Goal: Task Accomplishment & Management: Manage account settings

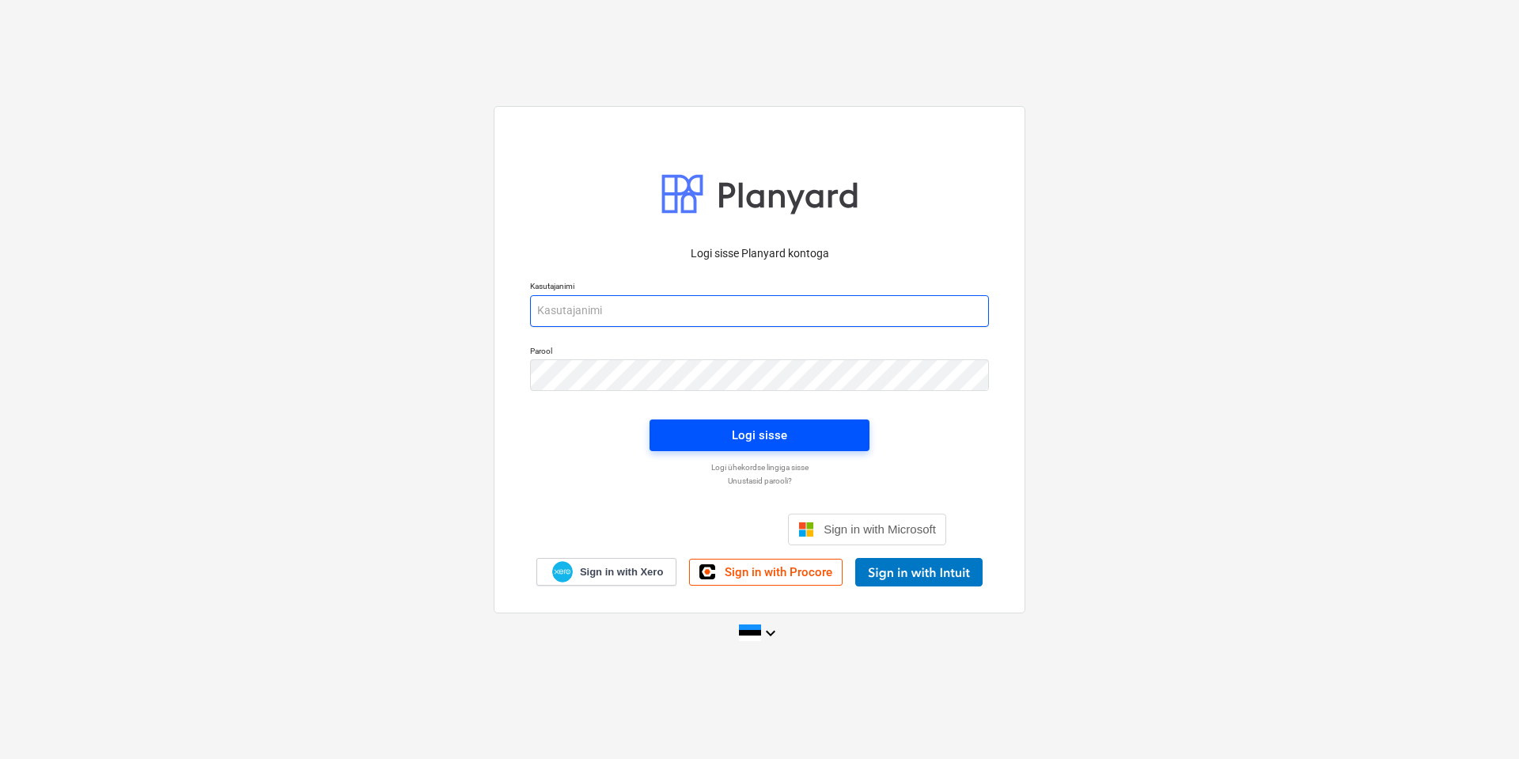
type input "[EMAIL_ADDRESS][DOMAIN_NAME]"
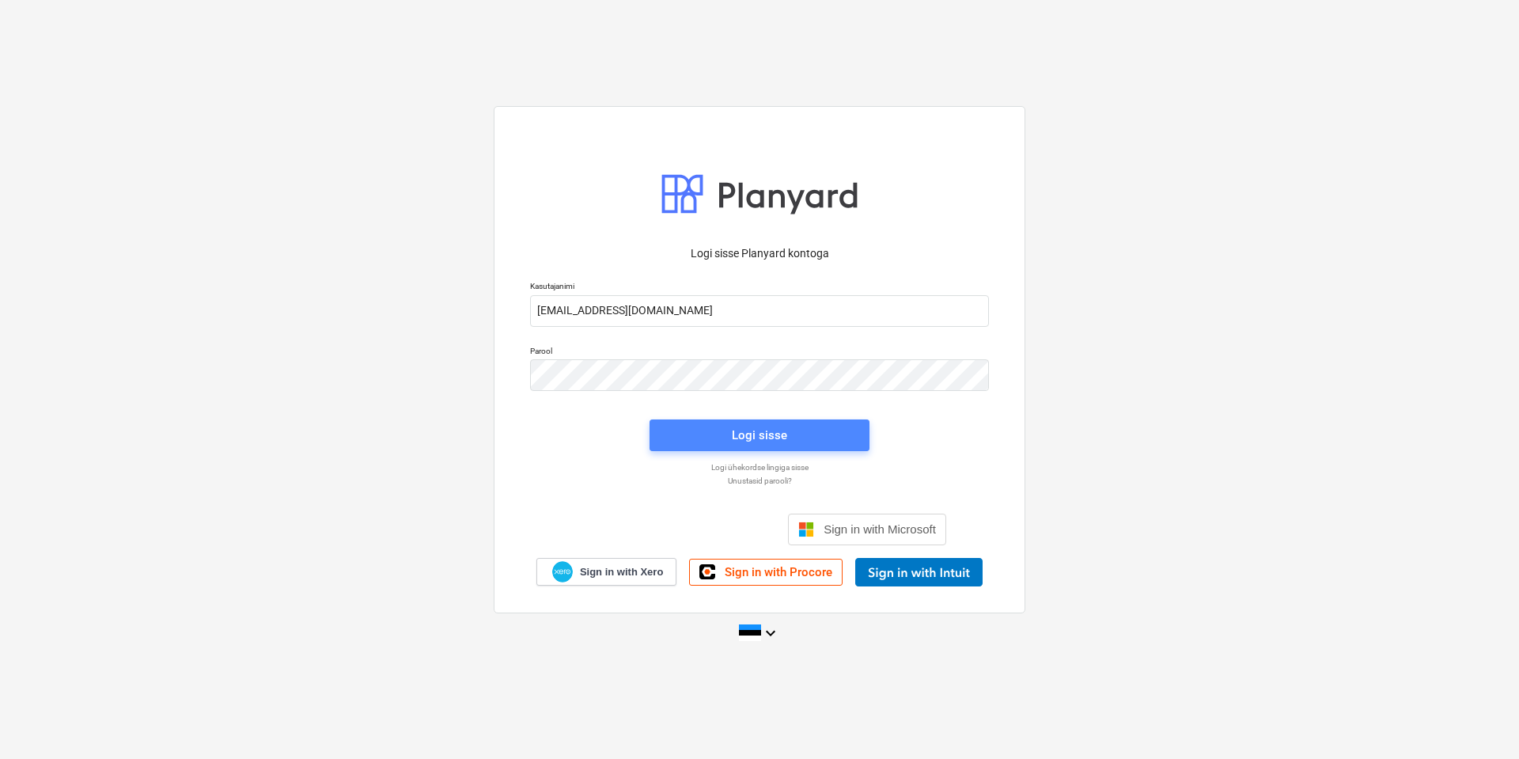
click at [719, 431] on span "Logi sisse" at bounding box center [760, 435] width 182 height 21
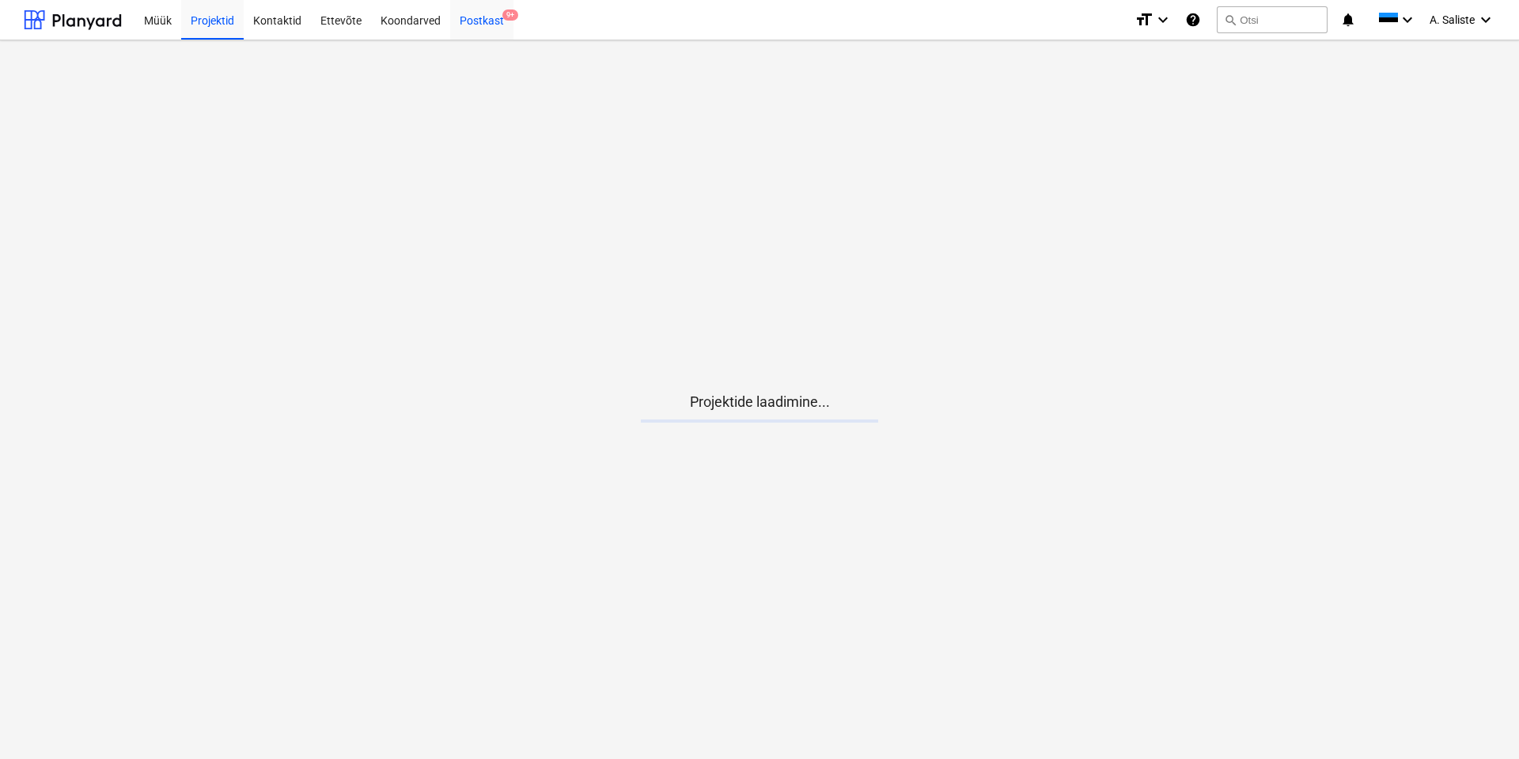
click at [479, 16] on div "Postkast 9+" at bounding box center [481, 19] width 63 height 40
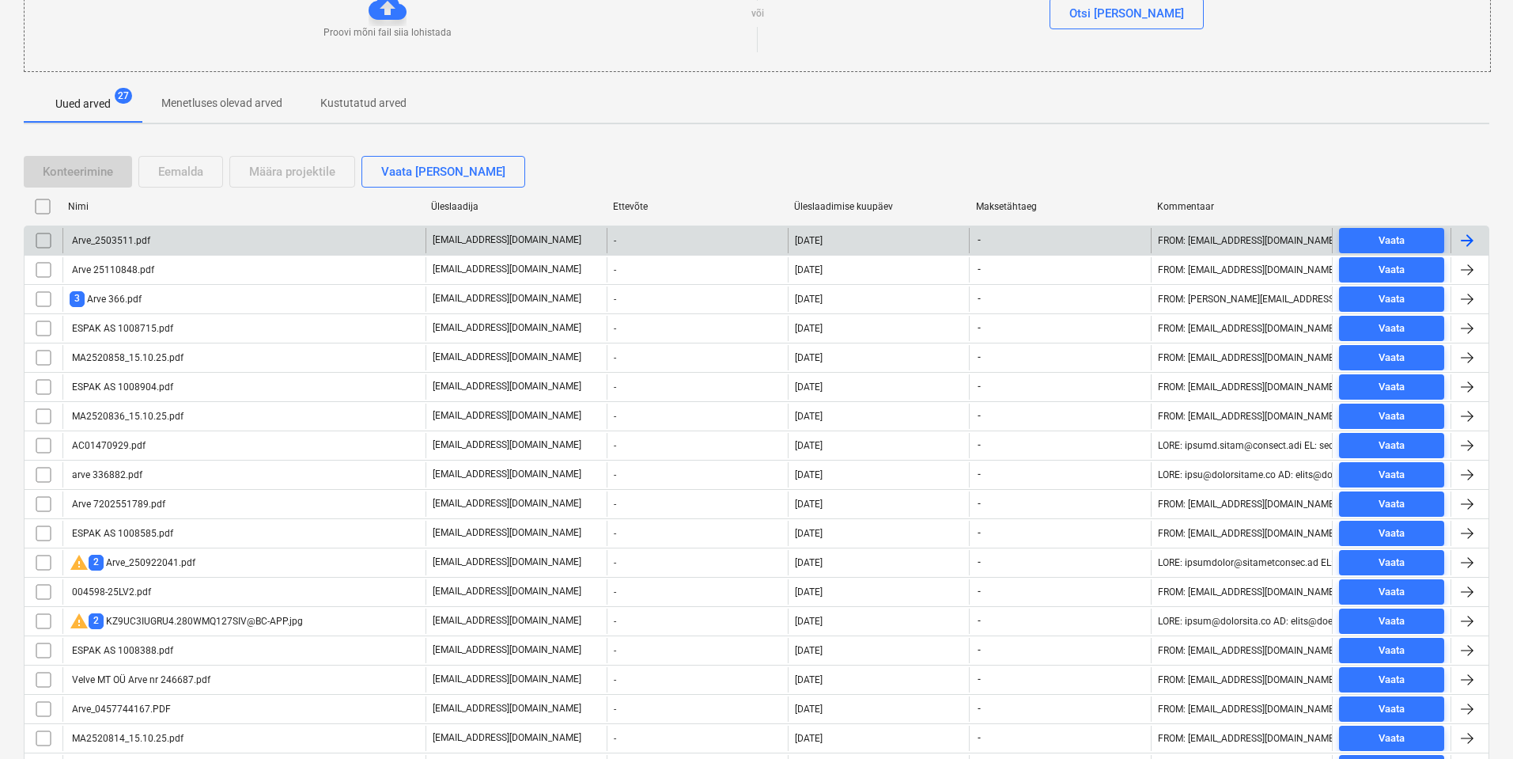
scroll to position [175, 0]
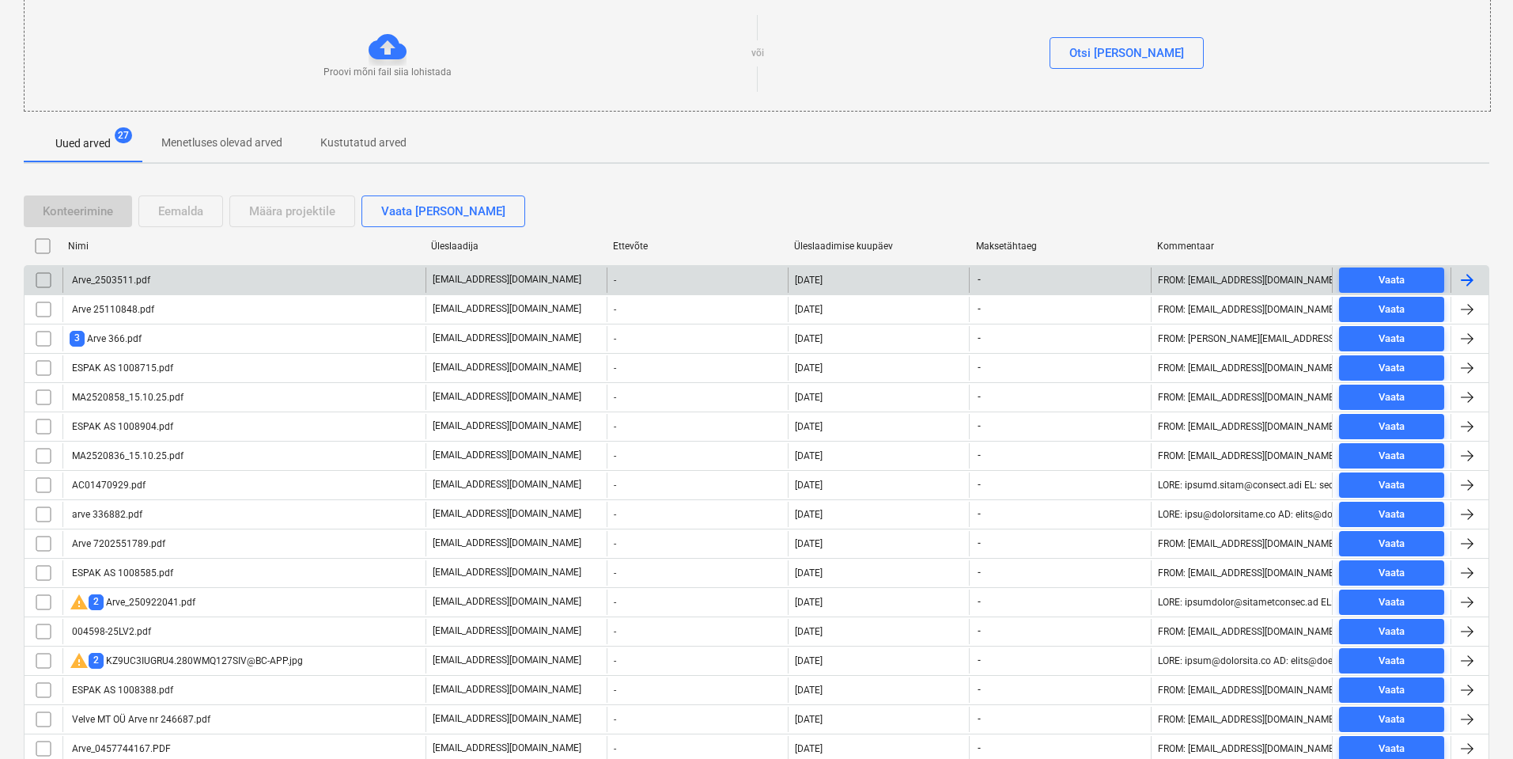
click at [146, 278] on div "Arve_2503511.pdf" at bounding box center [110, 280] width 81 height 11
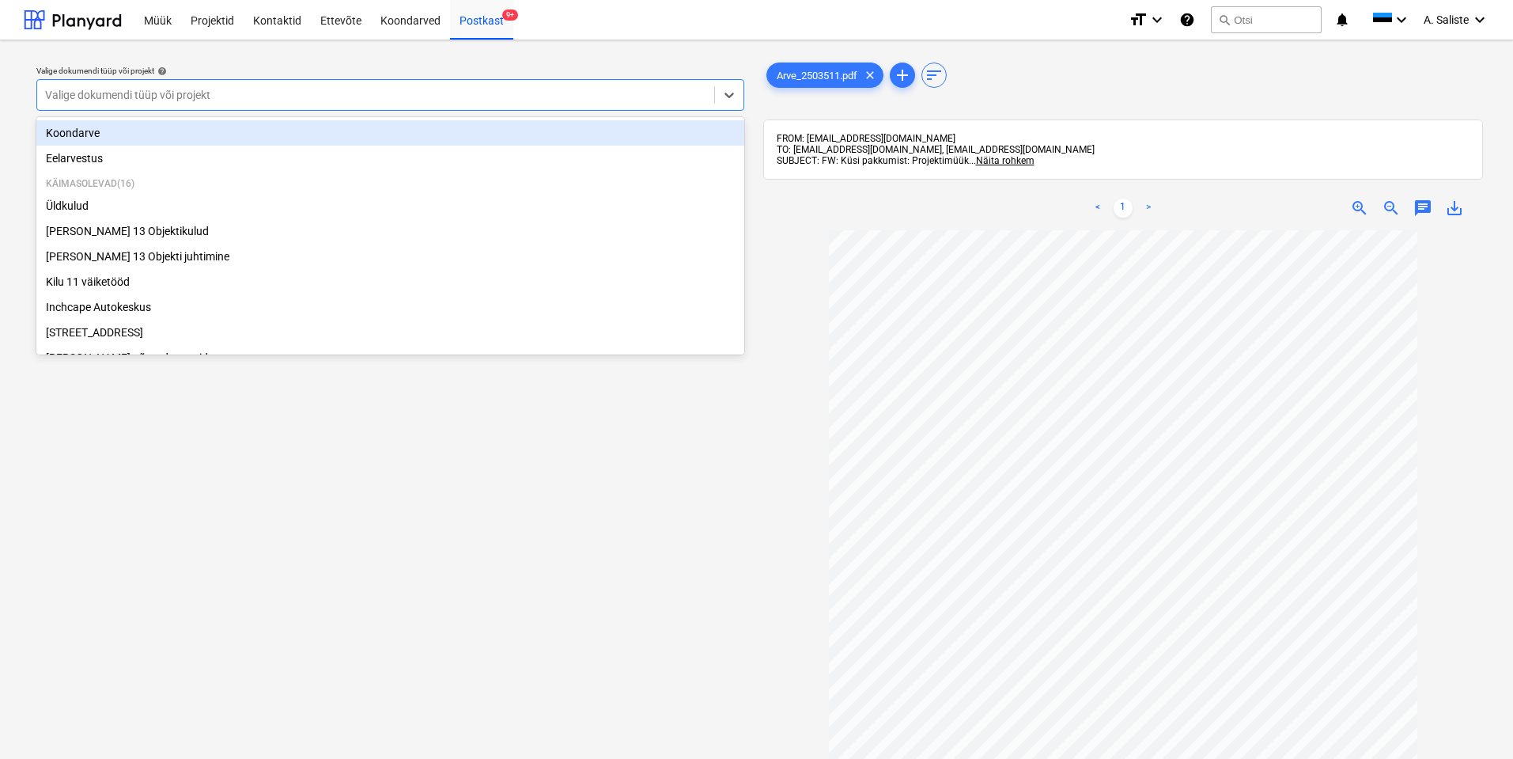
drag, startPoint x: 520, startPoint y: 92, endPoint x: 277, endPoint y: 141, distance: 247.8
click at [519, 92] on div at bounding box center [375, 95] width 661 height 16
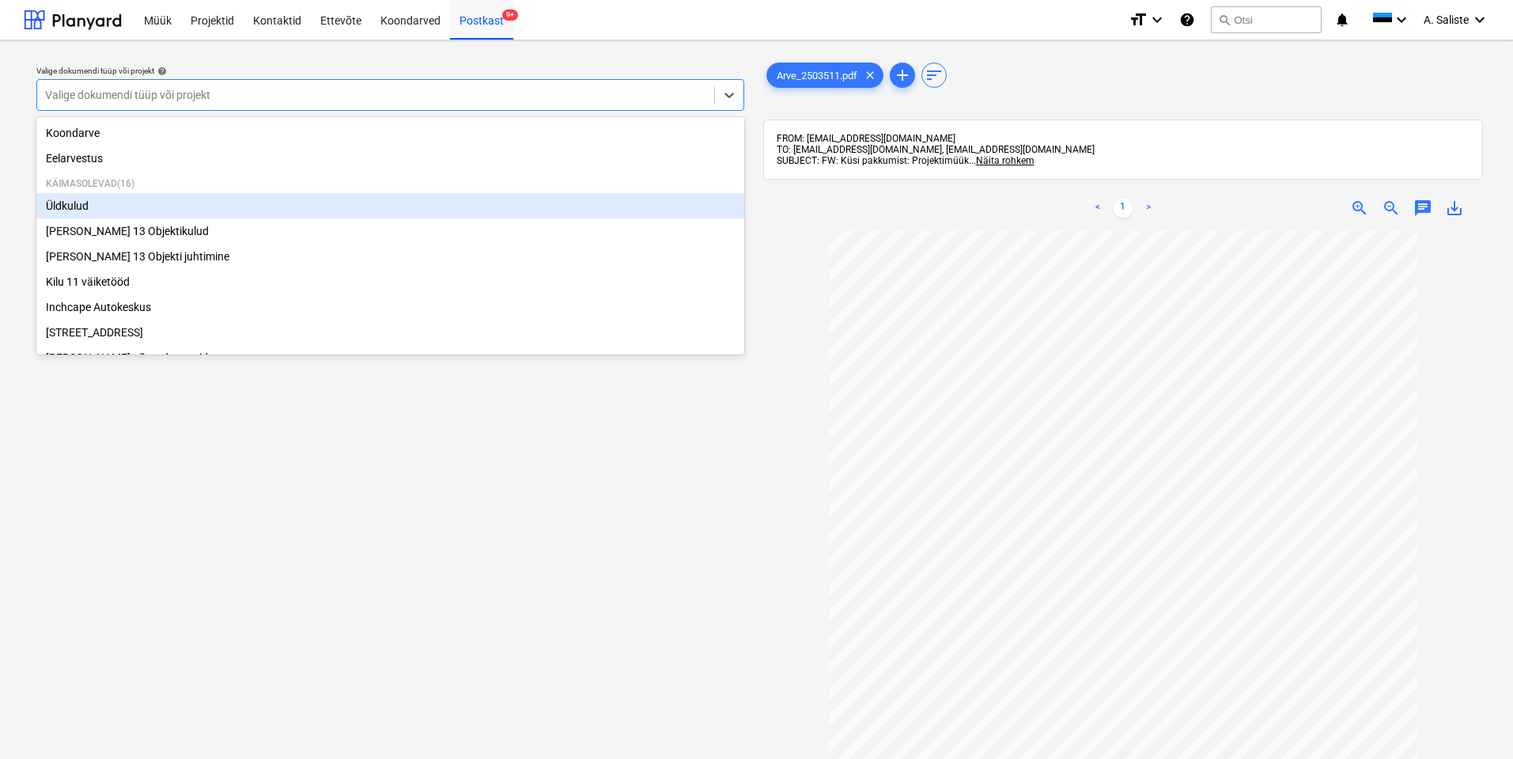
click at [84, 206] on div "Üldkulud" at bounding box center [390, 205] width 708 height 25
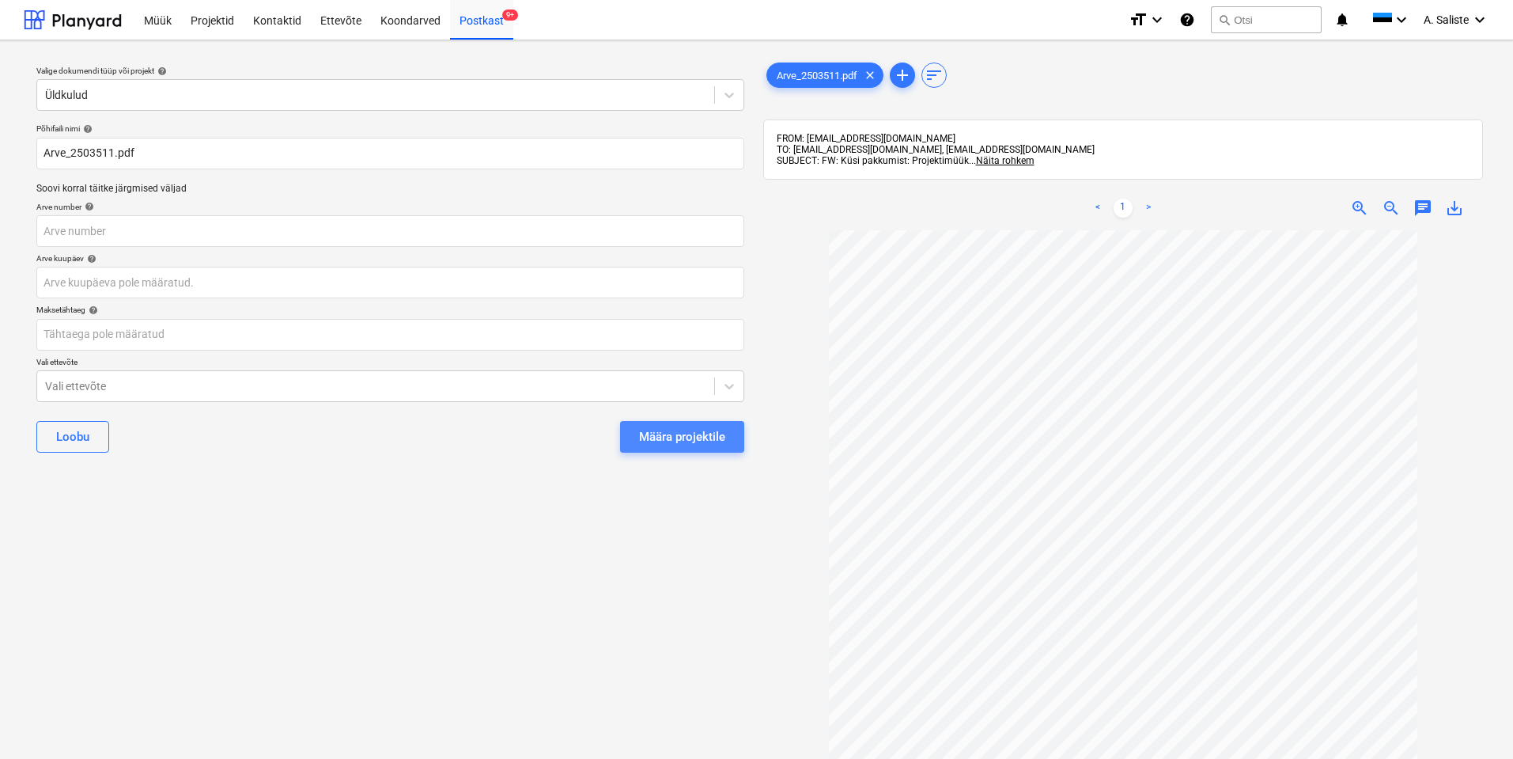
click at [661, 441] on div "Määra projektile" at bounding box center [682, 436] width 86 height 21
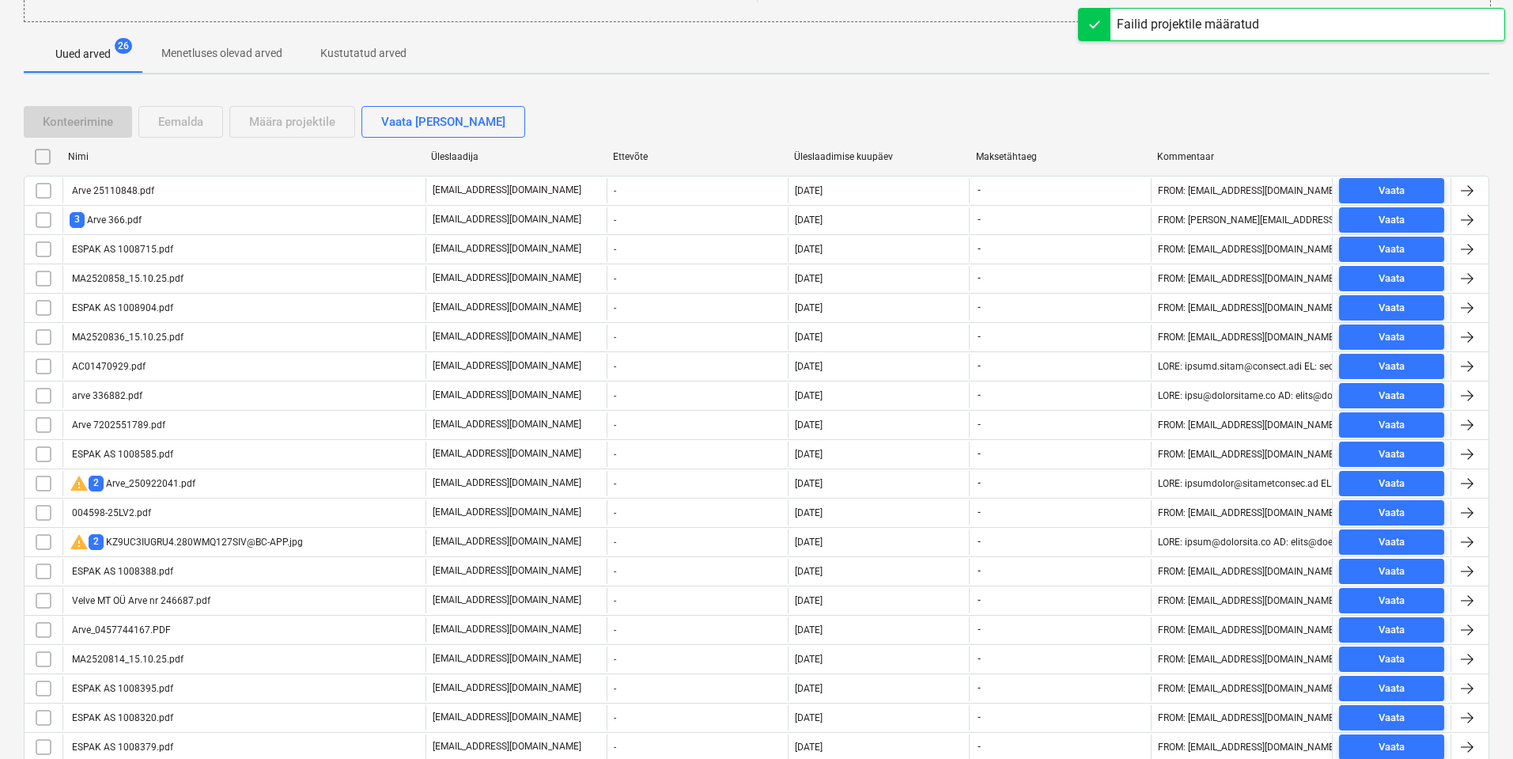
scroll to position [224, 0]
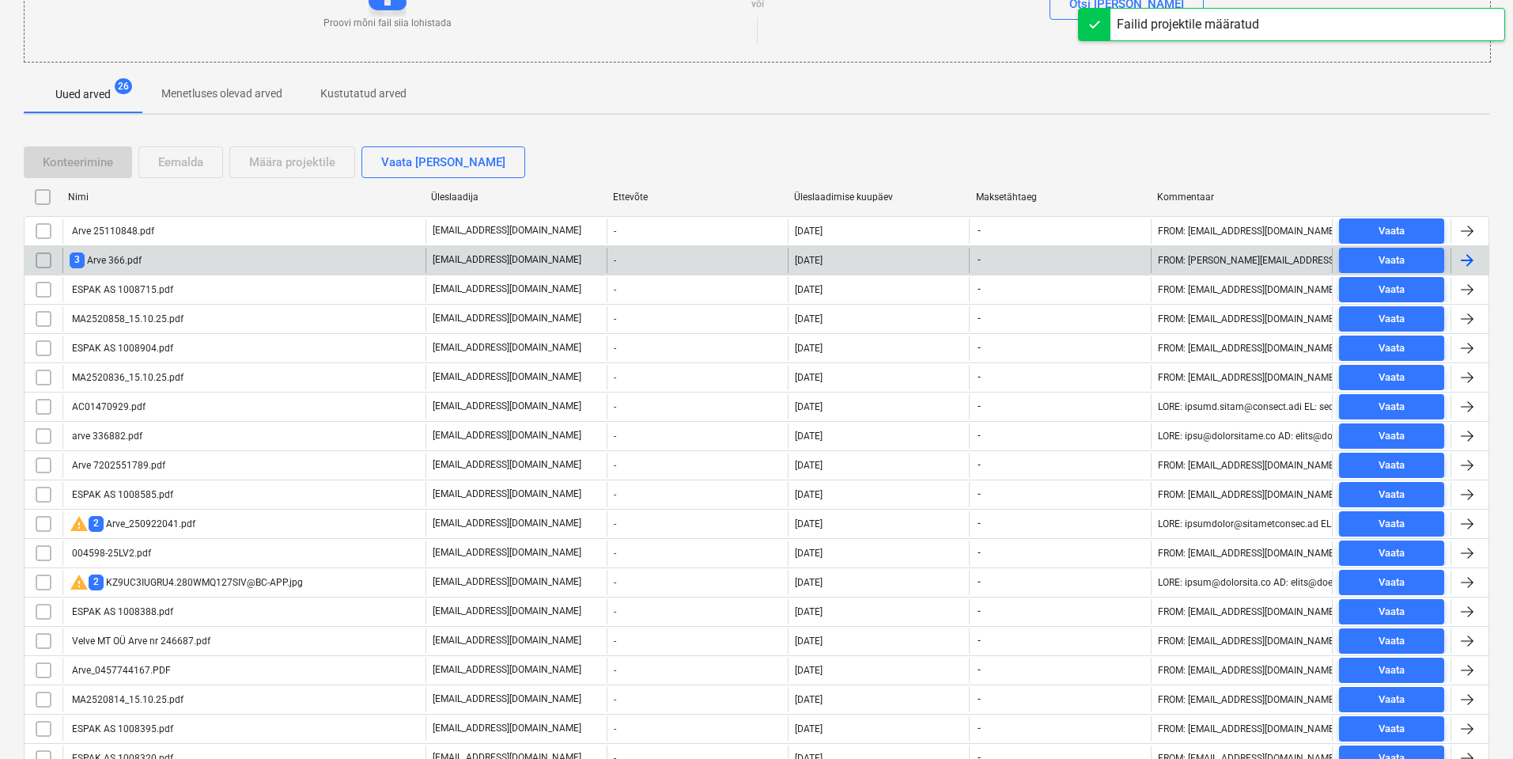
click at [121, 264] on div "3 Arve 366.pdf" at bounding box center [106, 259] width 72 height 15
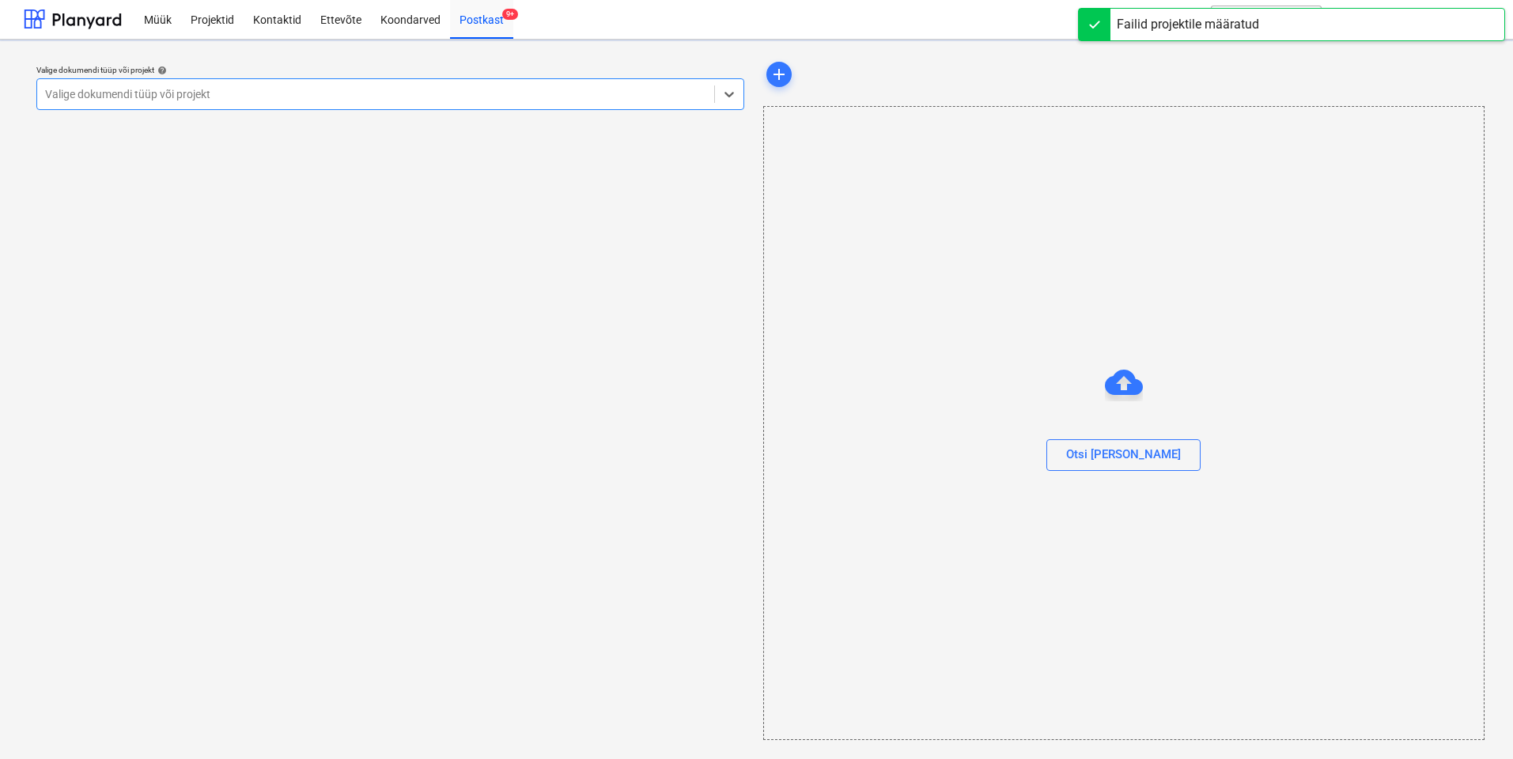
scroll to position [1, 0]
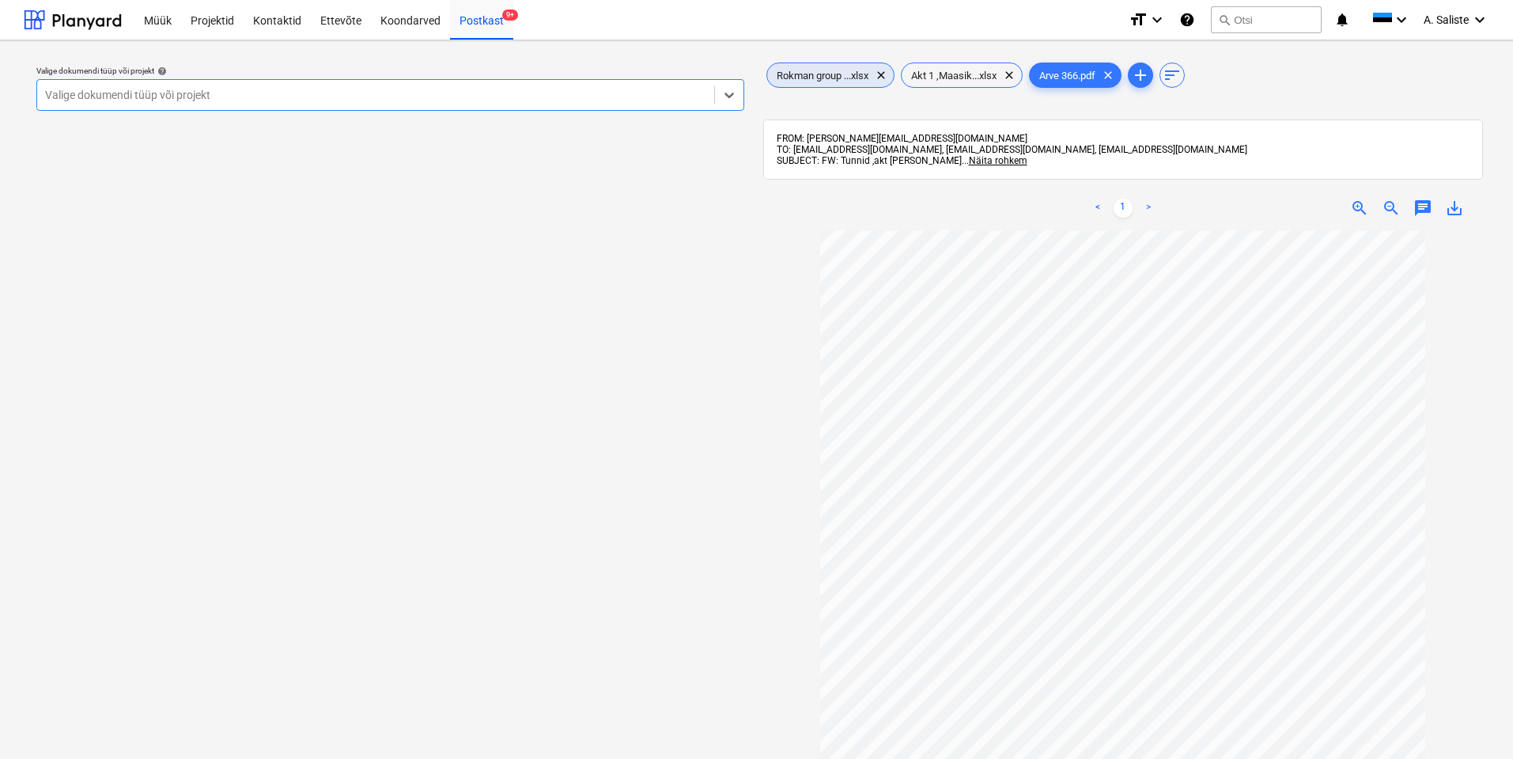
click at [854, 77] on span "Rokman group ...xlsx" at bounding box center [822, 76] width 111 height 12
click at [1086, 75] on span "Arve 366.pdf" at bounding box center [1067, 76] width 75 height 12
click at [858, 78] on span "Rokman group ...xlsx" at bounding box center [822, 76] width 111 height 12
click at [966, 73] on span "Akt 1 ,Maasik...xlsx" at bounding box center [954, 76] width 104 height 12
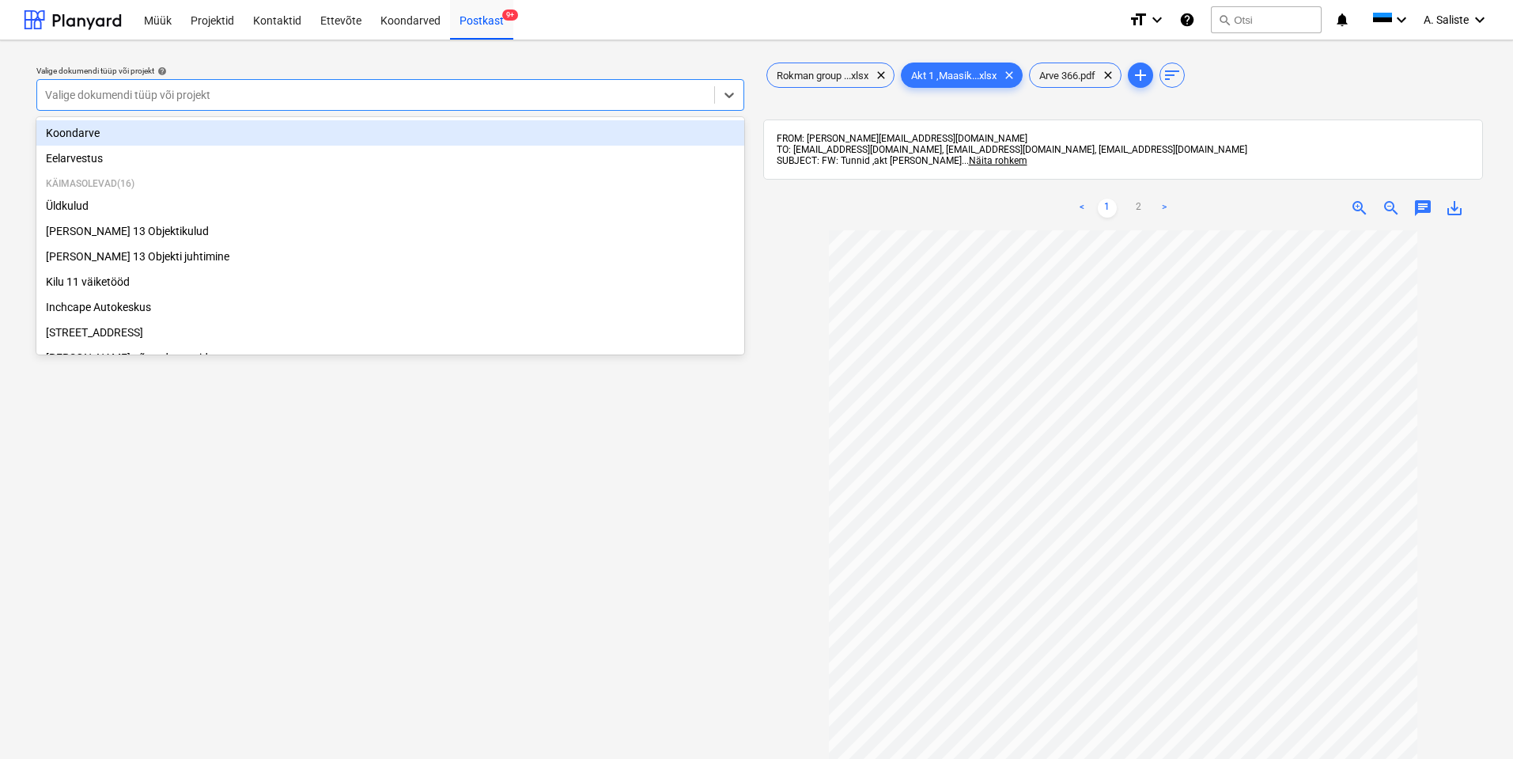
click at [328, 99] on div at bounding box center [375, 95] width 661 height 16
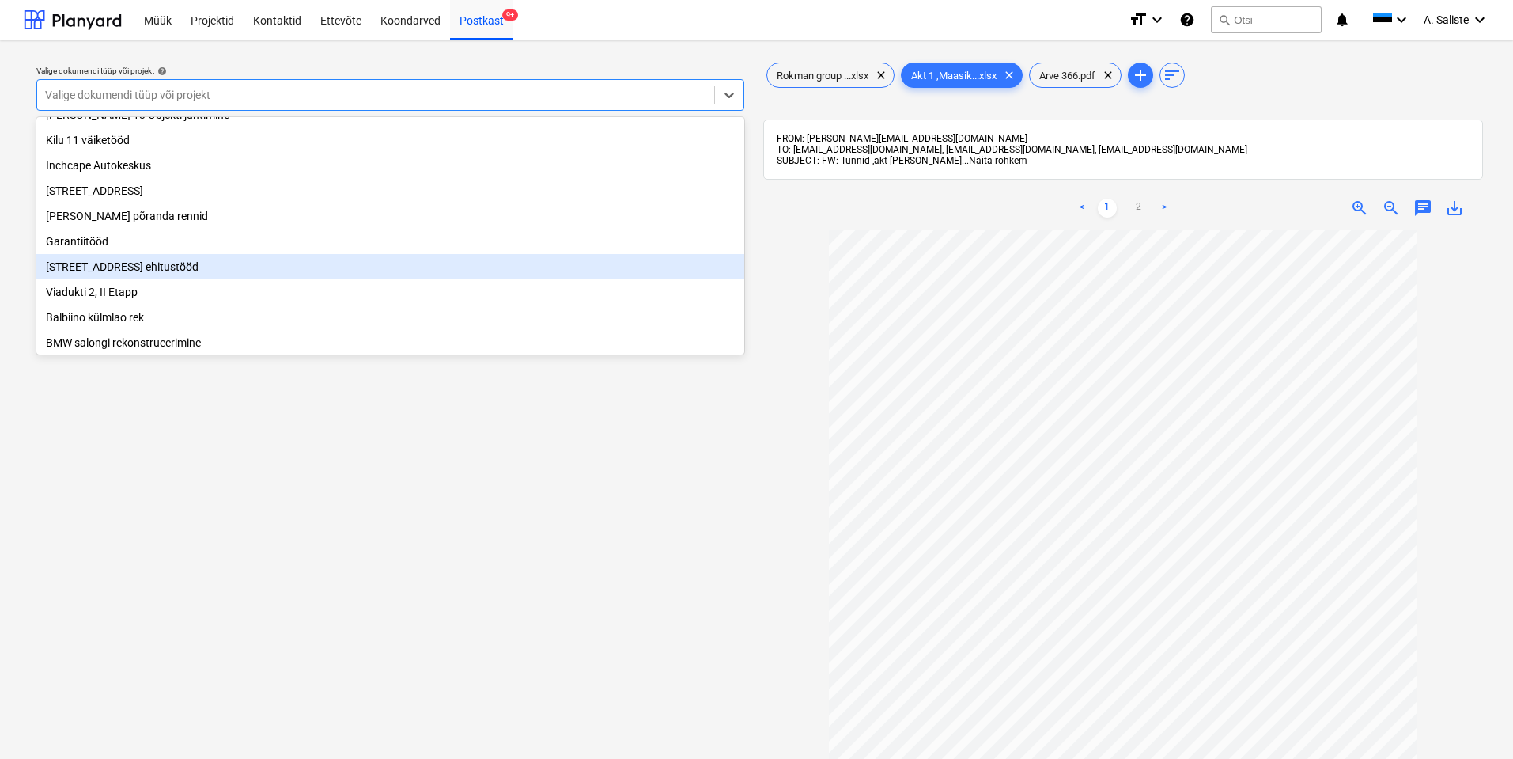
scroll to position [158, 0]
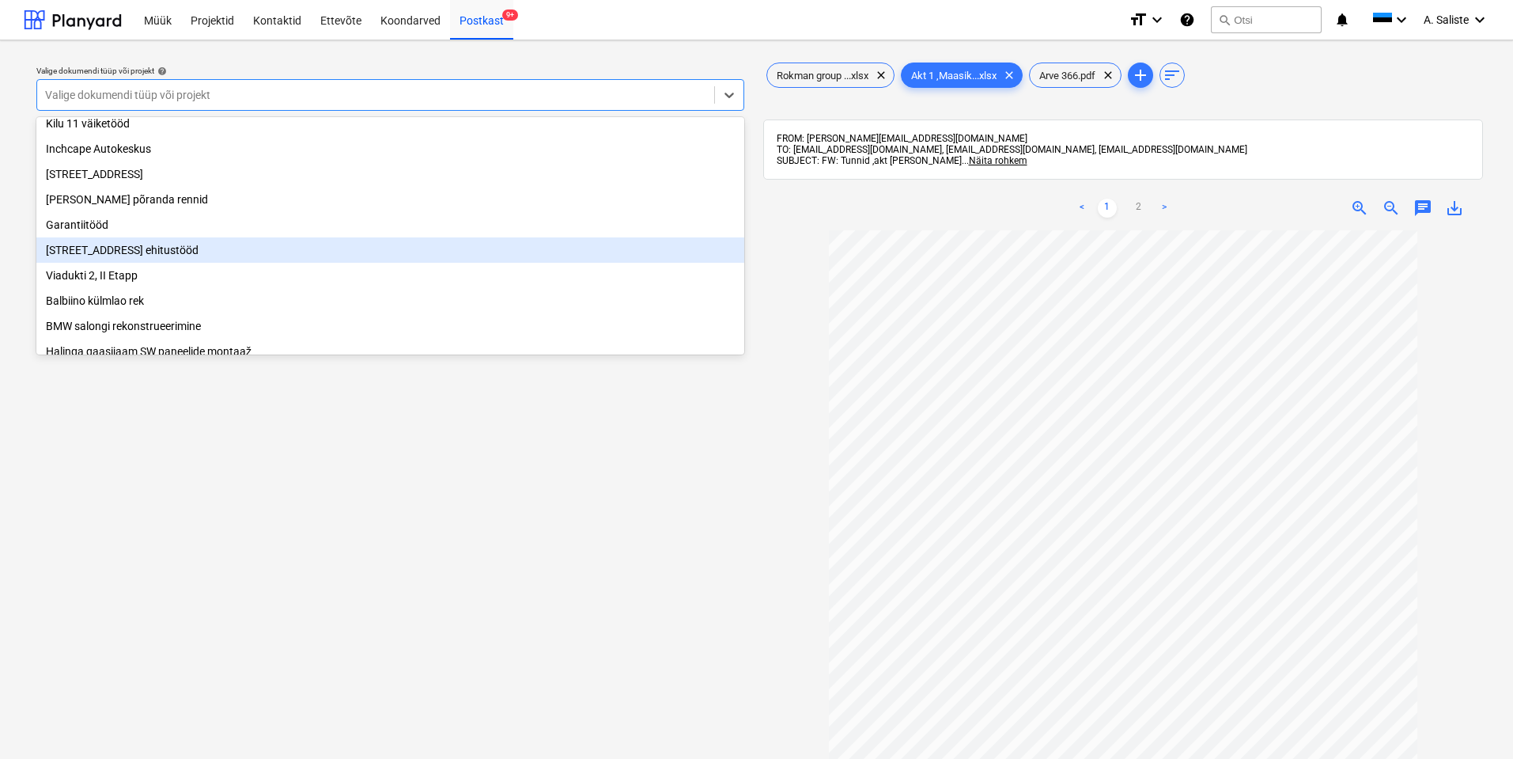
click at [180, 253] on div "[STREET_ADDRESS] ehitustööd" at bounding box center [390, 249] width 708 height 25
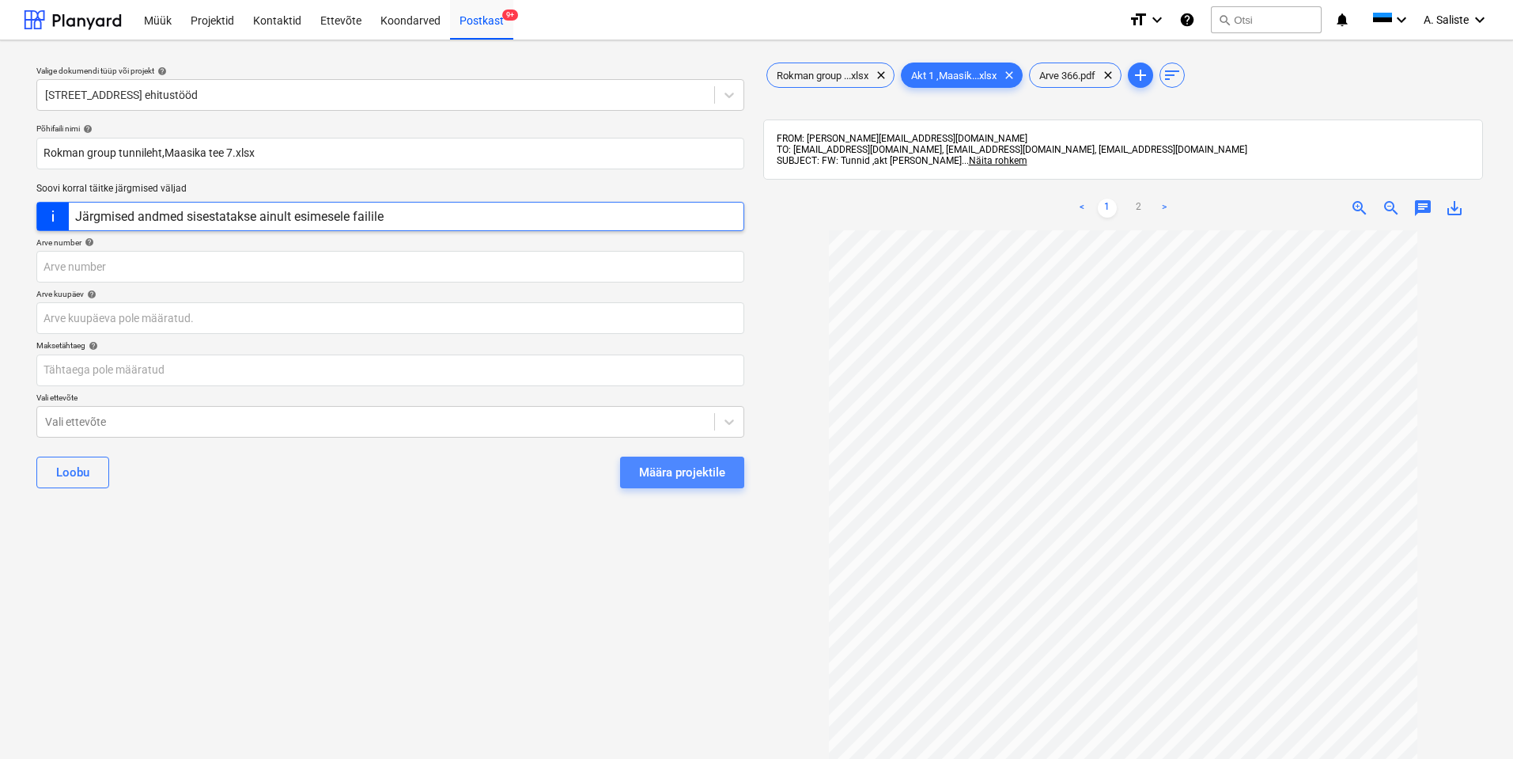
click at [667, 463] on div "Määra projektile" at bounding box center [682, 472] width 86 height 21
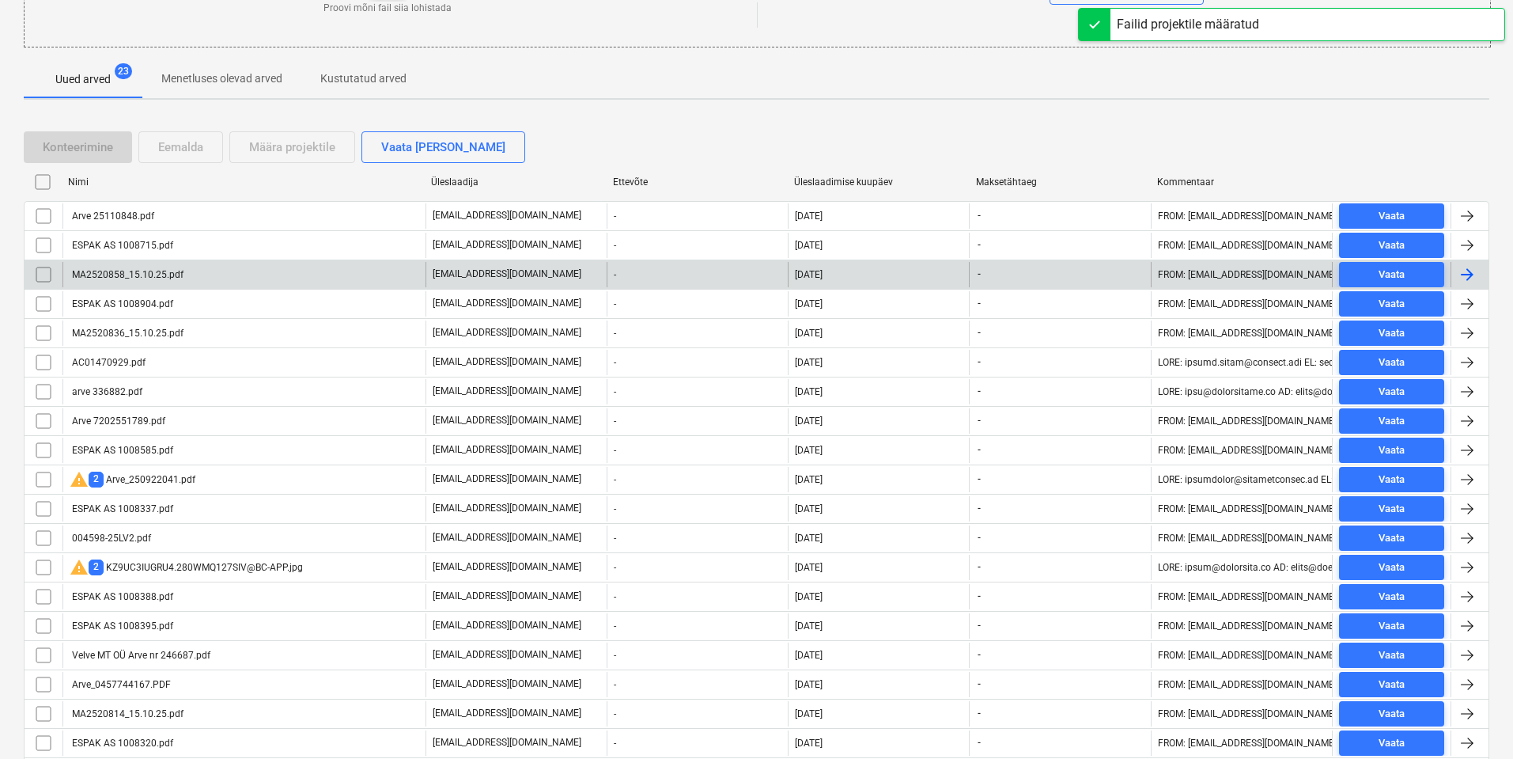
scroll to position [316, 0]
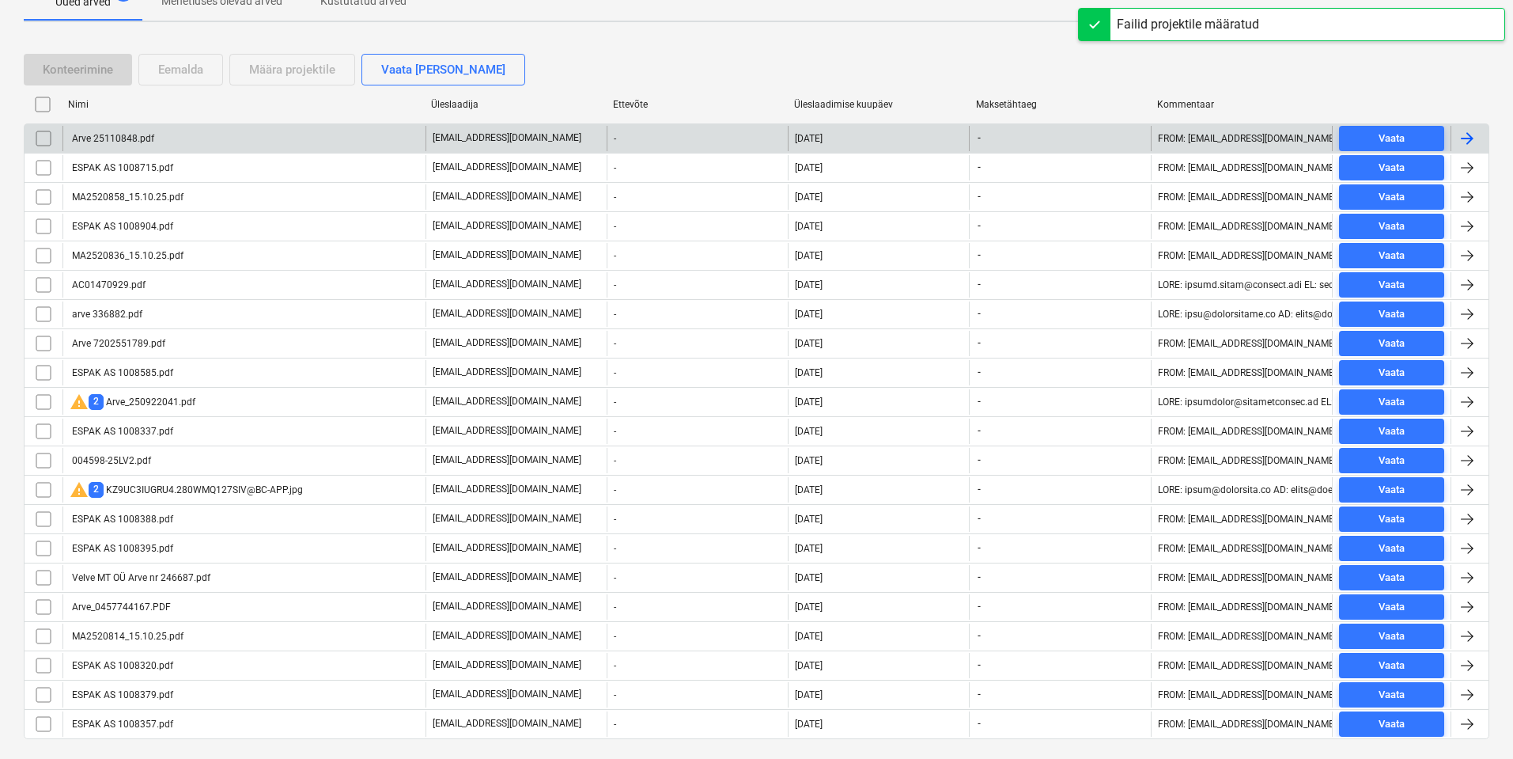
click at [195, 142] on div "Arve 25110848.pdf" at bounding box center [243, 138] width 363 height 25
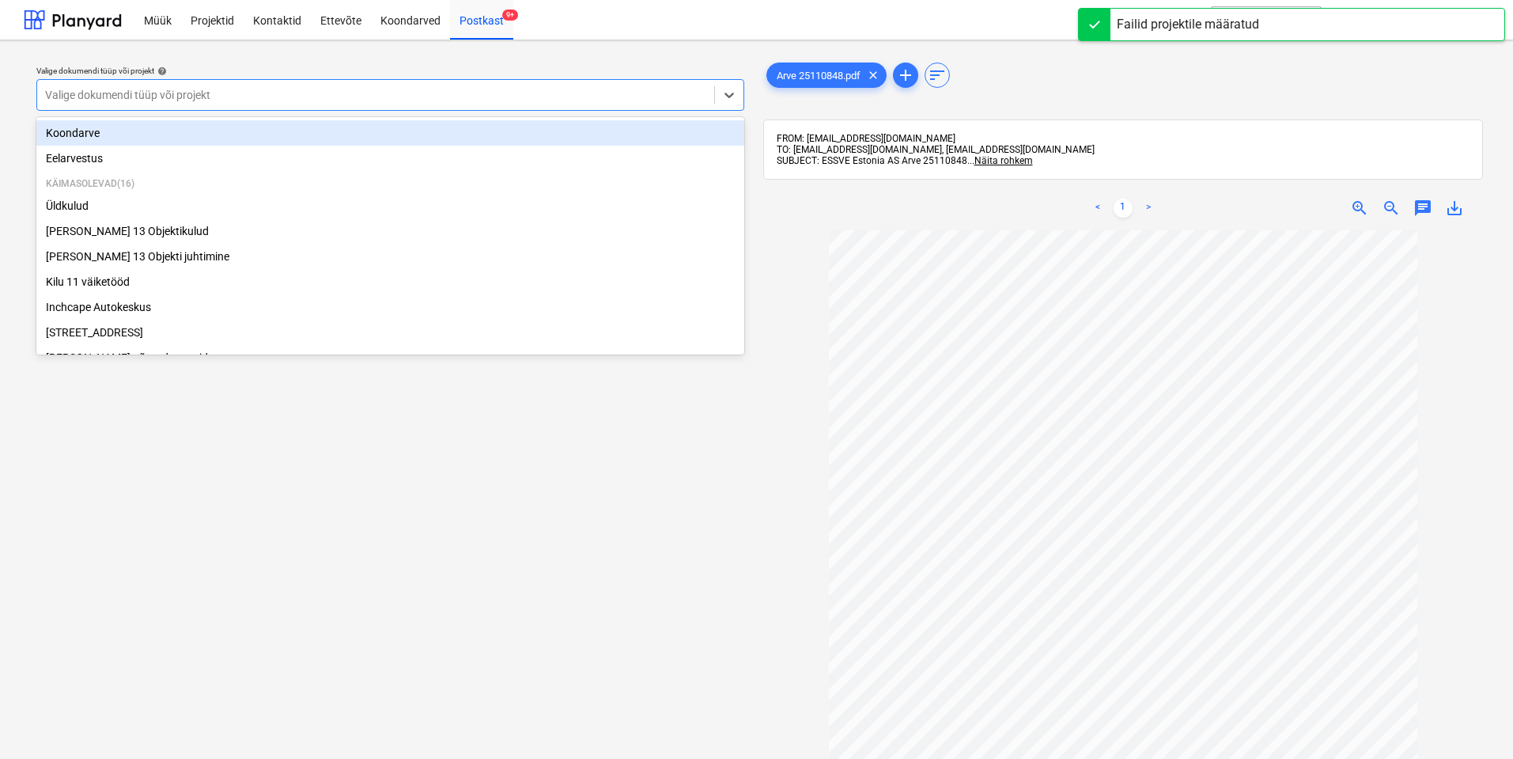
click at [261, 89] on div at bounding box center [375, 95] width 661 height 16
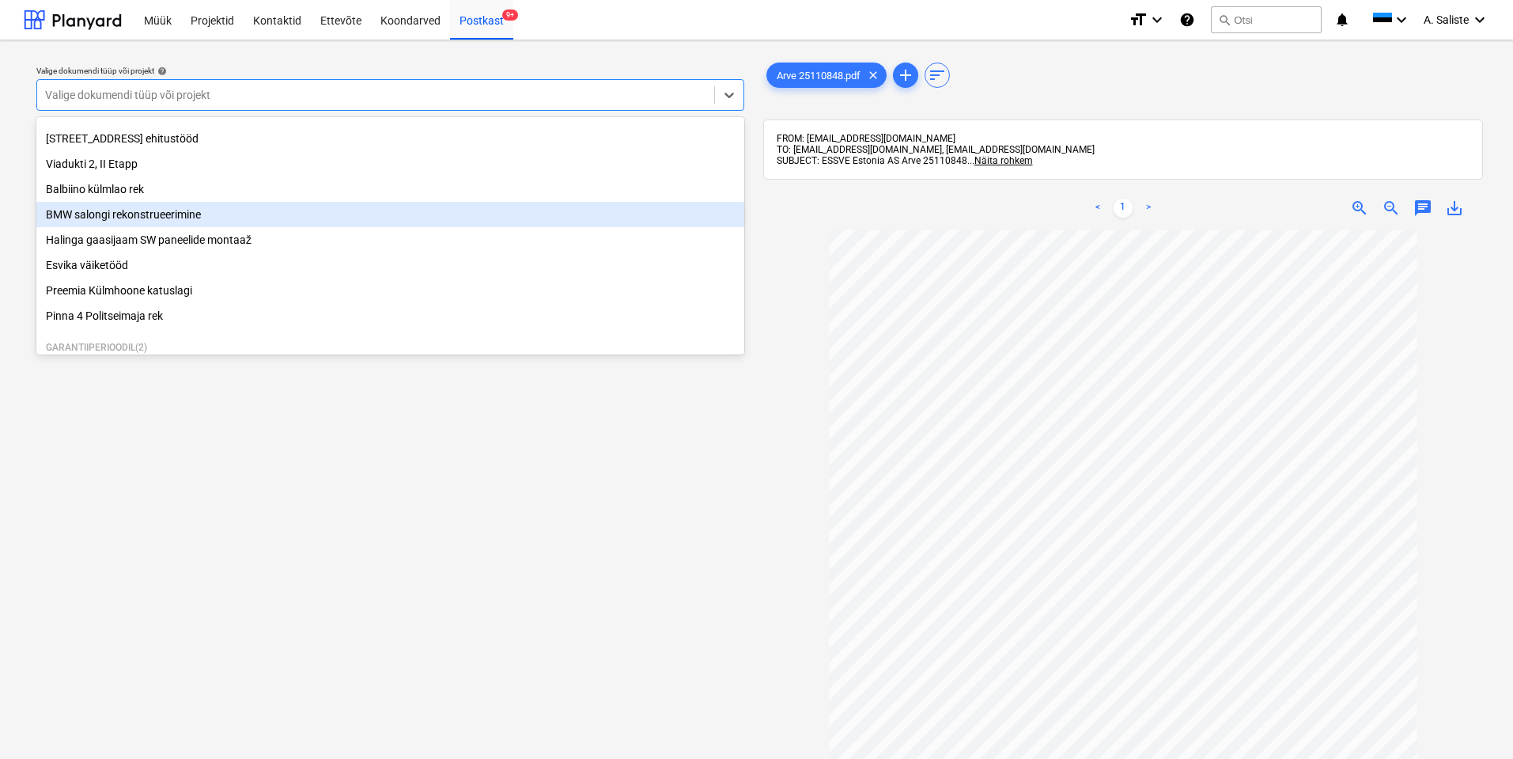
scroll to position [269, 0]
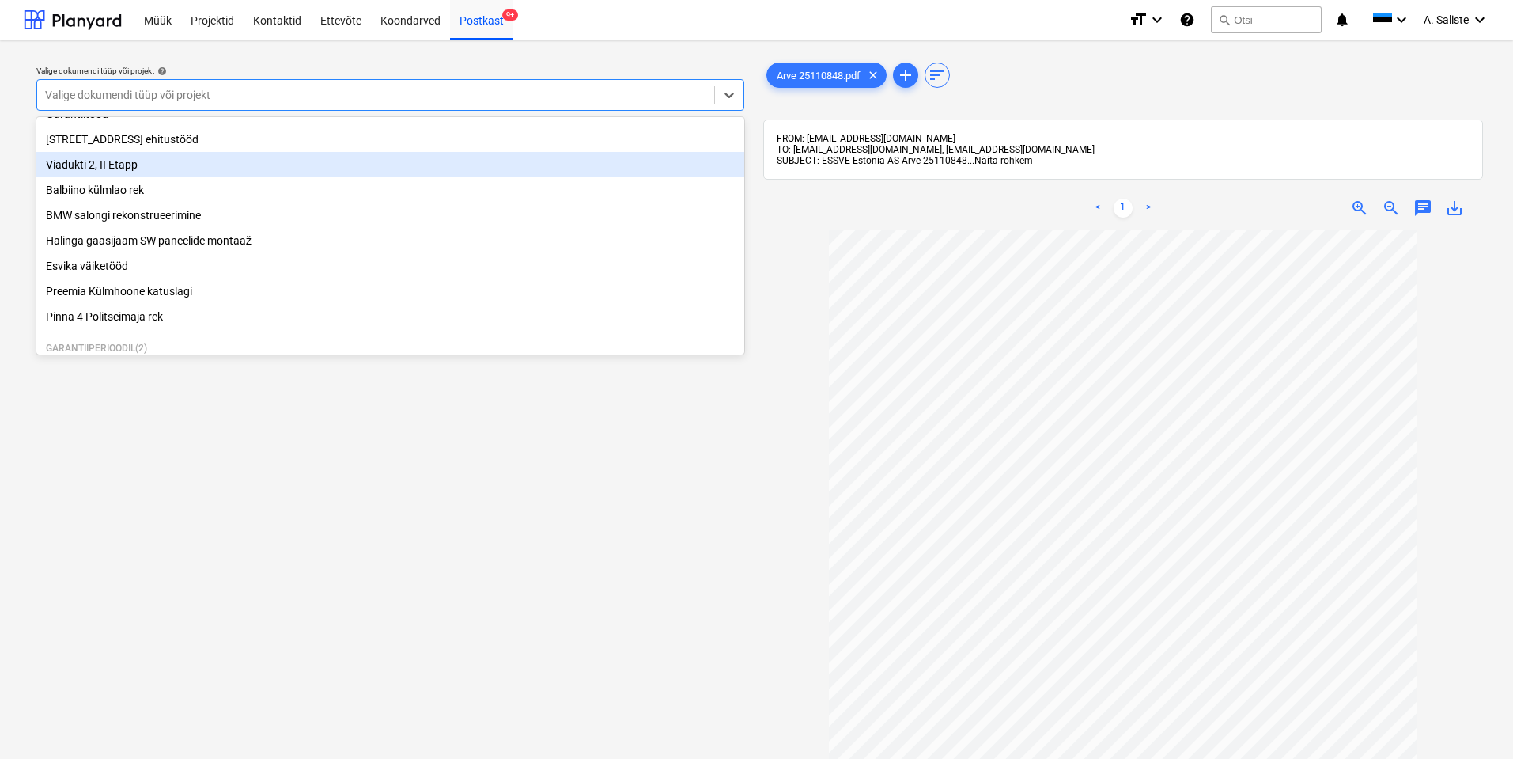
click at [177, 177] on div "Viadukti 2, II Etapp" at bounding box center [390, 164] width 708 height 25
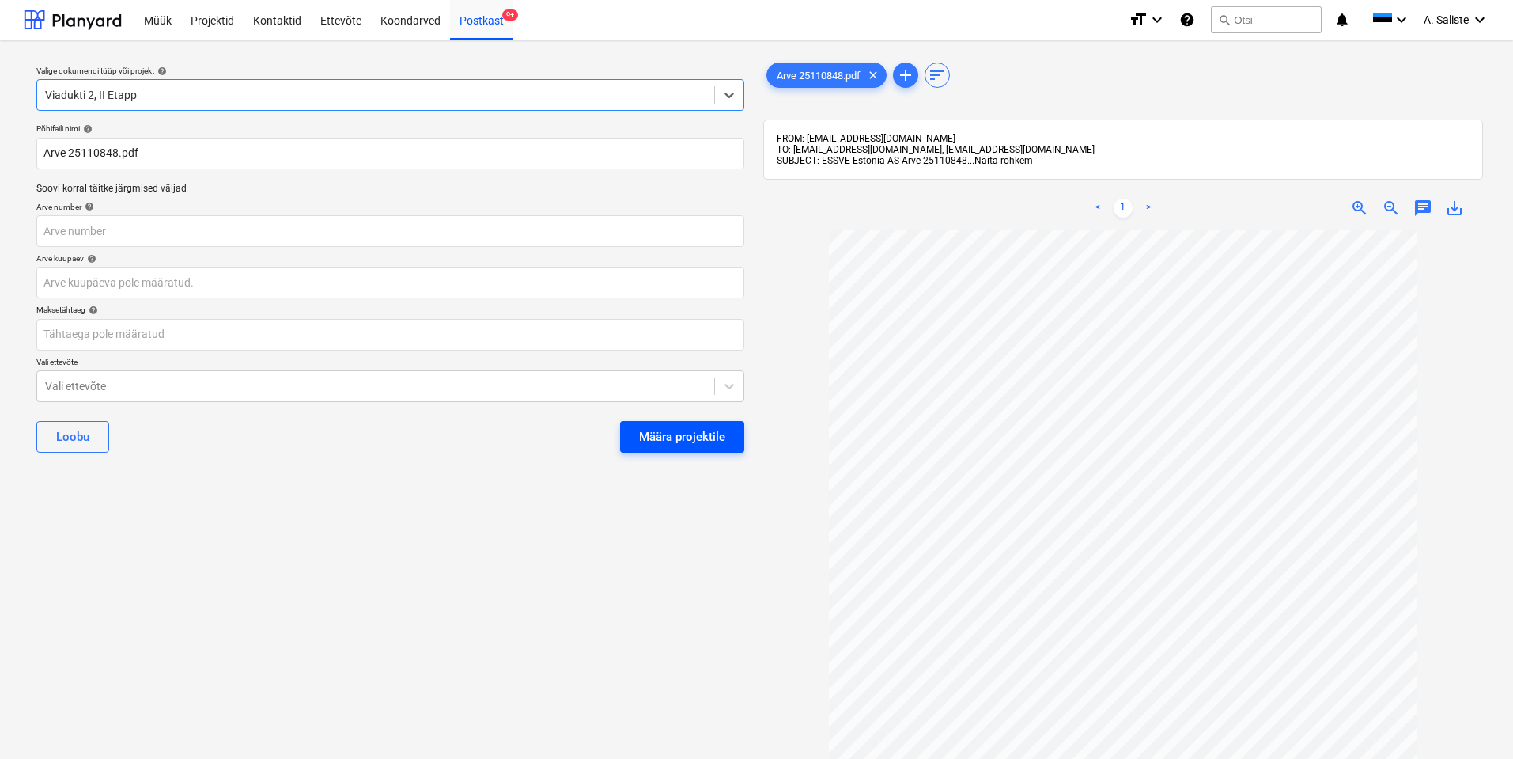
click at [646, 429] on div "Määra projektile" at bounding box center [682, 436] width 86 height 21
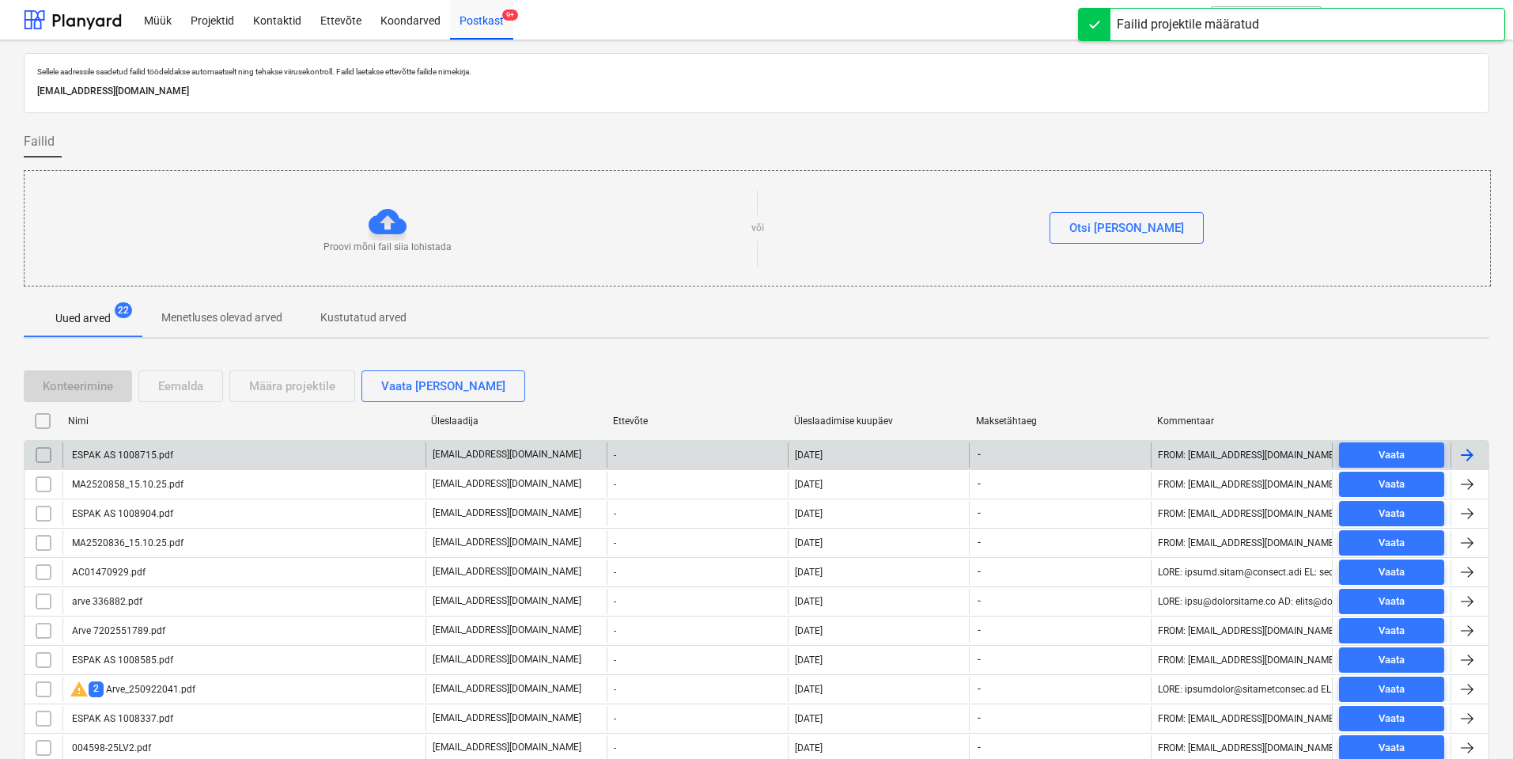
click at [230, 464] on div "ESPAK AS 1008715.pdf" at bounding box center [243, 454] width 363 height 25
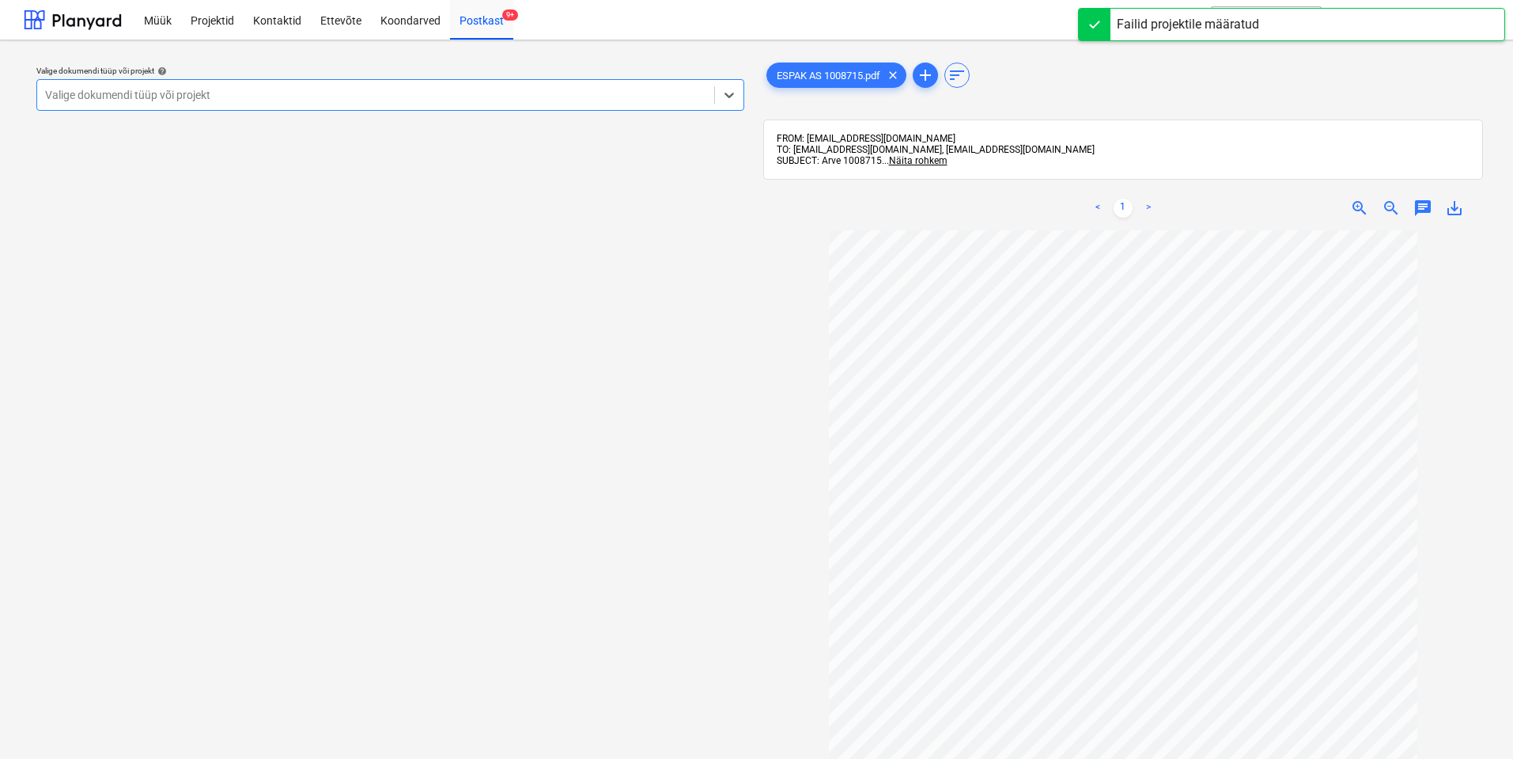
click at [690, 100] on div at bounding box center [375, 95] width 661 height 16
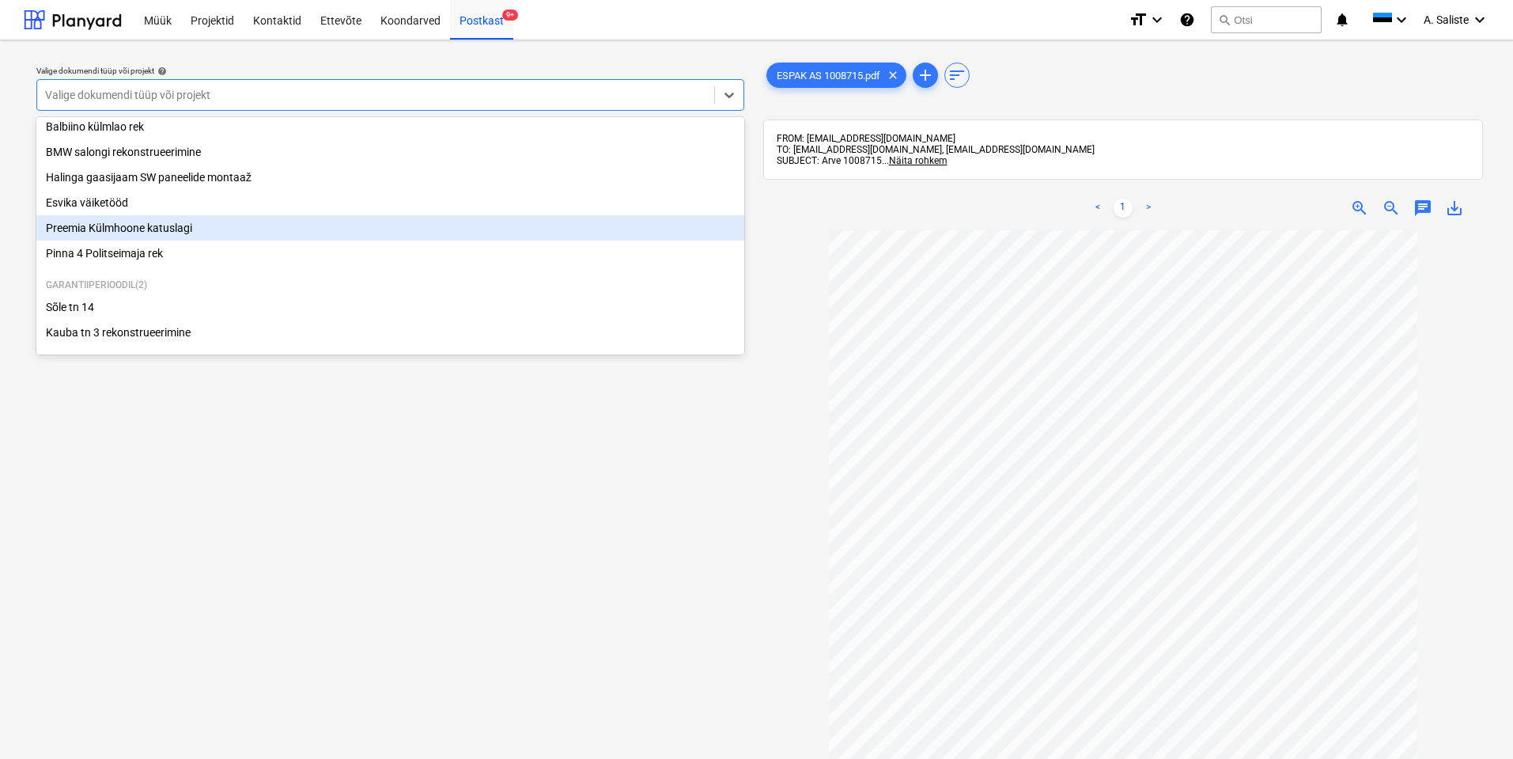
scroll to position [269, 0]
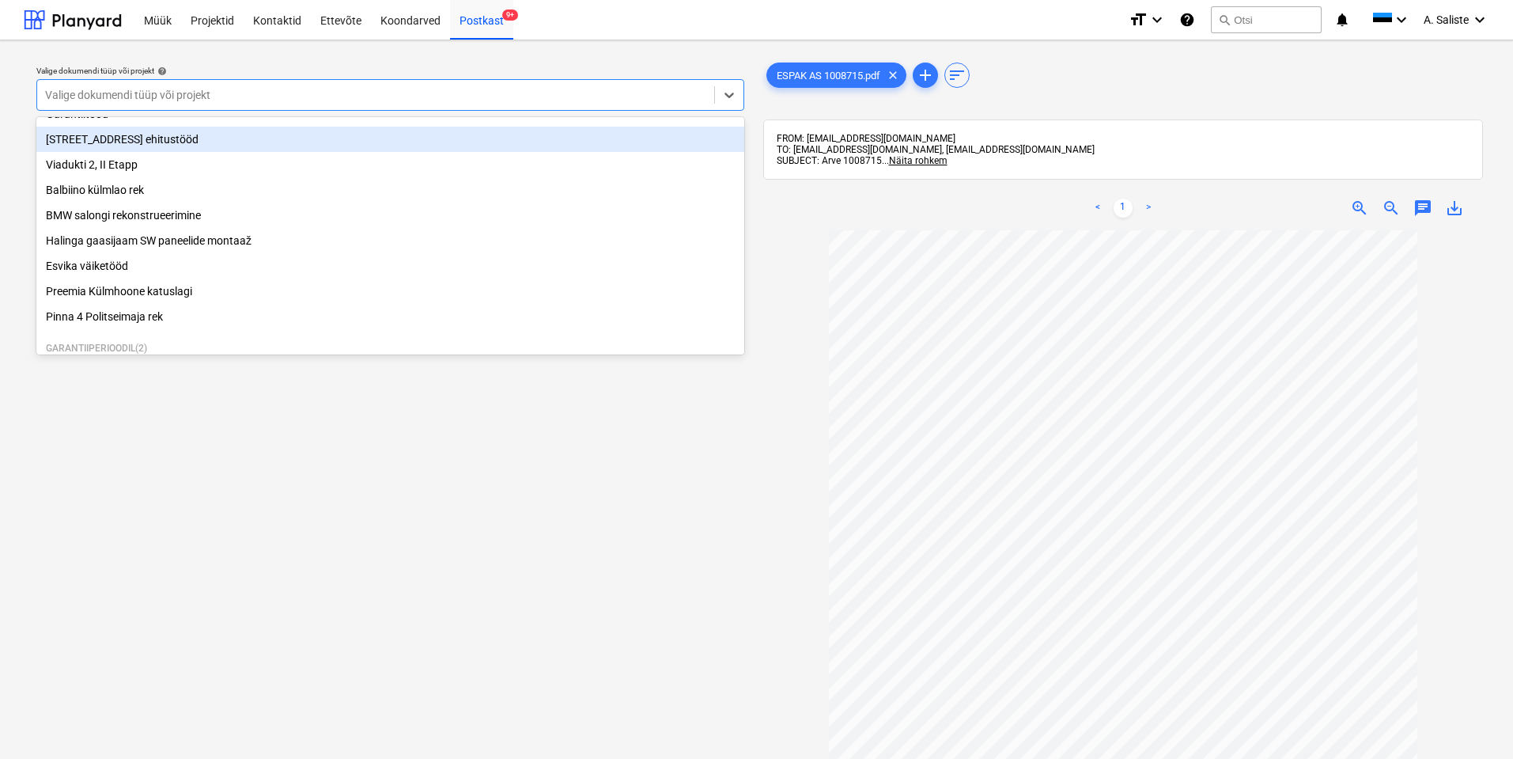
click at [170, 151] on div "[STREET_ADDRESS] ehitustööd" at bounding box center [390, 139] width 708 height 25
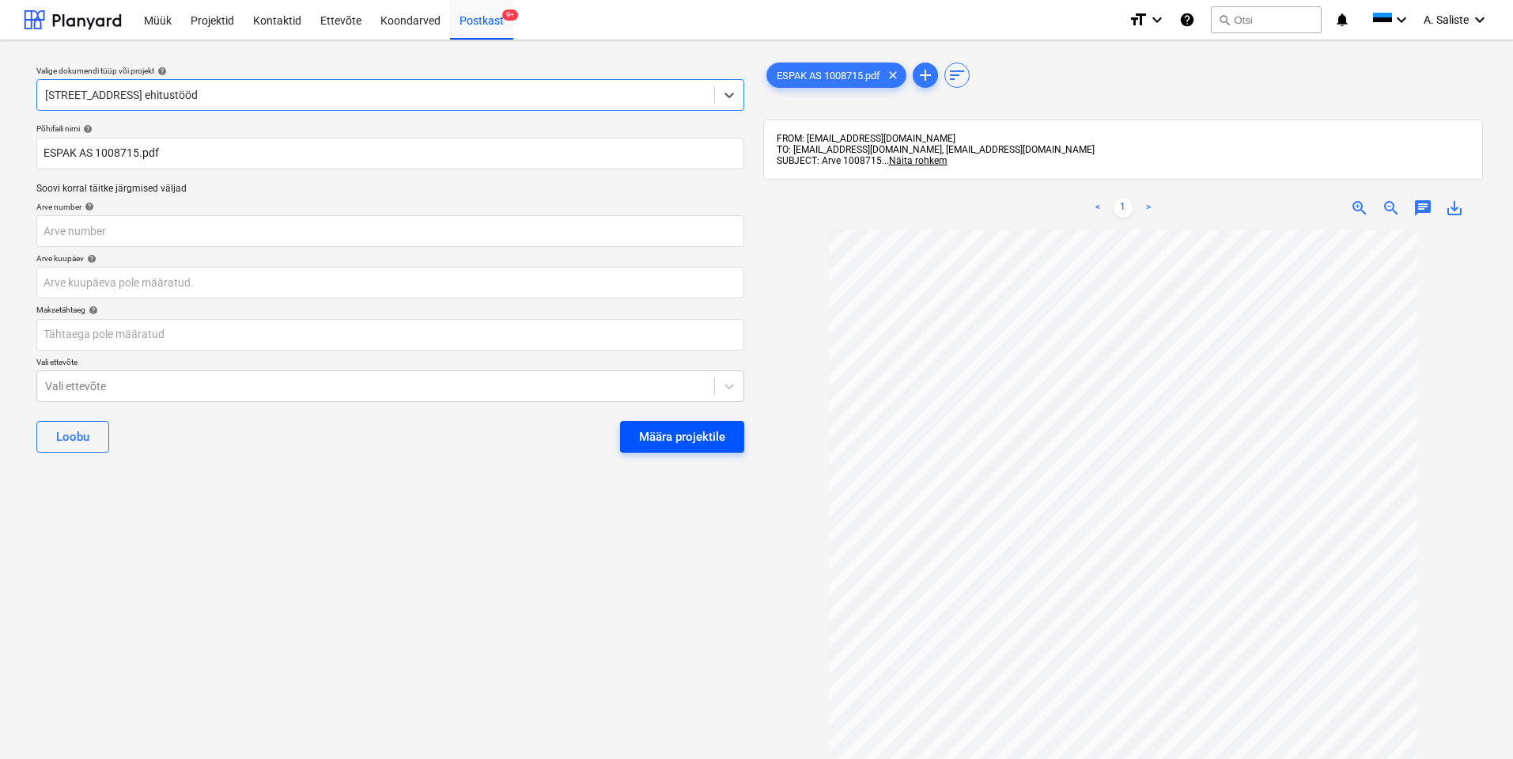
click at [692, 437] on div "Määra projektile" at bounding box center [682, 436] width 86 height 21
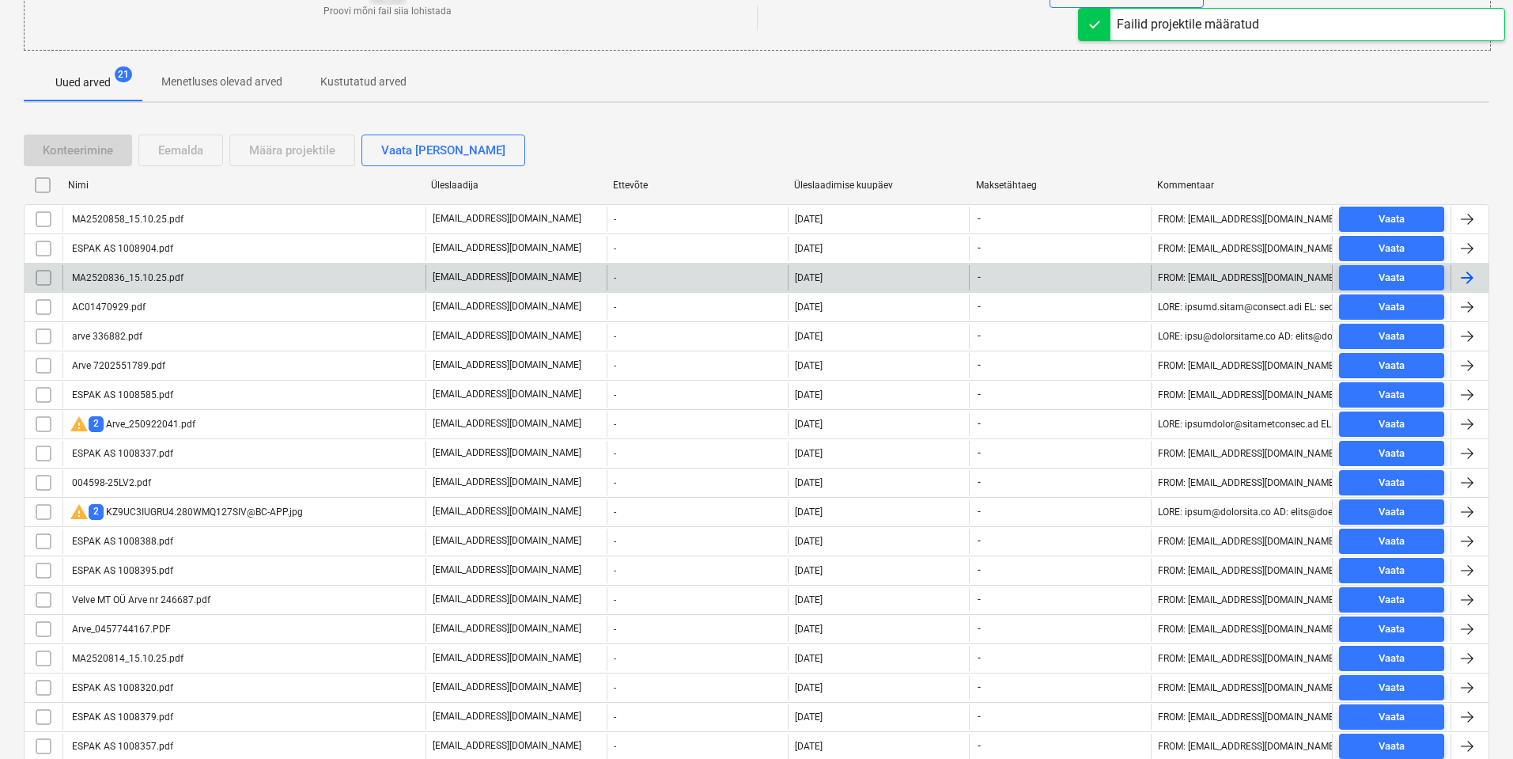
scroll to position [237, 0]
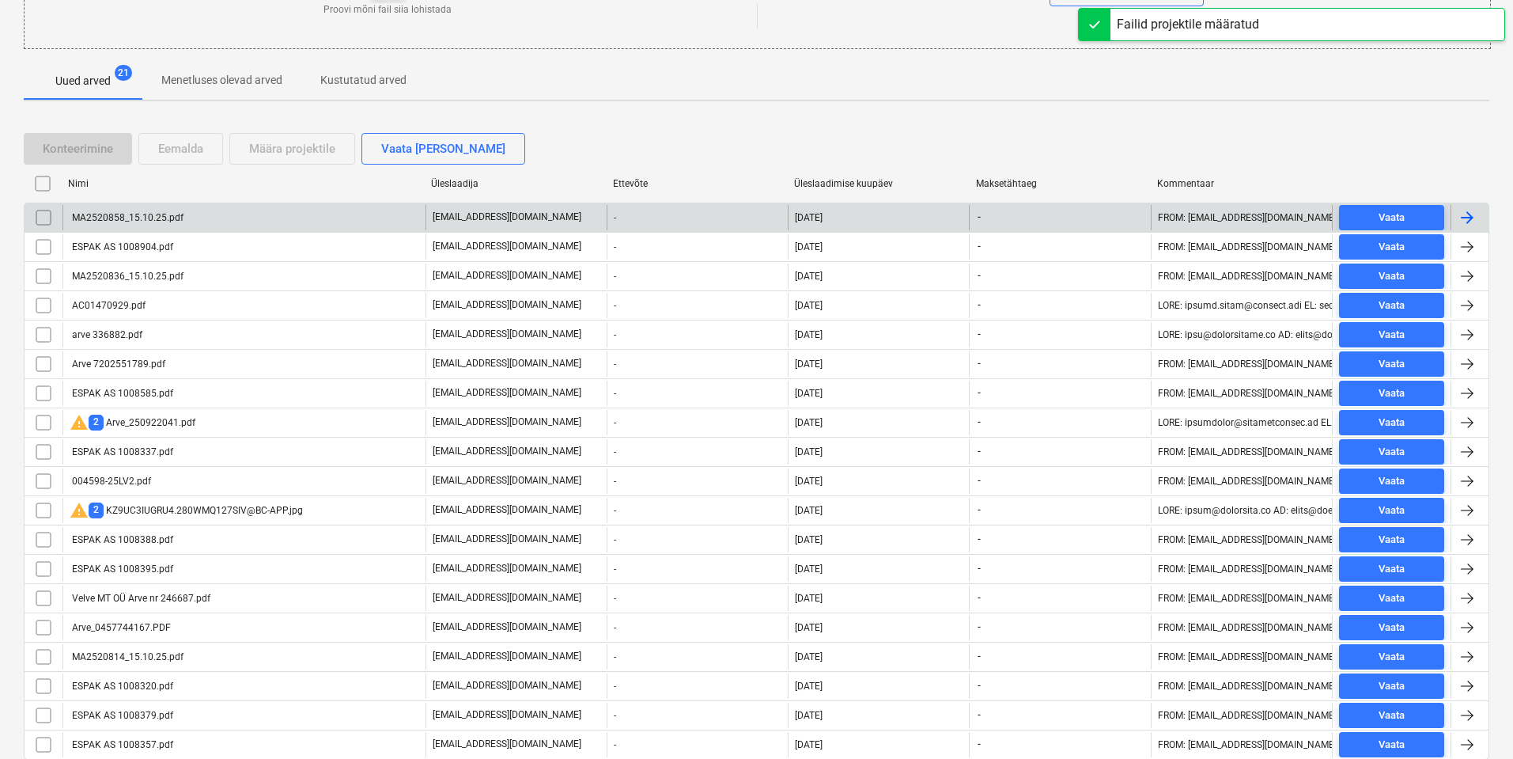
click at [189, 222] on div "MA2520858_15.10.25.pdf" at bounding box center [243, 217] width 363 height 25
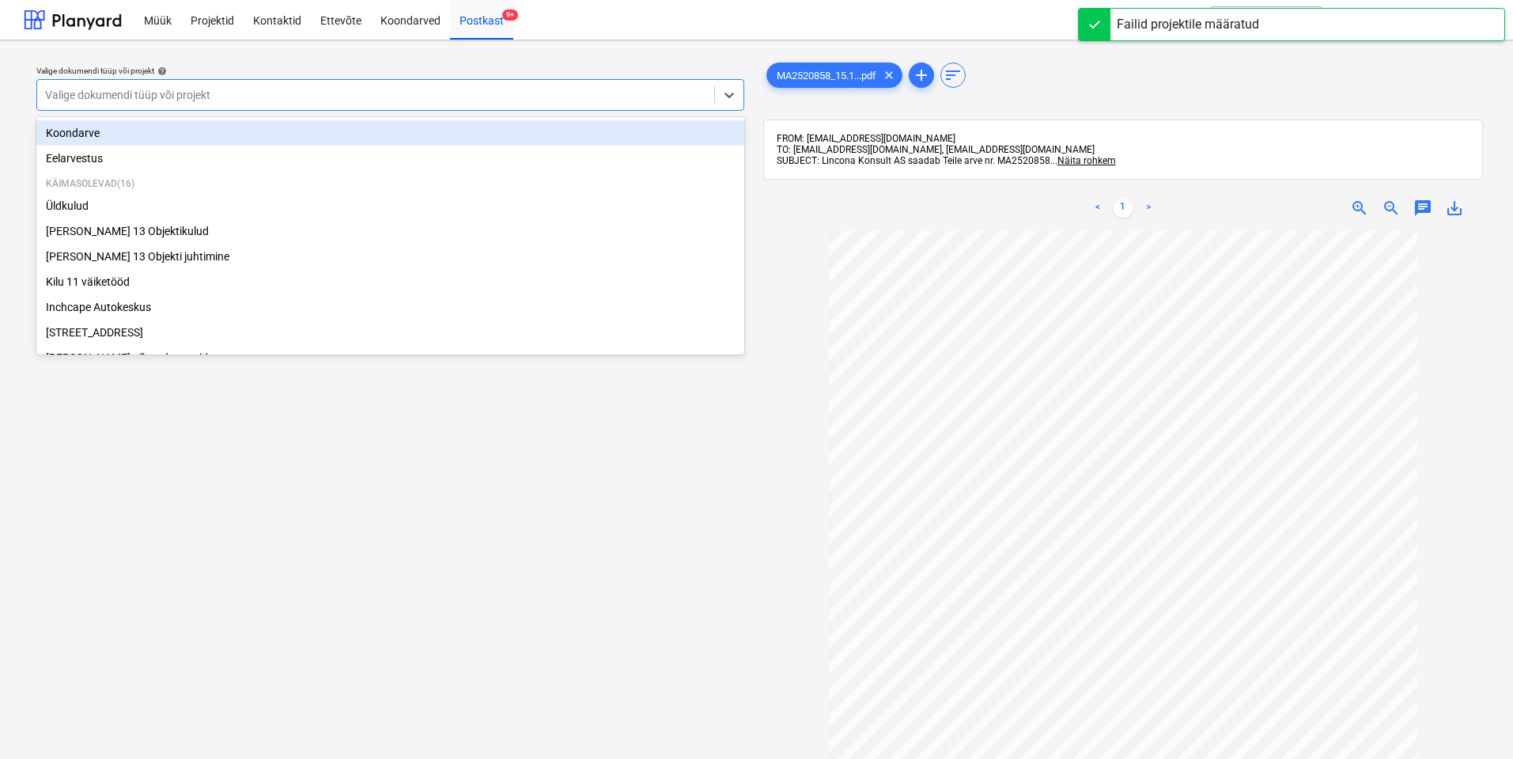
click at [502, 91] on div at bounding box center [375, 95] width 661 height 16
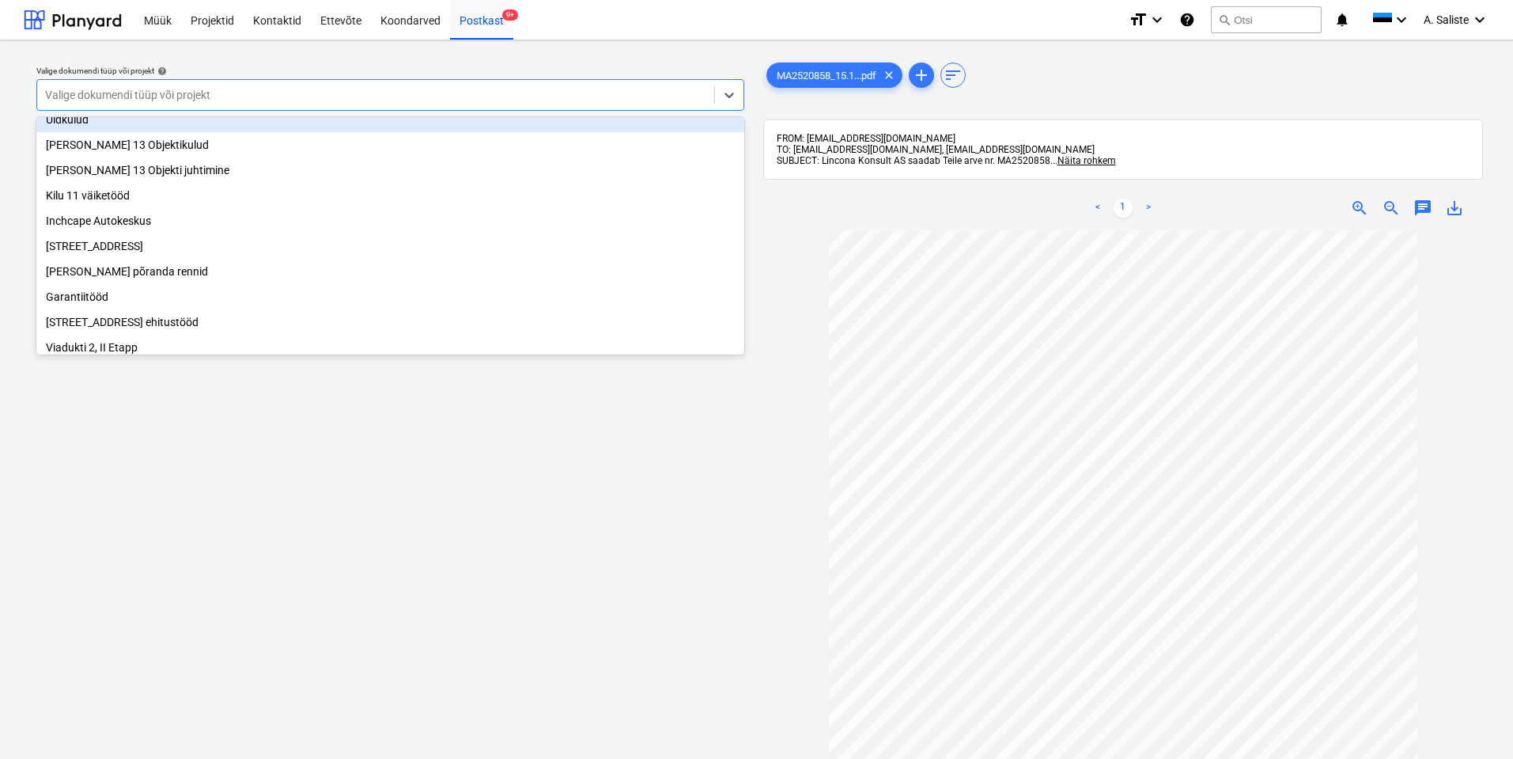
scroll to position [237, 0]
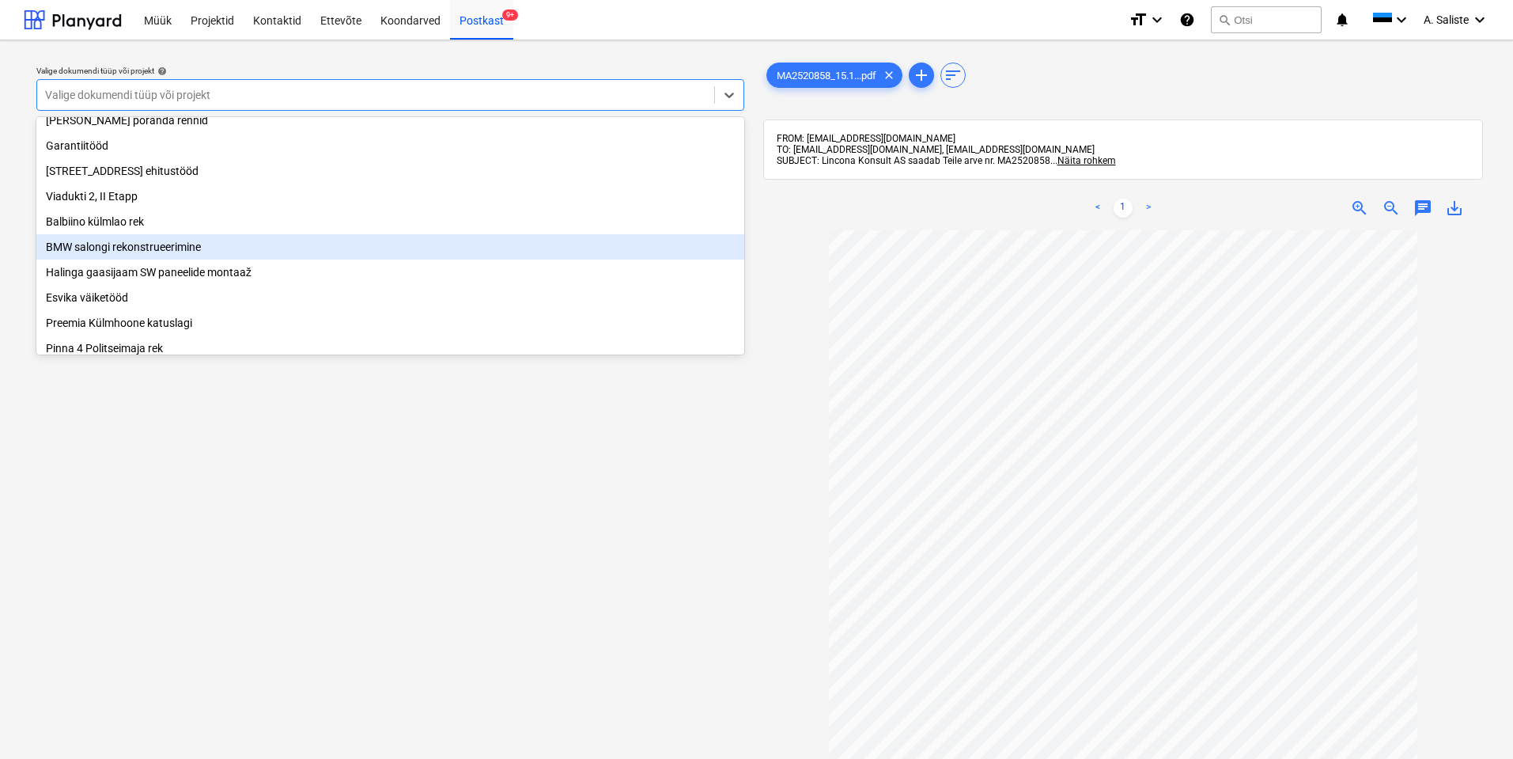
click at [133, 257] on div "BMW salongi rekonstrueerimine" at bounding box center [390, 246] width 708 height 25
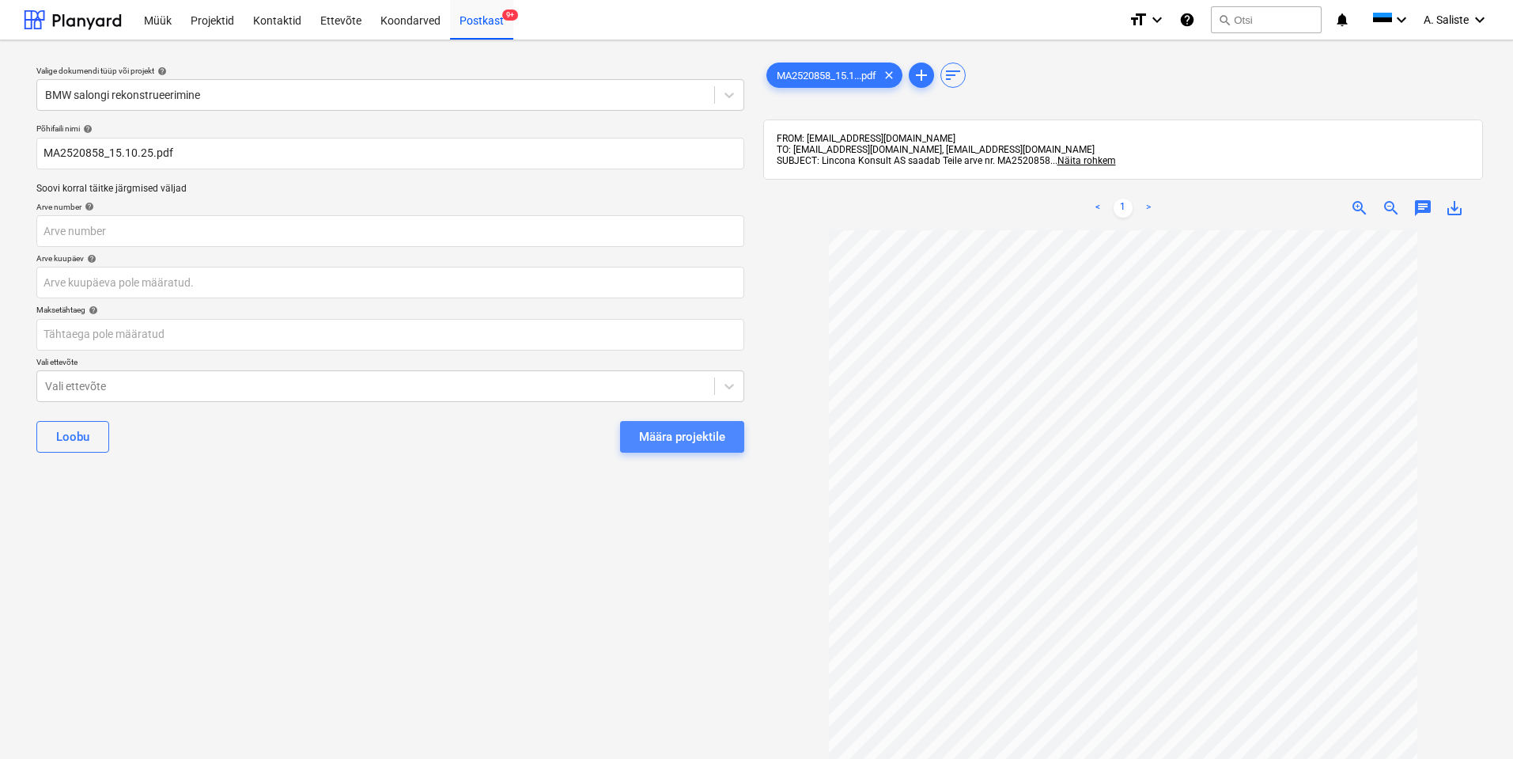
click at [692, 441] on div "Määra projektile" at bounding box center [682, 436] width 86 height 21
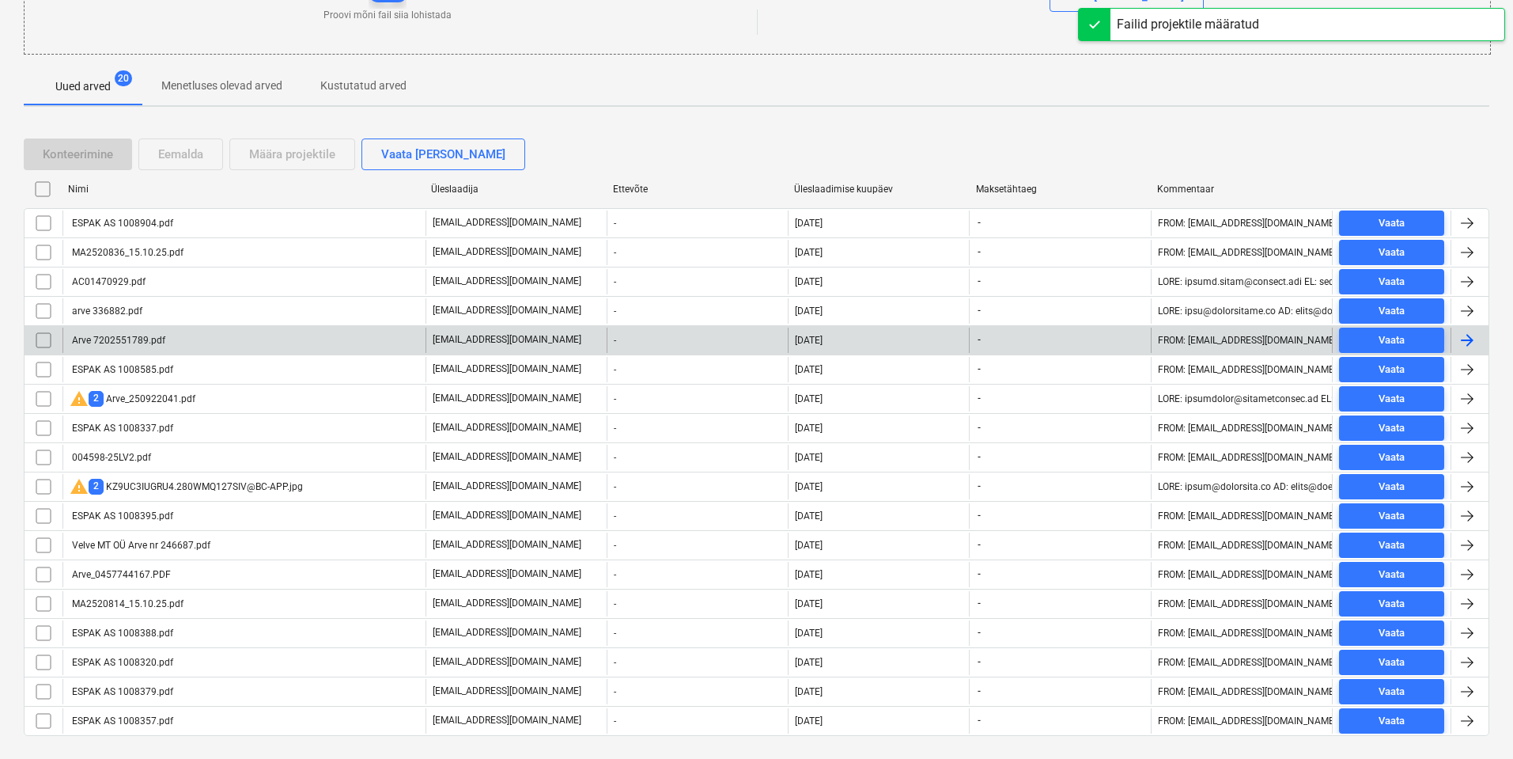
scroll to position [237, 0]
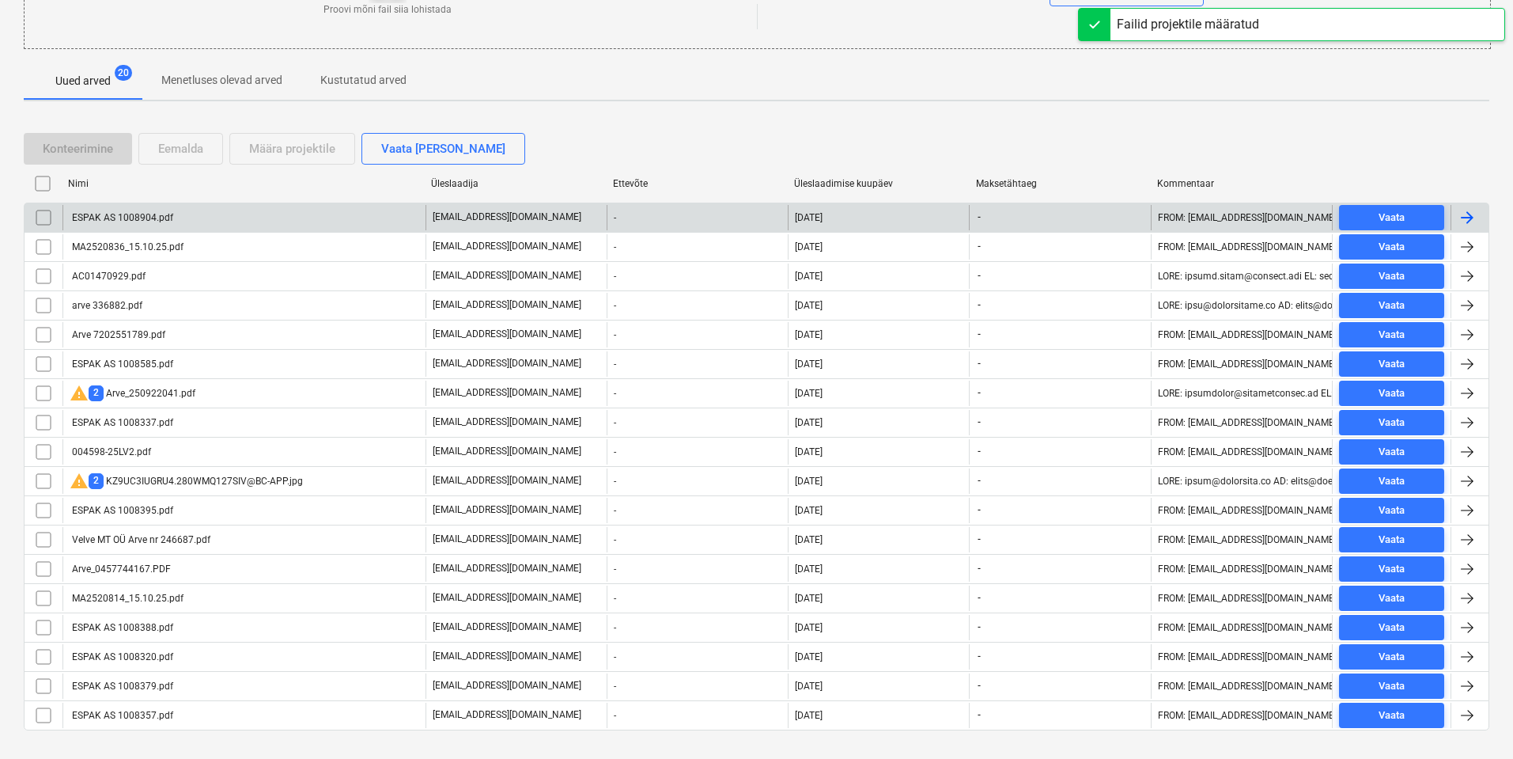
click at [274, 218] on div "ESPAK AS 1008904.pdf" at bounding box center [243, 217] width 363 height 25
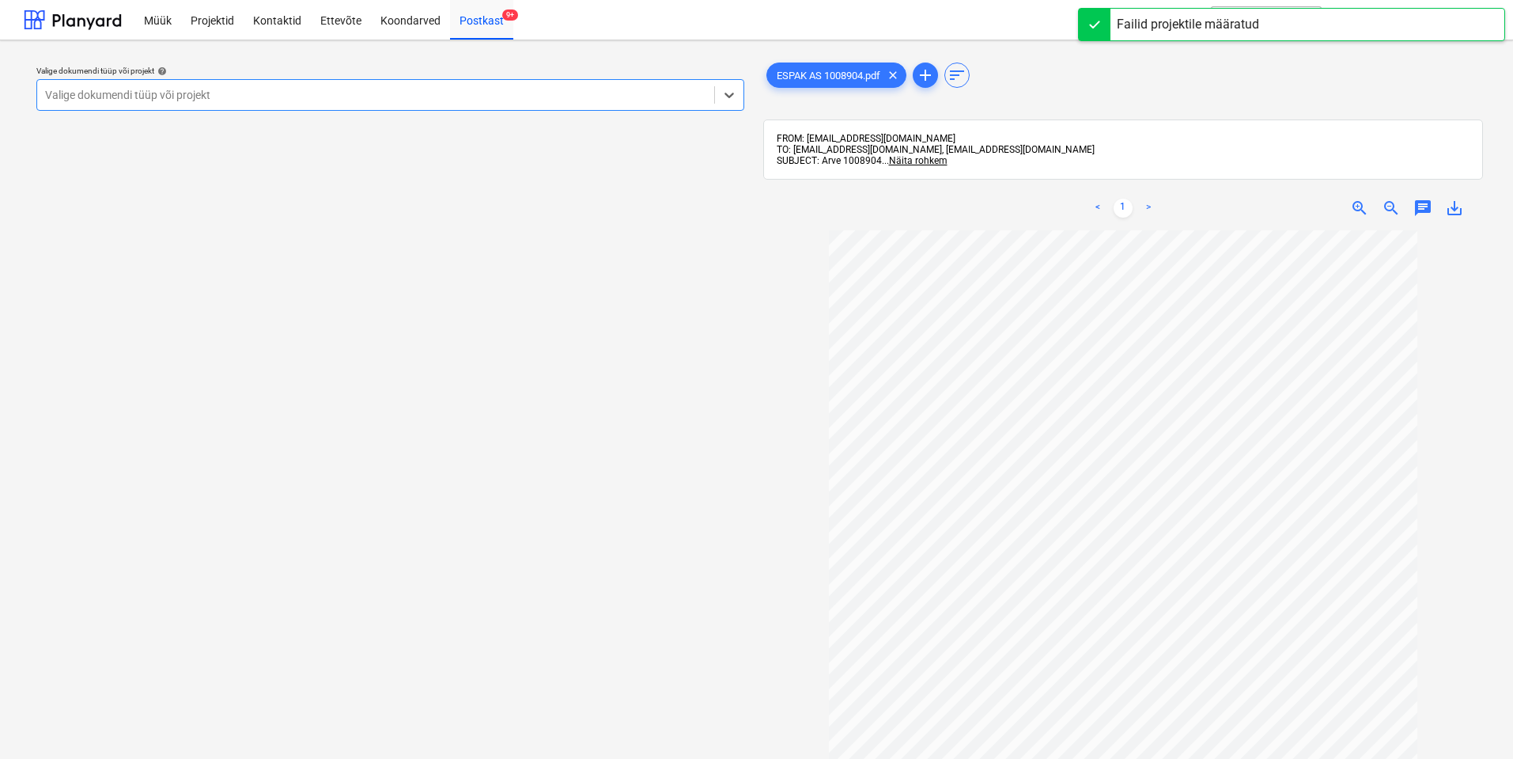
click at [567, 93] on div at bounding box center [375, 95] width 661 height 16
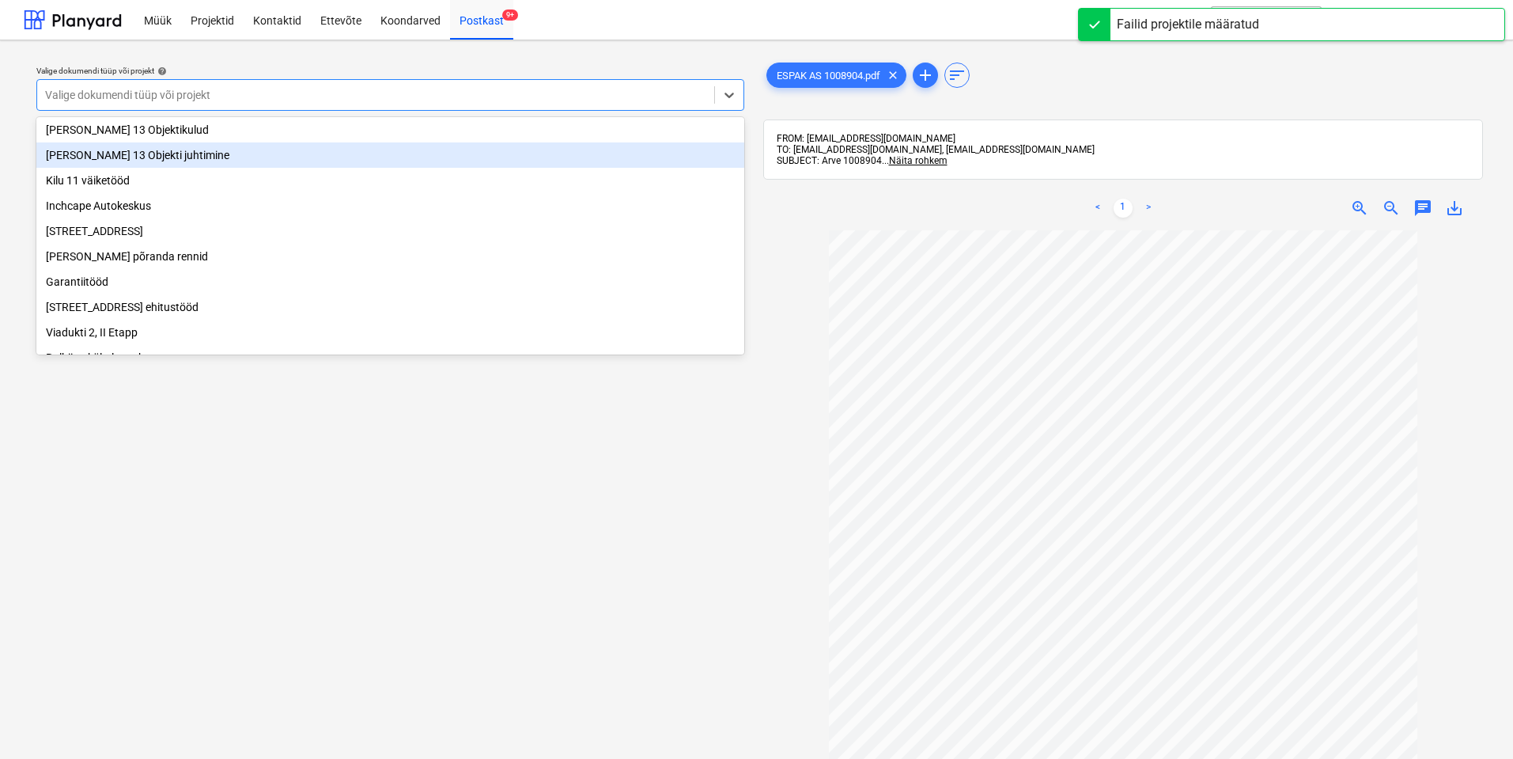
scroll to position [237, 0]
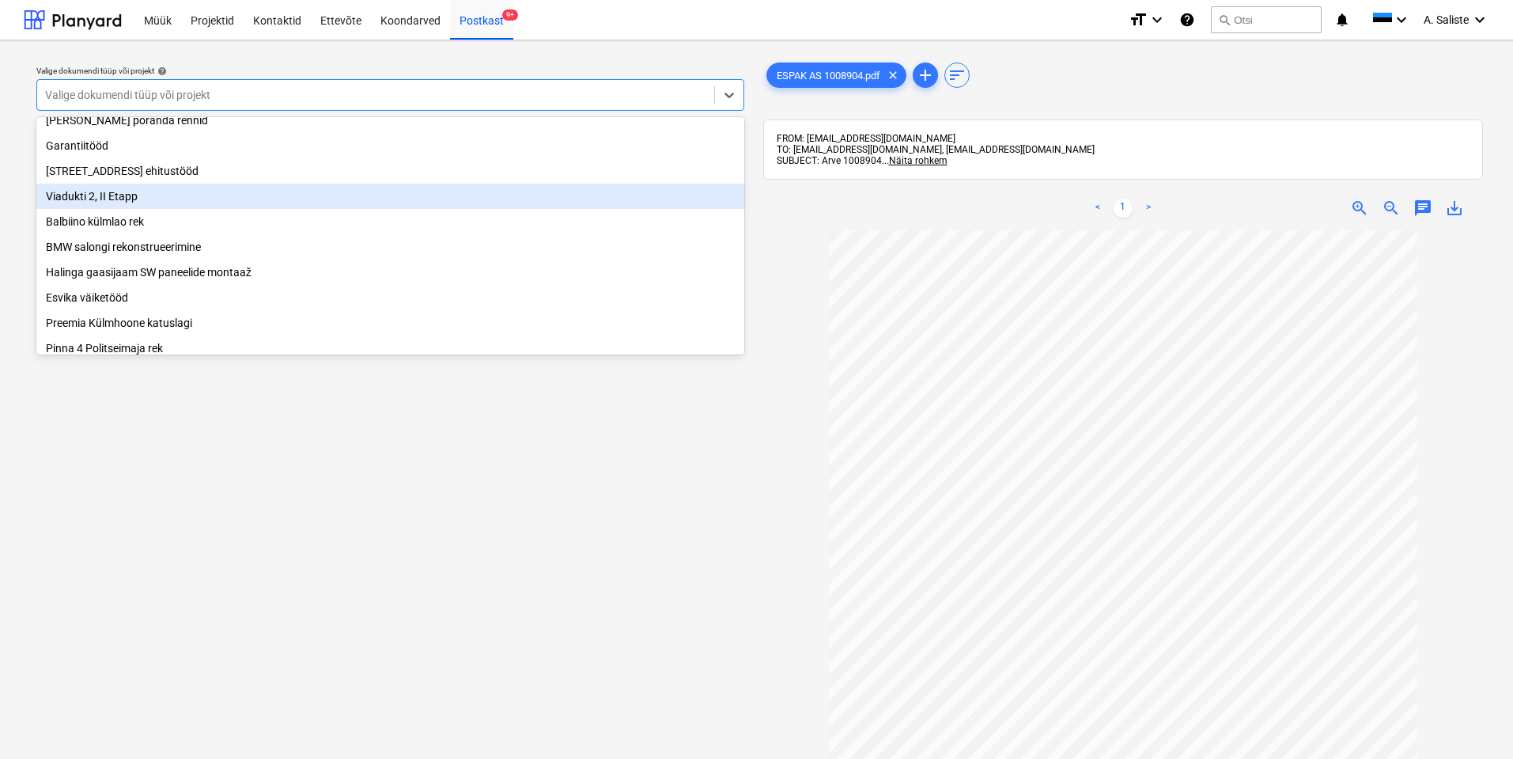
click at [134, 199] on div "Viadukti 2, II Etapp" at bounding box center [390, 196] width 708 height 25
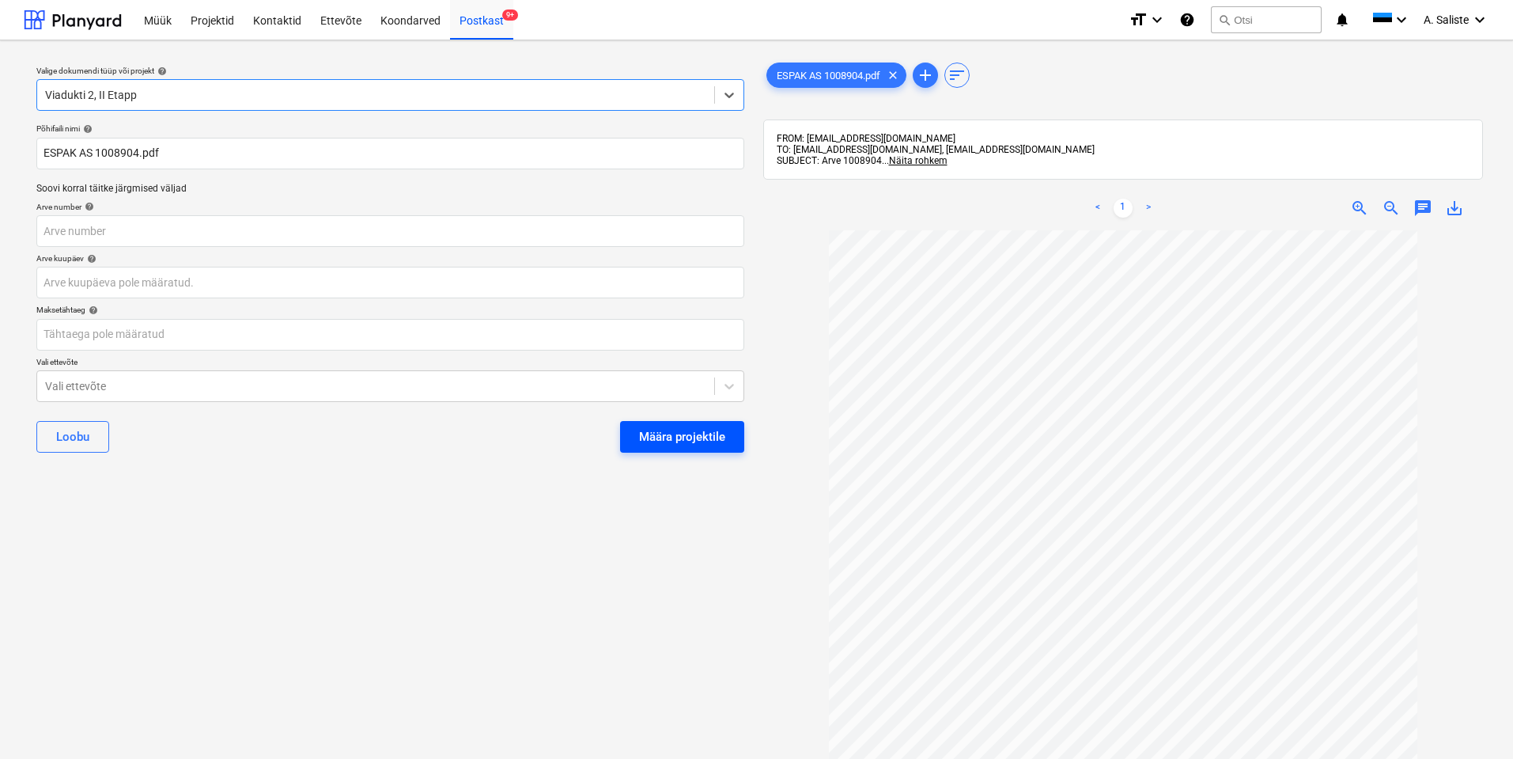
click at [690, 443] on div "Määra projektile" at bounding box center [682, 436] width 86 height 21
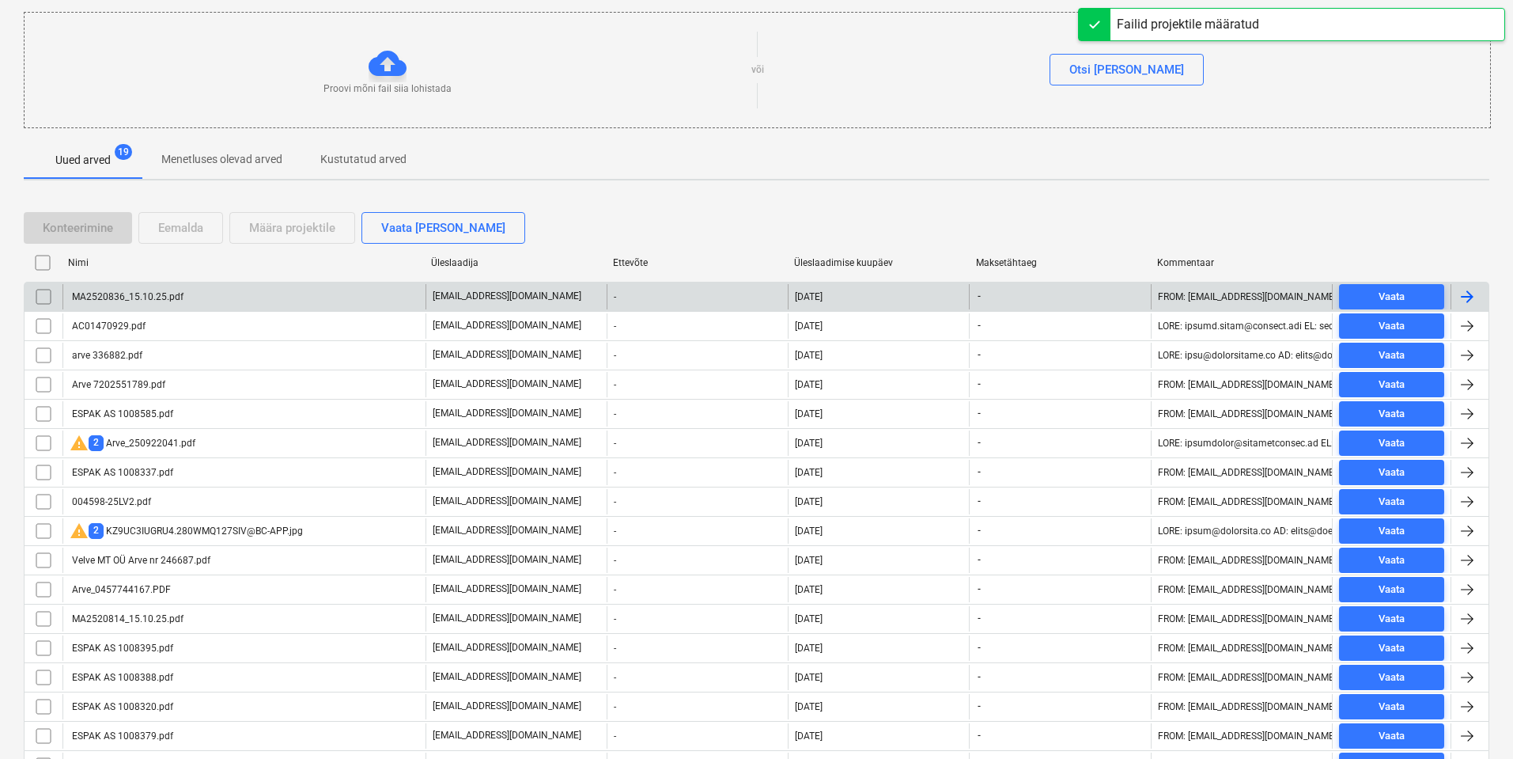
click at [211, 303] on div "MA2520836_15.10.25.pdf" at bounding box center [243, 296] width 363 height 25
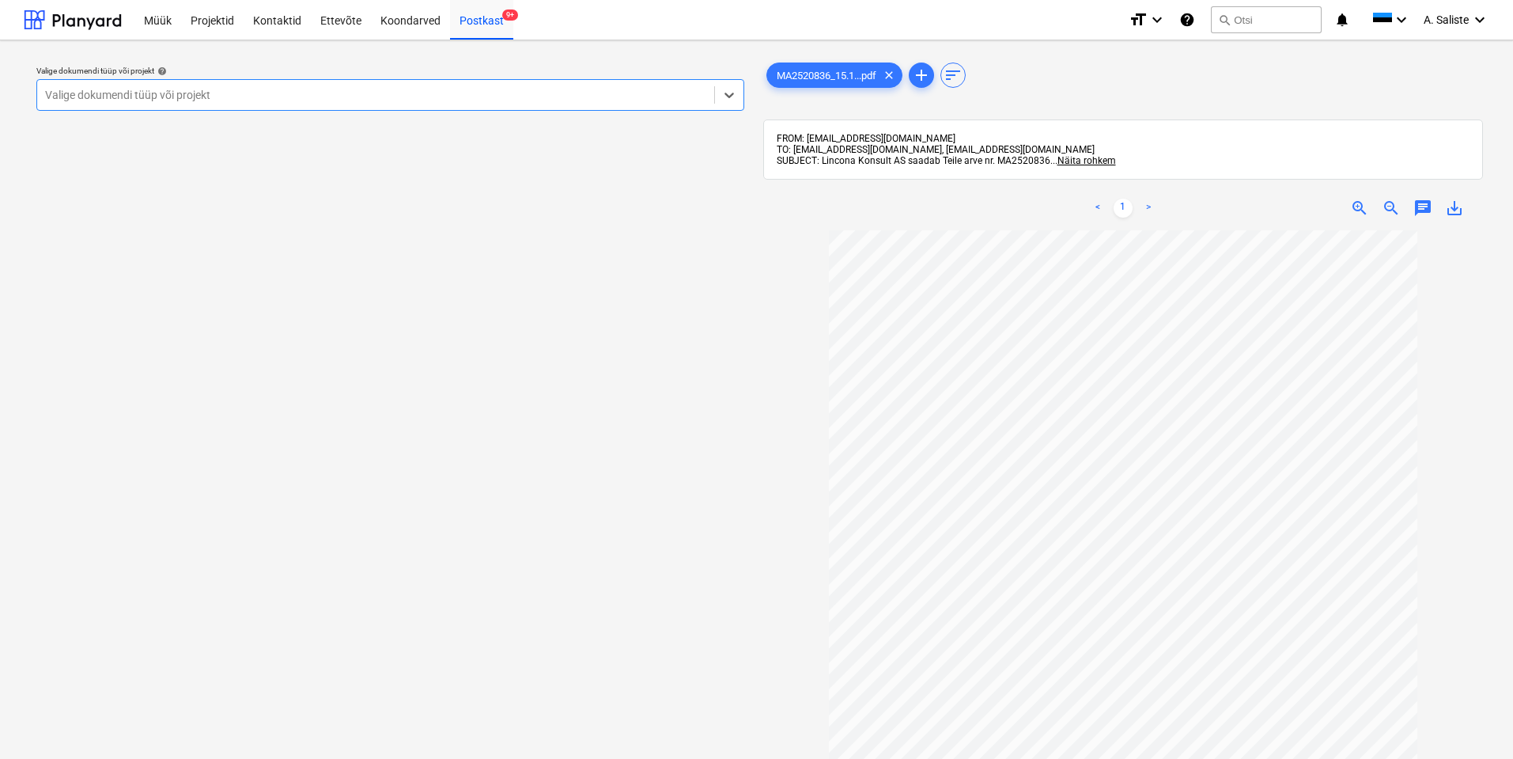
click at [547, 89] on div at bounding box center [375, 95] width 661 height 16
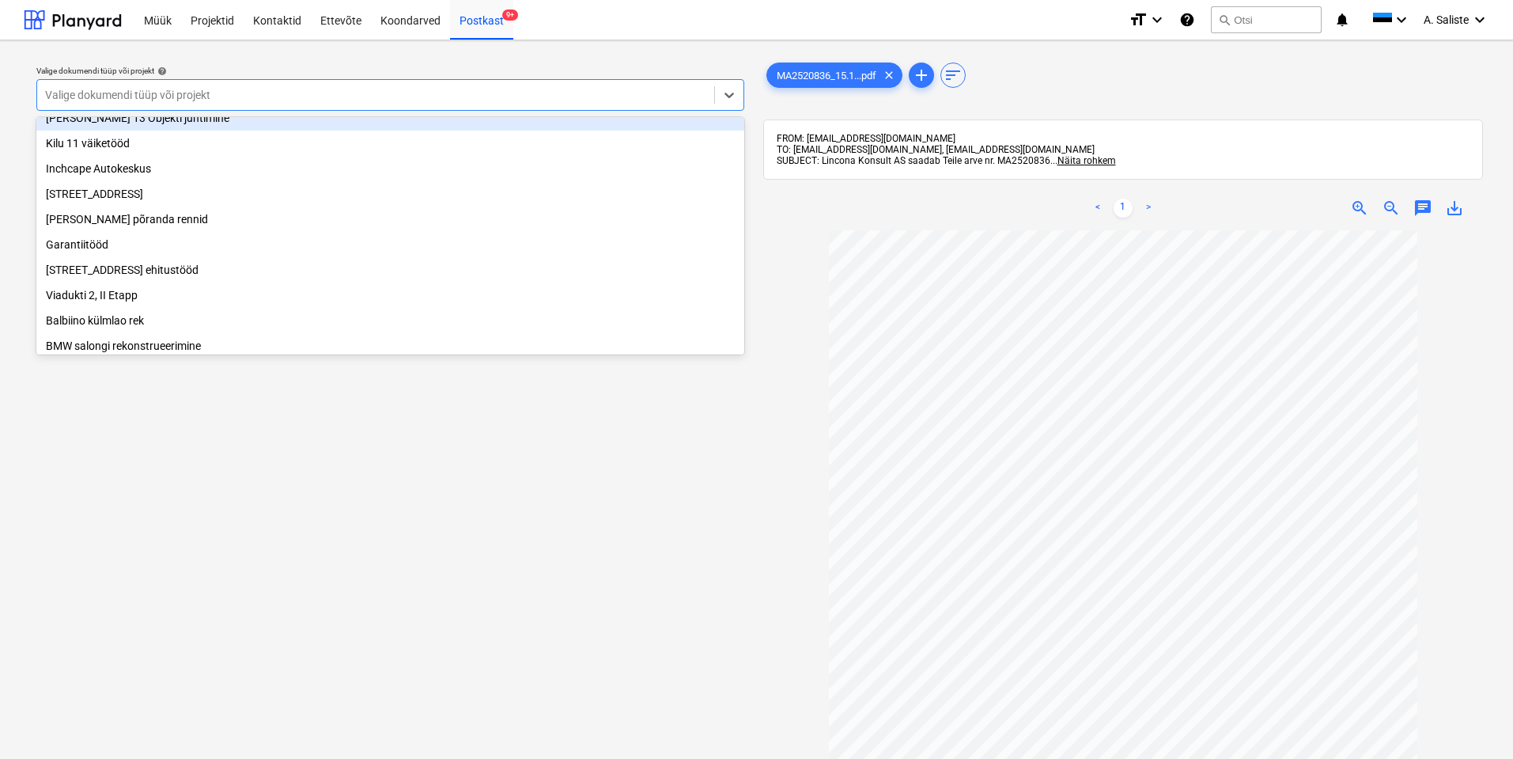
scroll to position [158, 0]
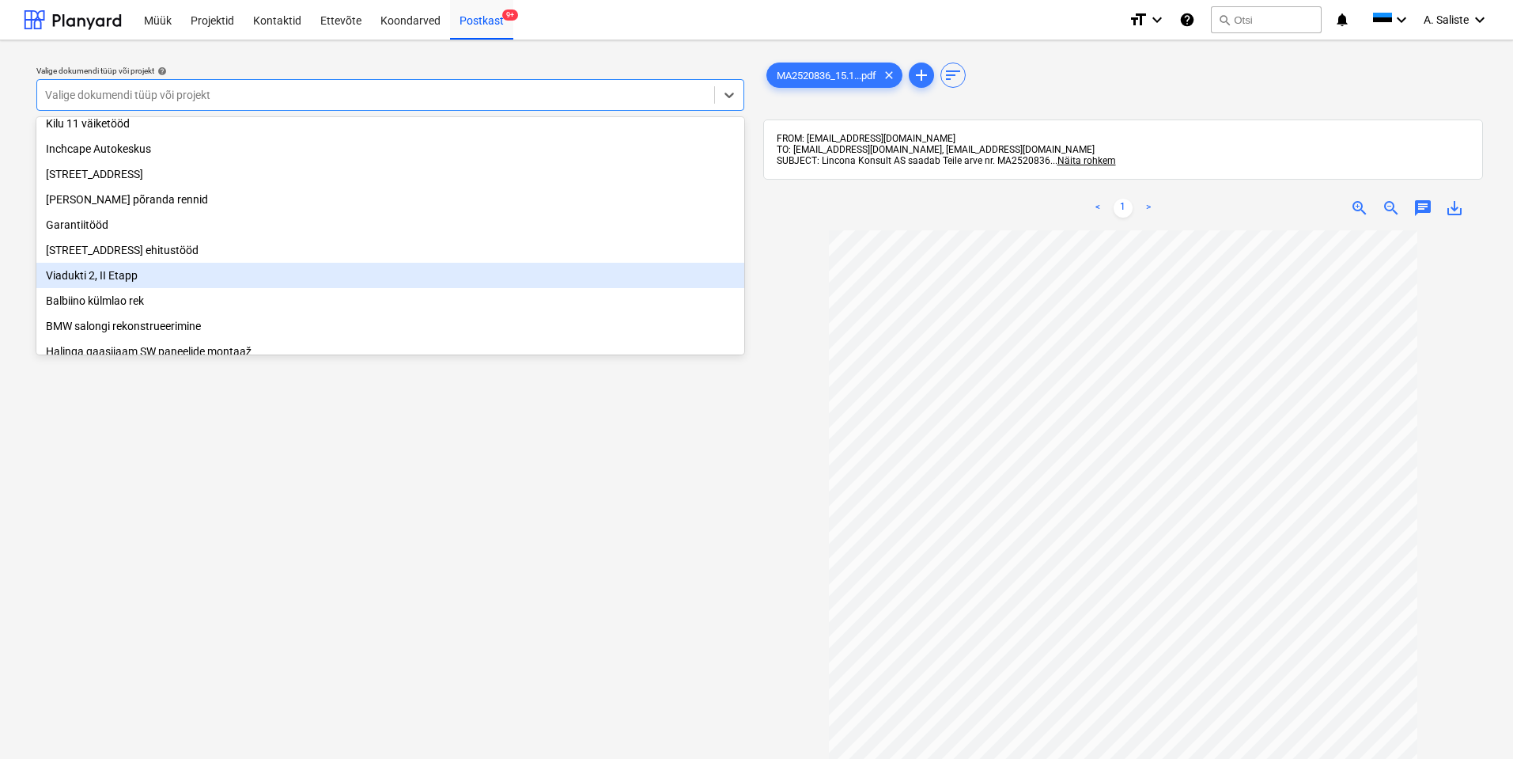
click at [91, 284] on div "Viadukti 2, II Etapp" at bounding box center [390, 275] width 708 height 25
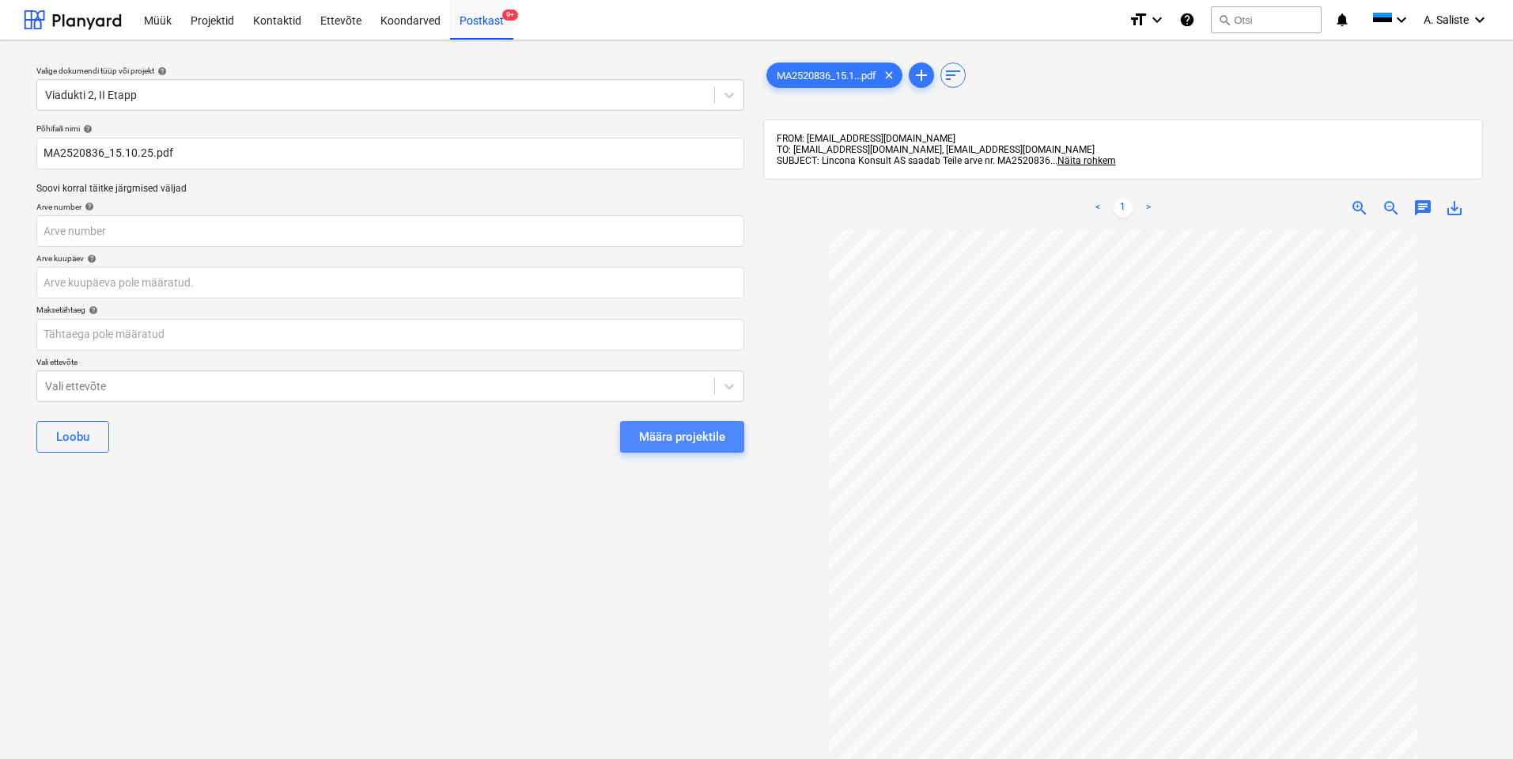
click at [714, 437] on div "Määra projektile" at bounding box center [682, 436] width 86 height 21
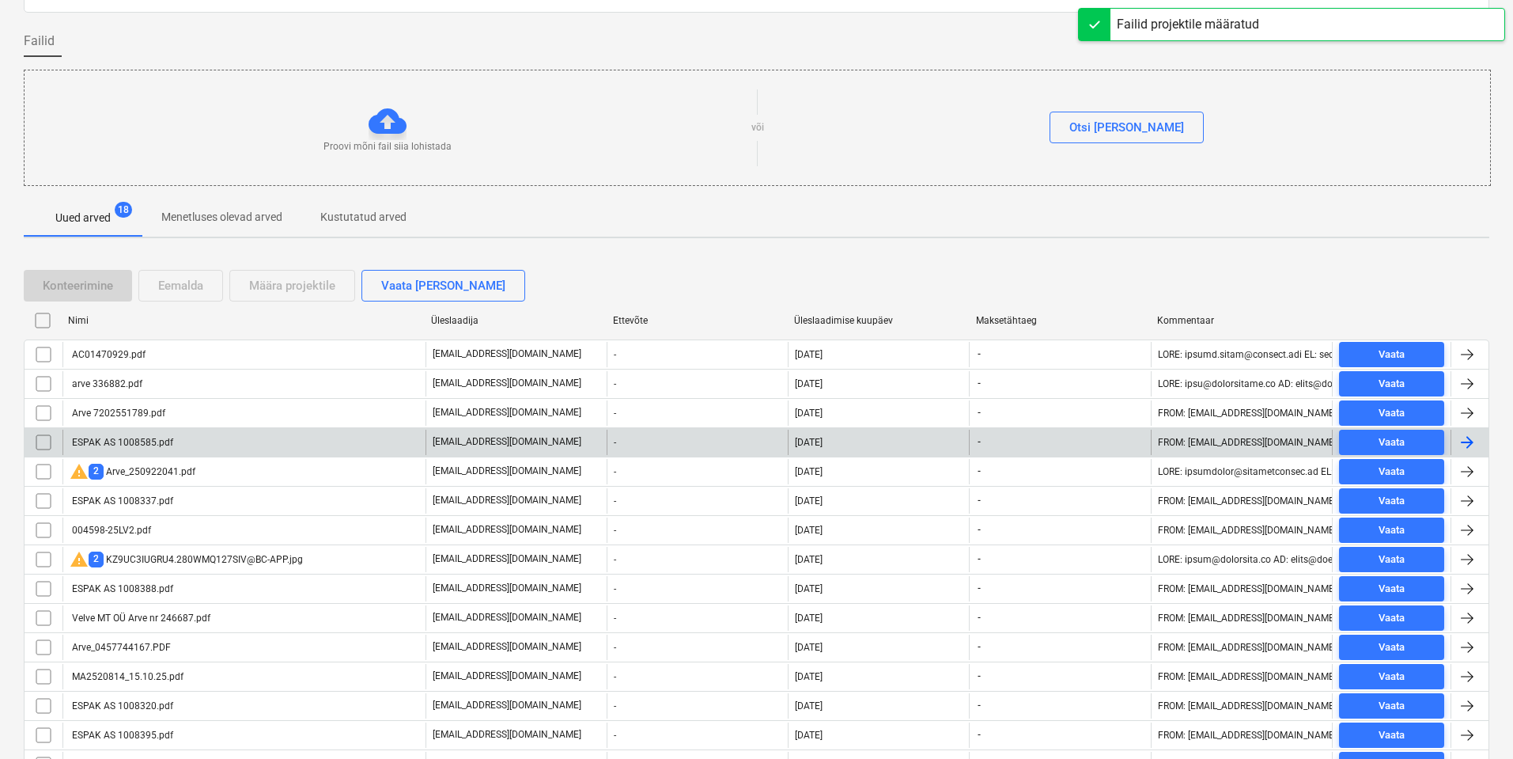
scroll to position [158, 0]
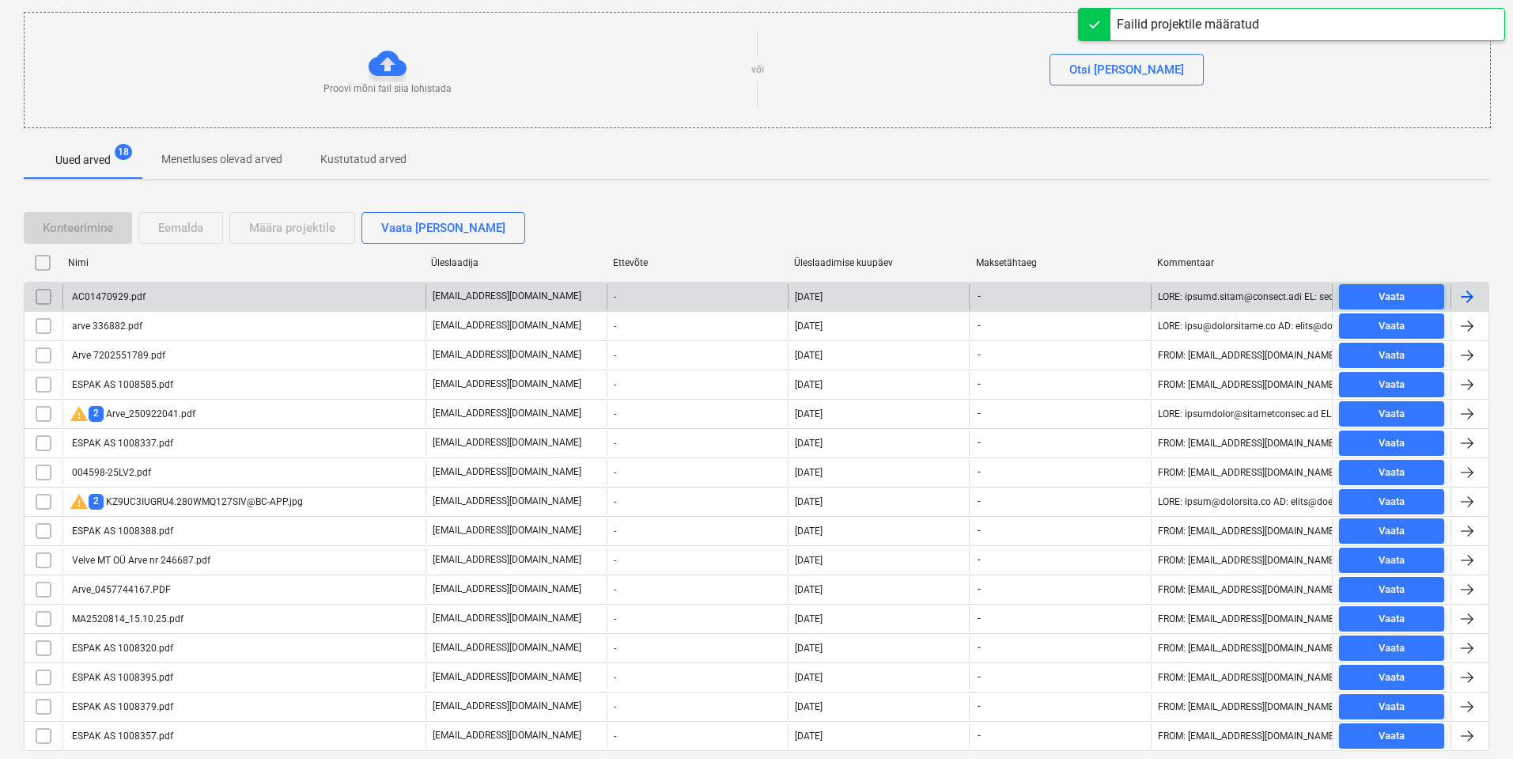
click at [230, 299] on div "AC01470929.pdf" at bounding box center [243, 296] width 363 height 25
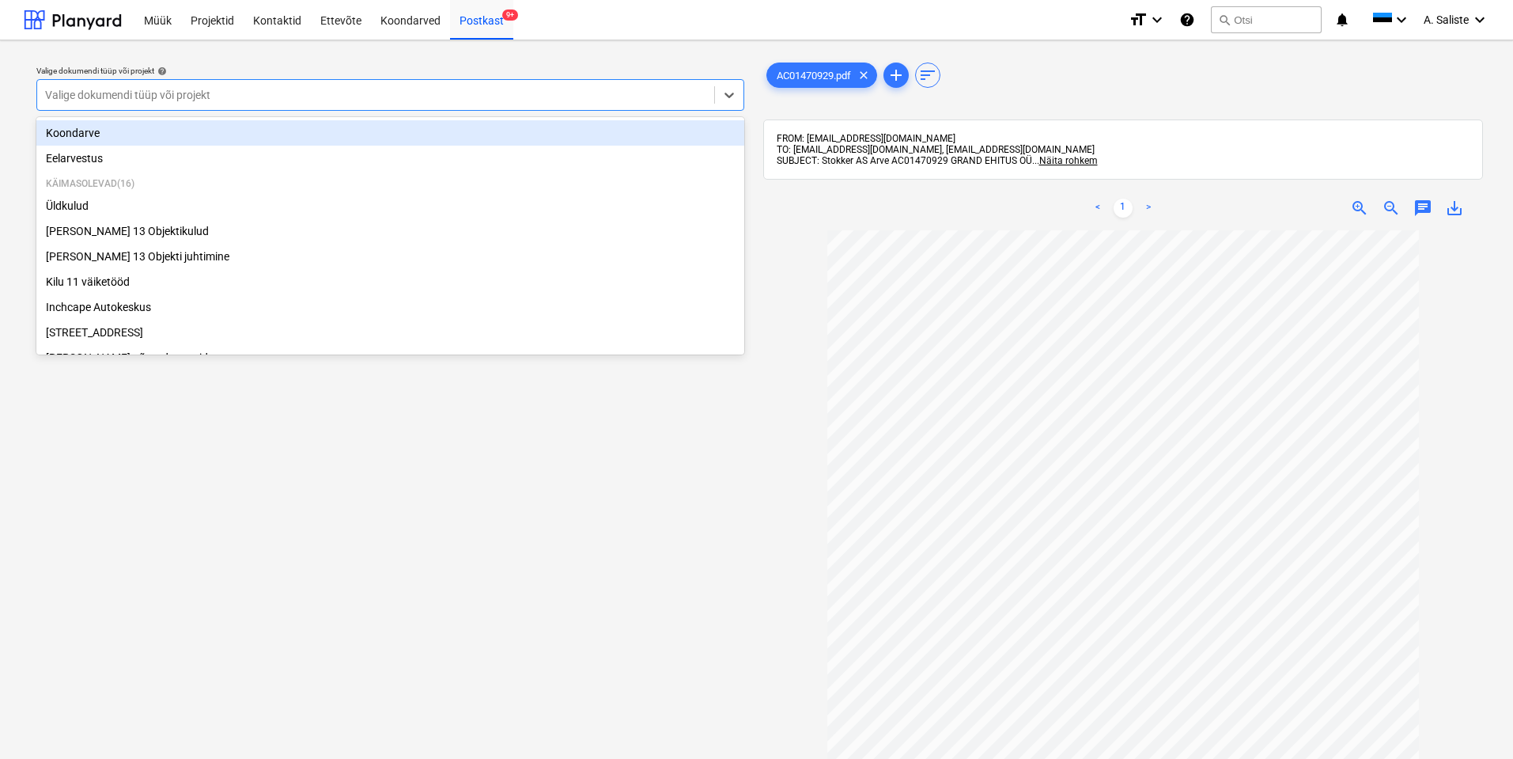
drag, startPoint x: 591, startPoint y: 91, endPoint x: 186, endPoint y: 176, distance: 414.0
click at [578, 93] on div at bounding box center [375, 95] width 661 height 16
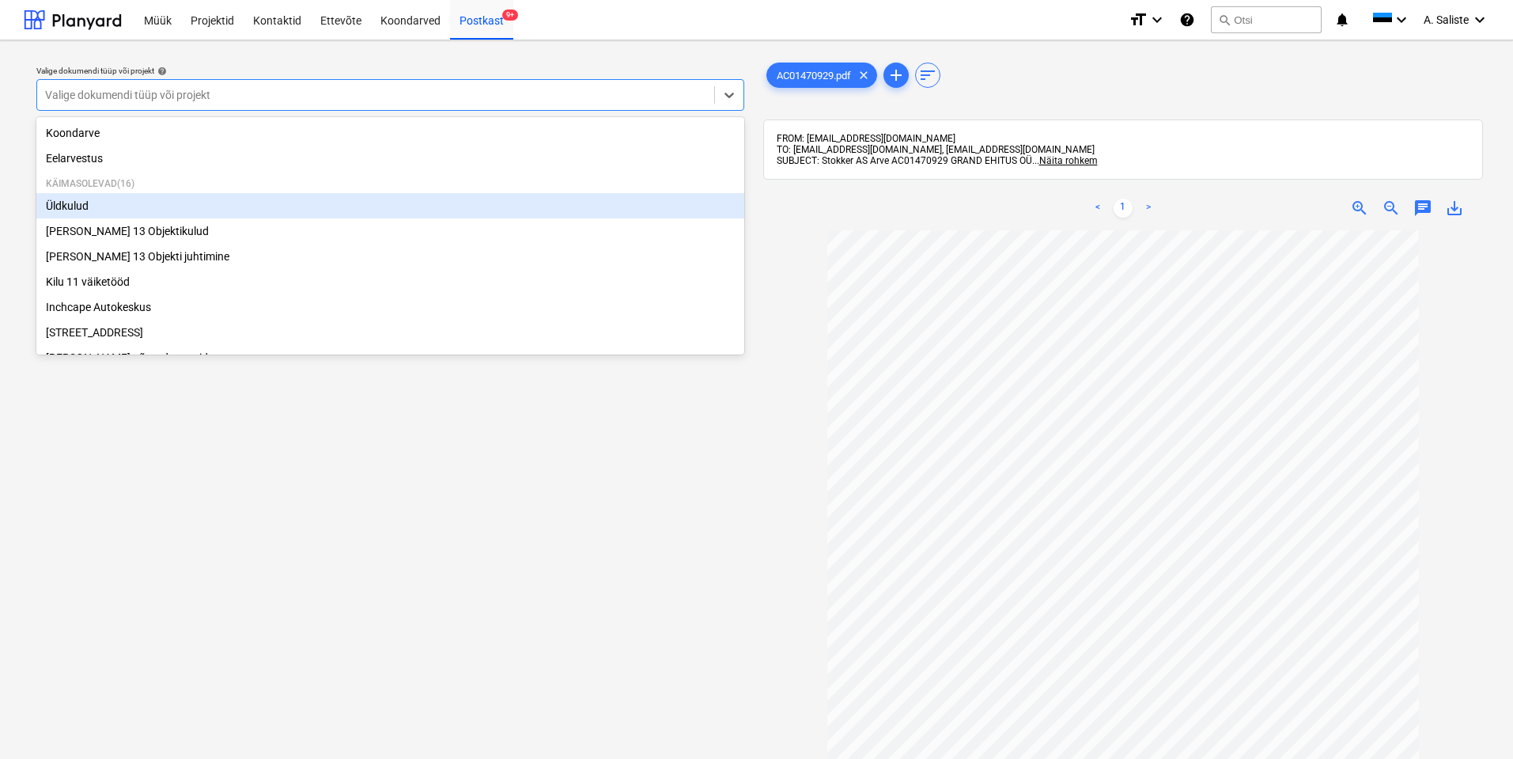
click at [120, 214] on div "Üldkulud" at bounding box center [390, 205] width 708 height 25
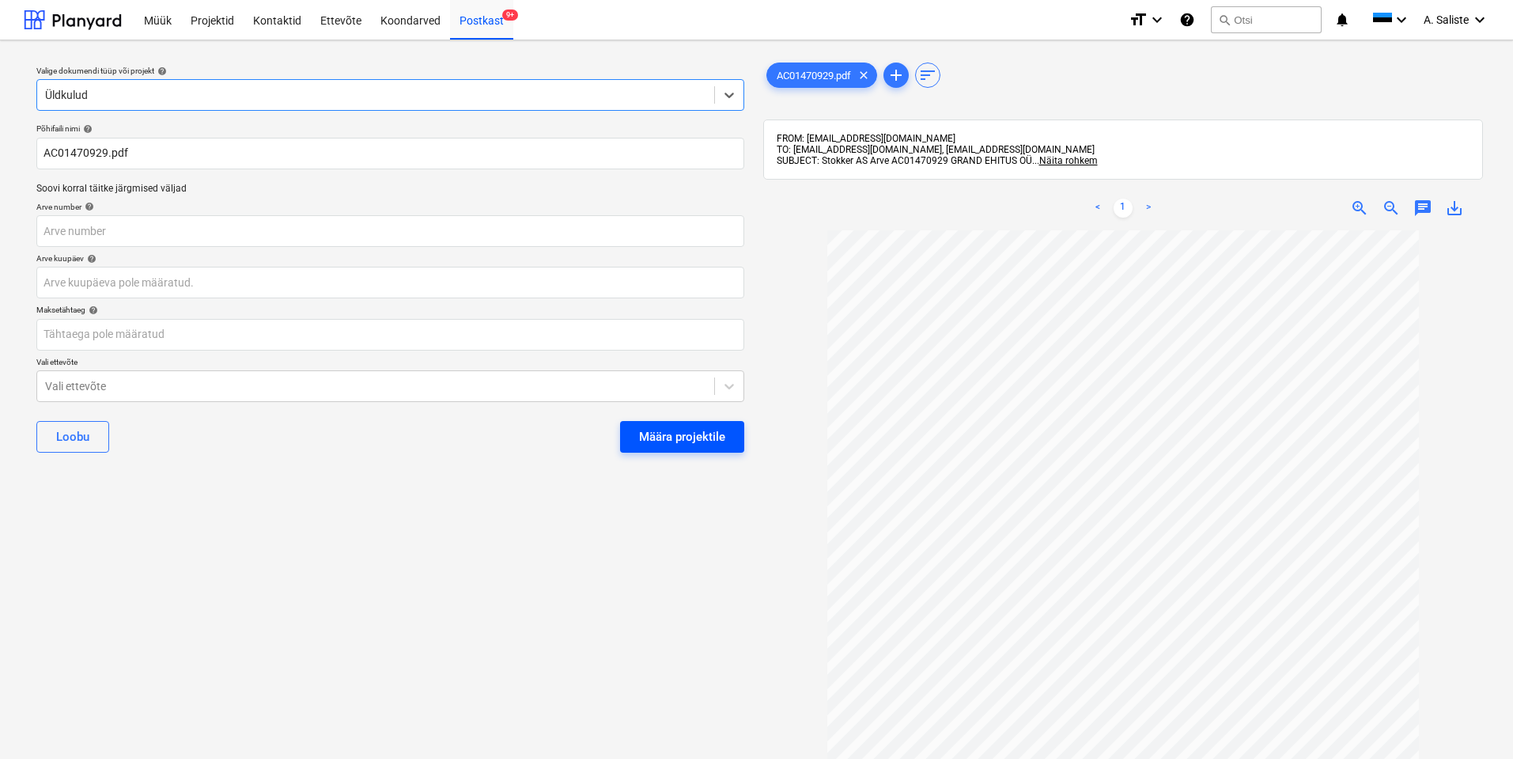
click at [706, 438] on div "Määra projektile" at bounding box center [682, 436] width 86 height 21
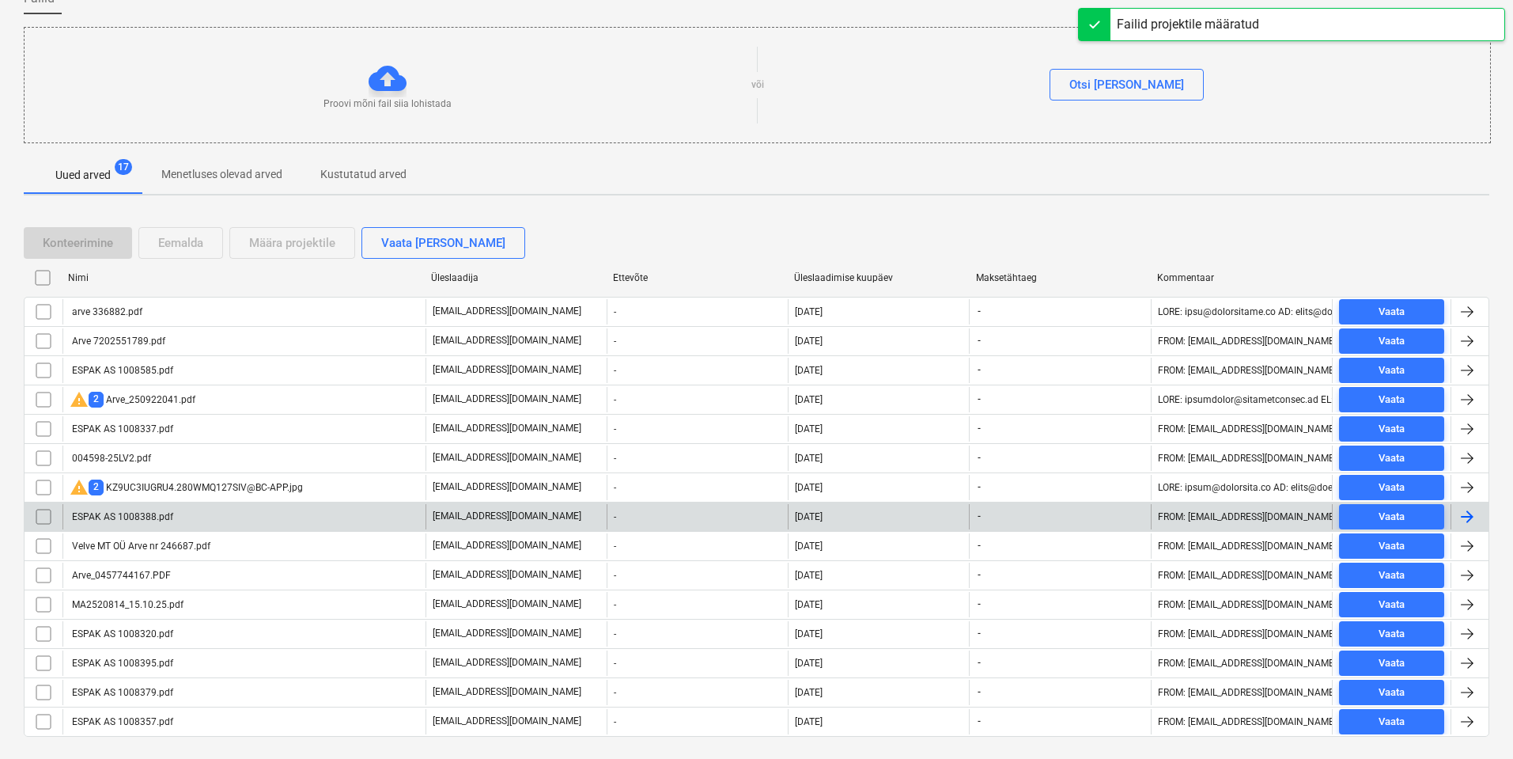
scroll to position [178, 0]
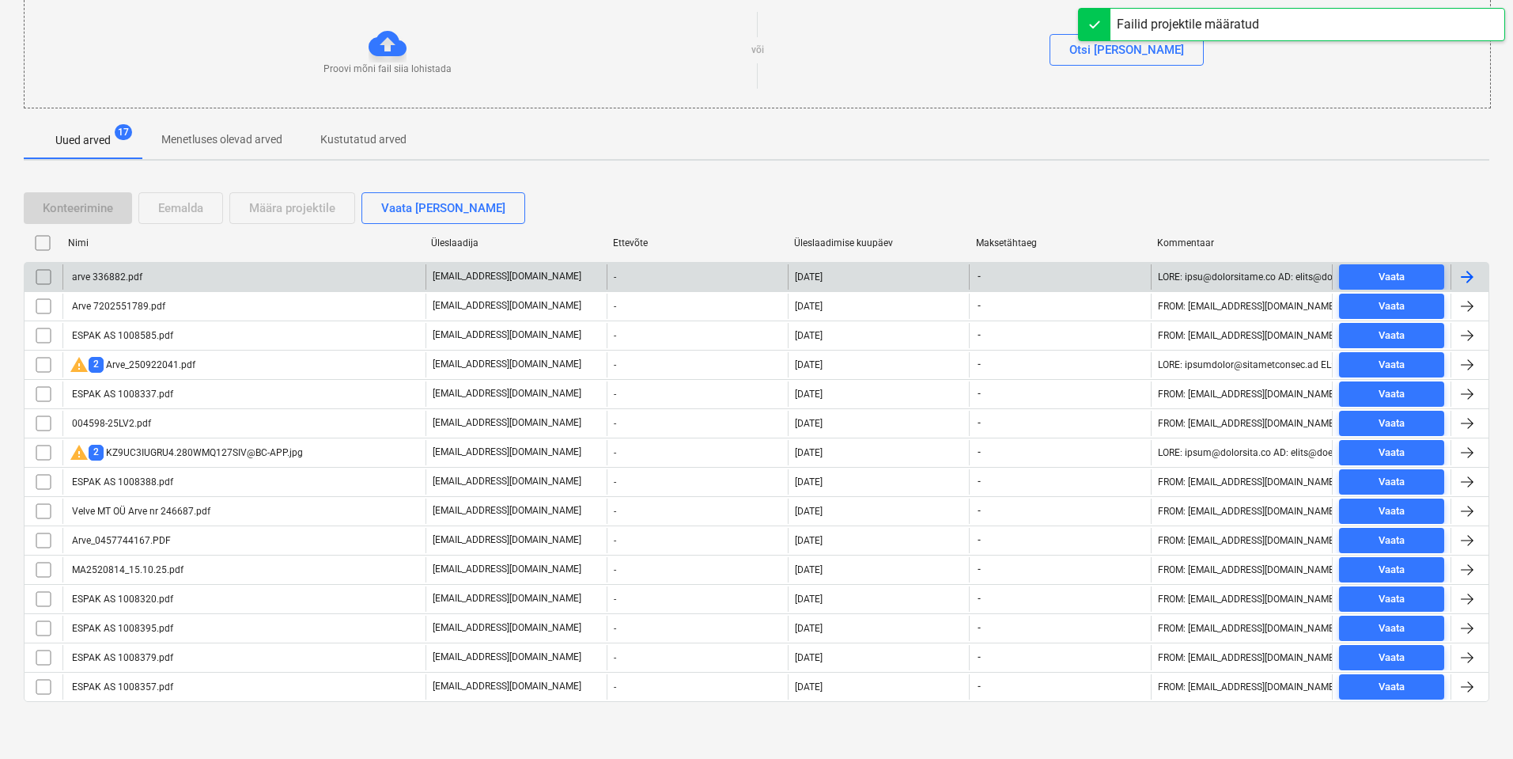
click at [269, 276] on div "arve 336882.pdf" at bounding box center [243, 276] width 363 height 25
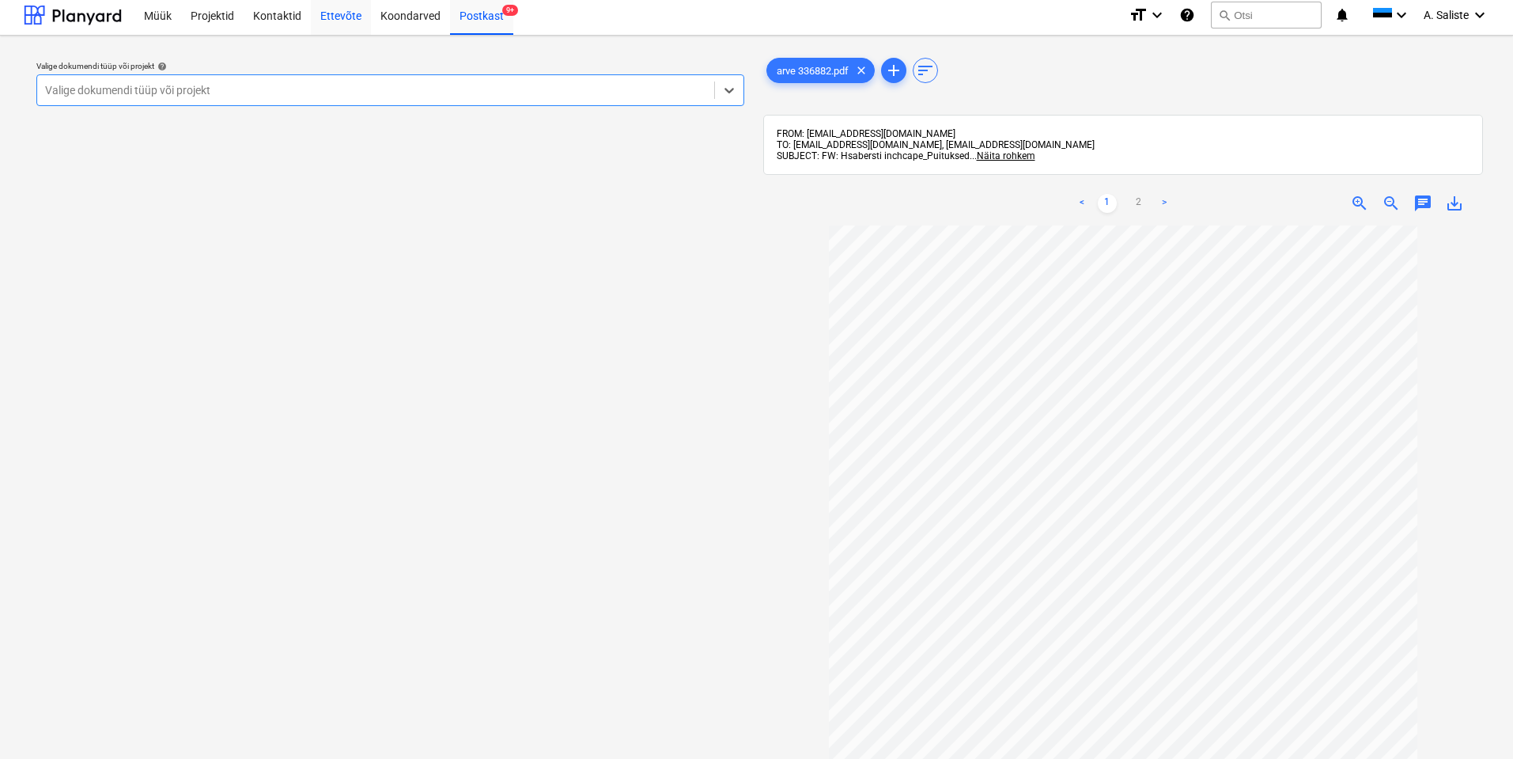
scroll to position [79, 0]
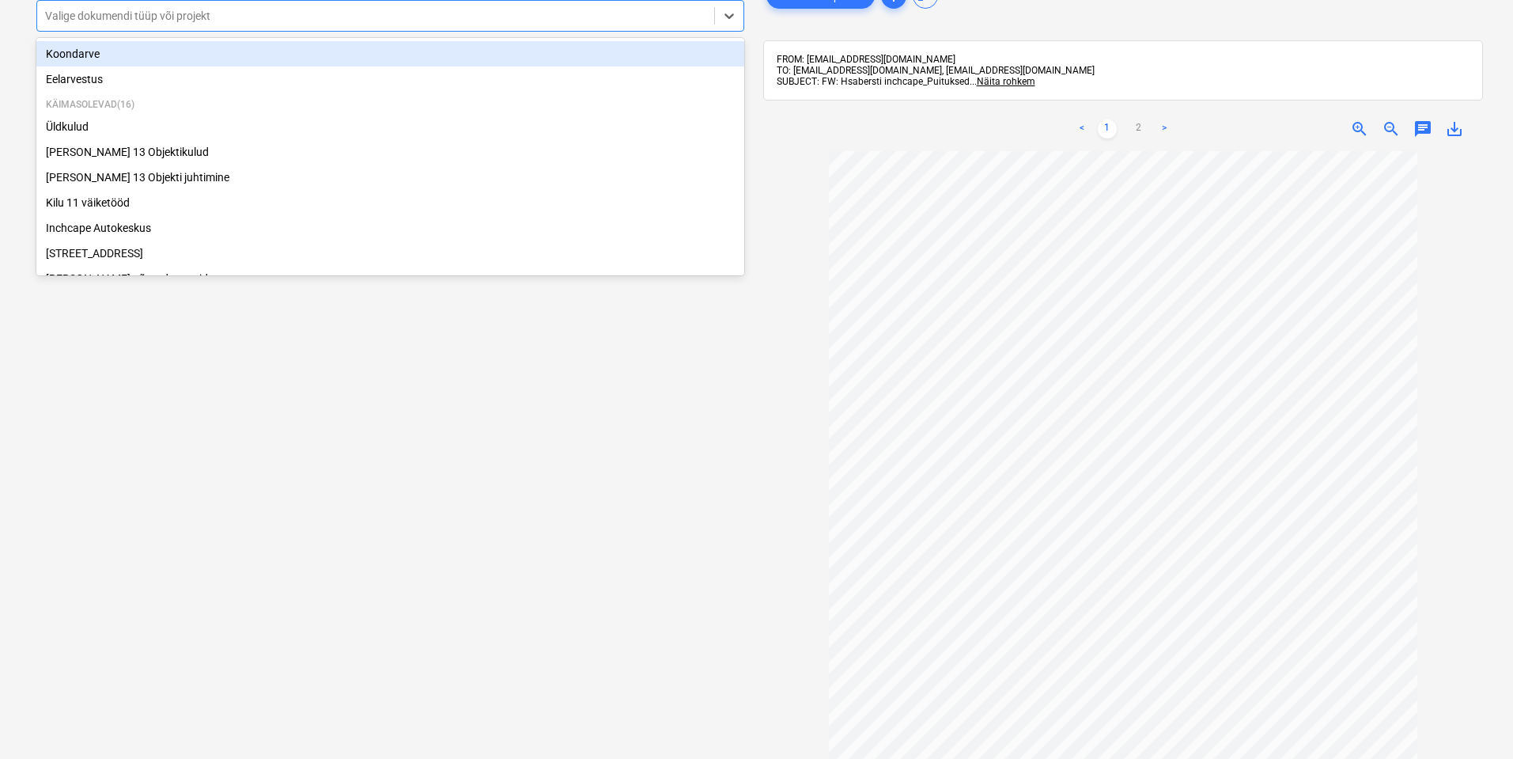
click at [271, 12] on div at bounding box center [375, 16] width 661 height 16
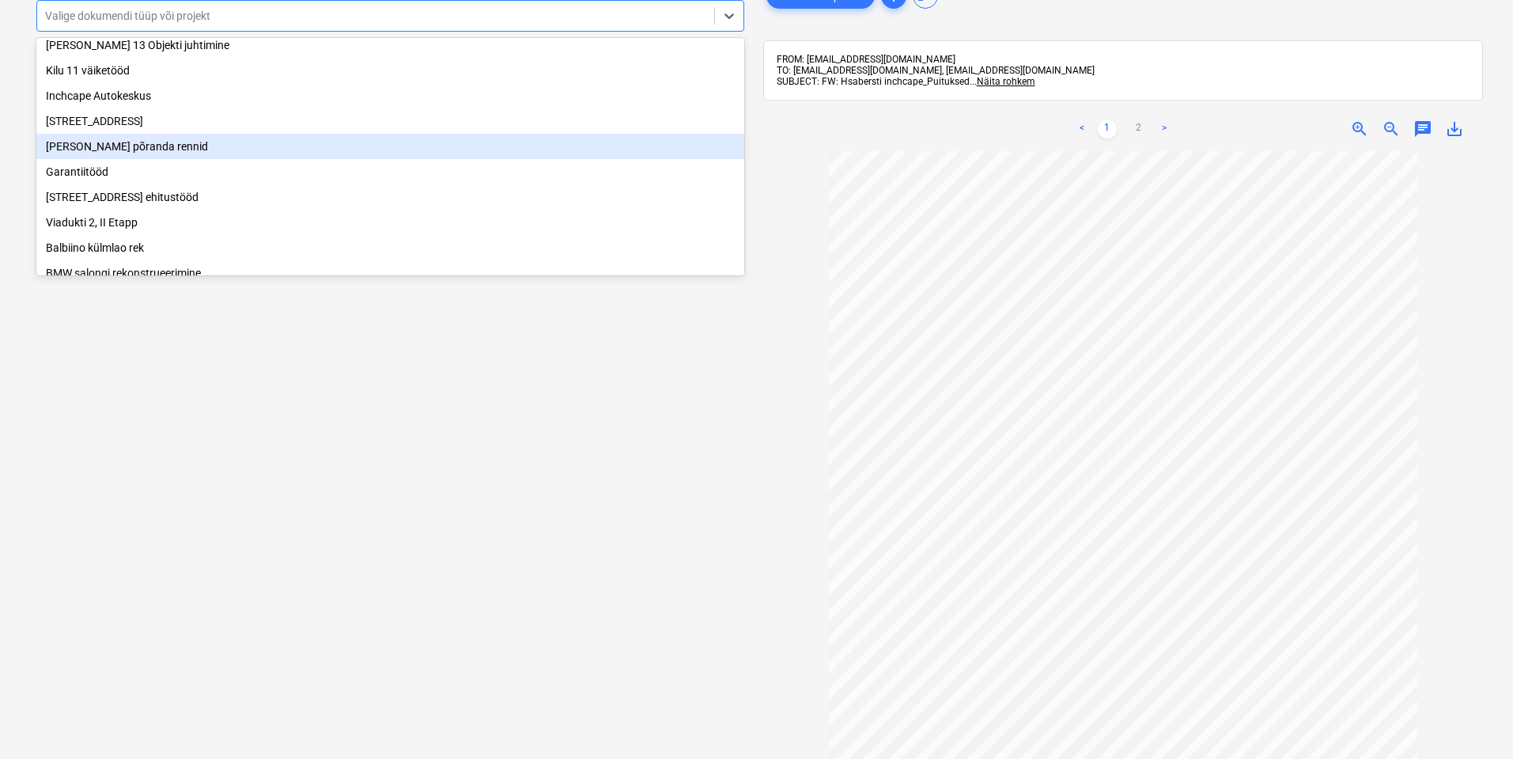
scroll to position [158, 0]
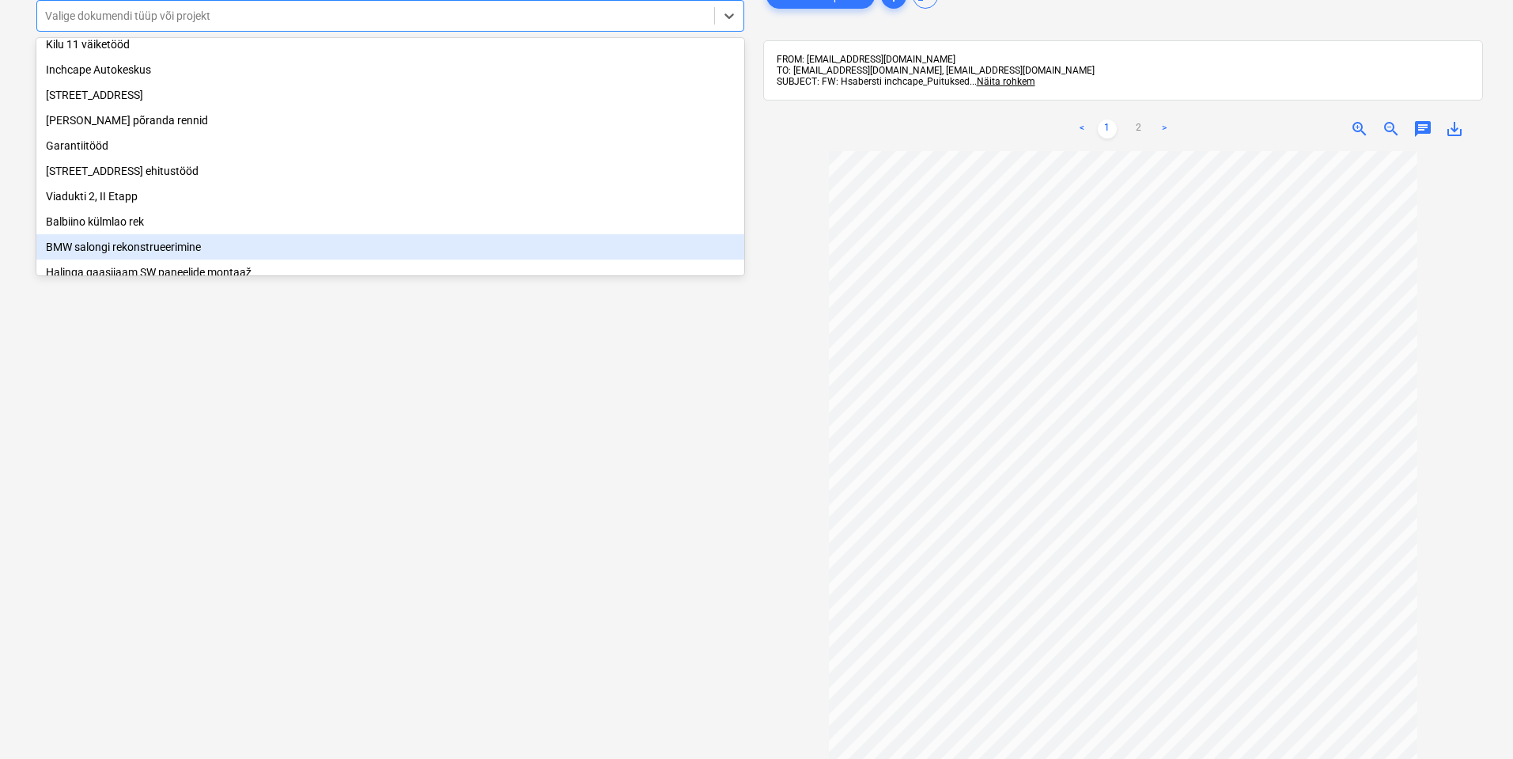
click at [134, 252] on div "BMW salongi rekonstrueerimine" at bounding box center [390, 246] width 708 height 25
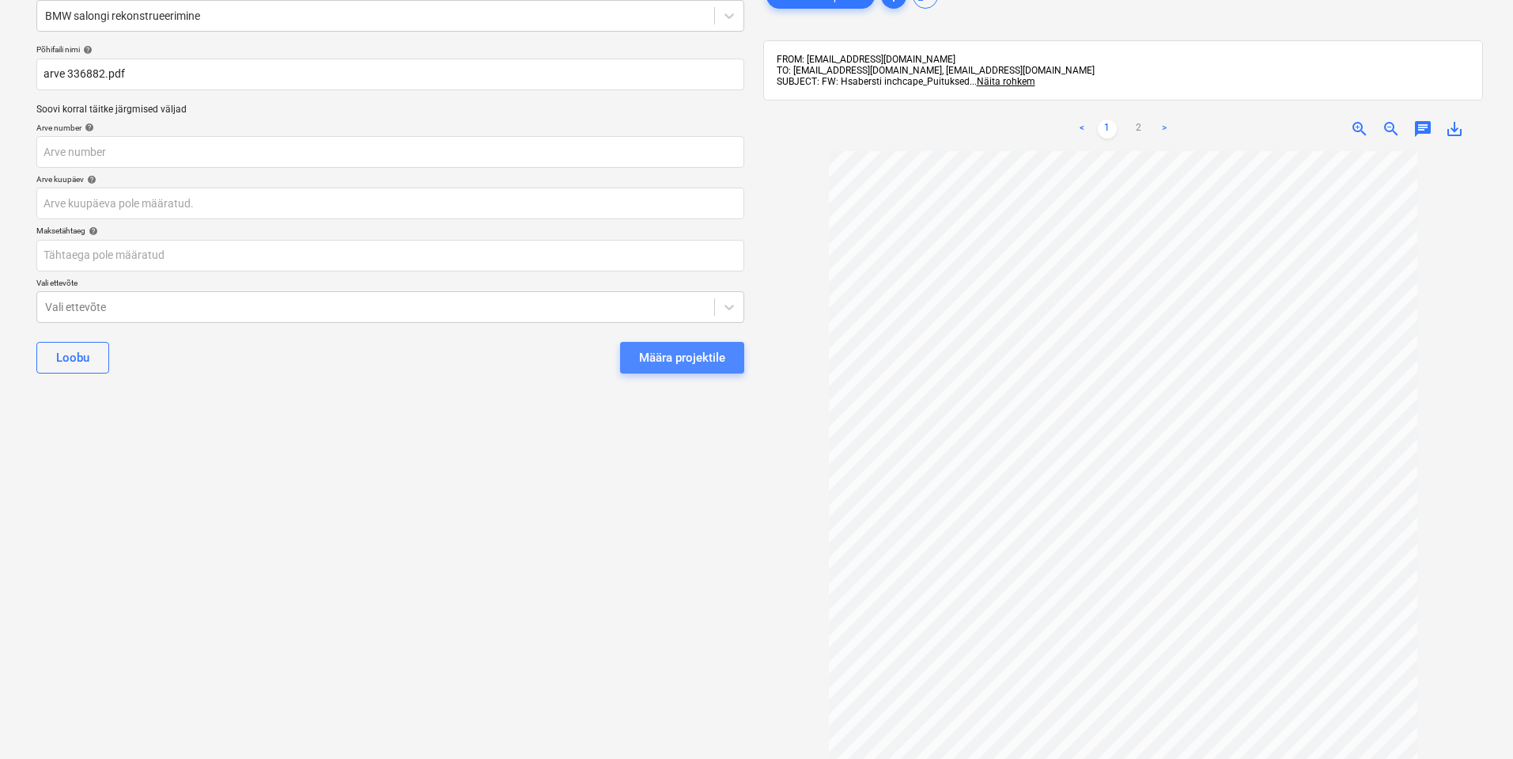
click at [699, 361] on div "Määra projektile" at bounding box center [682, 357] width 86 height 21
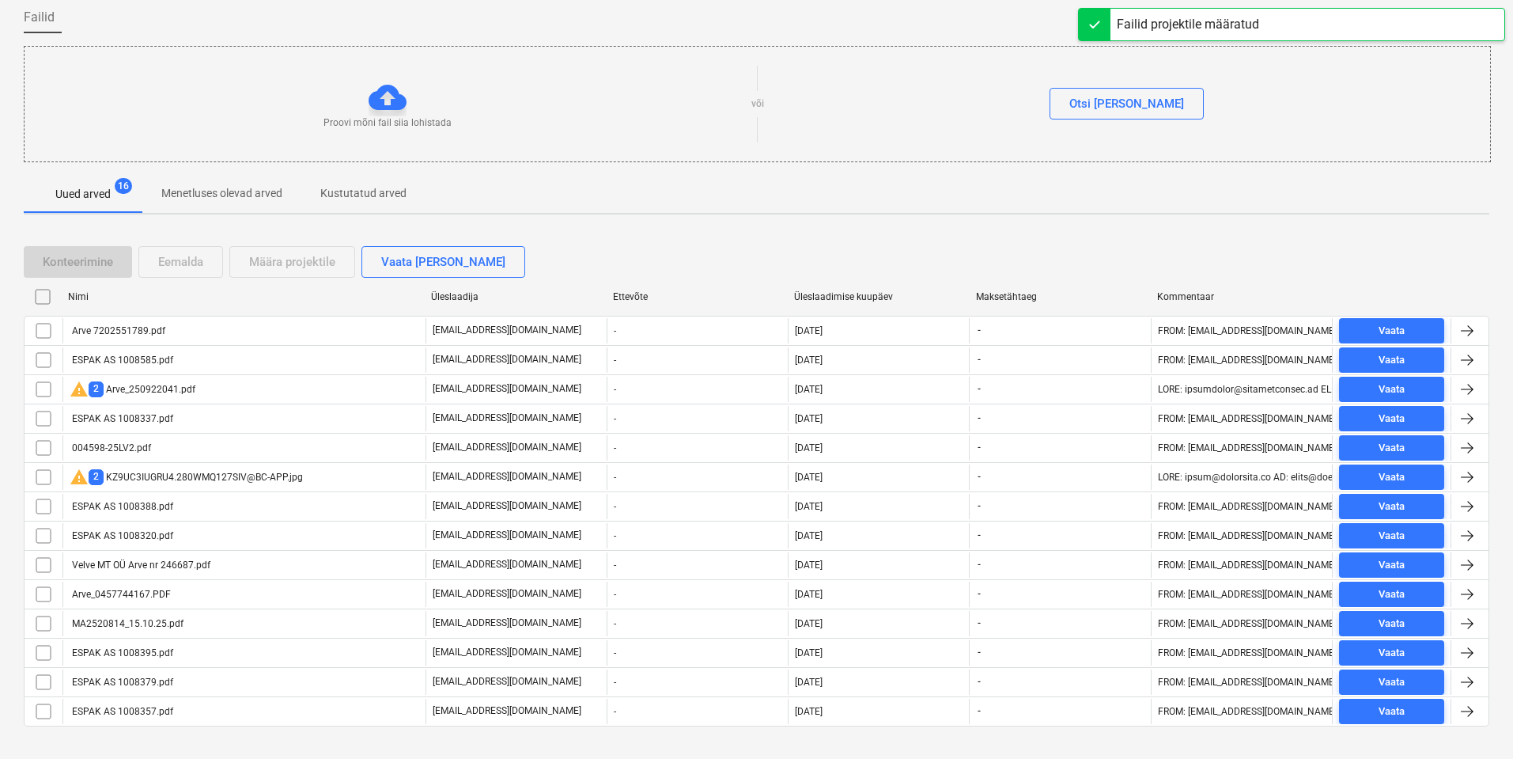
scroll to position [149, 0]
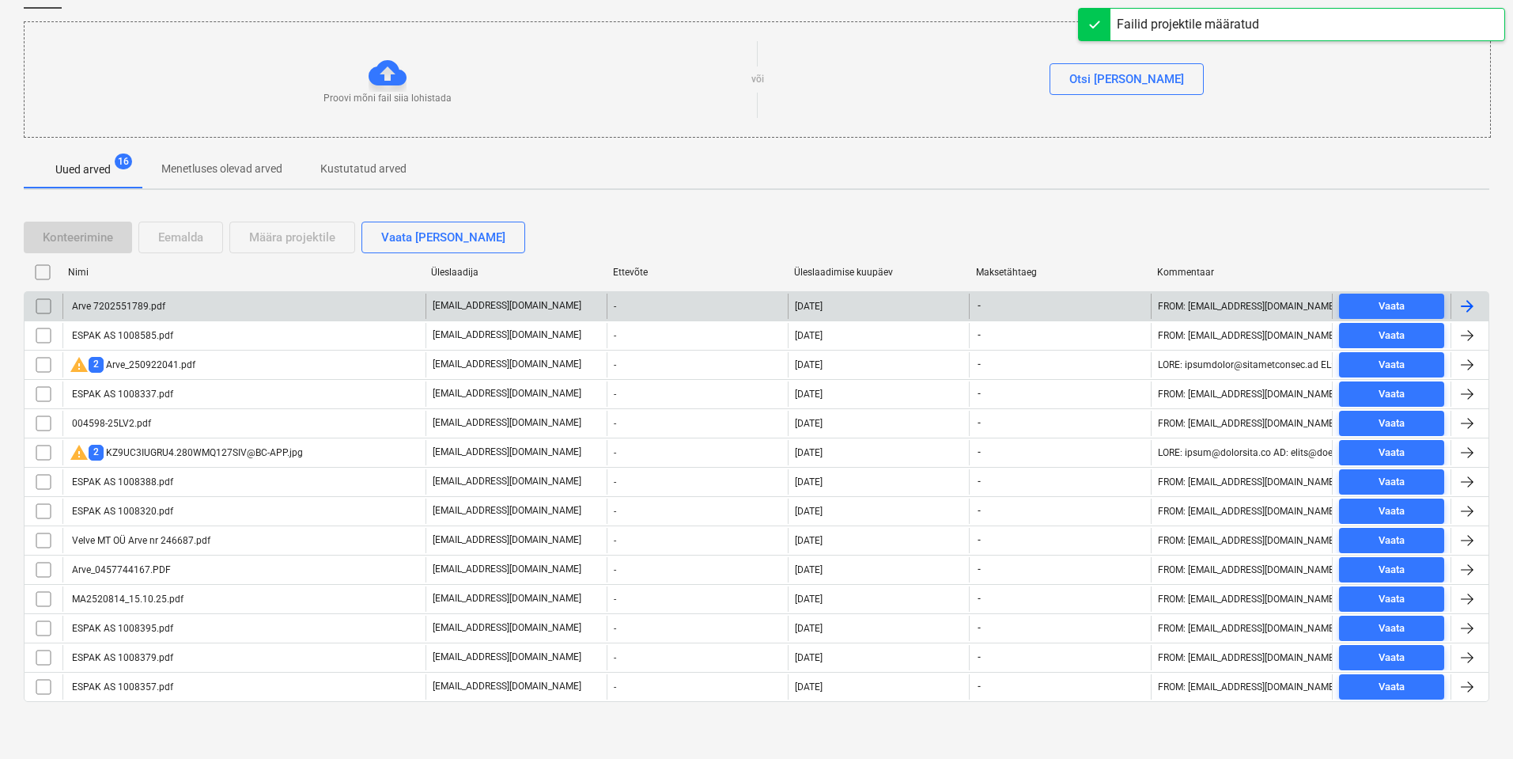
click at [182, 306] on div "Arve 7202551789.pdf" at bounding box center [243, 306] width 363 height 25
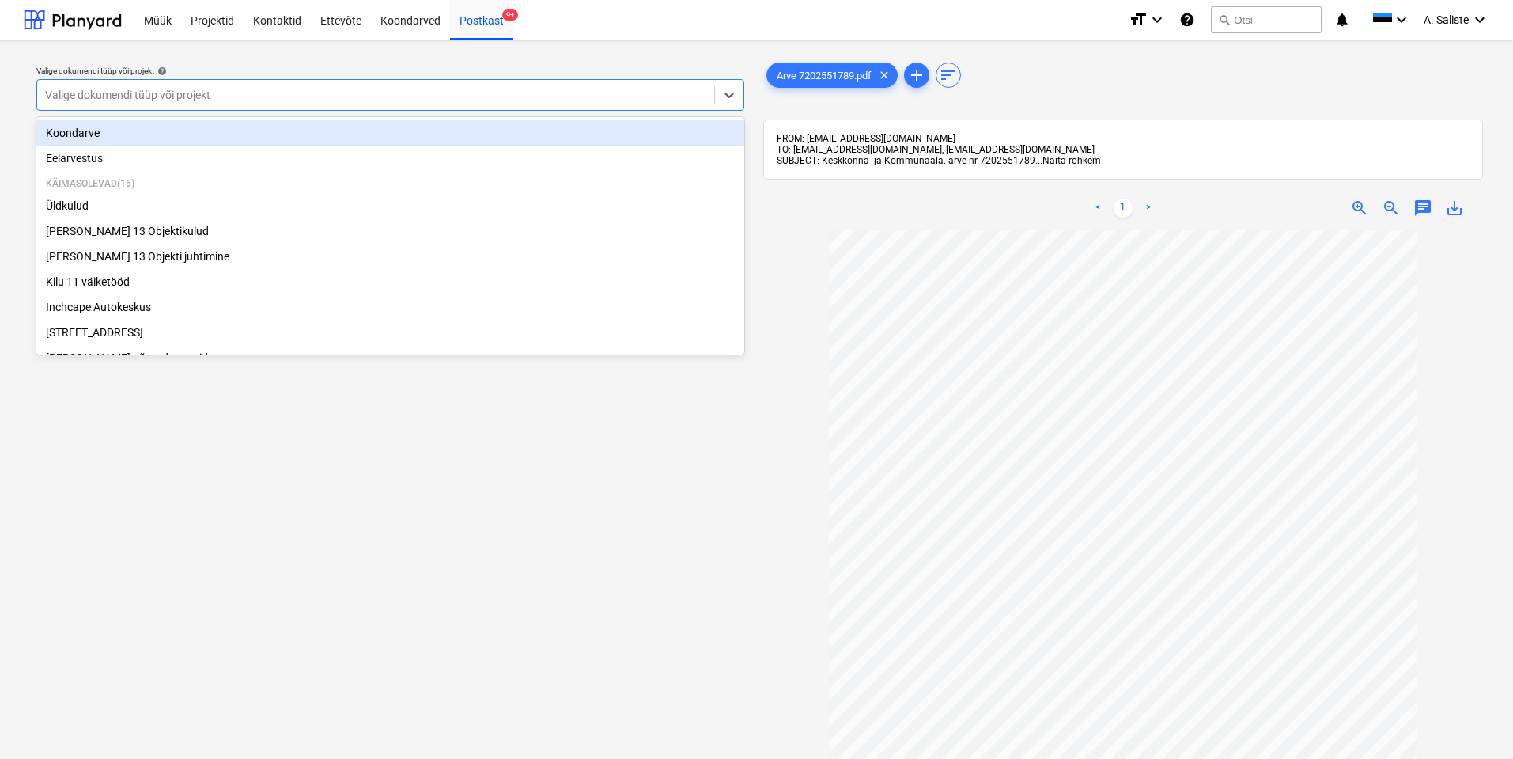
click at [594, 91] on div at bounding box center [375, 95] width 661 height 16
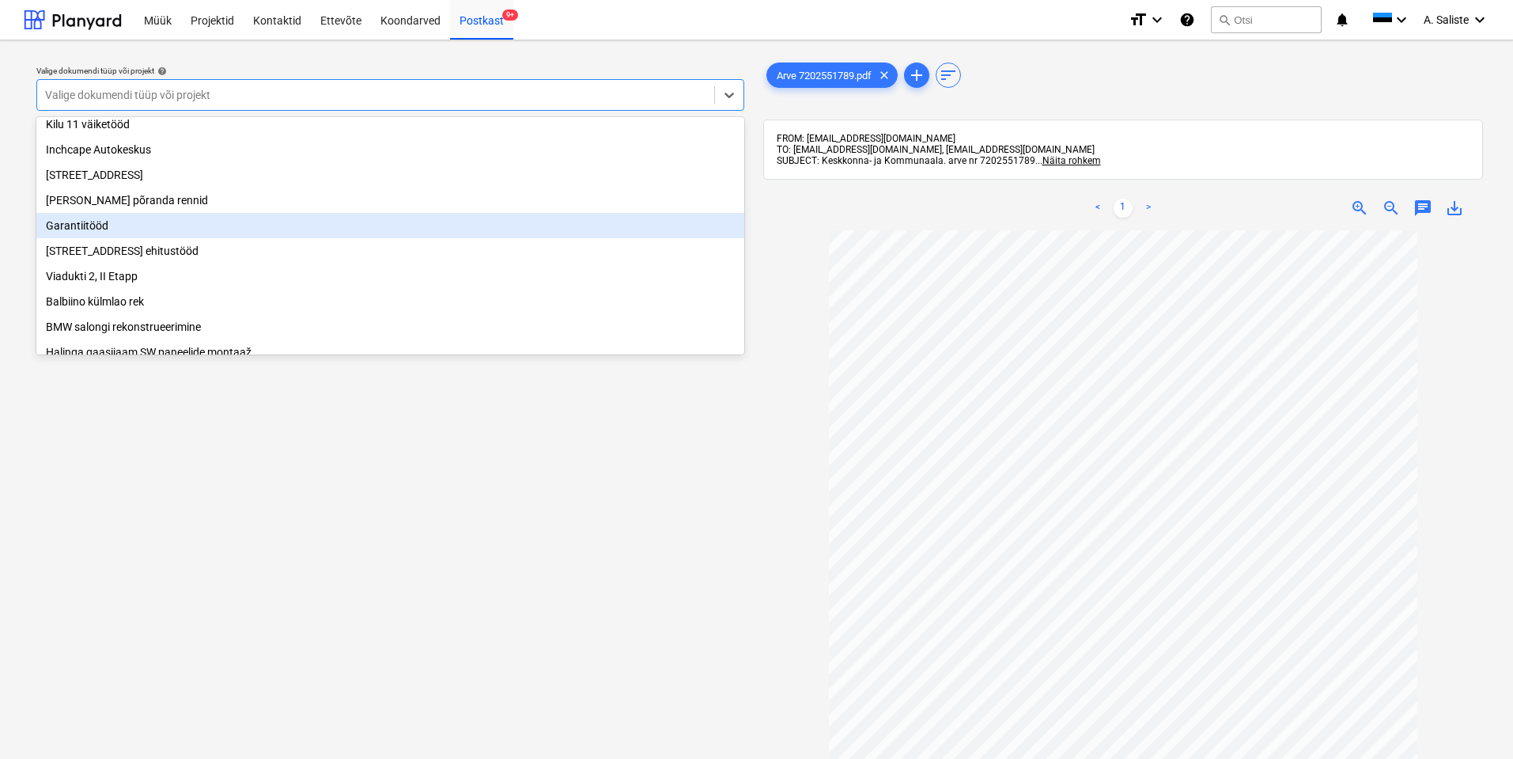
scroll to position [158, 0]
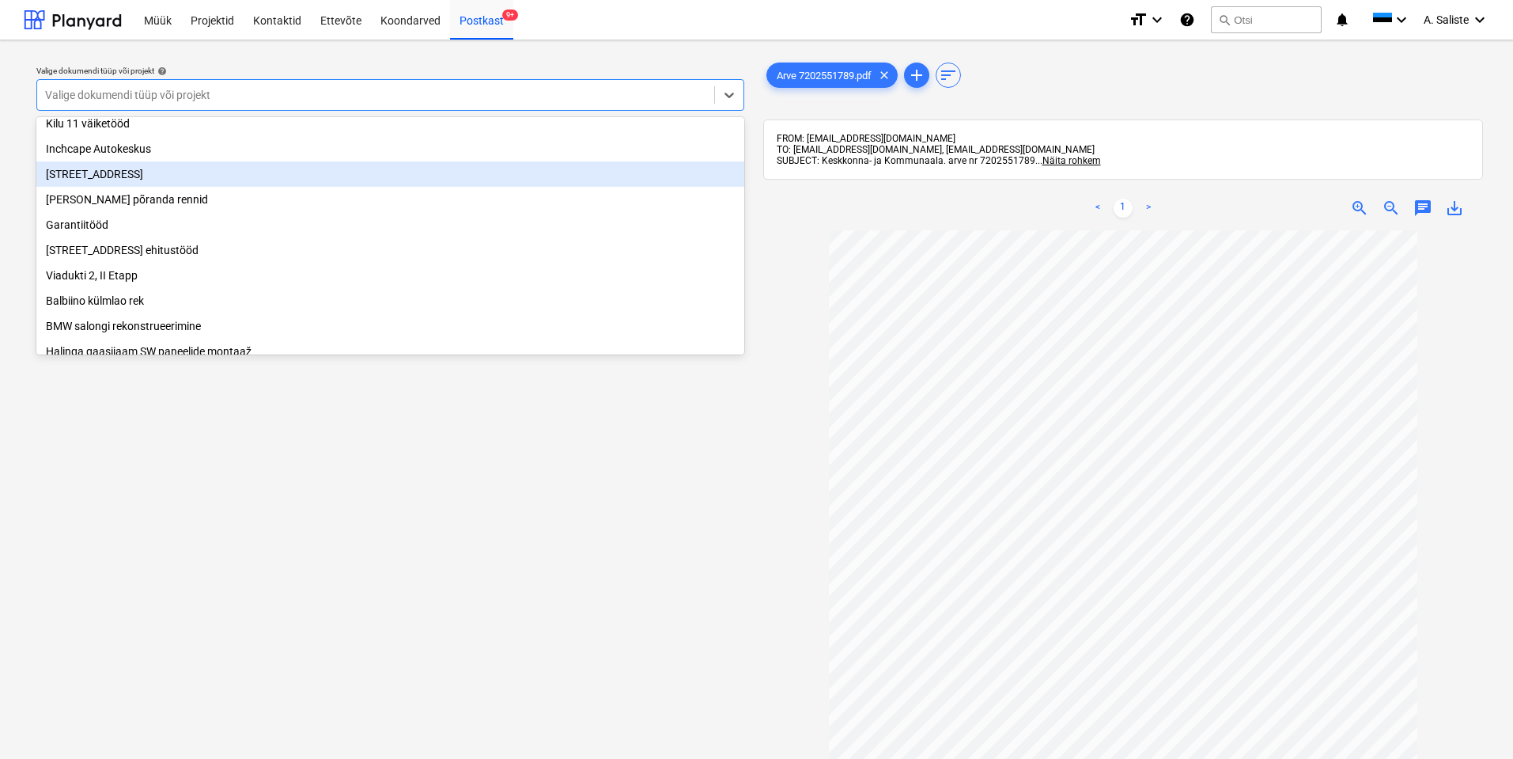
click at [125, 187] on div "[STREET_ADDRESS]" at bounding box center [390, 173] width 708 height 25
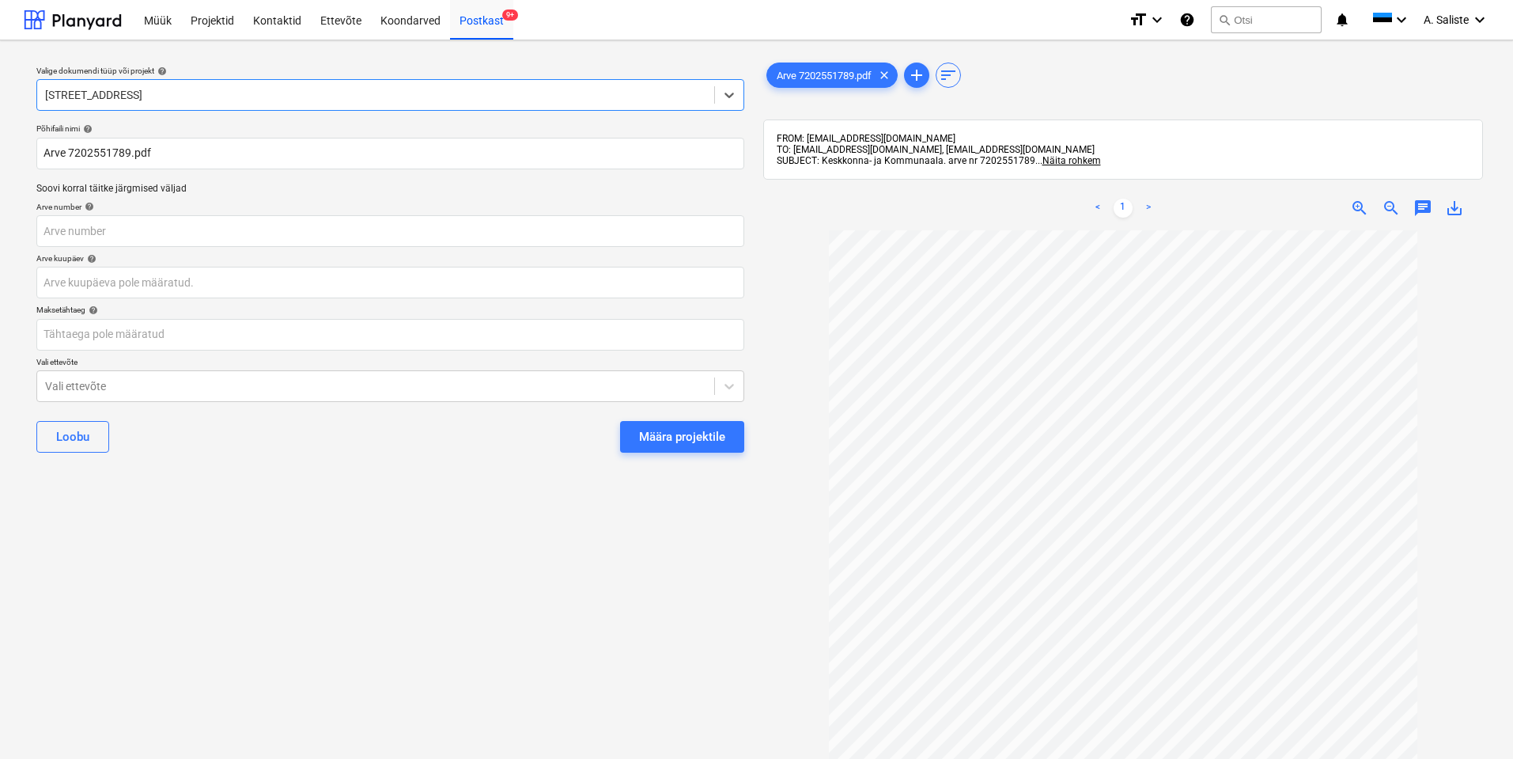
click at [676, 430] on div "Määra projektile" at bounding box center [682, 436] width 86 height 21
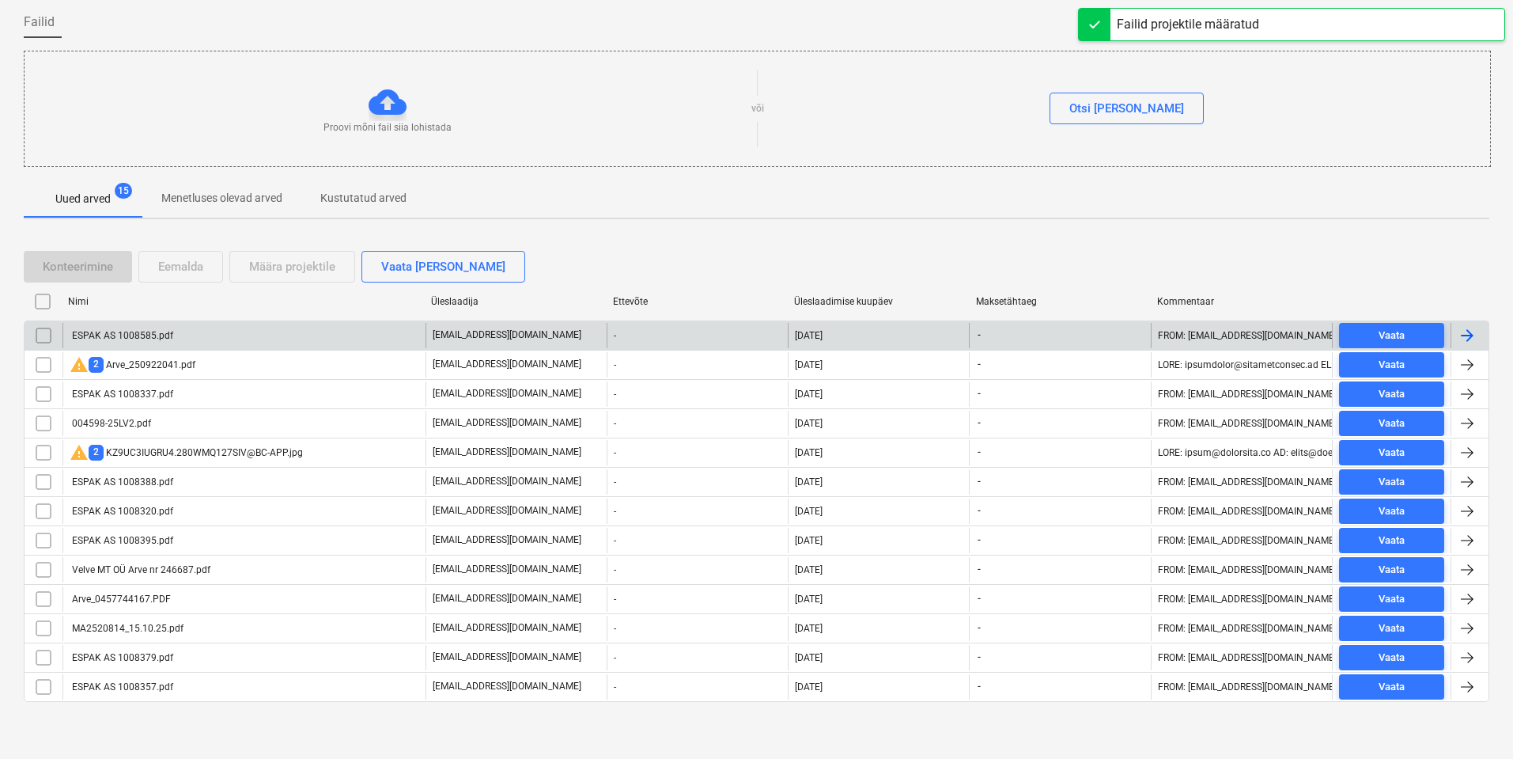
click at [273, 343] on div "ESPAK AS 1008585.pdf" at bounding box center [243, 335] width 363 height 25
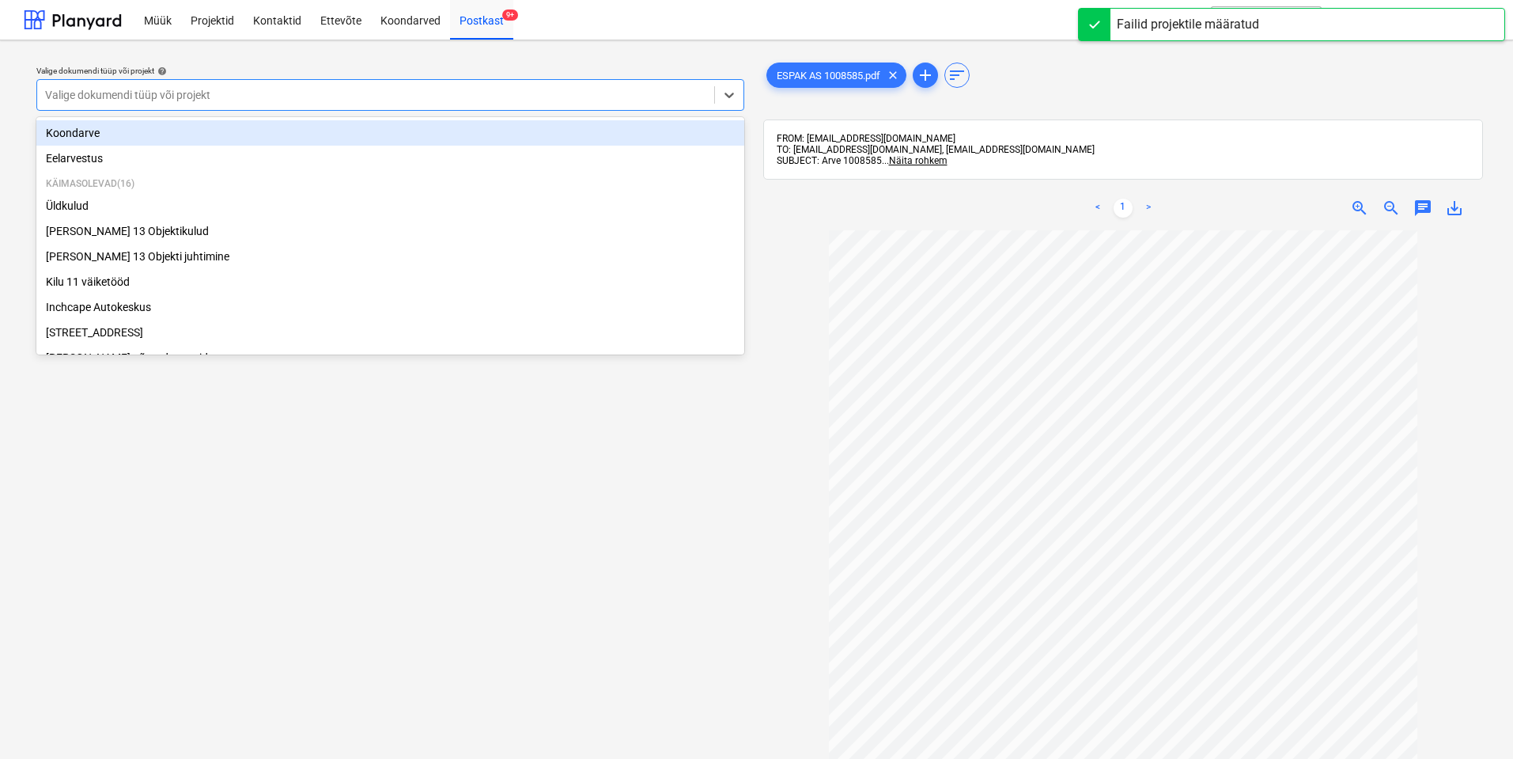
click at [589, 97] on div at bounding box center [375, 95] width 661 height 16
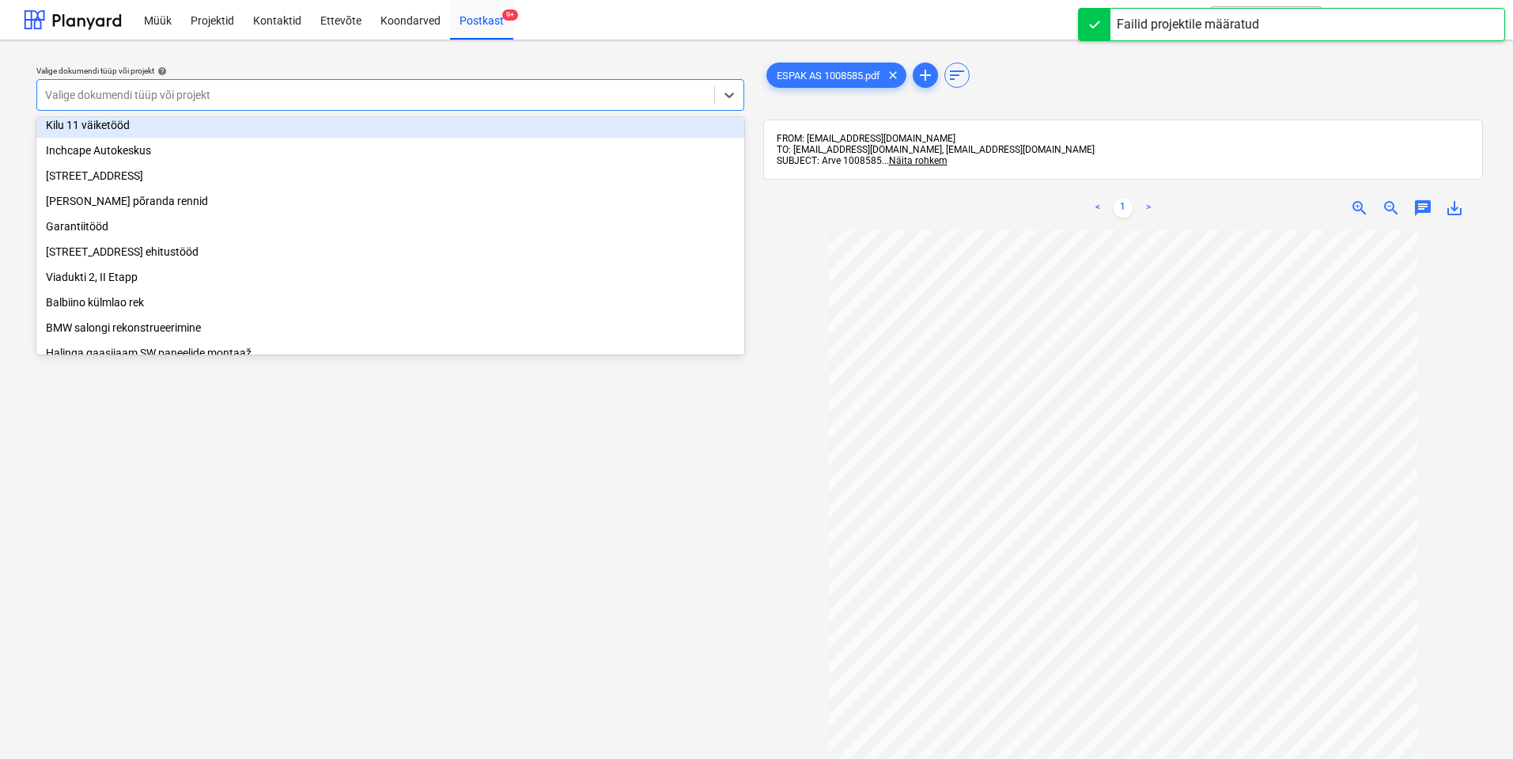
scroll to position [158, 0]
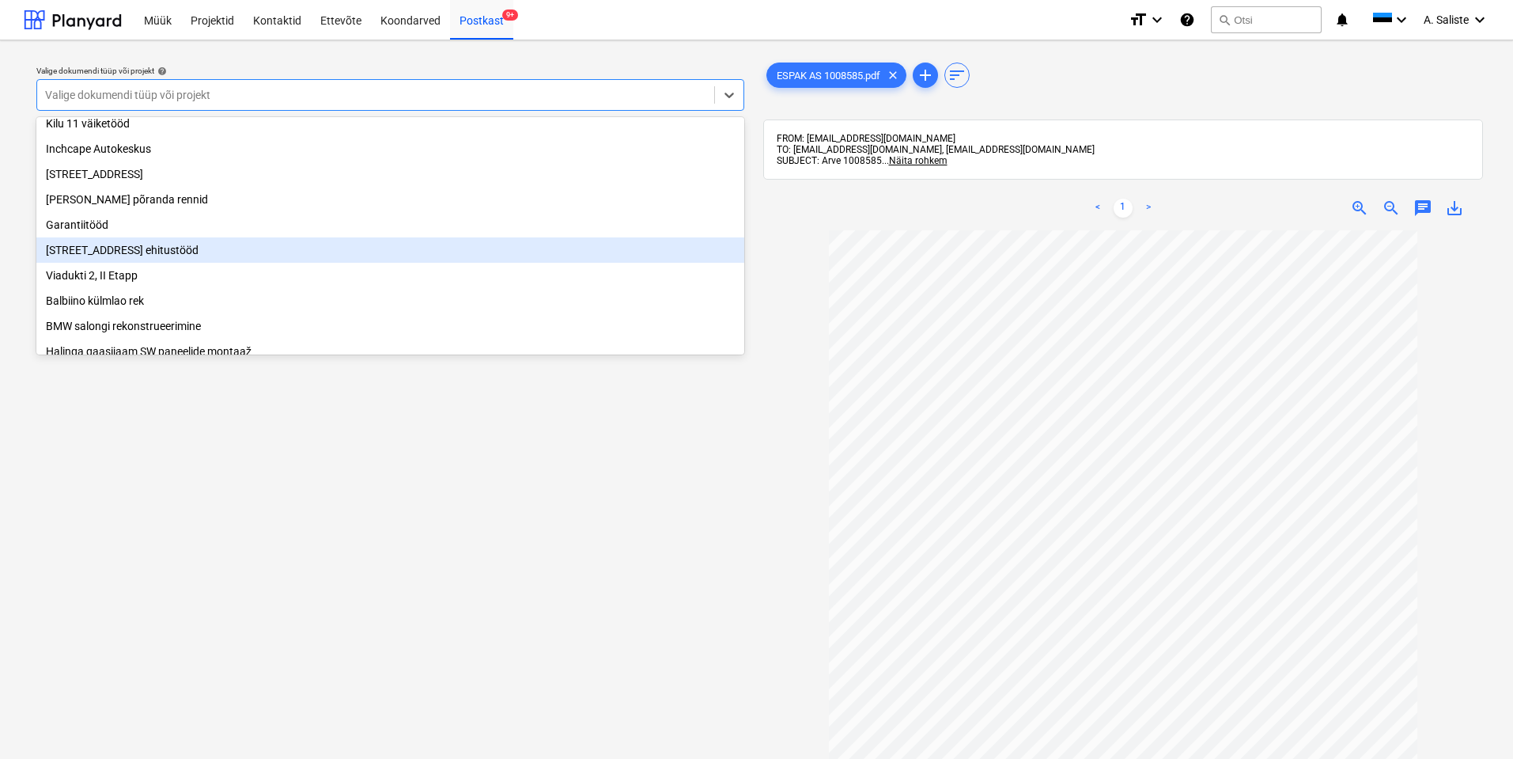
click at [161, 259] on div "[STREET_ADDRESS] ehitustööd" at bounding box center [390, 249] width 708 height 25
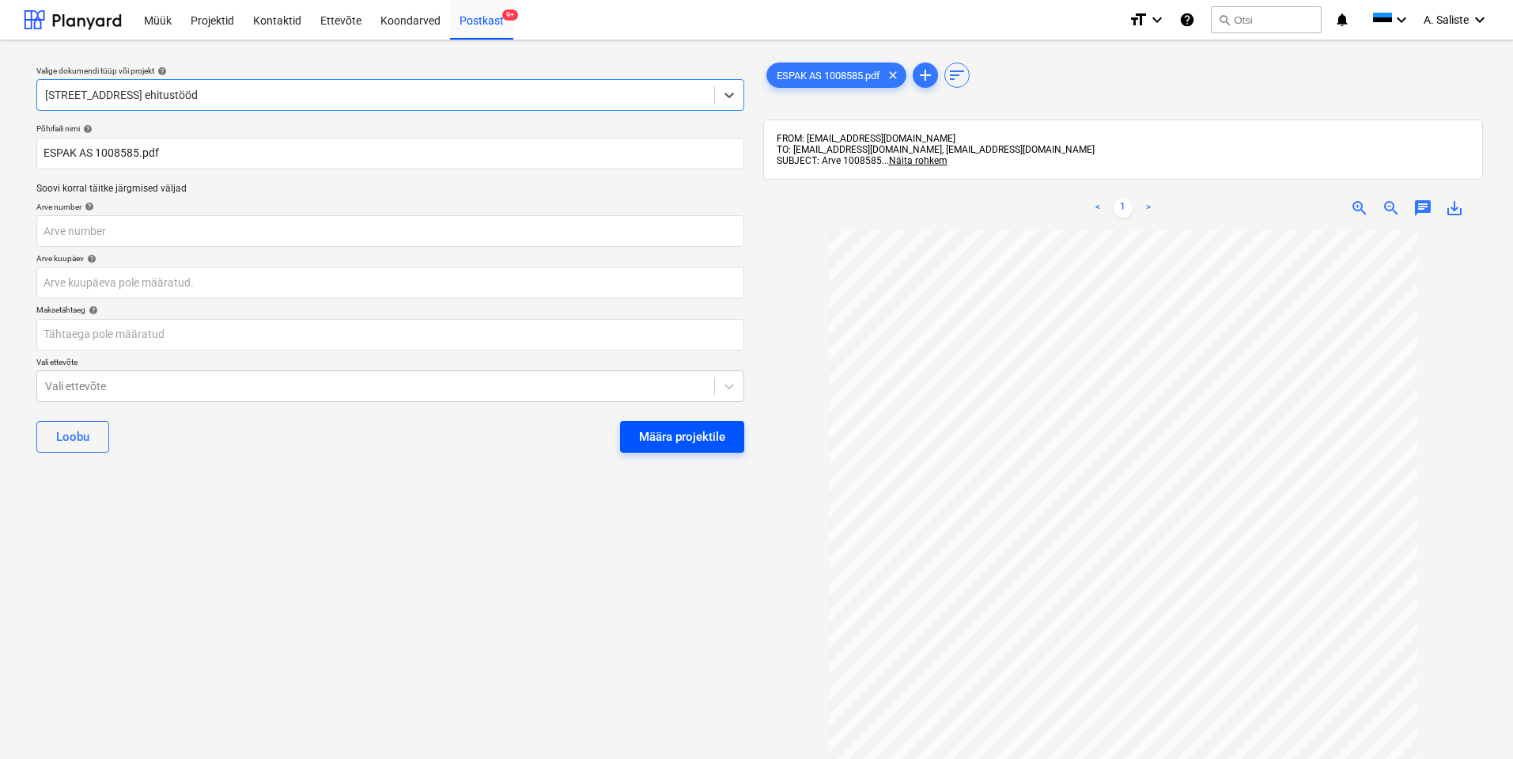
click at [669, 437] on div "Määra projektile" at bounding box center [682, 436] width 86 height 21
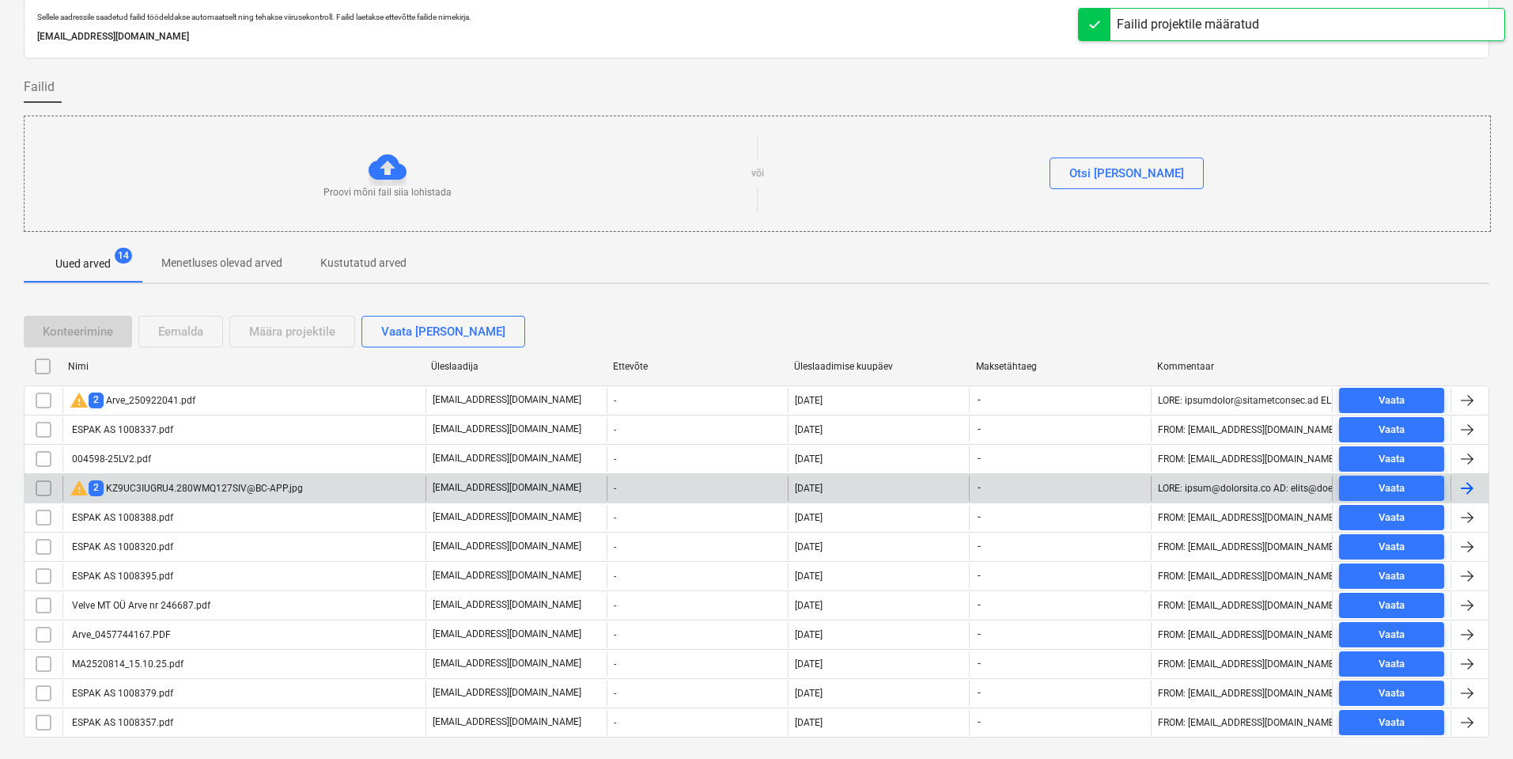
scroll to position [89, 0]
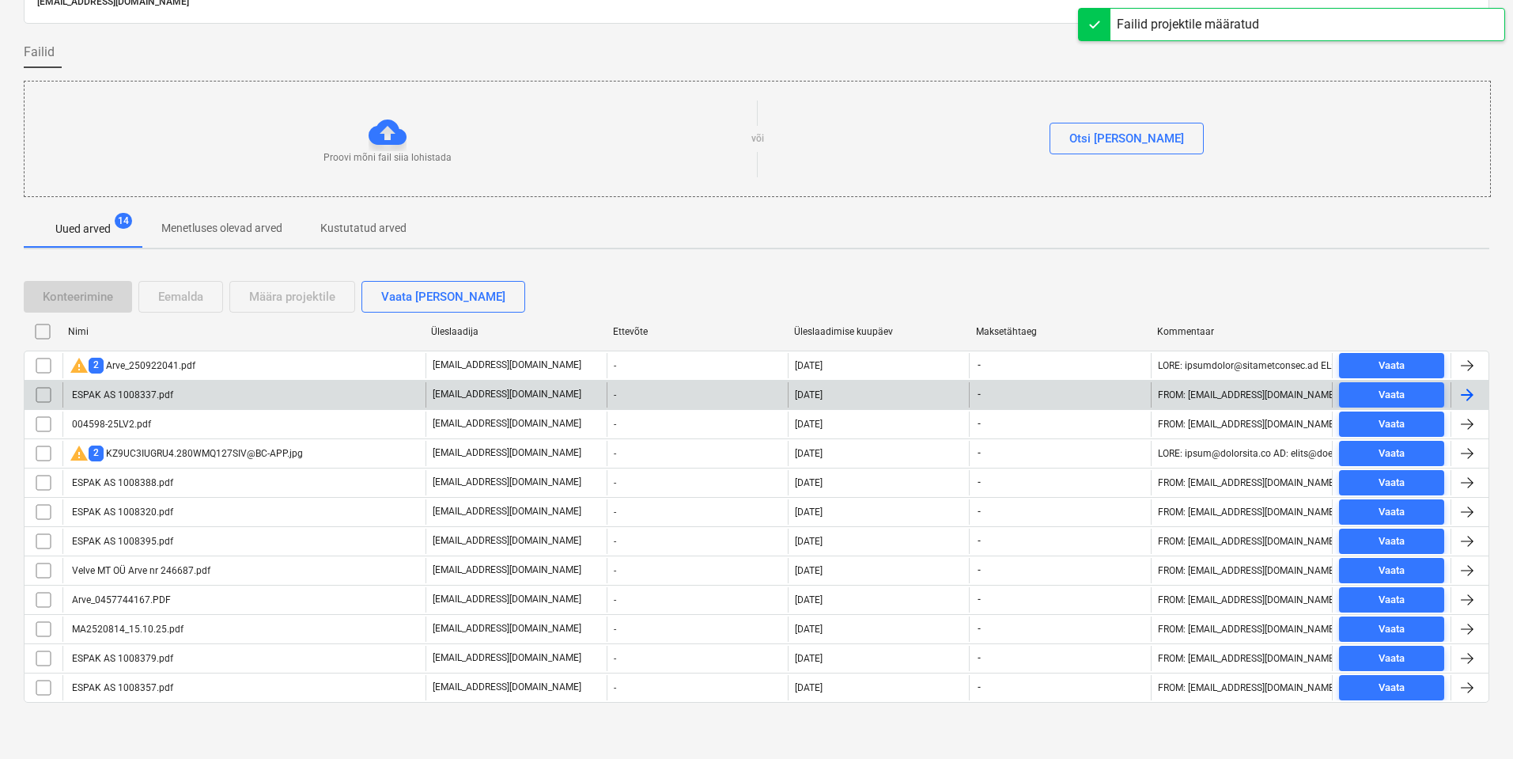
click at [154, 397] on div "ESPAK AS 1008337.pdf" at bounding box center [122, 394] width 104 height 11
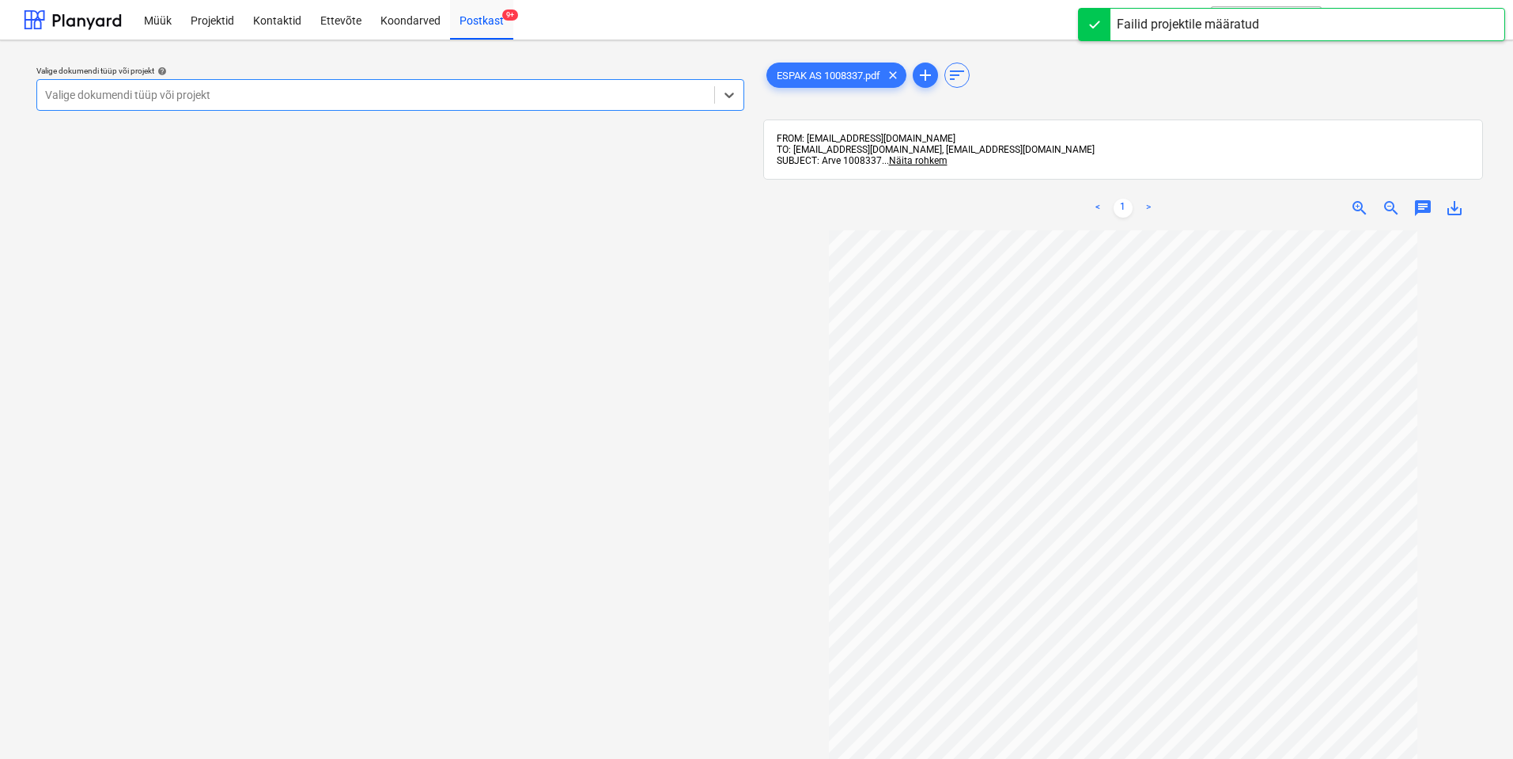
click at [537, 97] on div at bounding box center [375, 95] width 661 height 16
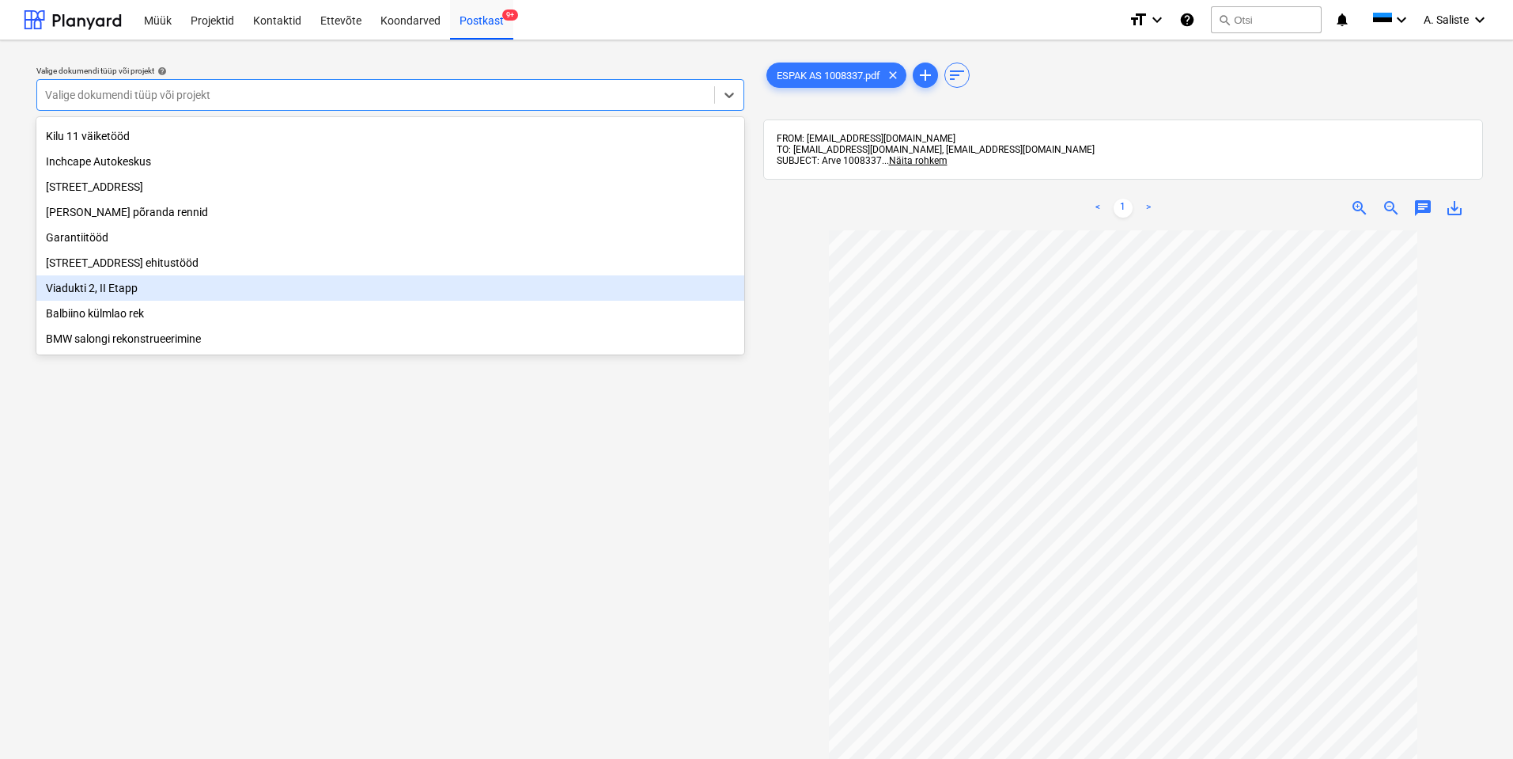
scroll to position [158, 0]
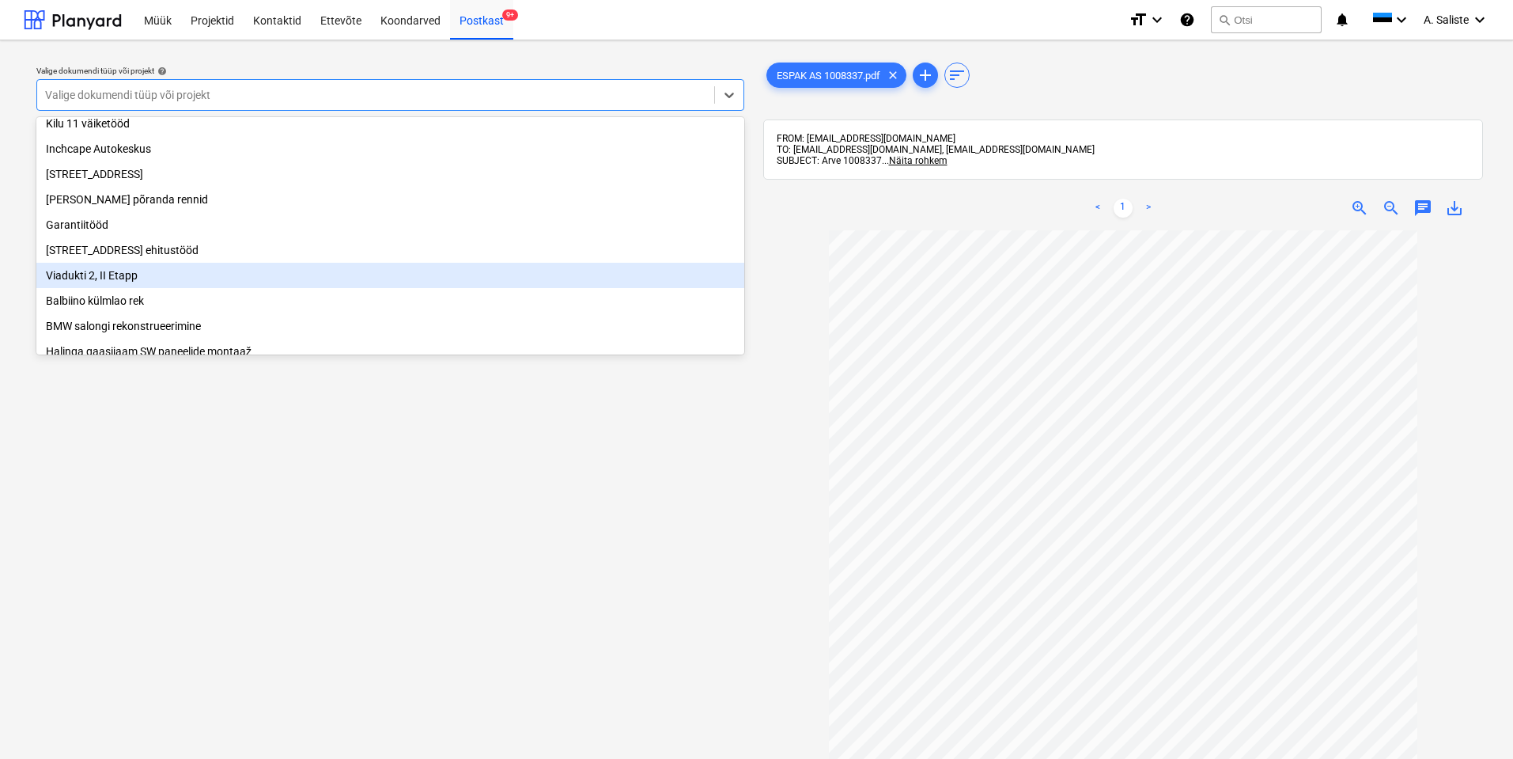
click at [125, 282] on div "Viadukti 2, II Etapp" at bounding box center [390, 275] width 708 height 25
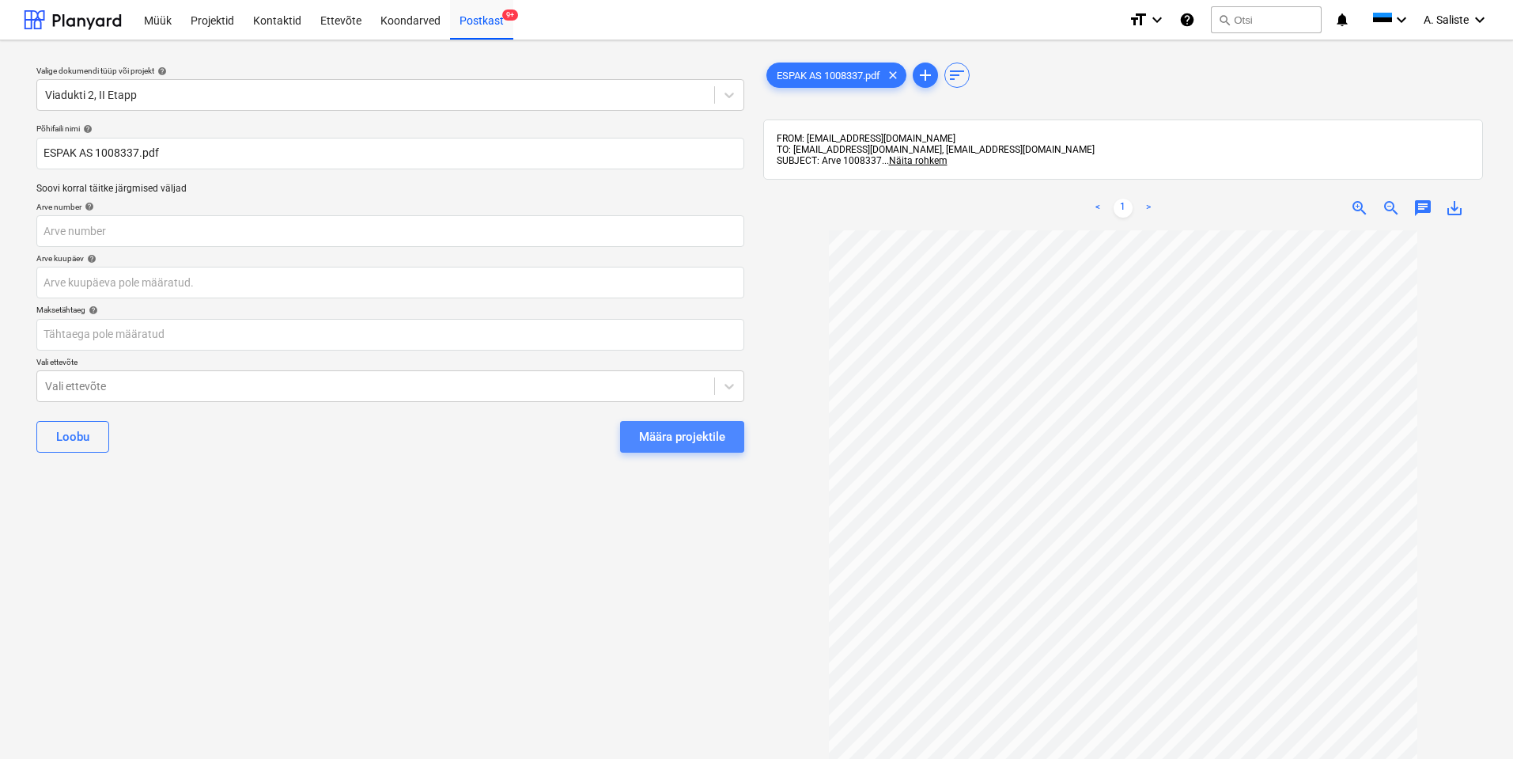
click at [652, 432] on div "Määra projektile" at bounding box center [682, 436] width 86 height 21
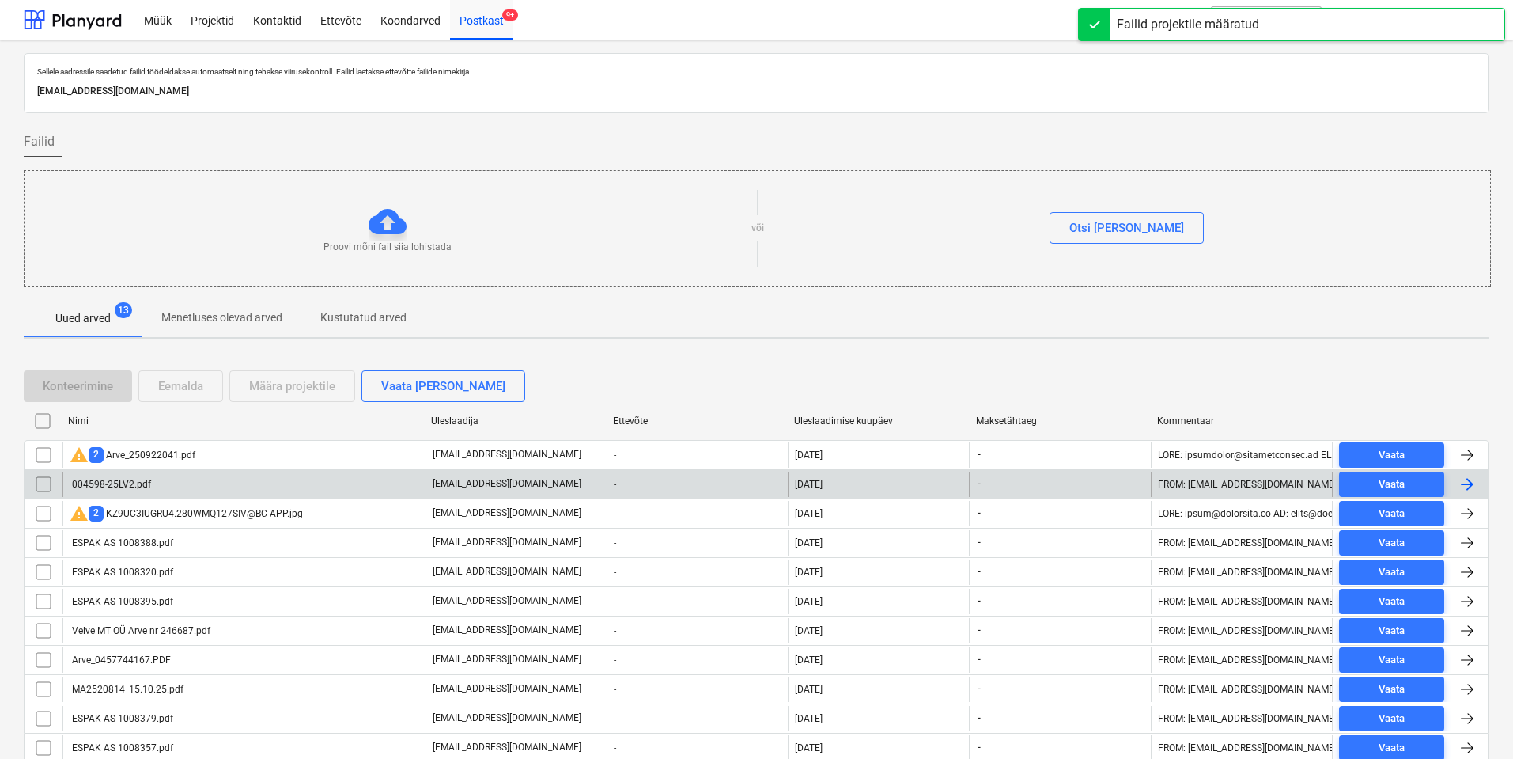
scroll to position [61, 0]
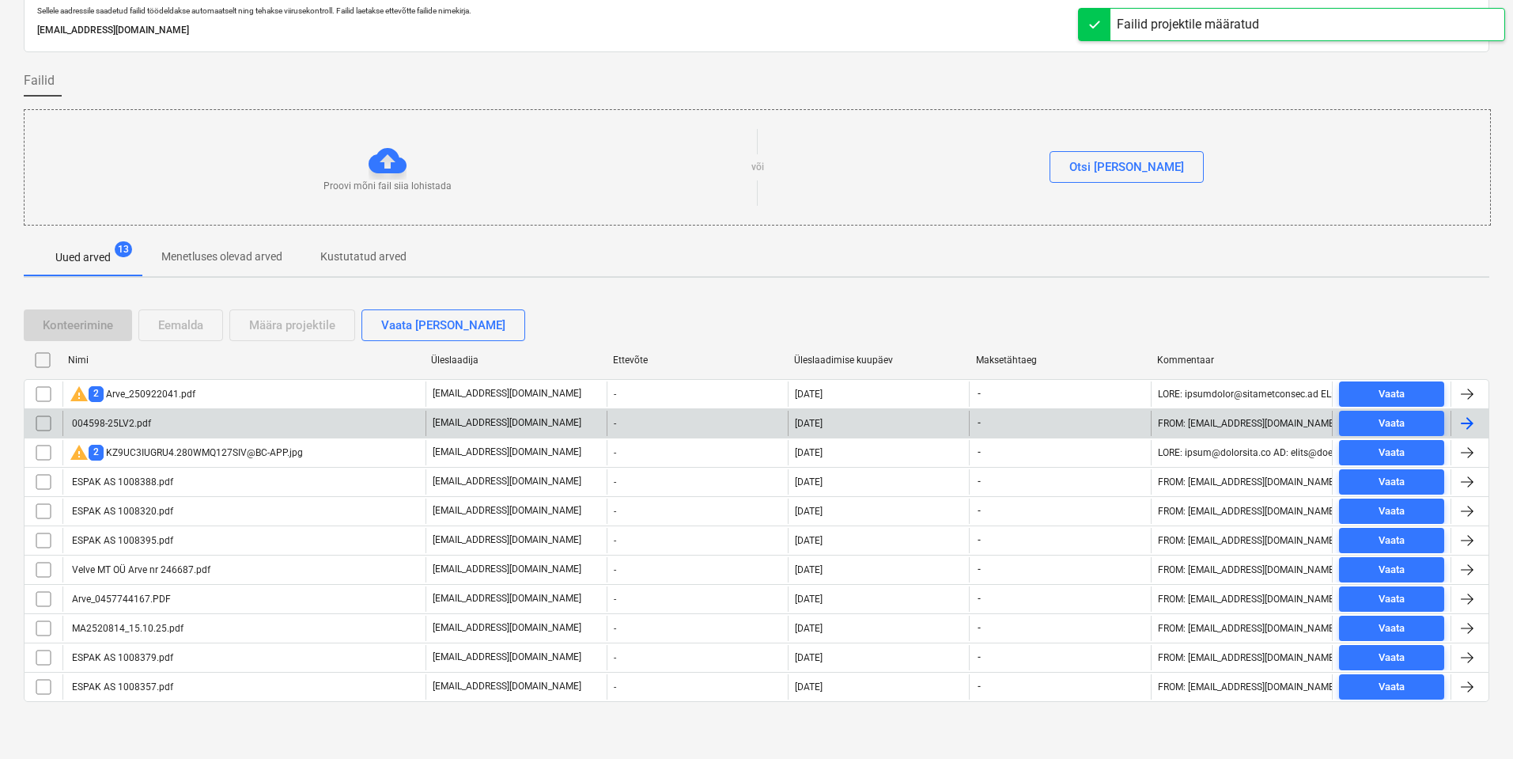
click at [203, 426] on div "004598-25LV2.pdf" at bounding box center [243, 423] width 363 height 25
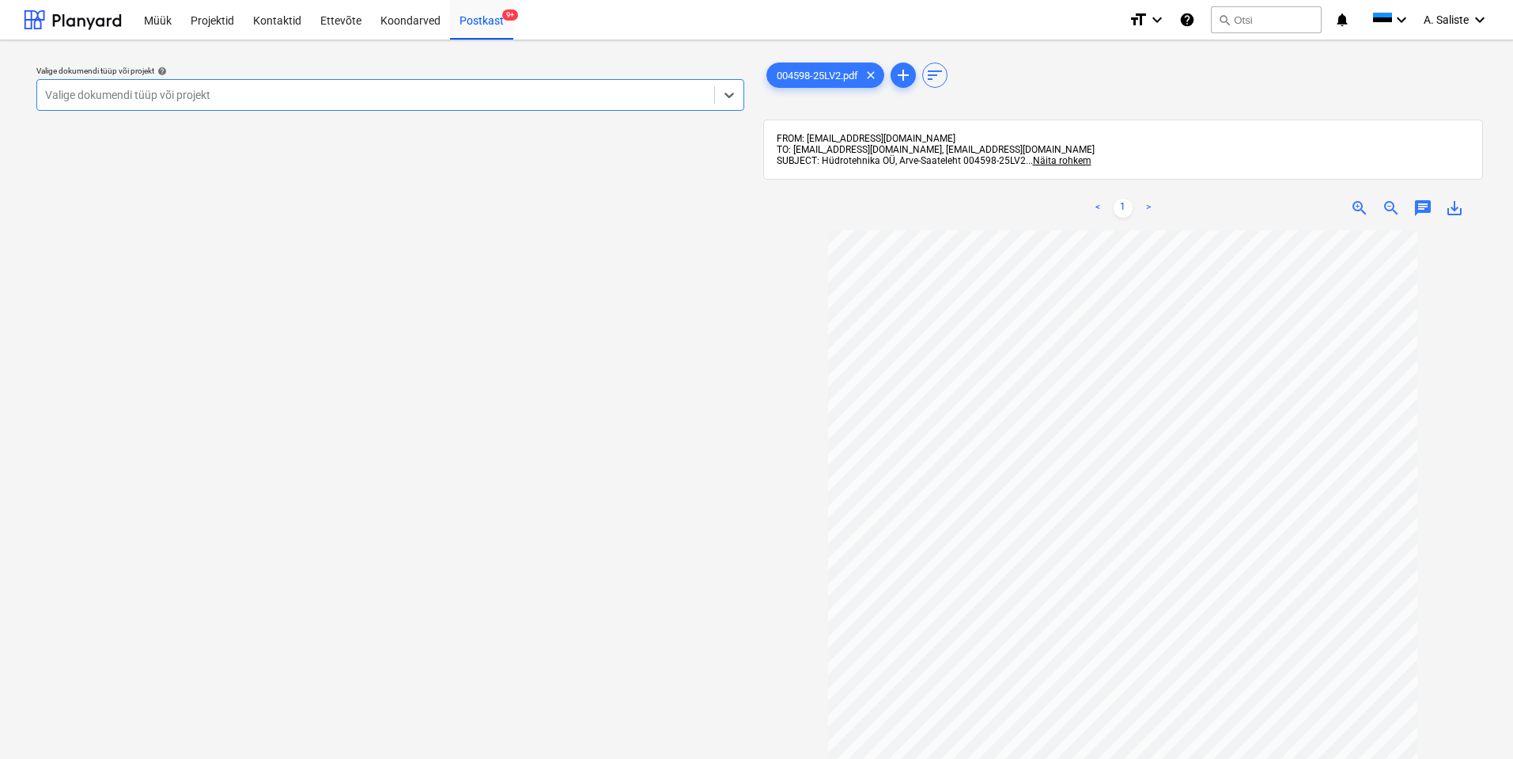
click at [587, 101] on div at bounding box center [375, 95] width 661 height 16
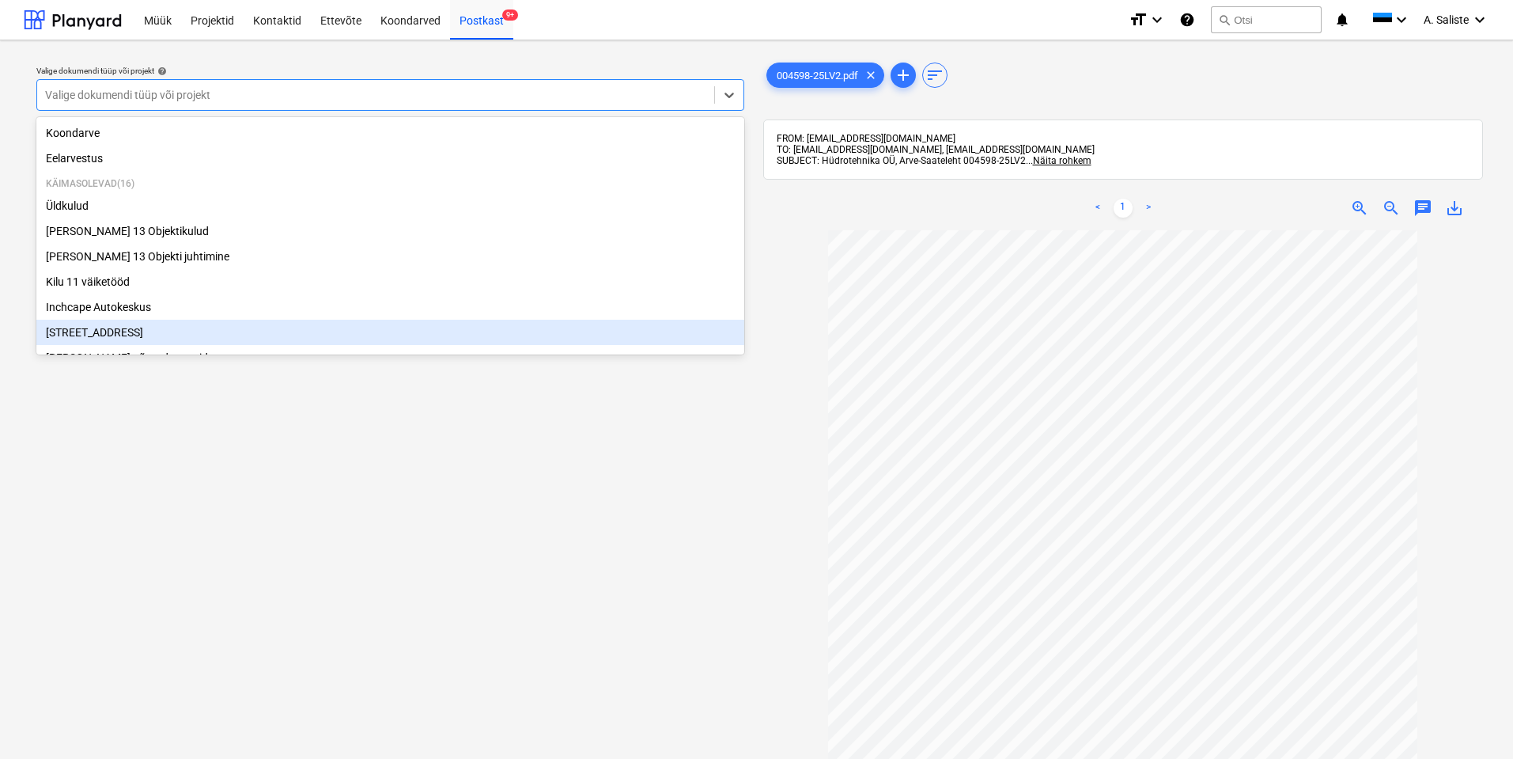
click at [94, 335] on div "[STREET_ADDRESS]" at bounding box center [390, 332] width 708 height 25
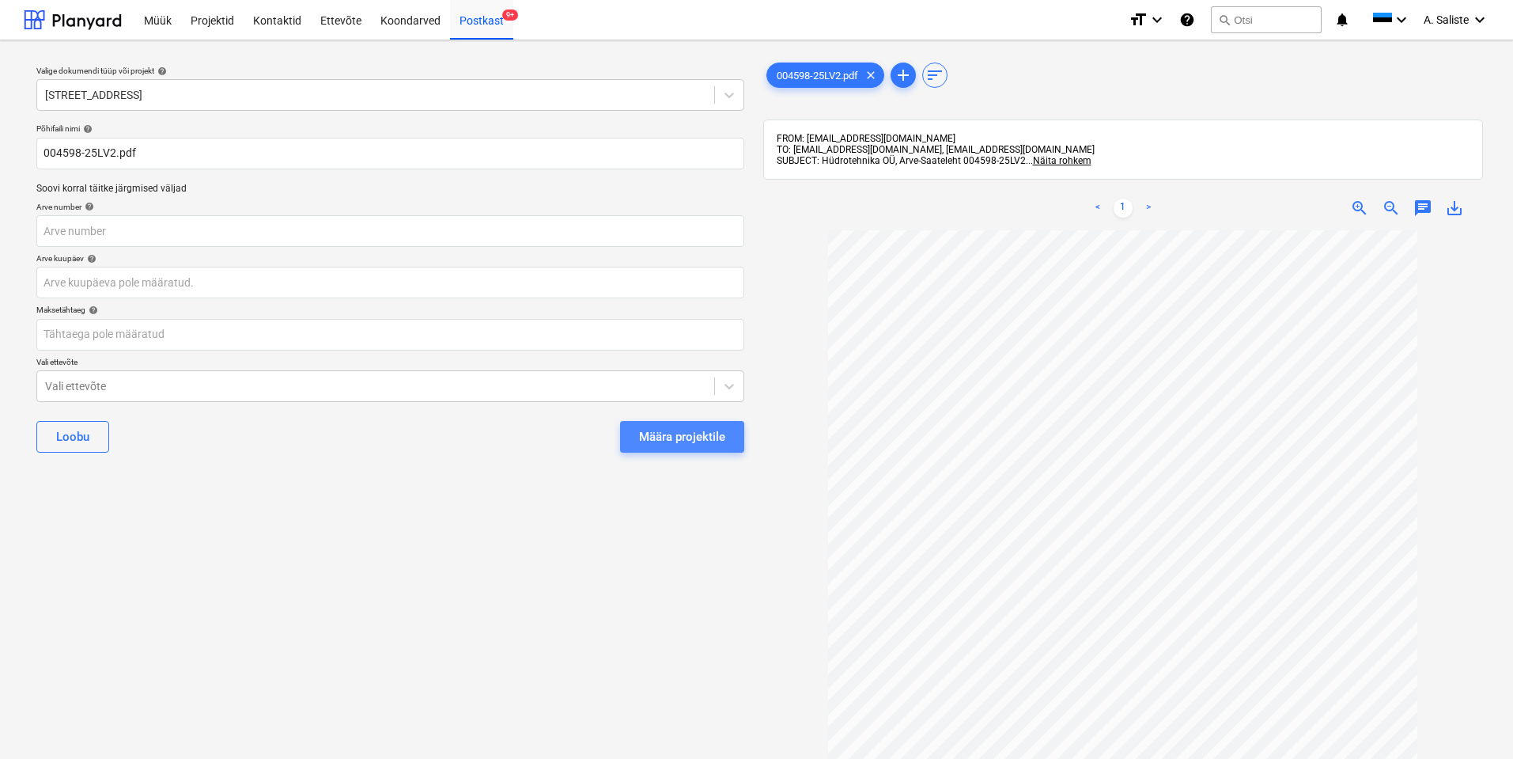
click at [655, 432] on div "Määra projektile" at bounding box center [682, 436] width 86 height 21
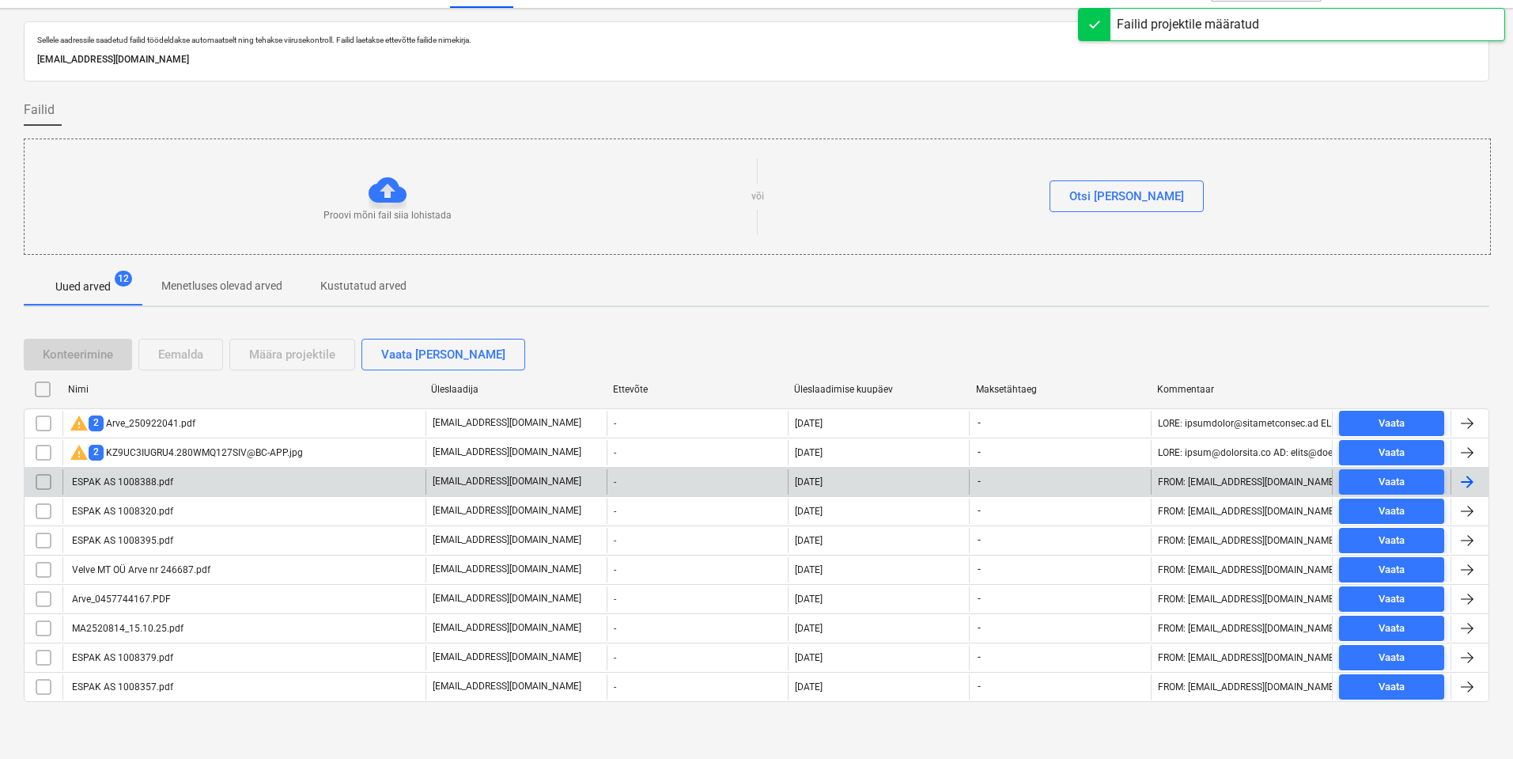
click at [259, 485] on div "ESPAK AS 1008388.pdf" at bounding box center [243, 481] width 363 height 25
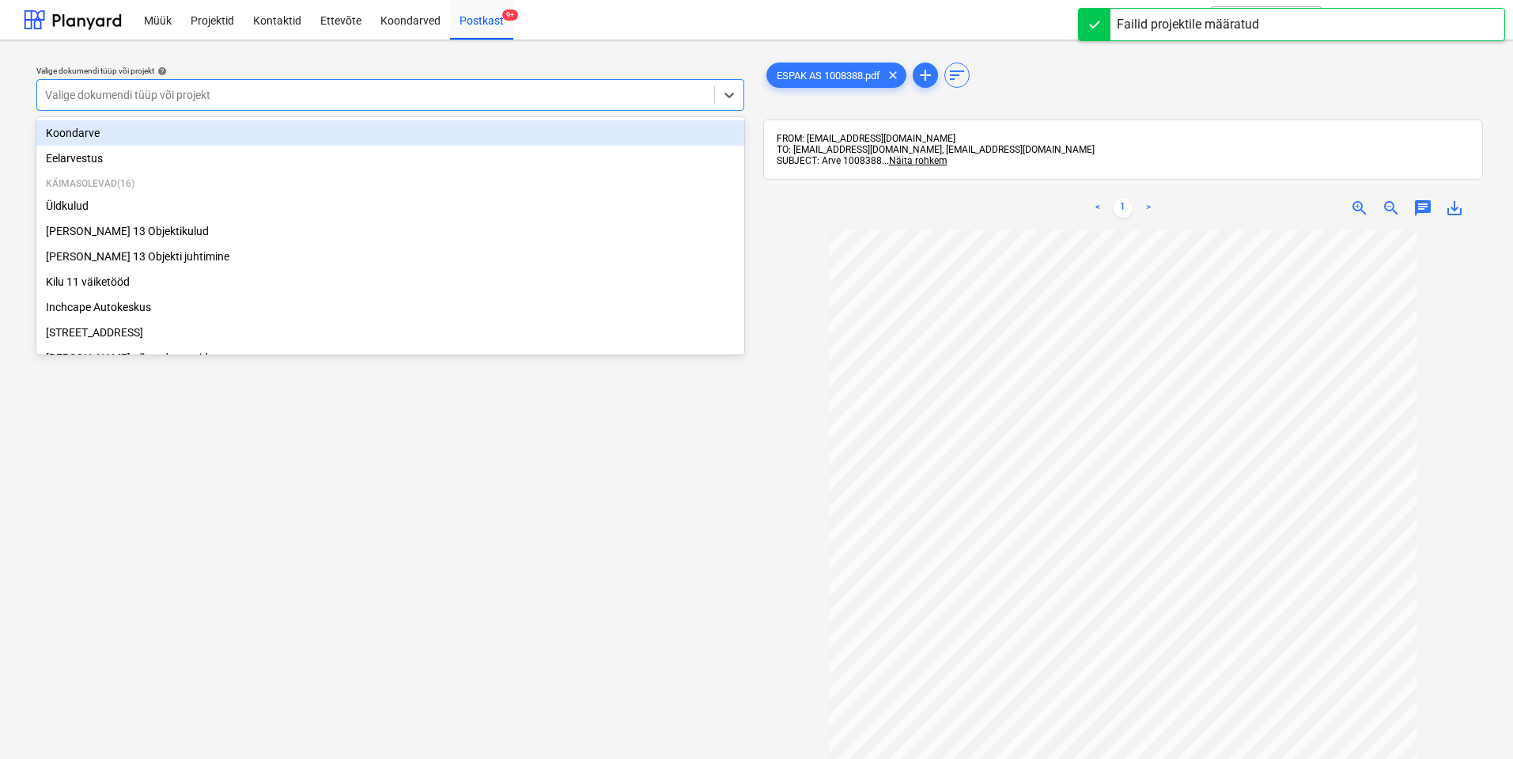
click at [617, 95] on div at bounding box center [375, 95] width 661 height 16
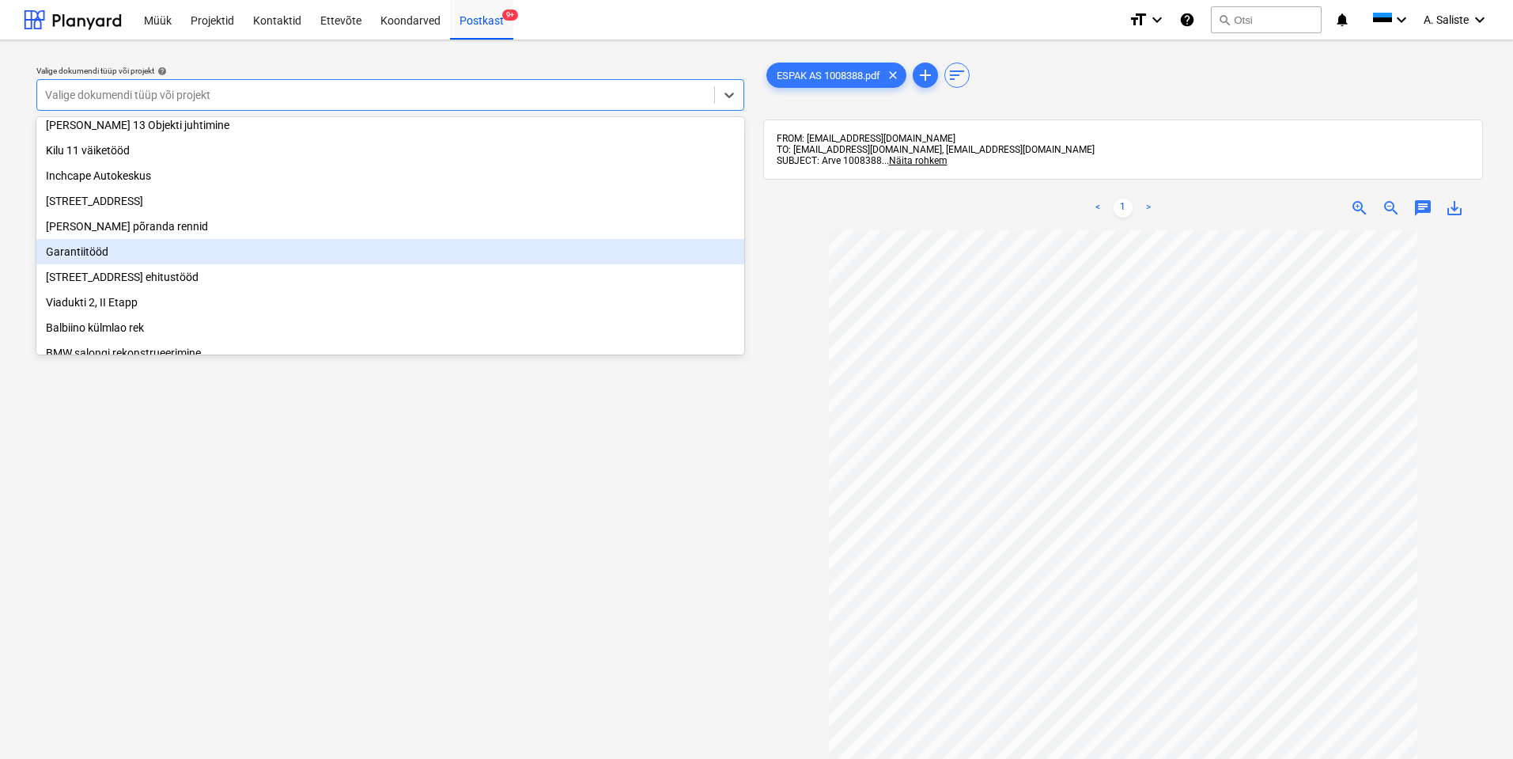
scroll to position [158, 0]
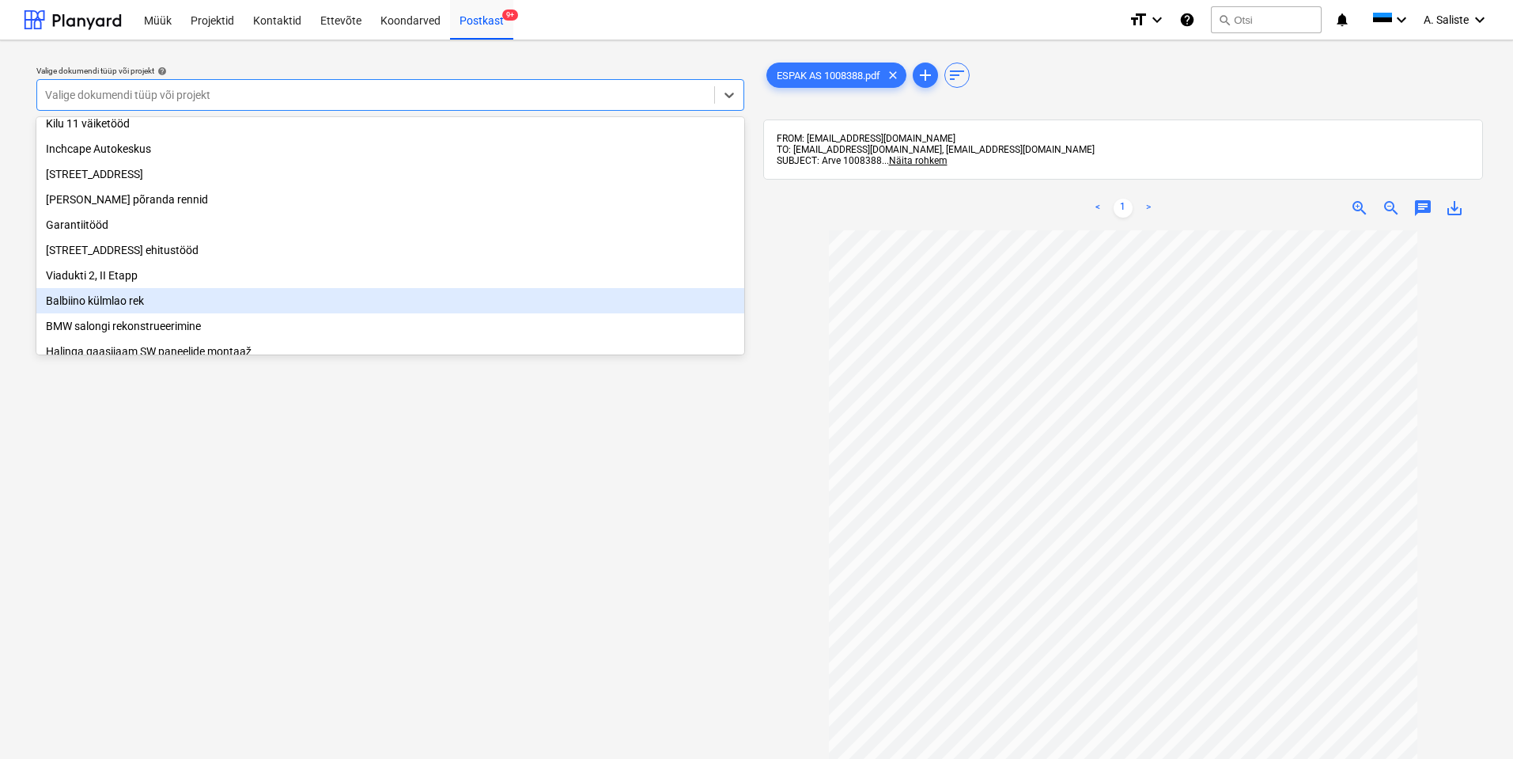
click at [167, 308] on div "Balbiino külmlao rek" at bounding box center [390, 300] width 708 height 25
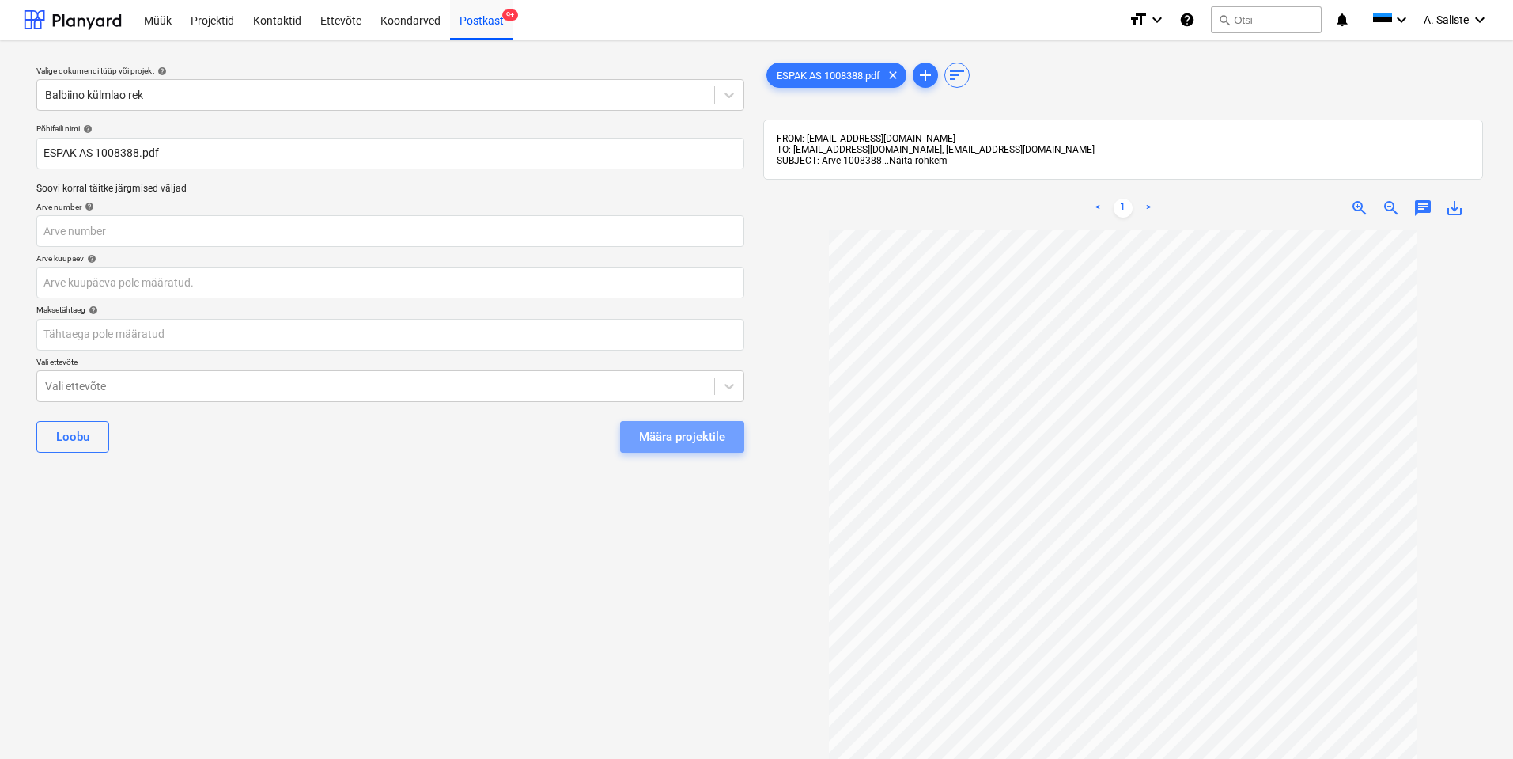
click at [645, 437] on div "Määra projektile" at bounding box center [682, 436] width 86 height 21
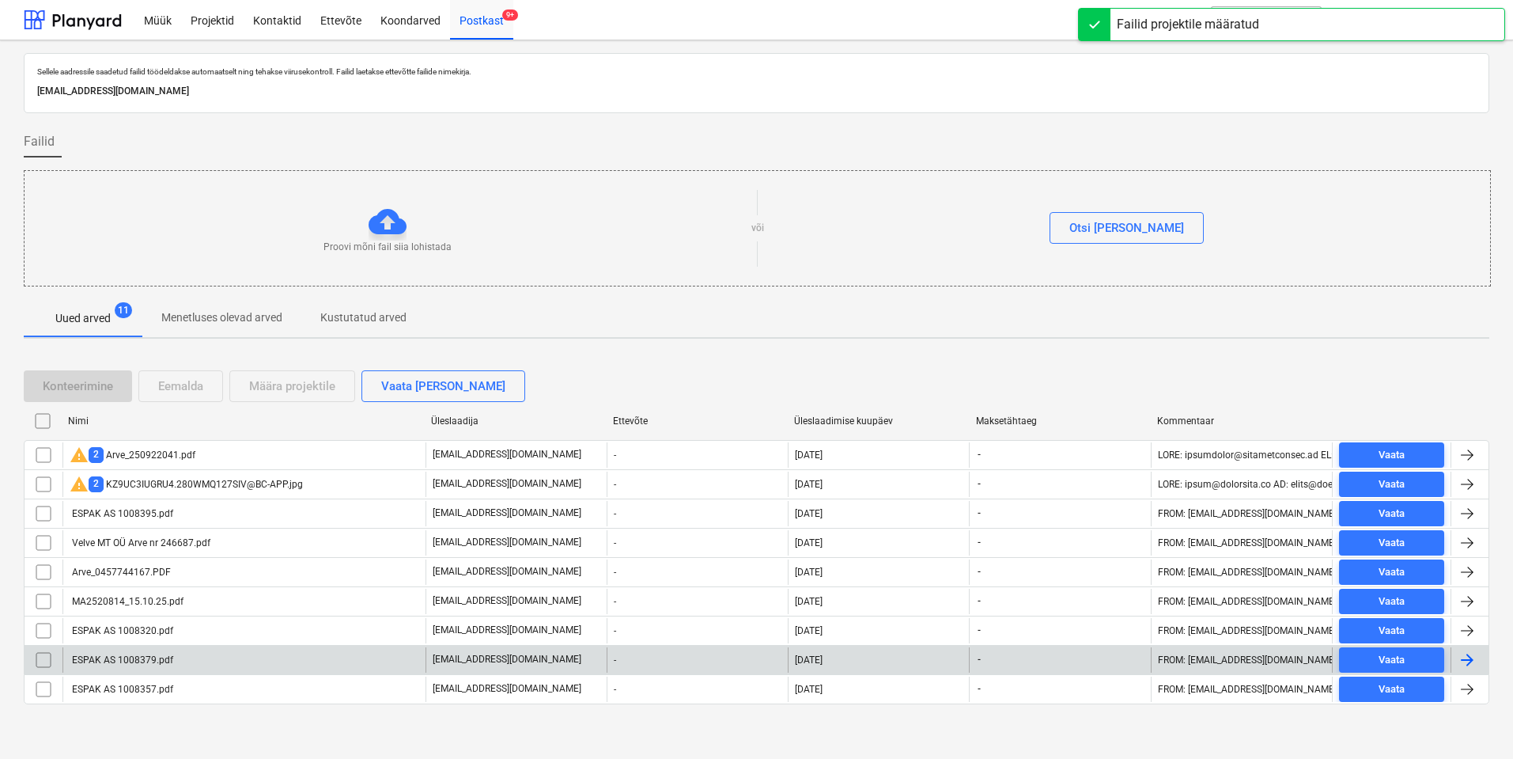
scroll to position [2, 0]
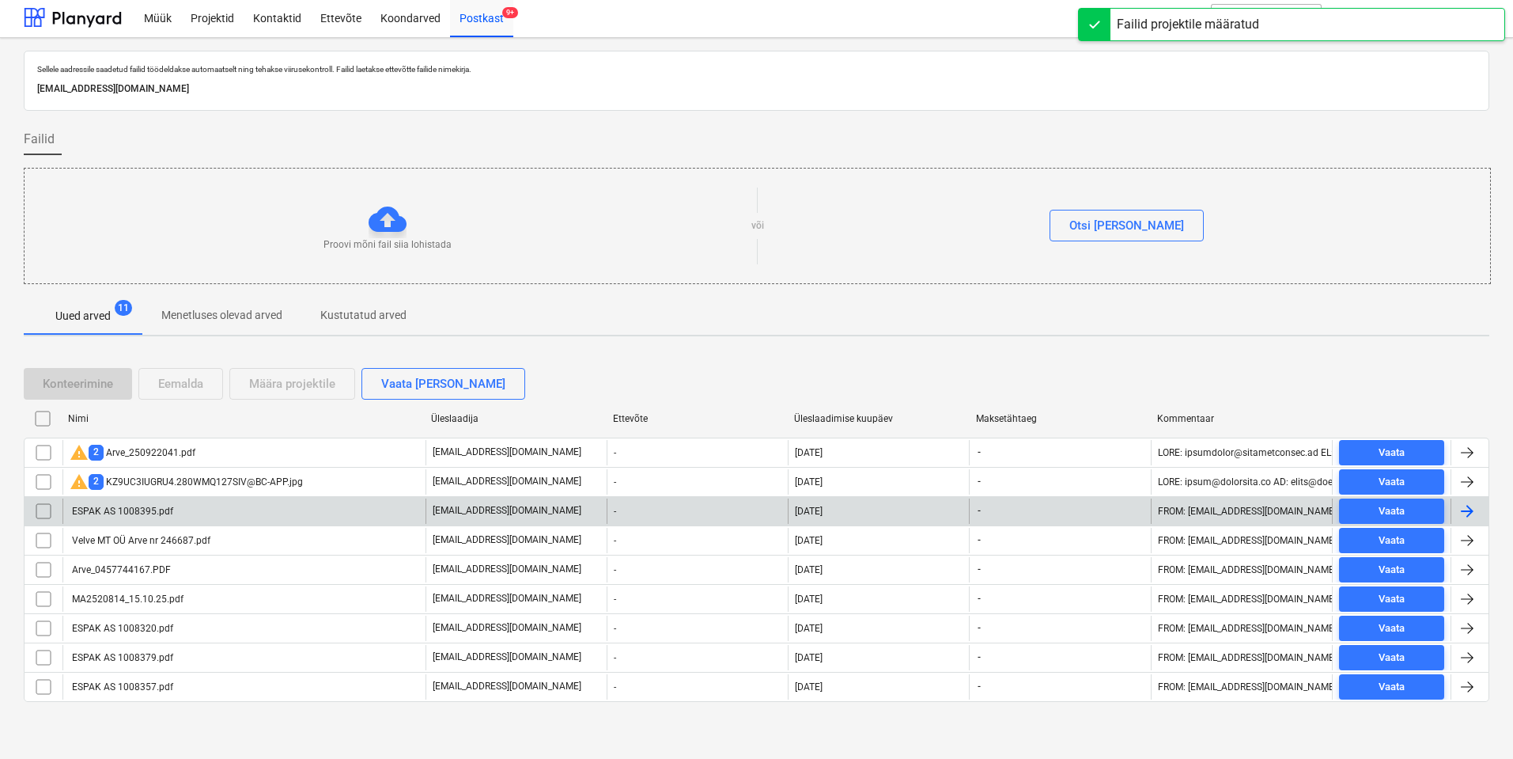
click at [225, 511] on div "ESPAK AS 1008395.pdf" at bounding box center [243, 510] width 363 height 25
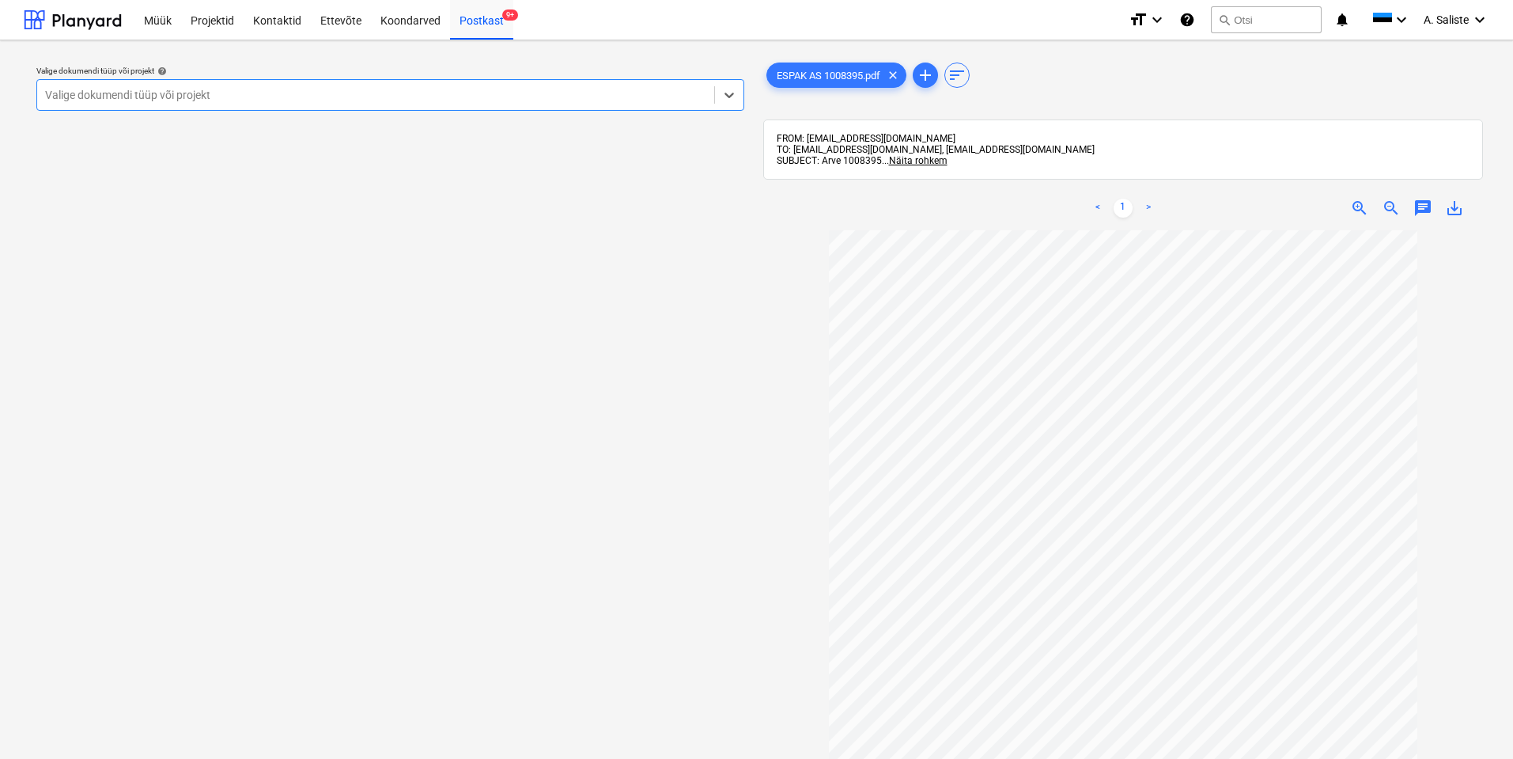
click at [537, 98] on div at bounding box center [375, 95] width 661 height 16
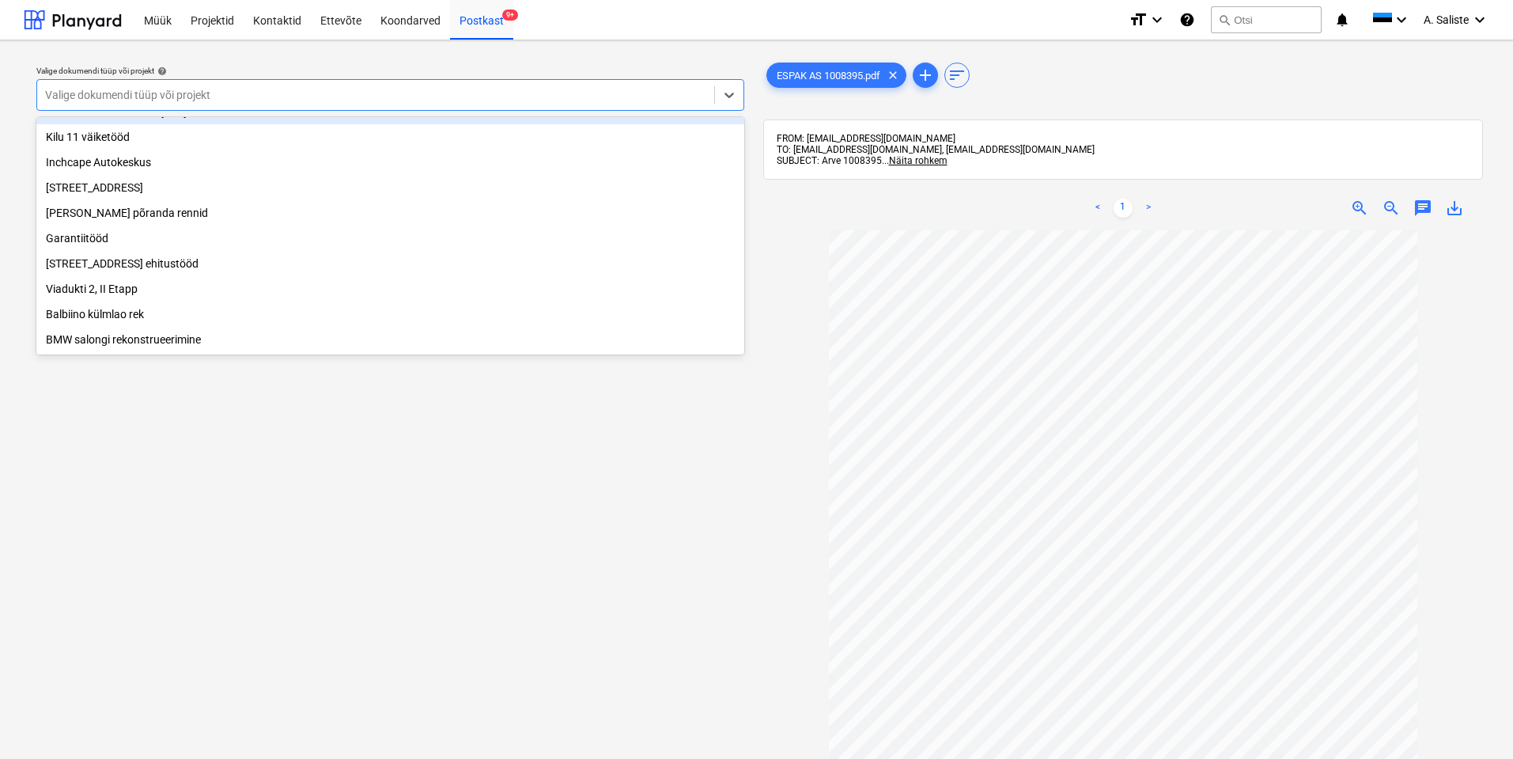
scroll to position [158, 0]
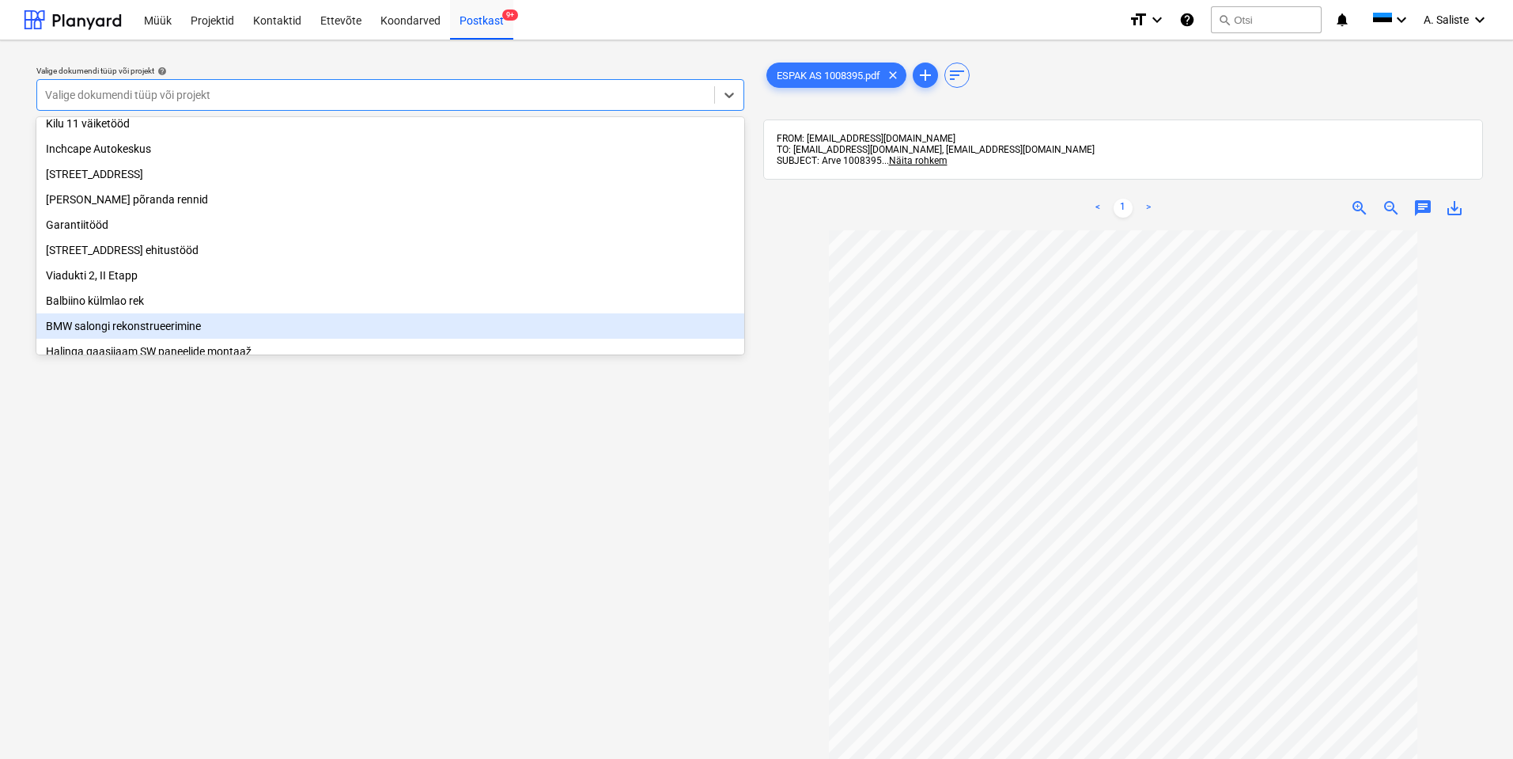
click at [627, 486] on div "Valige dokumendi tüüp või projekt help option BMW salongi rekonstrueerimine foc…" at bounding box center [390, 502] width 733 height 898
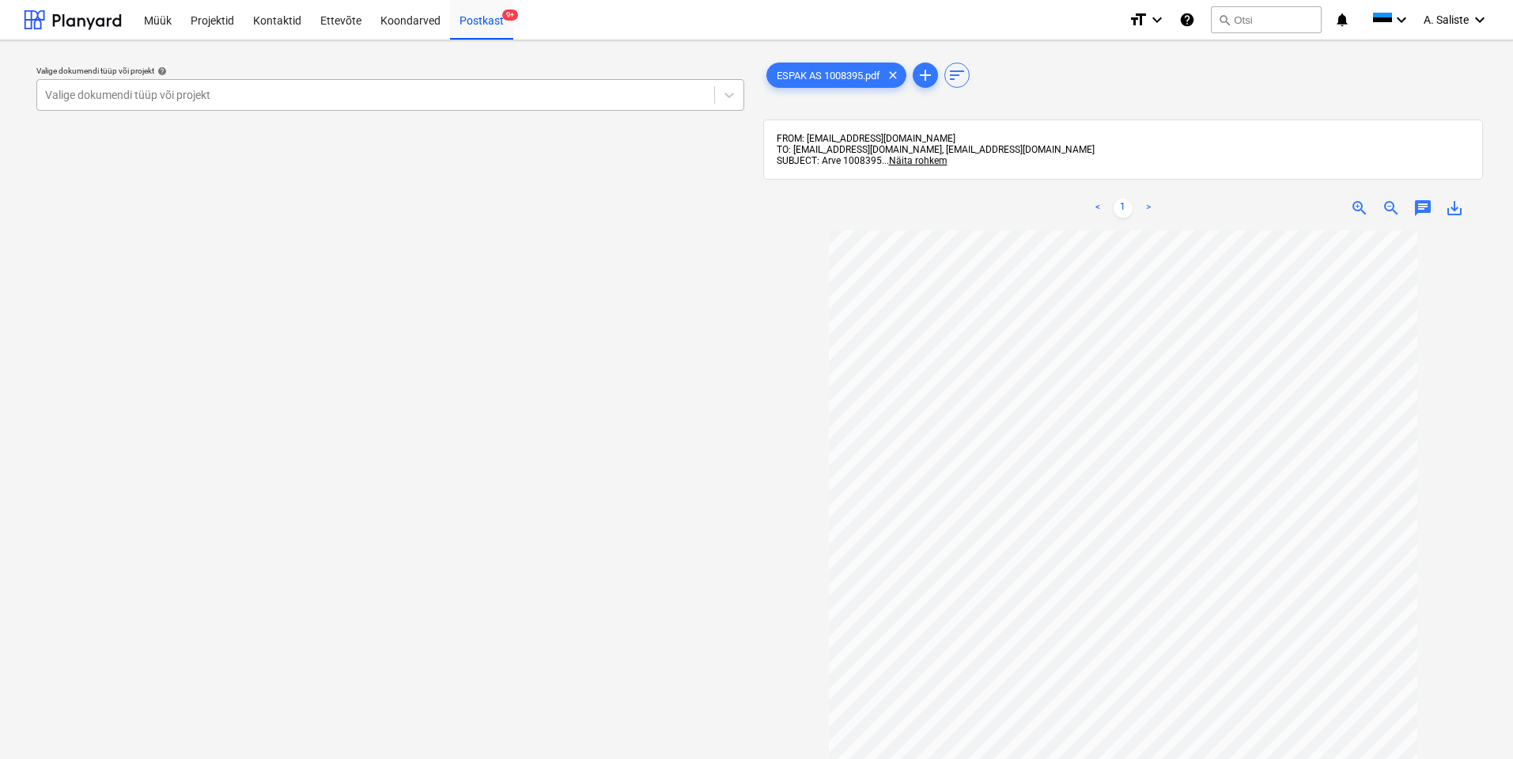
click at [533, 84] on div "Valige dokumendi tüüp või projekt" at bounding box center [375, 95] width 677 height 22
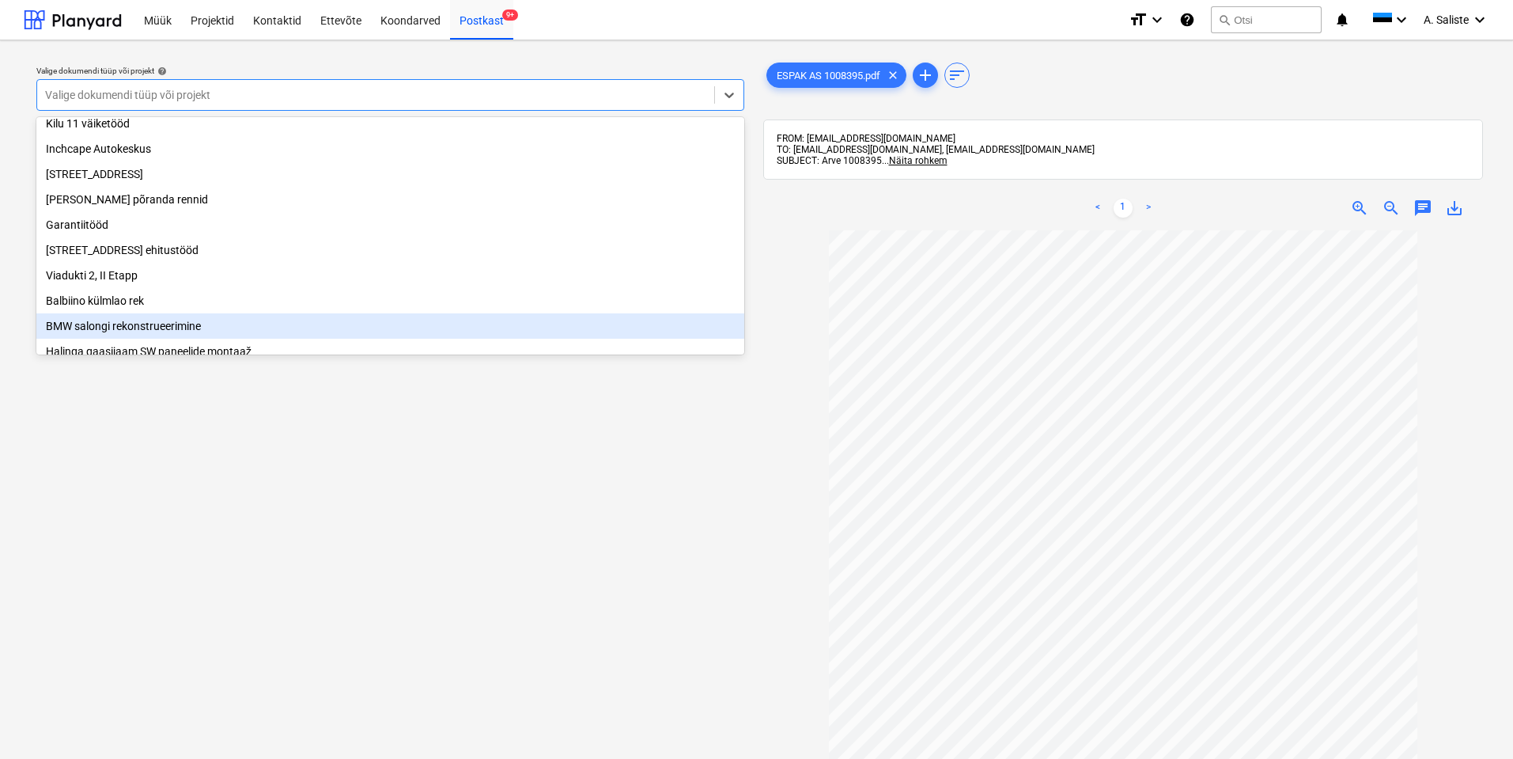
click at [147, 331] on div "BMW salongi rekonstrueerimine" at bounding box center [390, 325] width 708 height 25
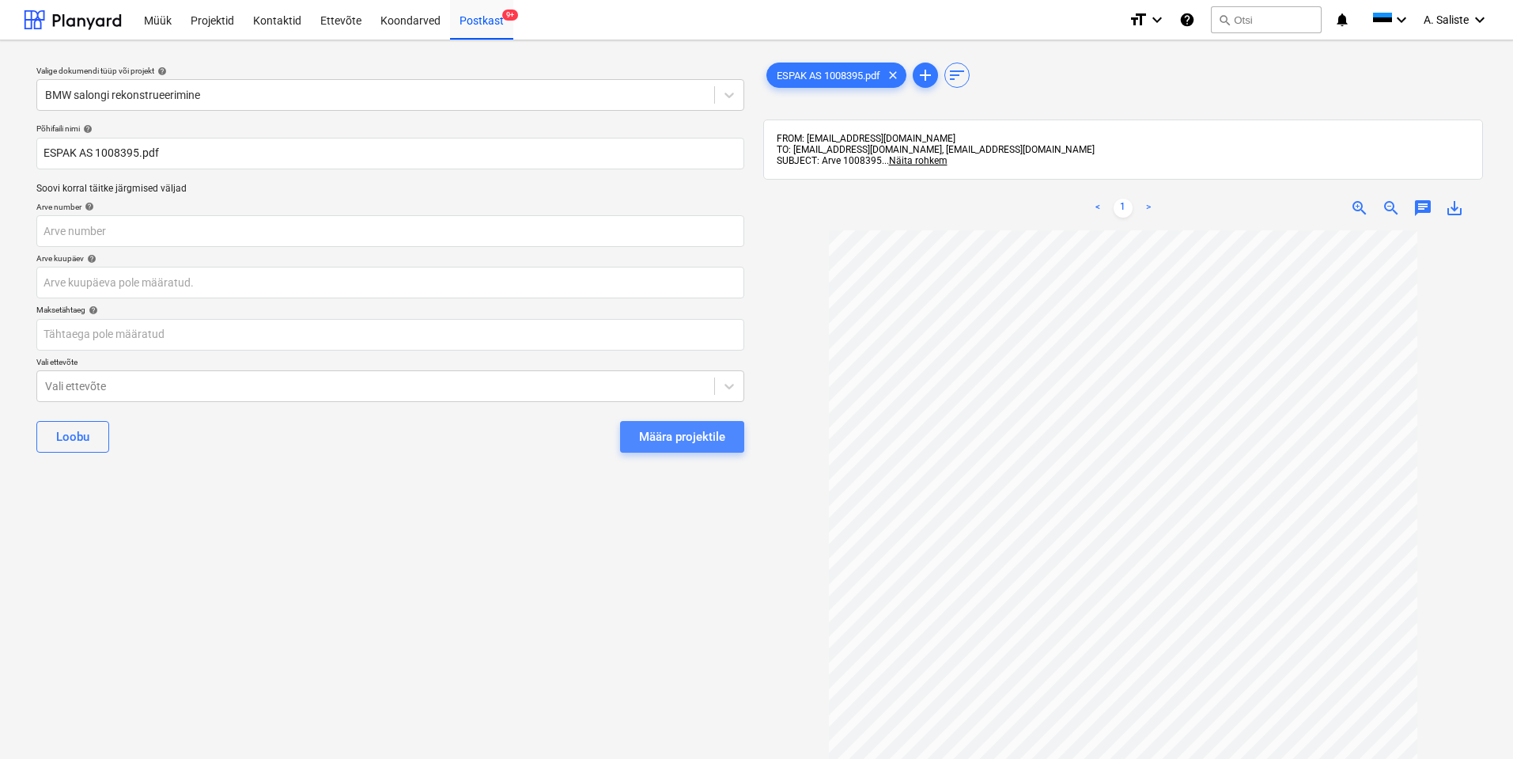
click at [680, 438] on div "Määra projektile" at bounding box center [682, 436] width 86 height 21
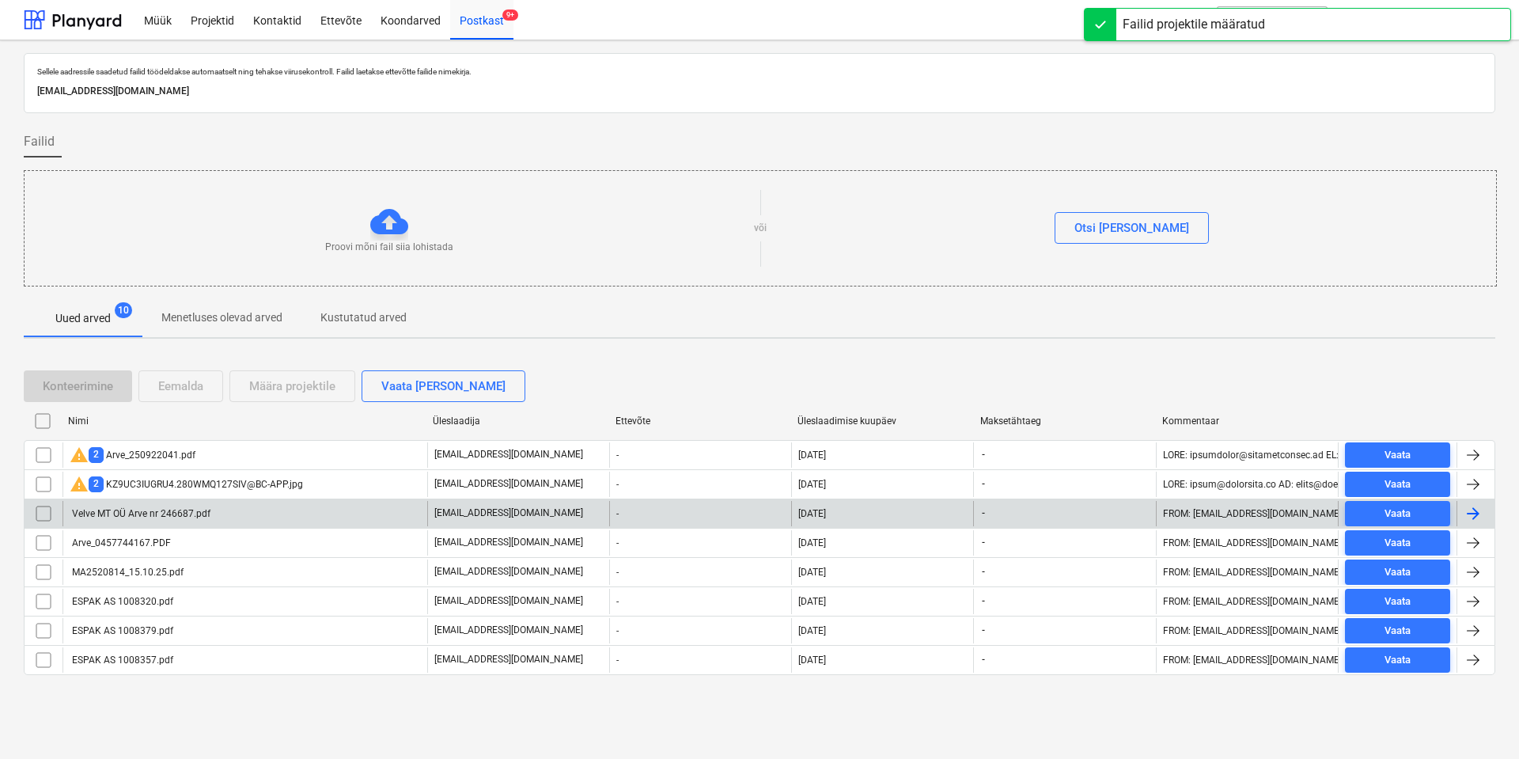
click at [196, 513] on div "Velve MT OÜ Arve nr 246687.pdf" at bounding box center [140, 513] width 141 height 11
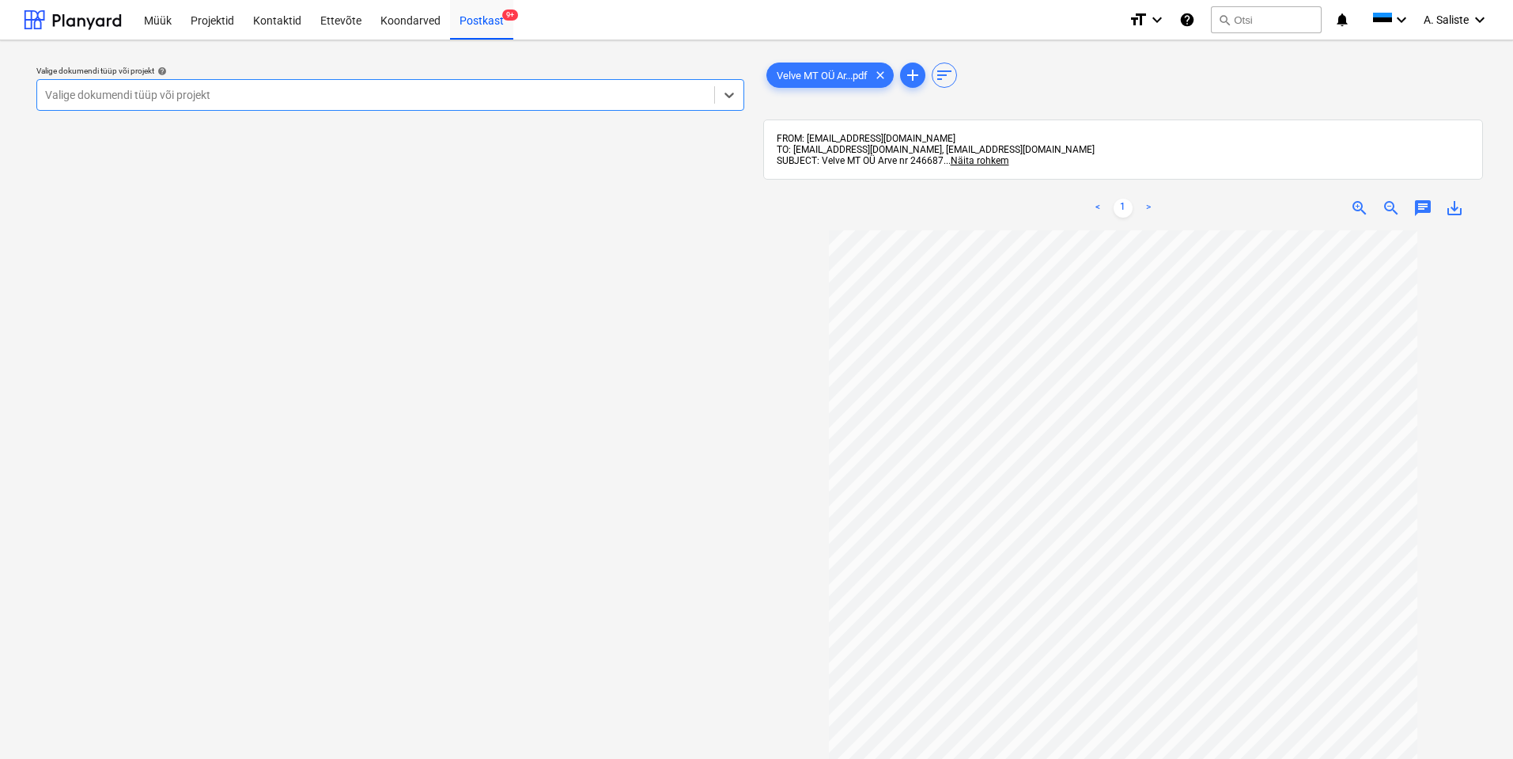
click at [667, 97] on div at bounding box center [375, 95] width 661 height 16
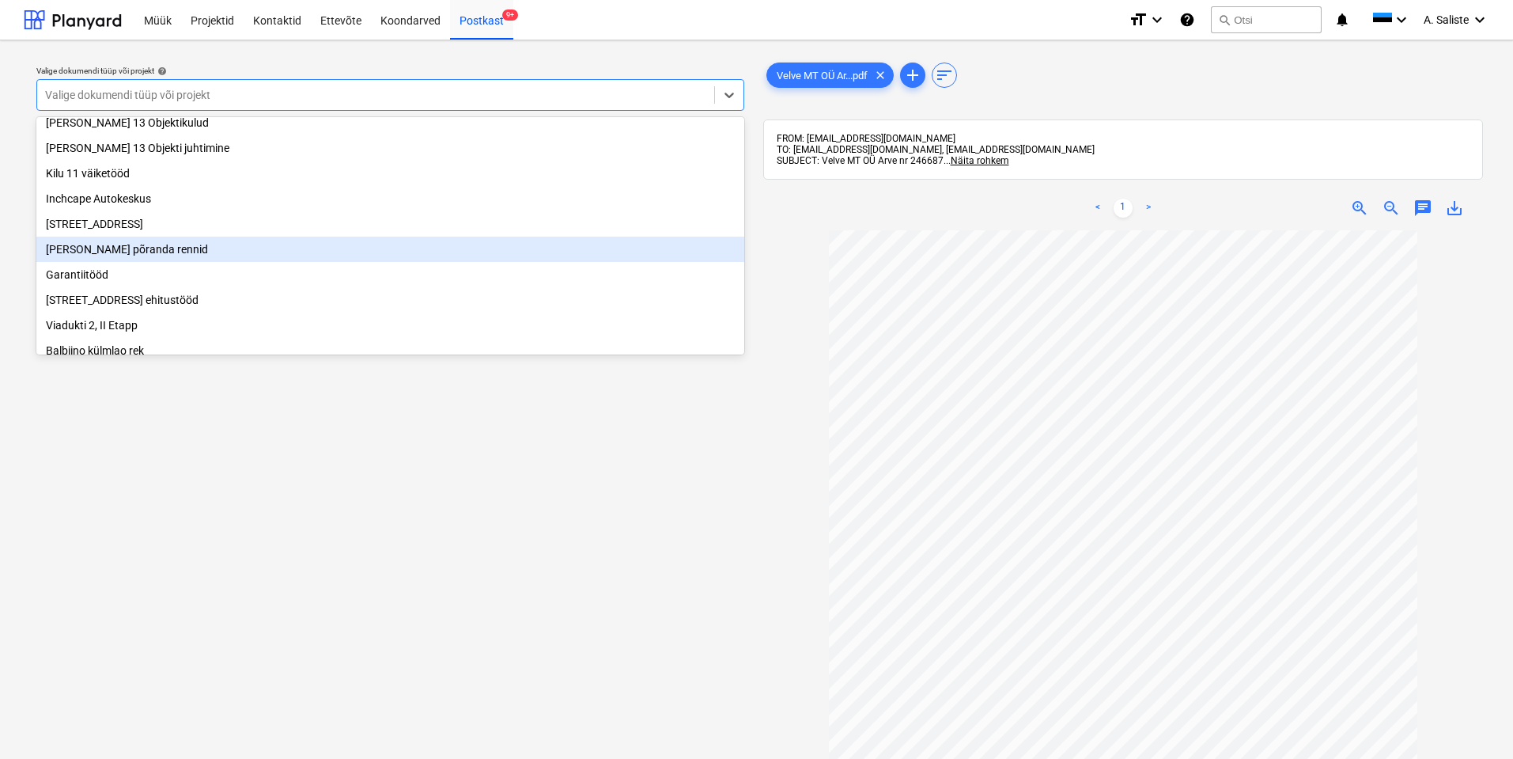
scroll to position [158, 0]
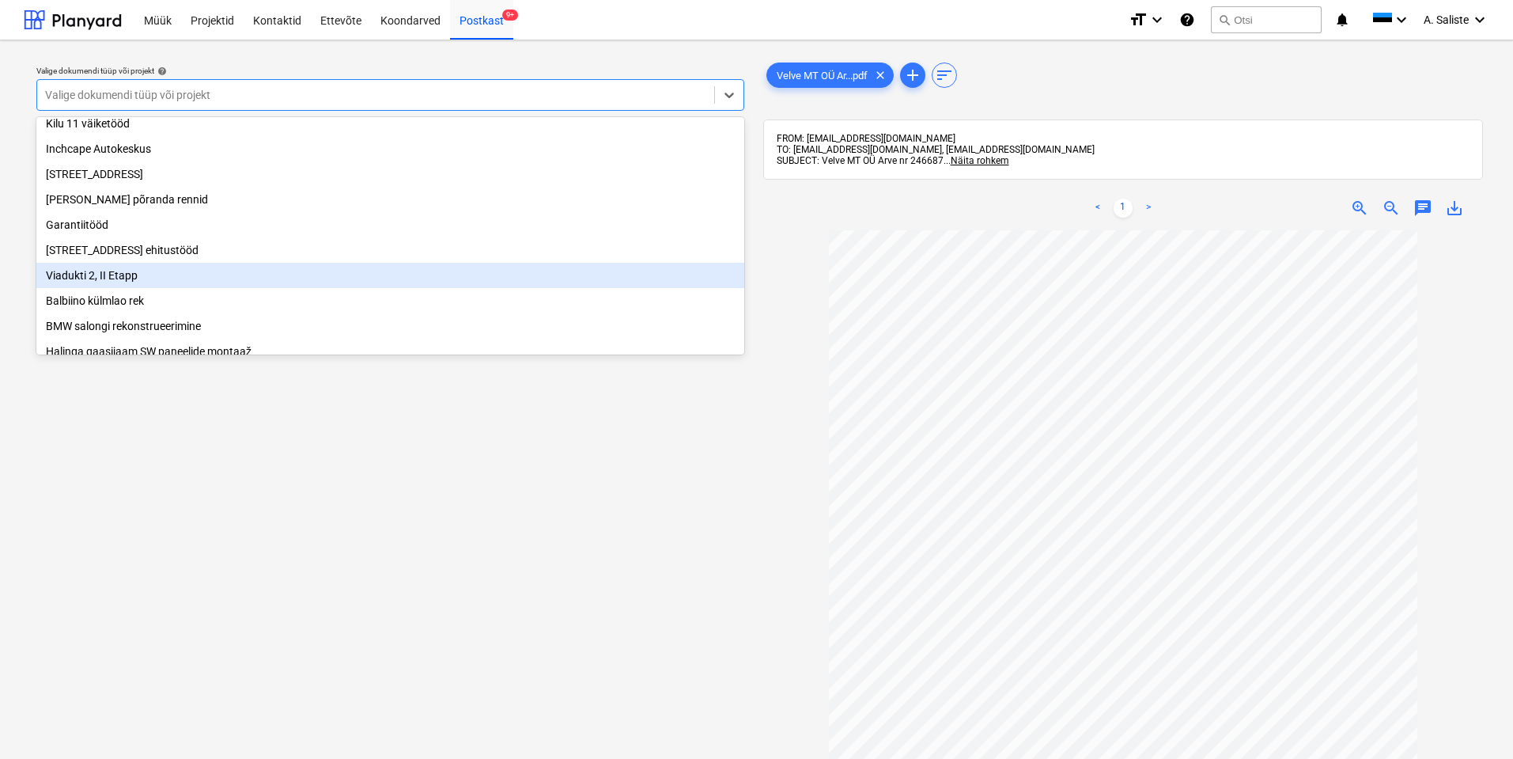
click at [123, 288] on div "Viadukti 2, II Etapp" at bounding box center [390, 275] width 708 height 25
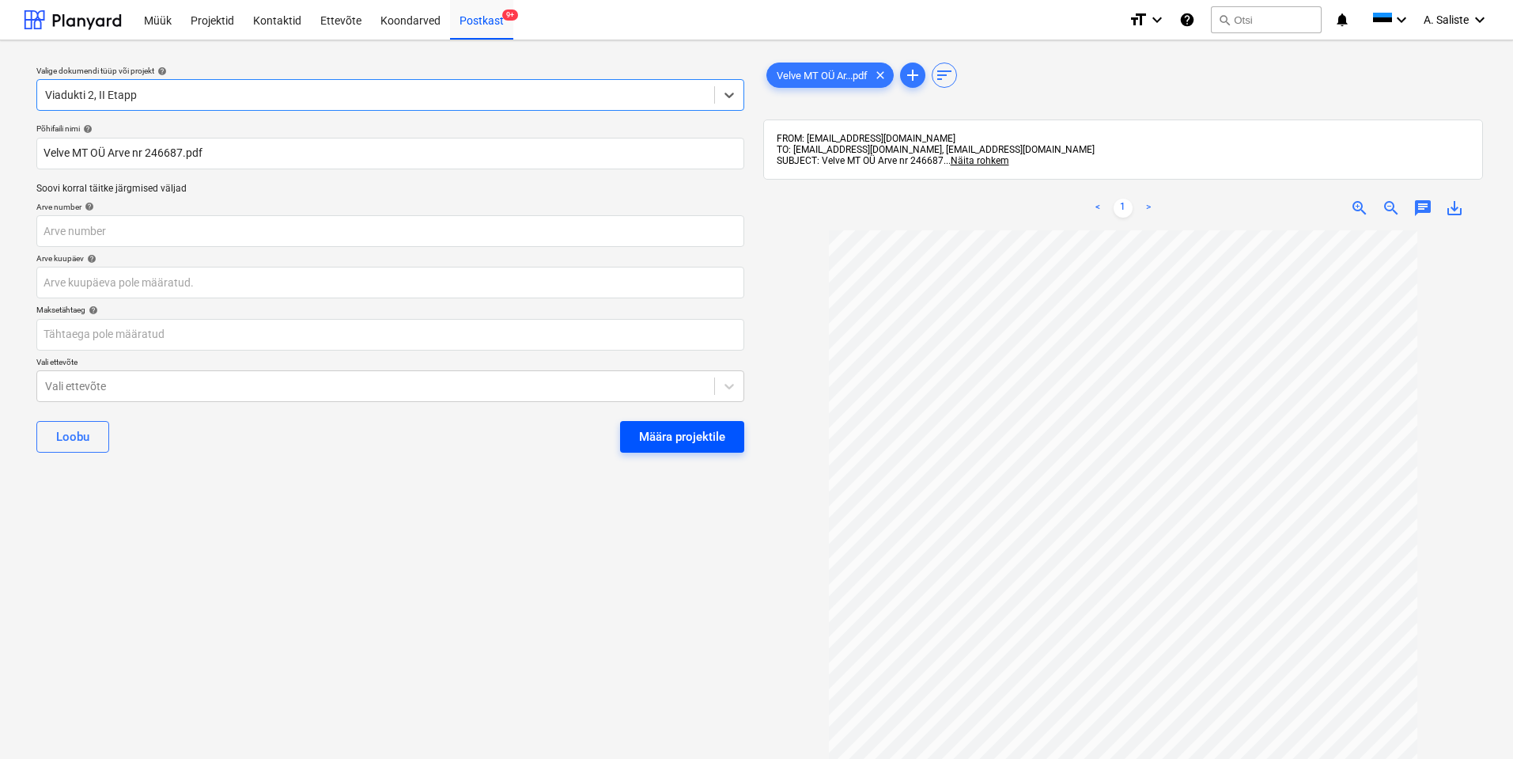
click at [724, 438] on div "Määra projektile" at bounding box center [682, 436] width 86 height 21
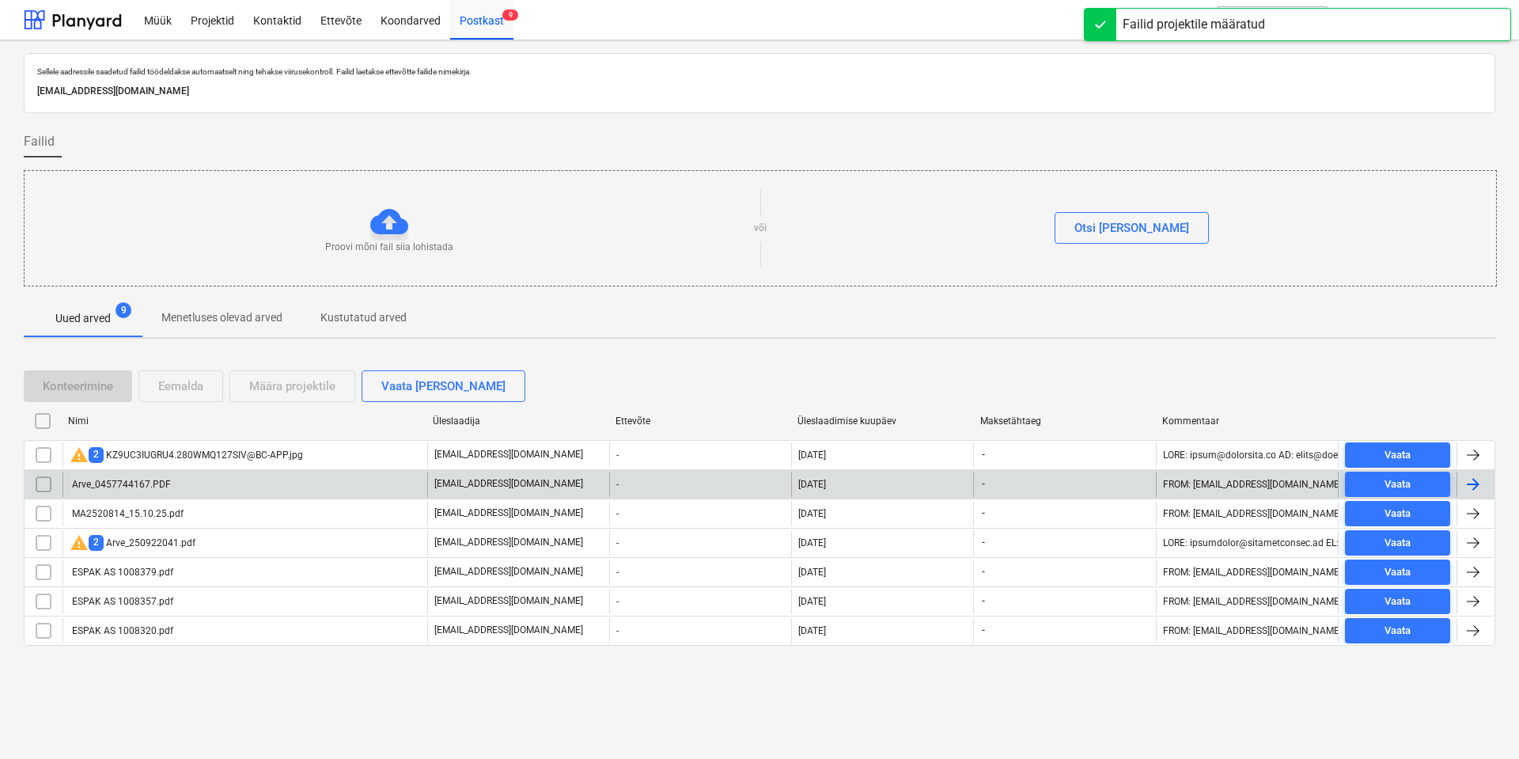
click at [169, 492] on div "Arve_0457744167.PDF" at bounding box center [244, 484] width 365 height 25
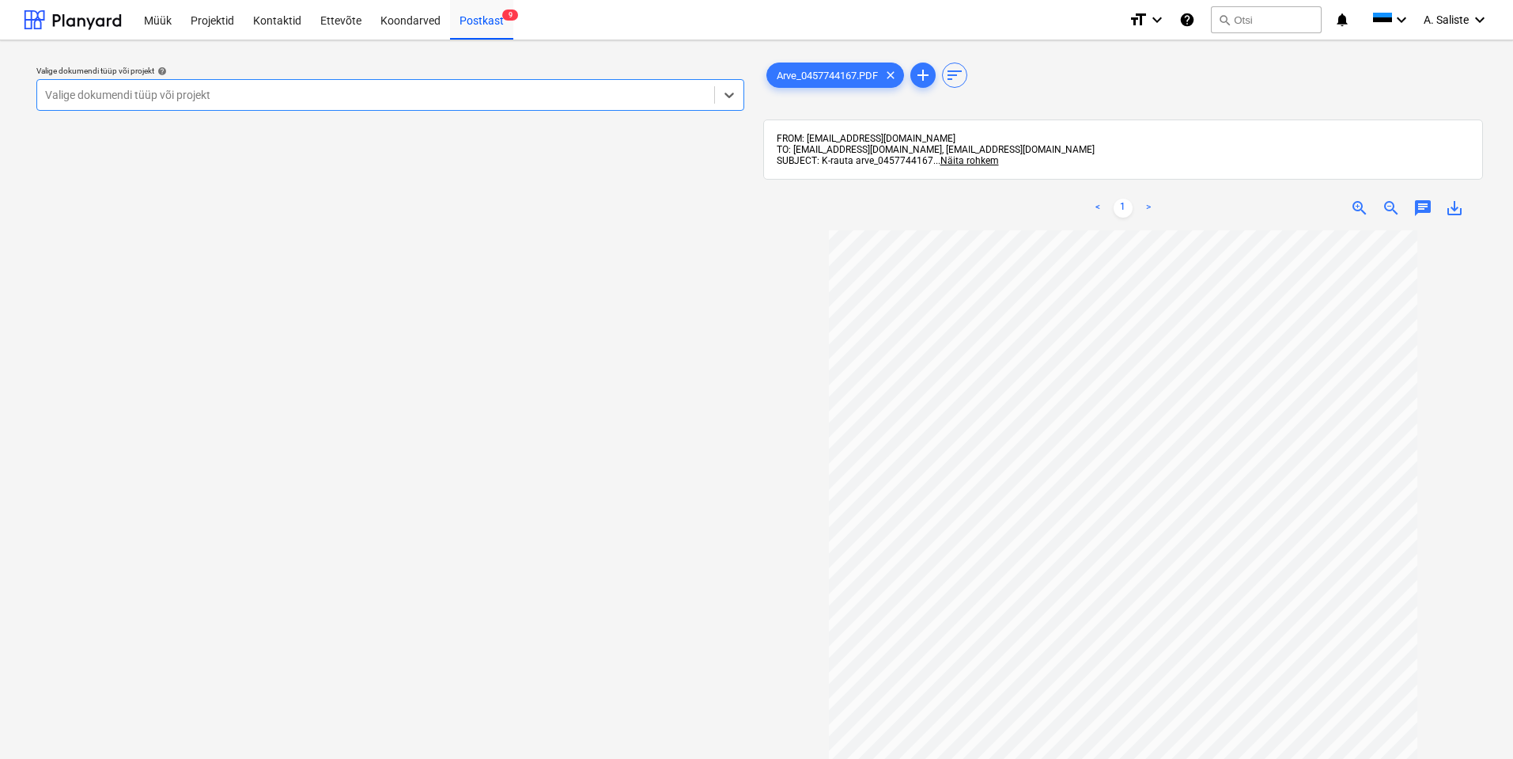
scroll to position [122, 0]
click at [597, 90] on div at bounding box center [375, 95] width 661 height 16
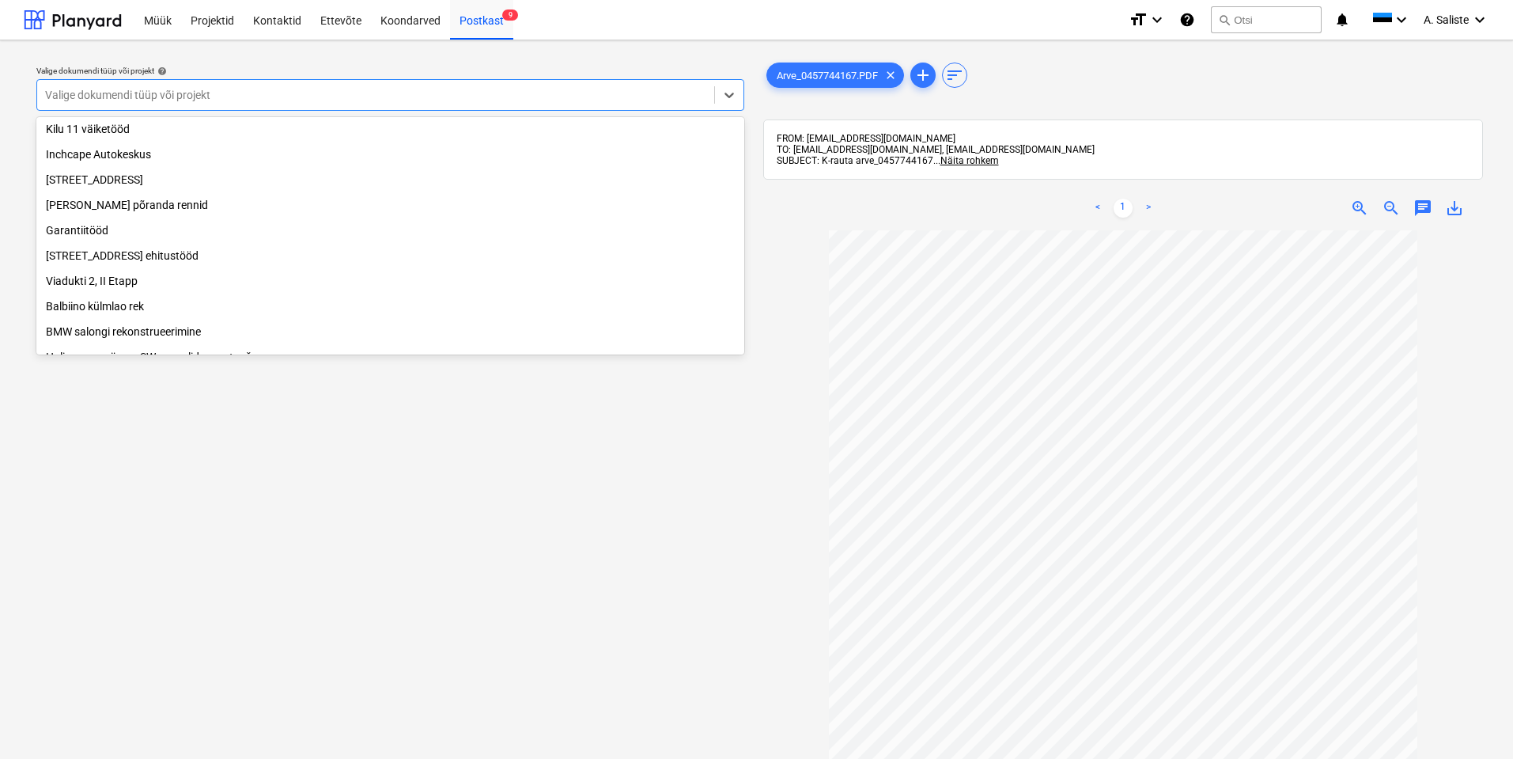
scroll to position [237, 0]
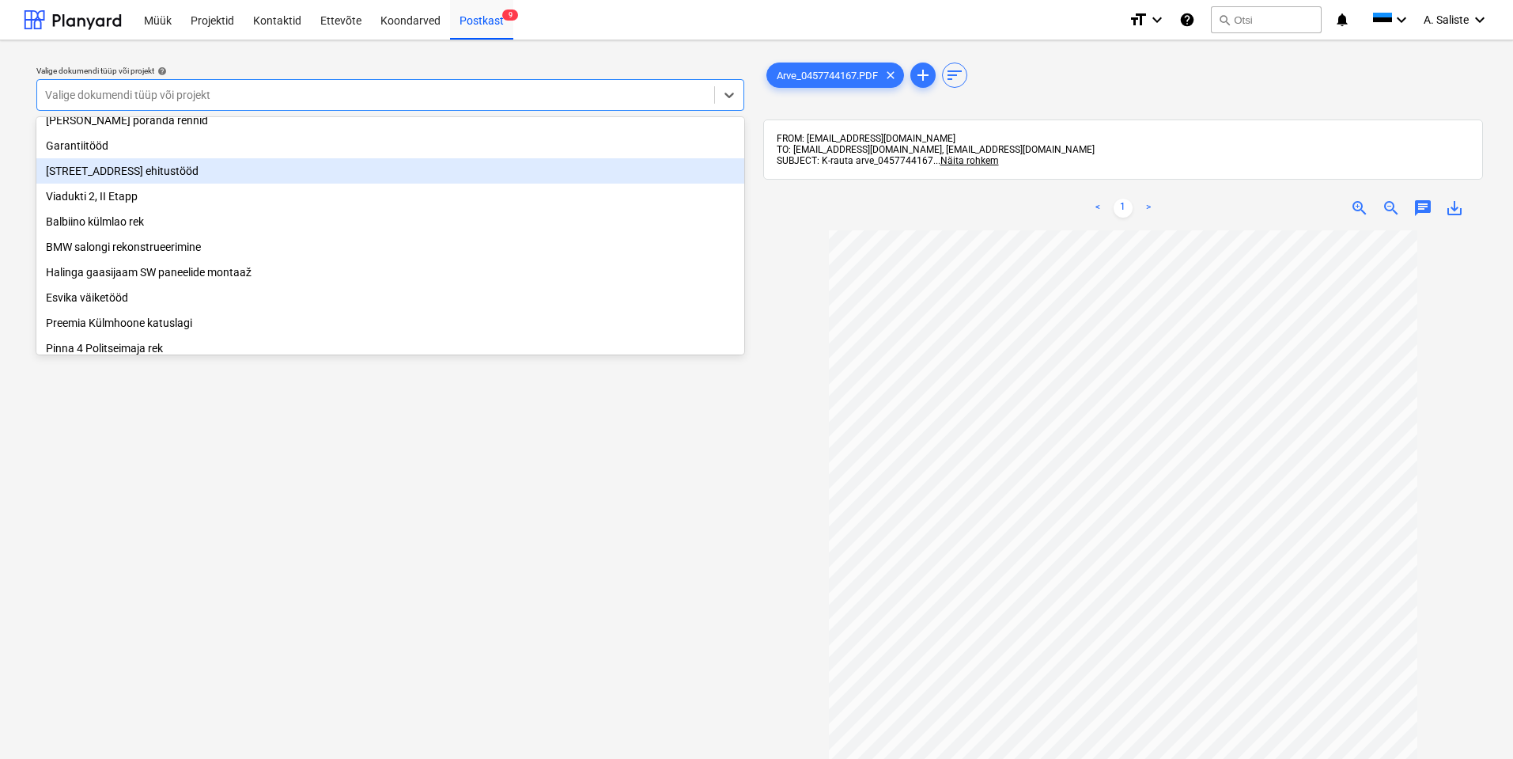
click at [148, 184] on div "[STREET_ADDRESS] ehitustööd" at bounding box center [390, 170] width 708 height 25
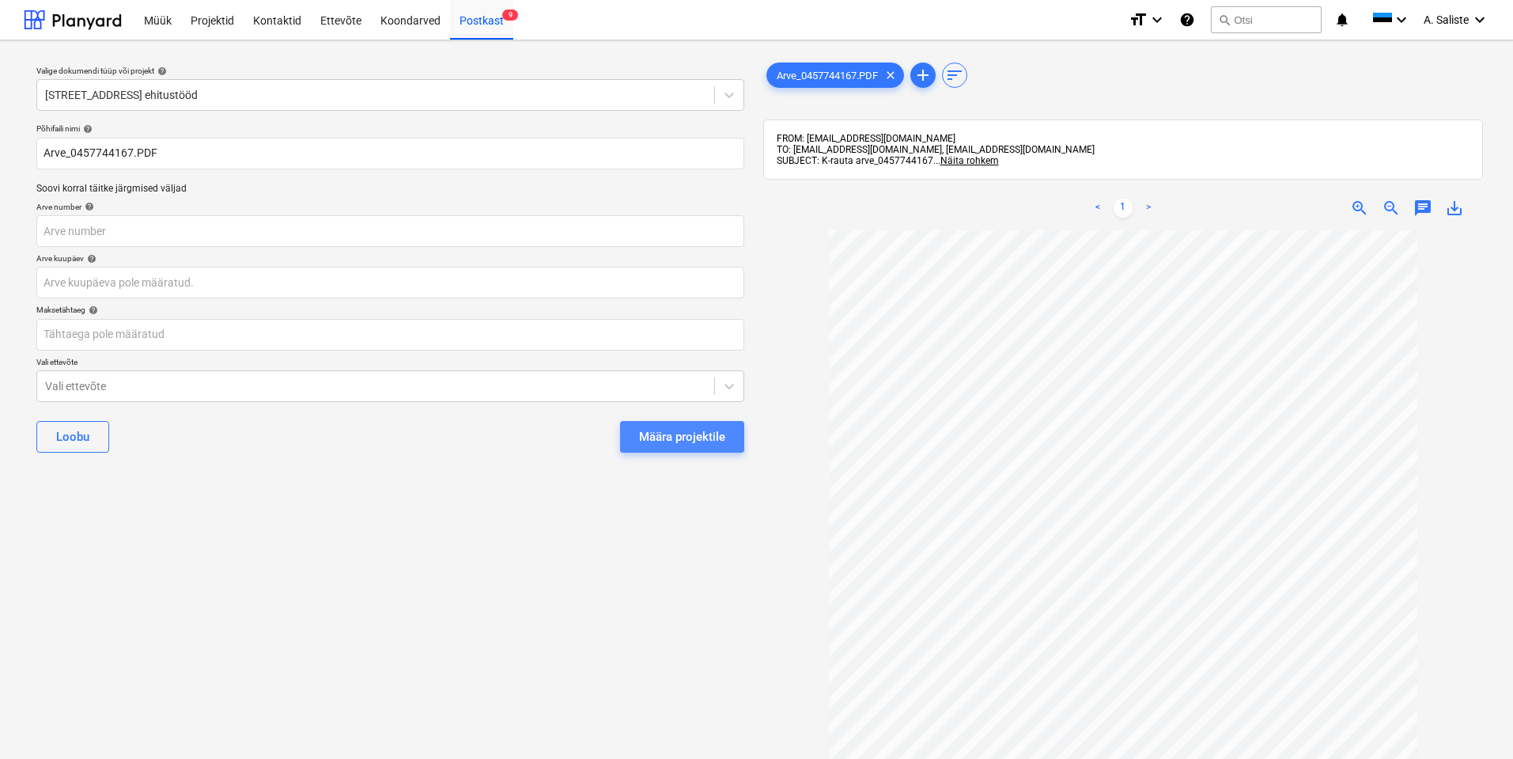
click at [679, 428] on div "Määra projektile" at bounding box center [682, 436] width 86 height 21
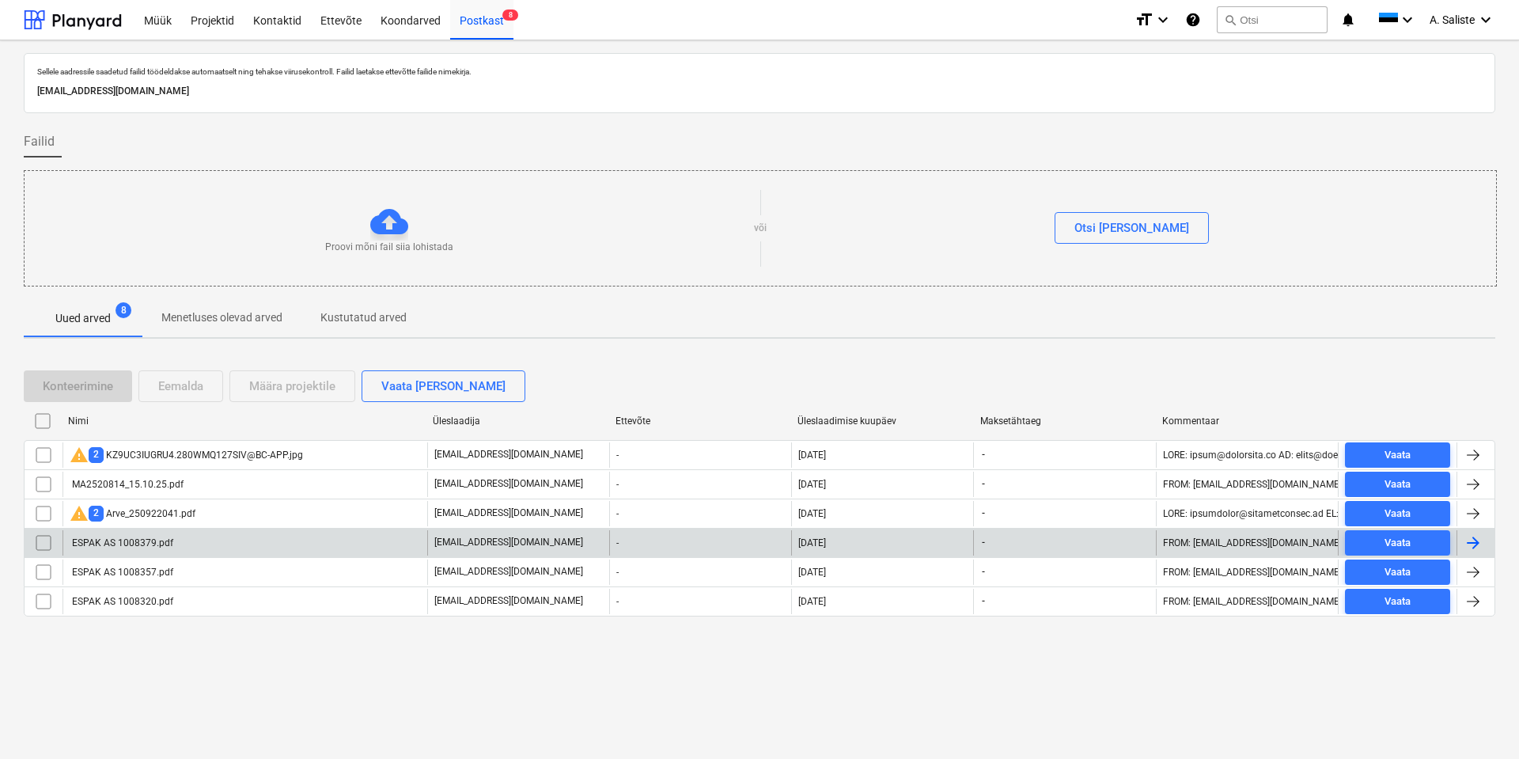
click at [283, 540] on div "ESPAK AS 1008379.pdf" at bounding box center [244, 542] width 365 height 25
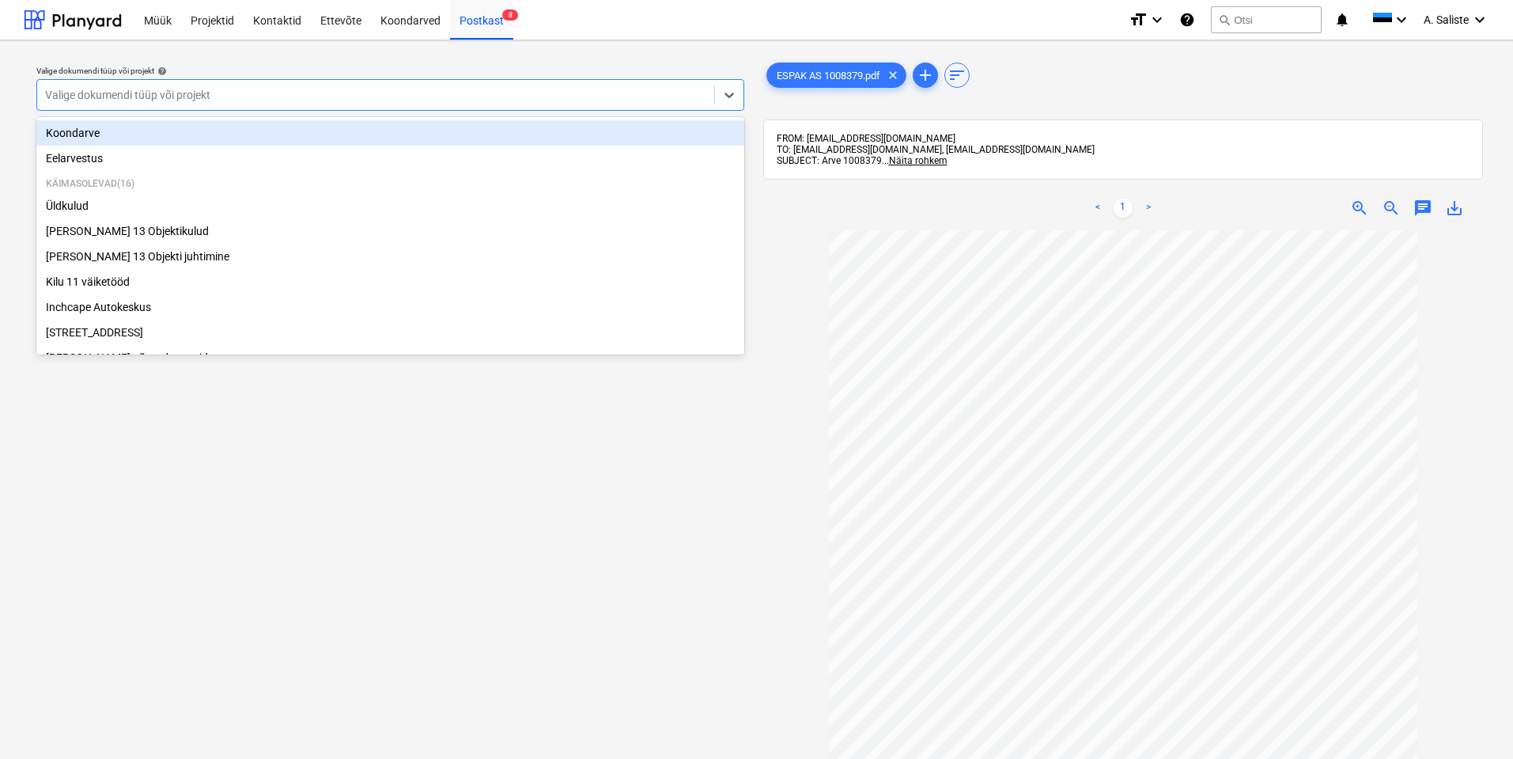
click at [479, 98] on div at bounding box center [375, 95] width 661 height 16
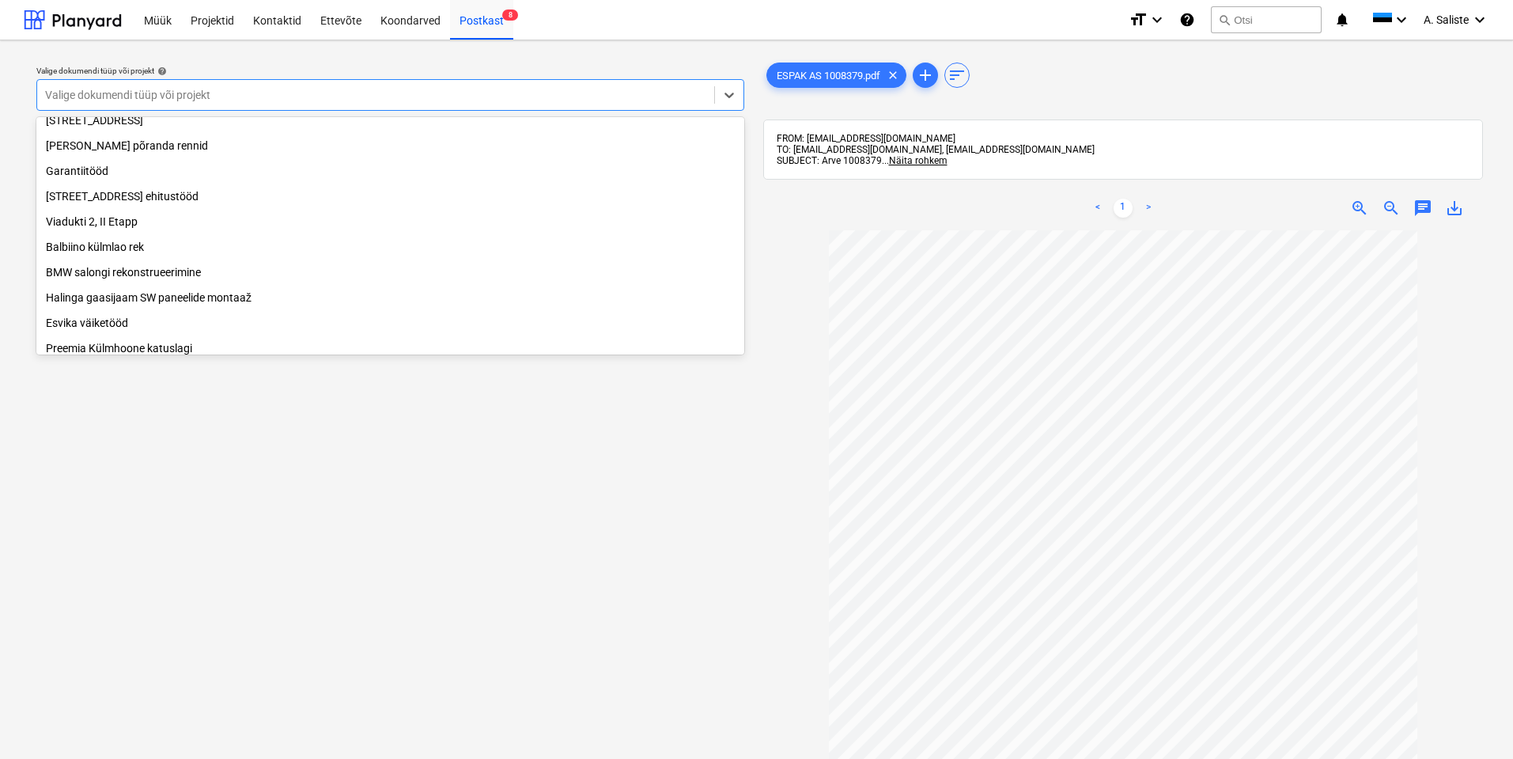
scroll to position [237, 0]
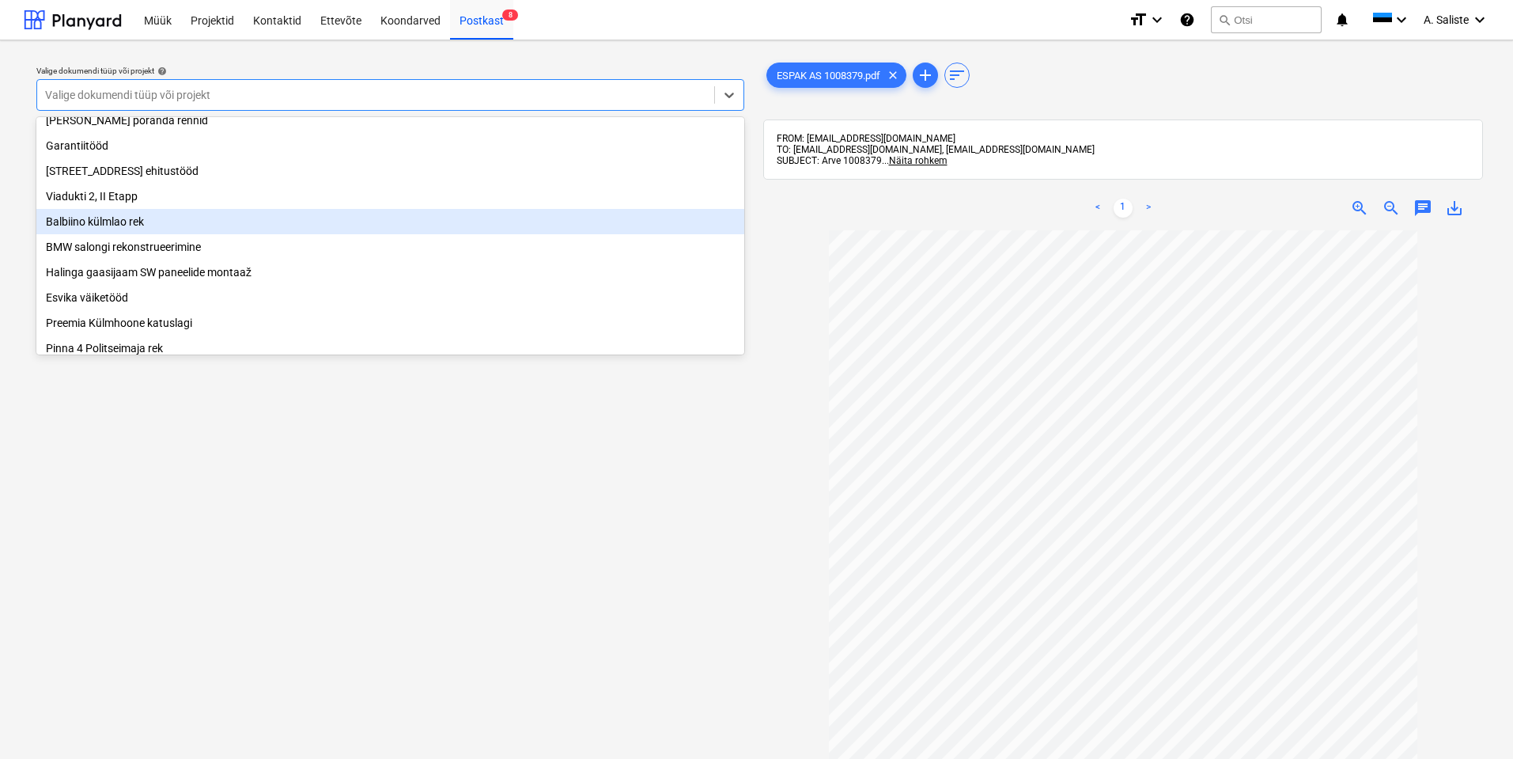
click at [136, 234] on div "Balbiino külmlao rek" at bounding box center [390, 221] width 708 height 25
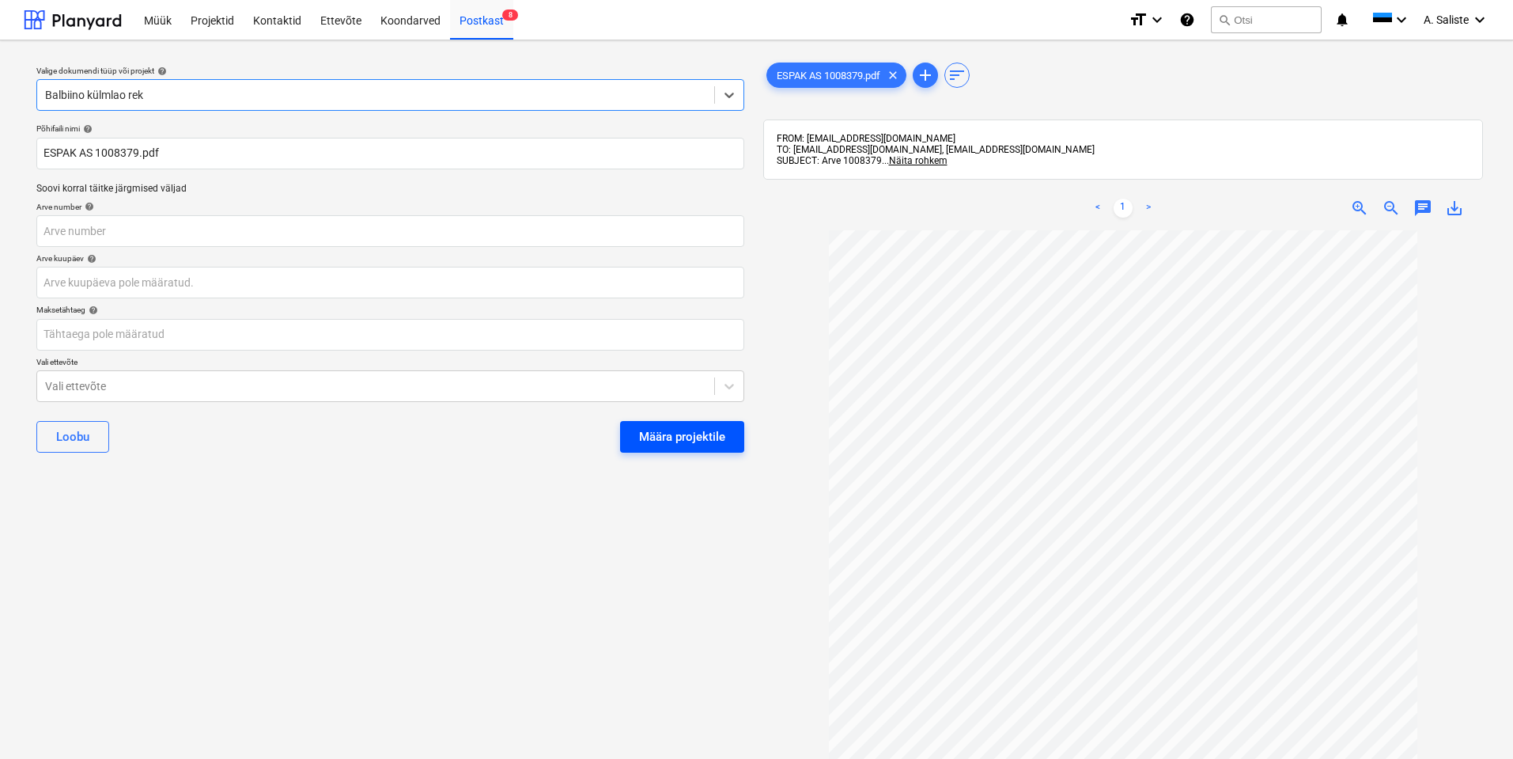
click at [686, 442] on div "Määra projektile" at bounding box center [682, 436] width 86 height 21
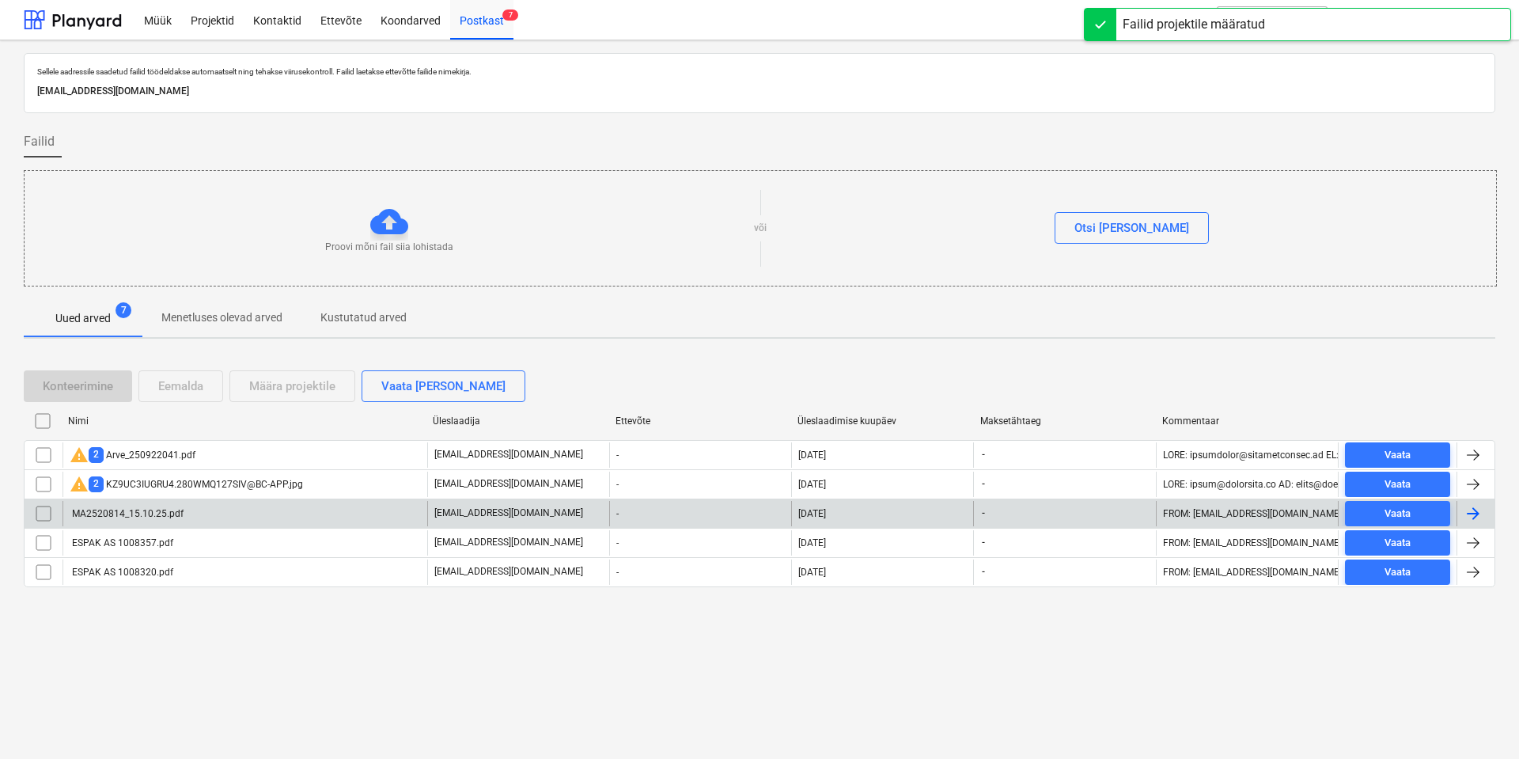
click at [184, 518] on div "MA2520814_15.10.25.pdf" at bounding box center [244, 513] width 365 height 25
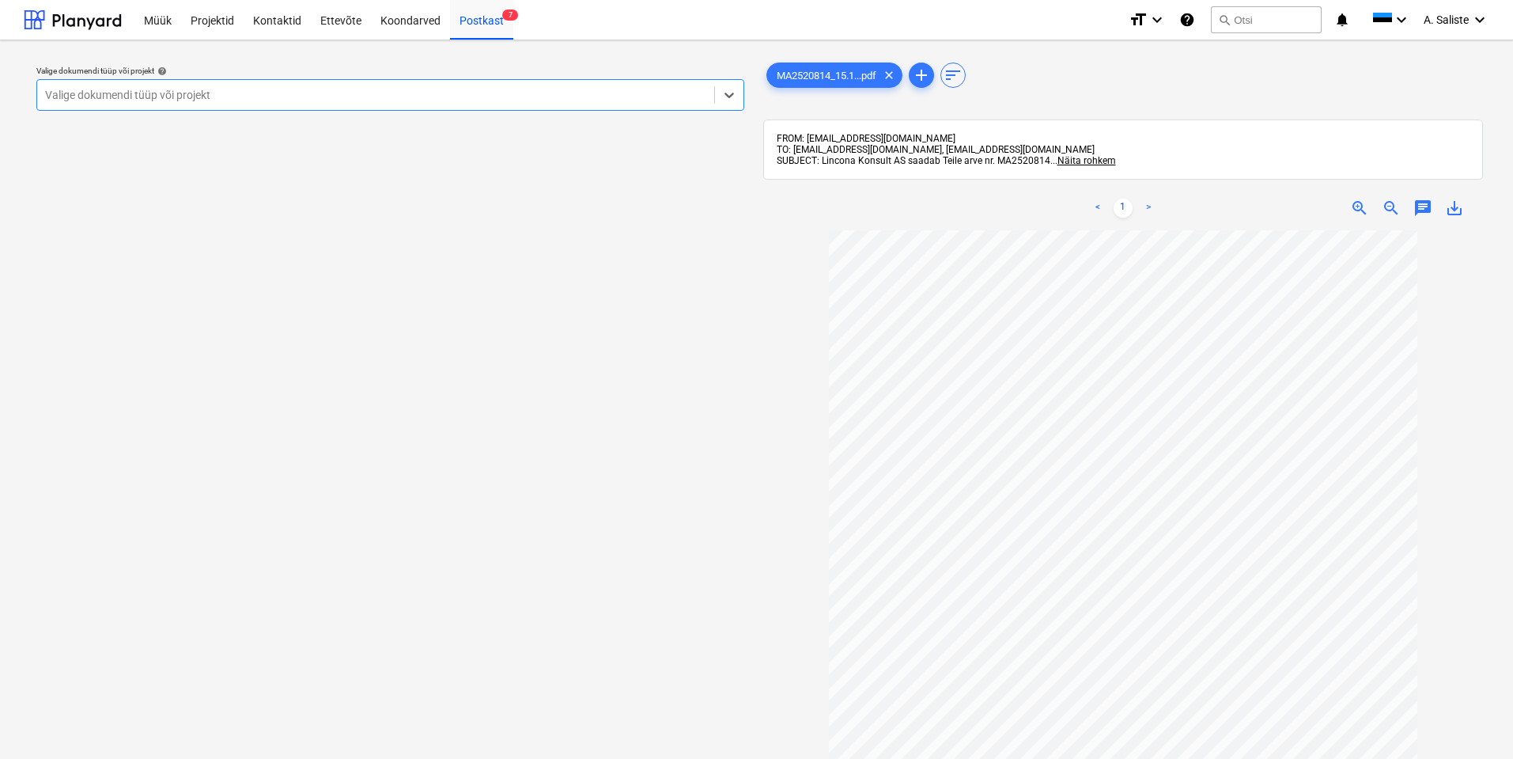
click at [574, 97] on div at bounding box center [375, 95] width 661 height 16
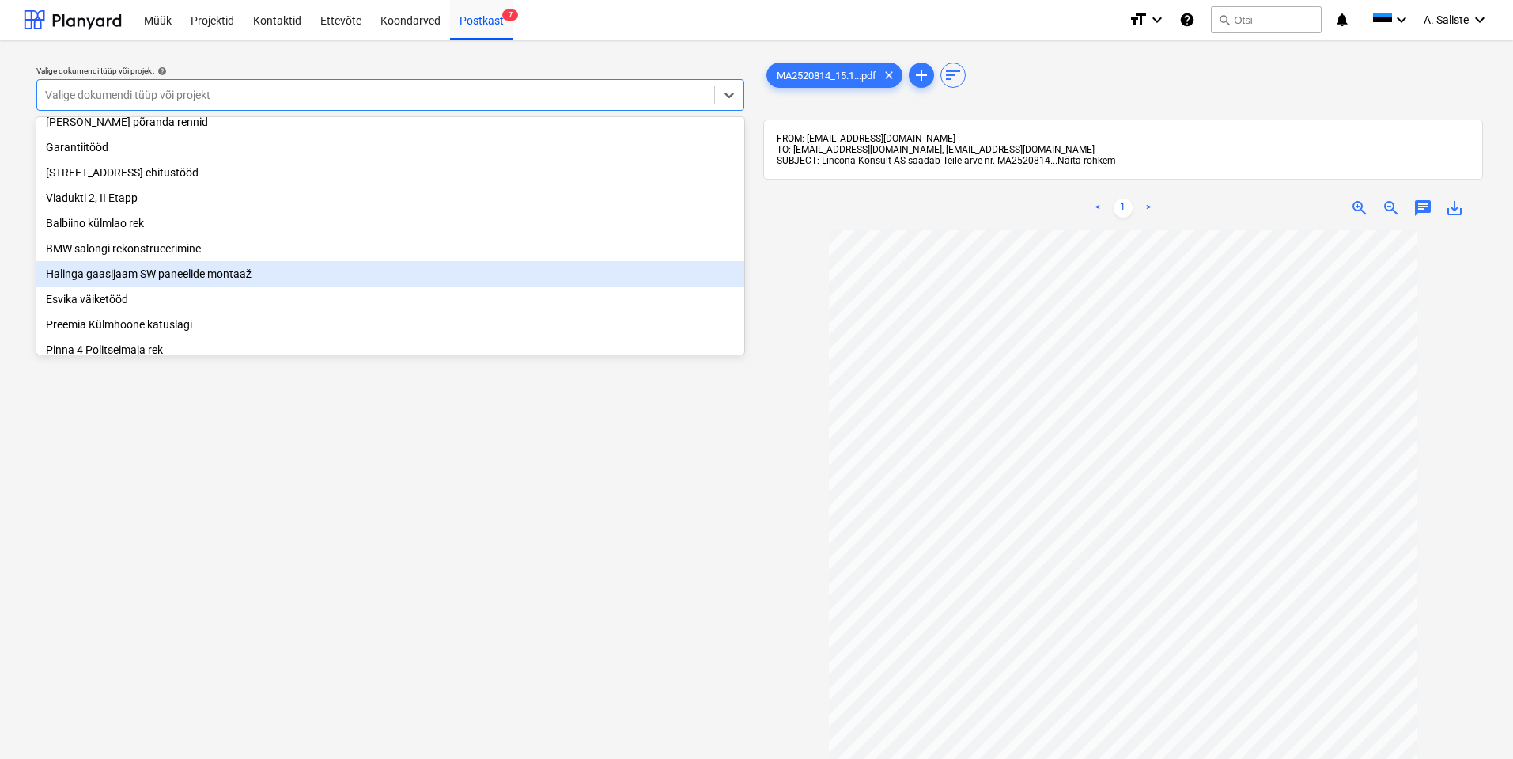
scroll to position [237, 0]
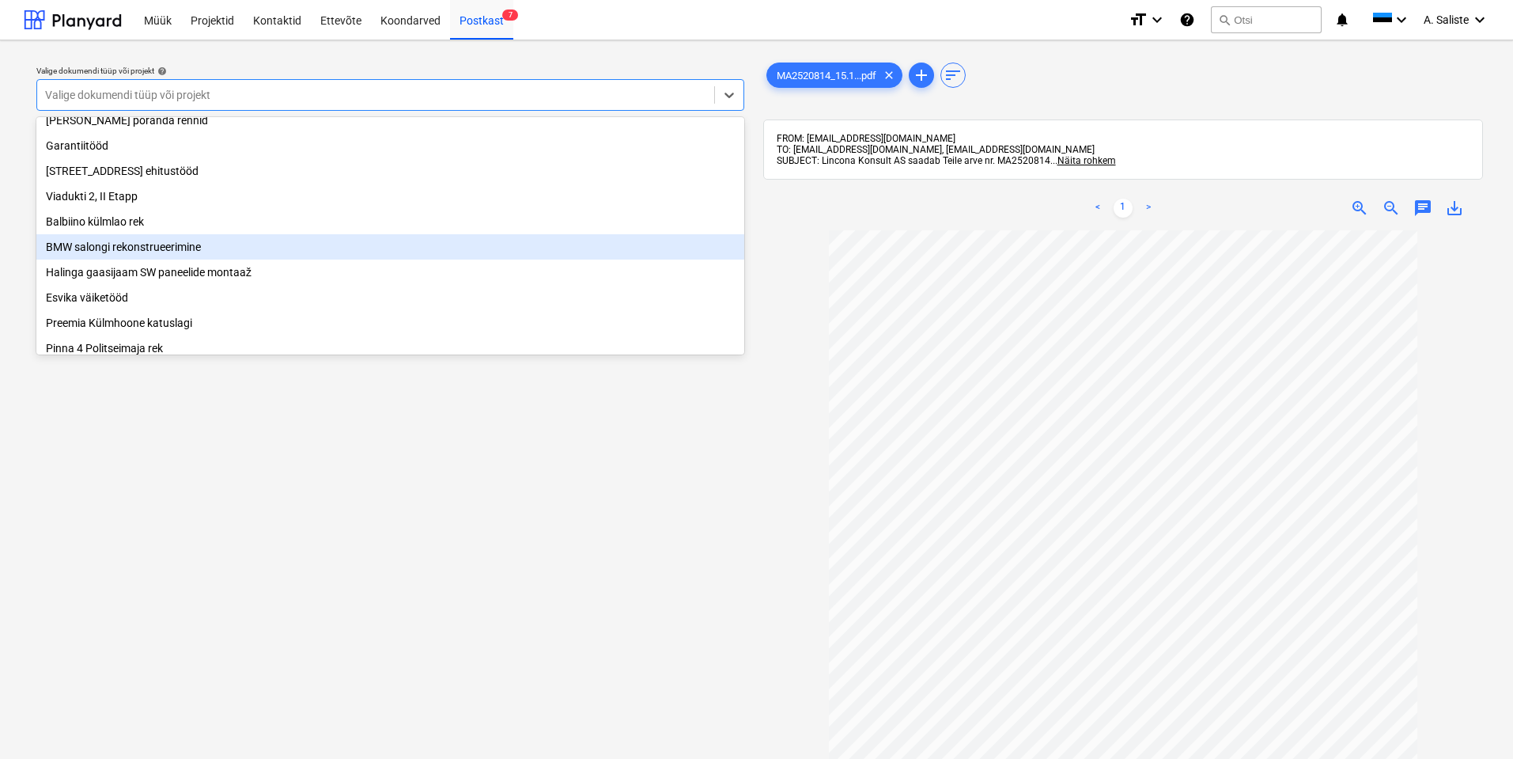
click at [153, 253] on div "BMW salongi rekonstrueerimine" at bounding box center [390, 246] width 708 height 25
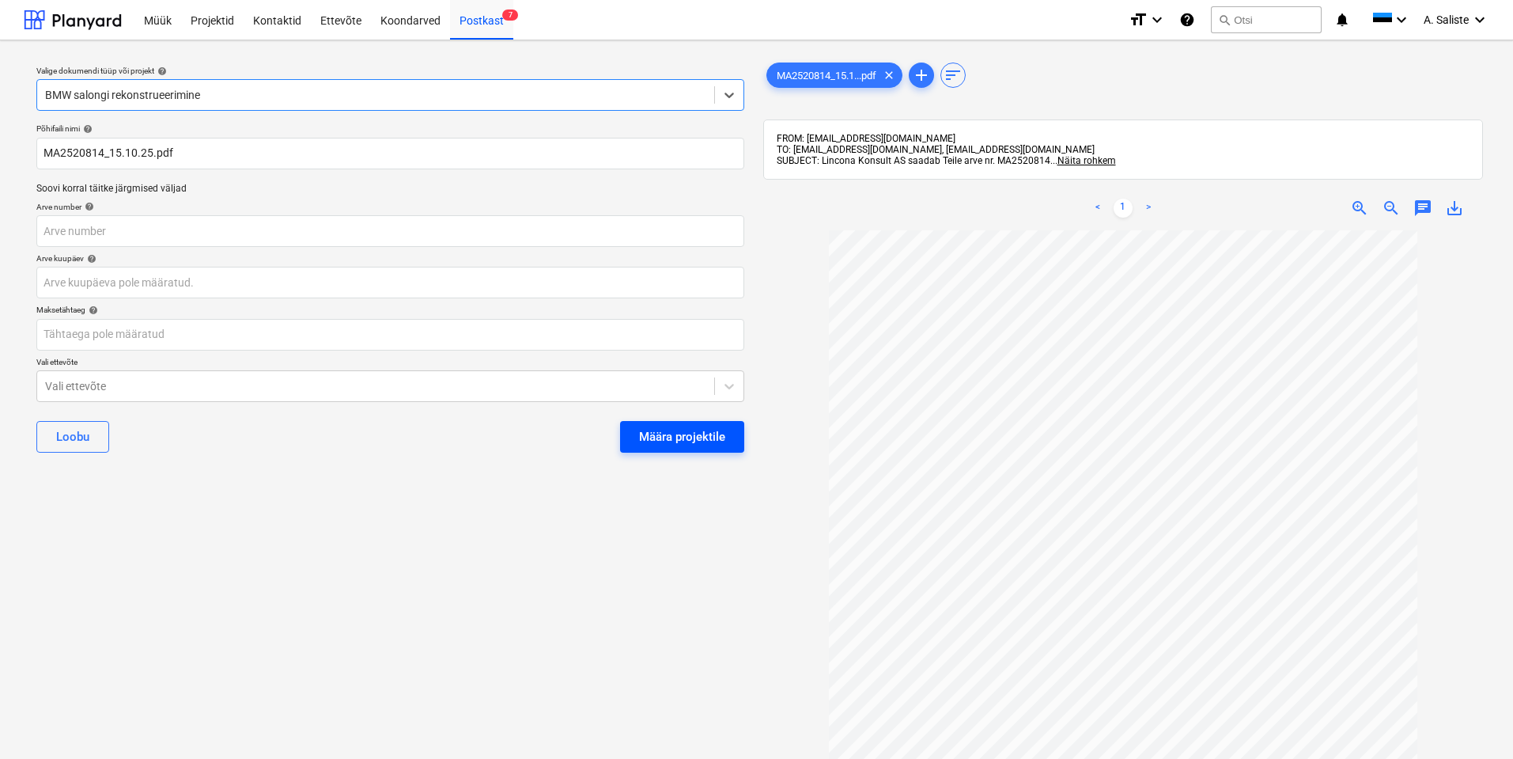
click at [652, 426] on div "Määra projektile" at bounding box center [682, 436] width 86 height 21
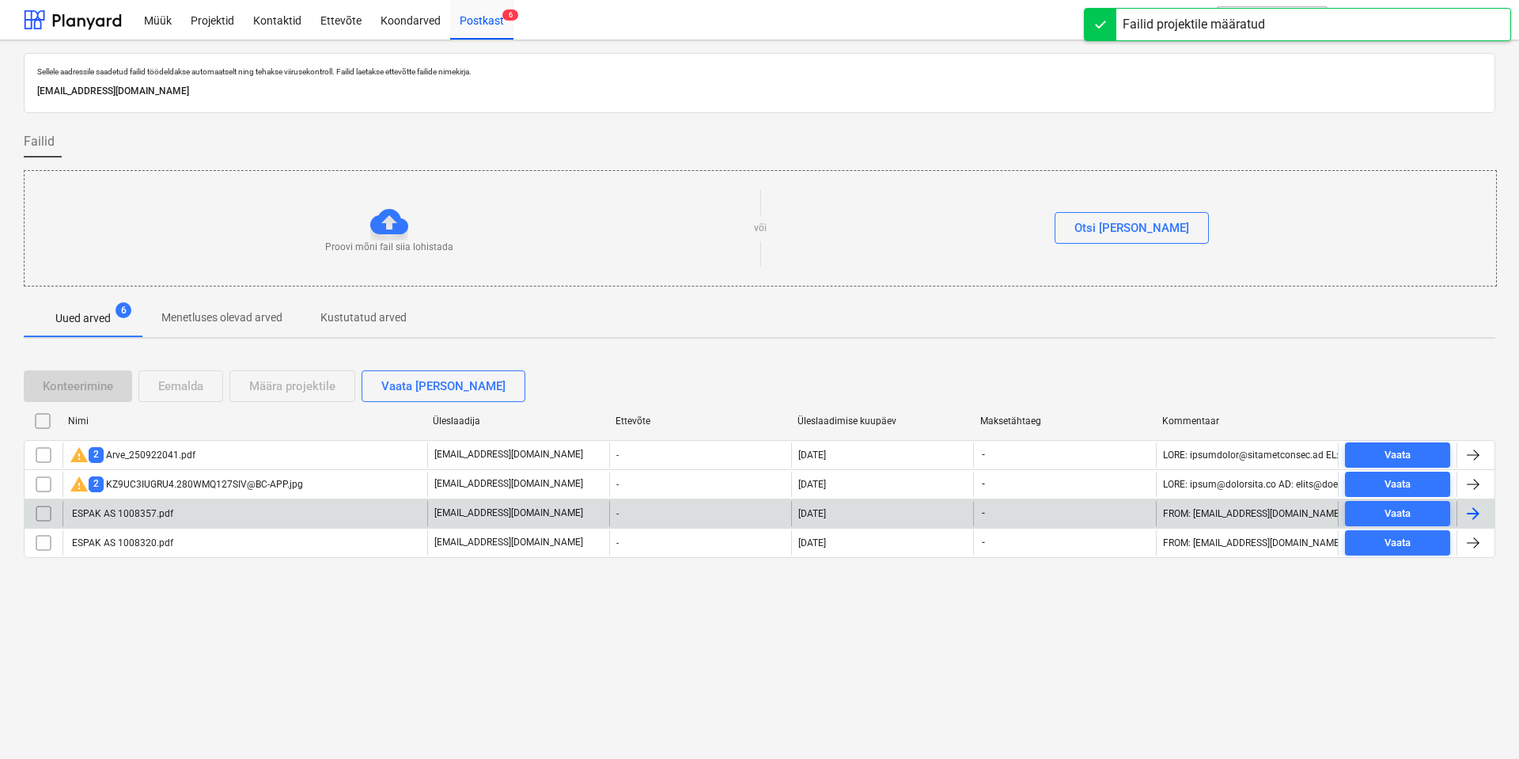
click at [195, 509] on div "ESPAK AS 1008357.pdf" at bounding box center [244, 513] width 365 height 25
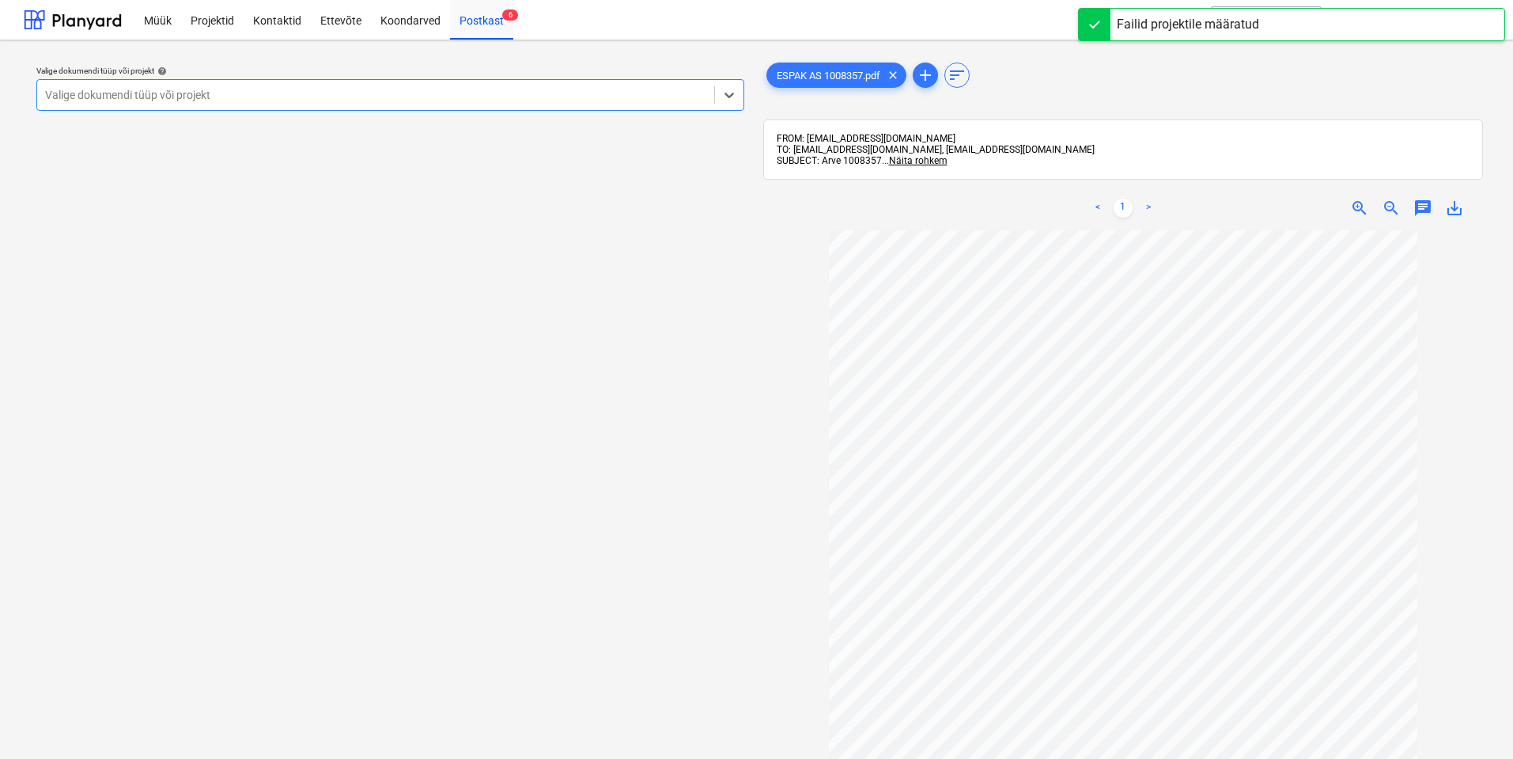
click at [578, 97] on div at bounding box center [375, 95] width 661 height 16
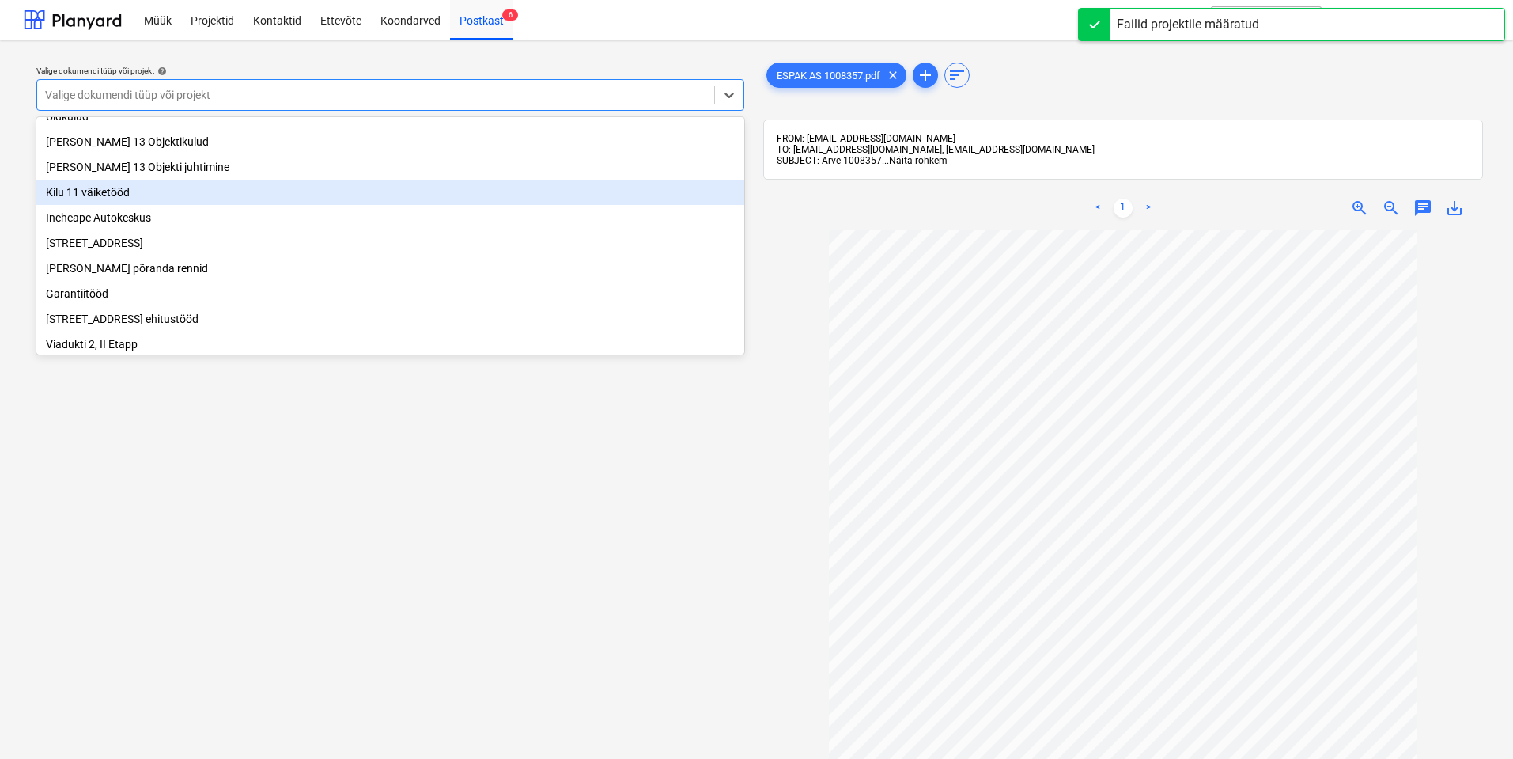
scroll to position [237, 0]
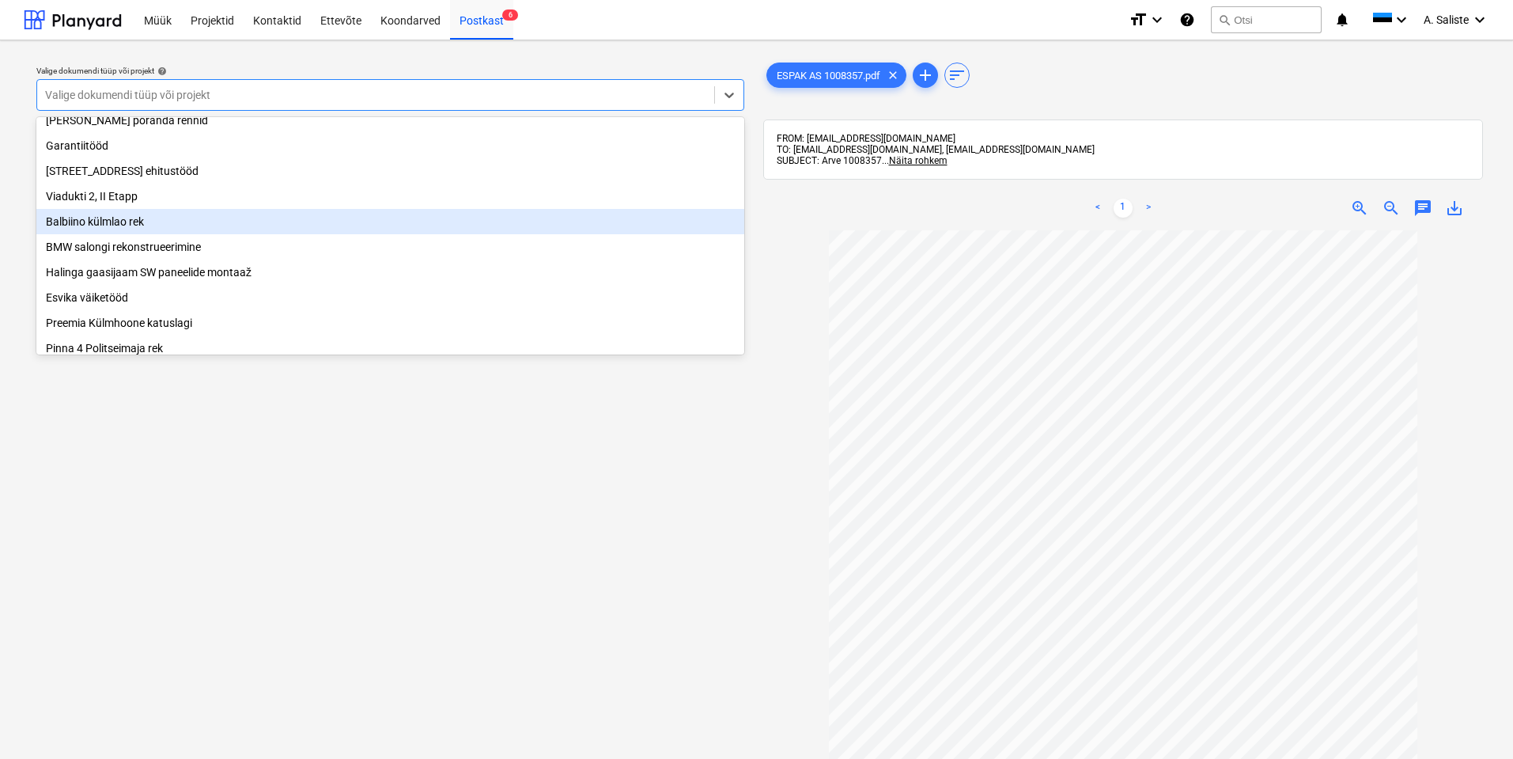
click at [138, 233] on div "Balbiino külmlao rek" at bounding box center [390, 221] width 708 height 25
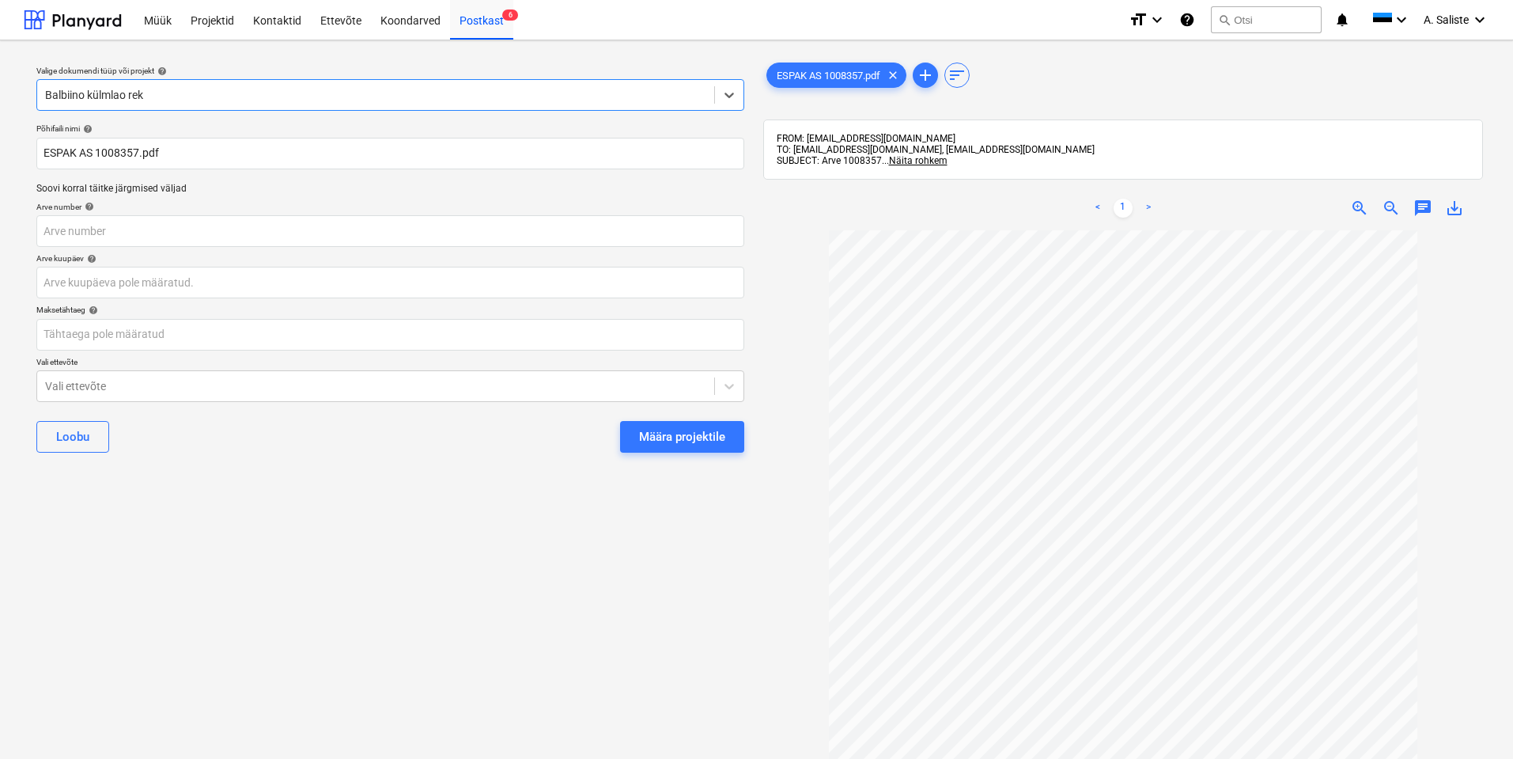
click at [701, 448] on button "Määra projektile" at bounding box center [682, 437] width 124 height 32
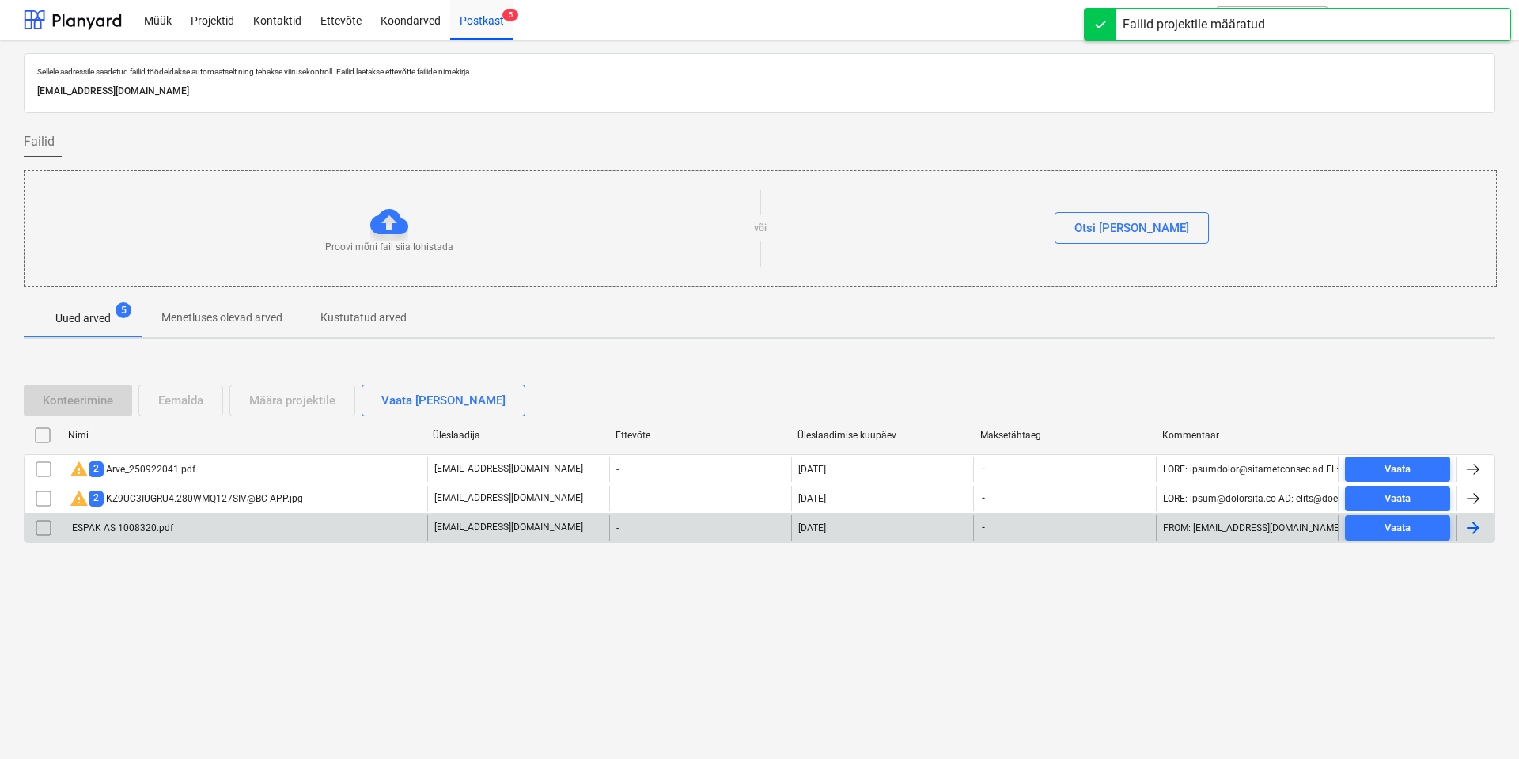
click at [127, 521] on div "ESPAK AS 1008320.pdf" at bounding box center [244, 527] width 365 height 25
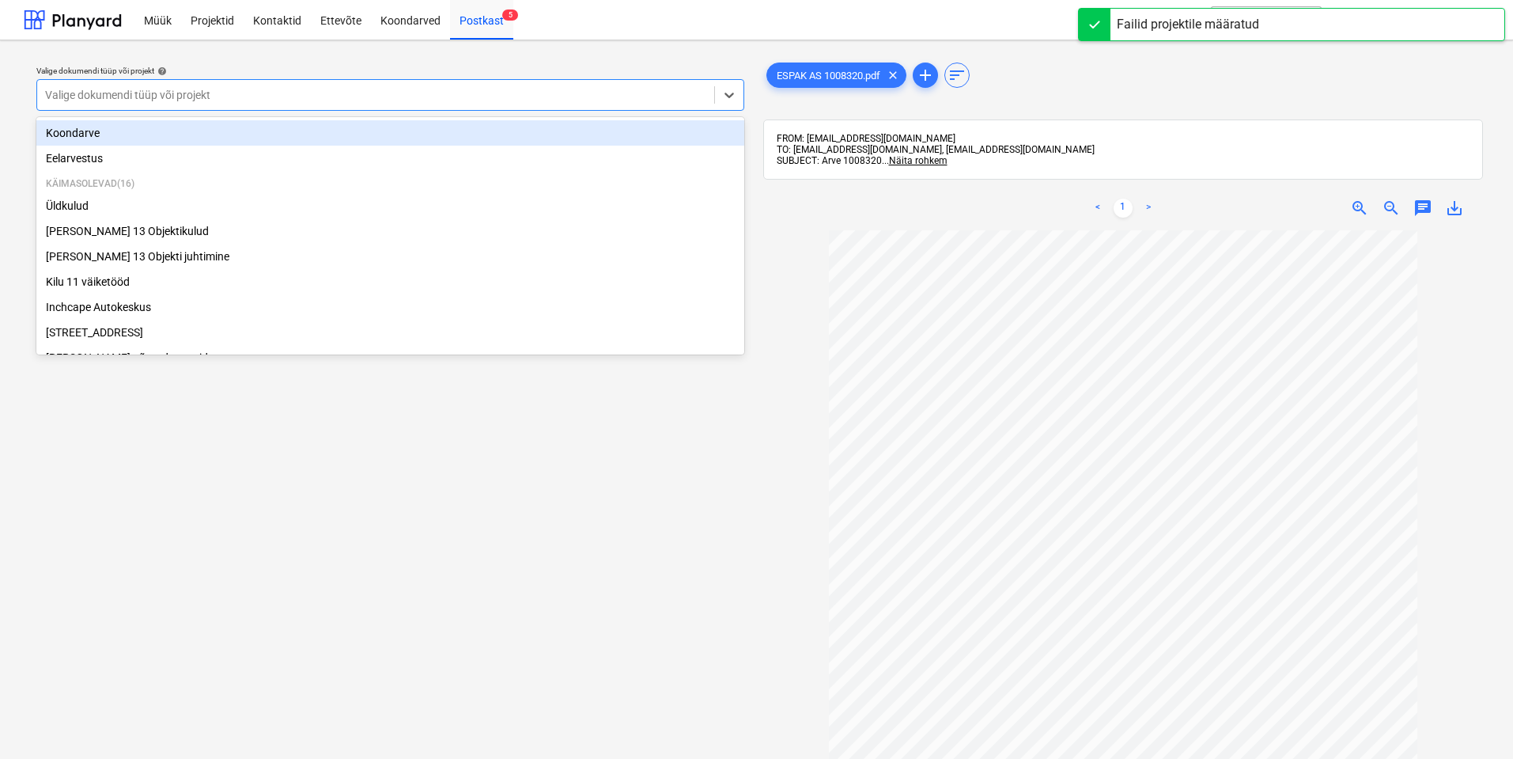
click at [502, 92] on div at bounding box center [375, 95] width 661 height 16
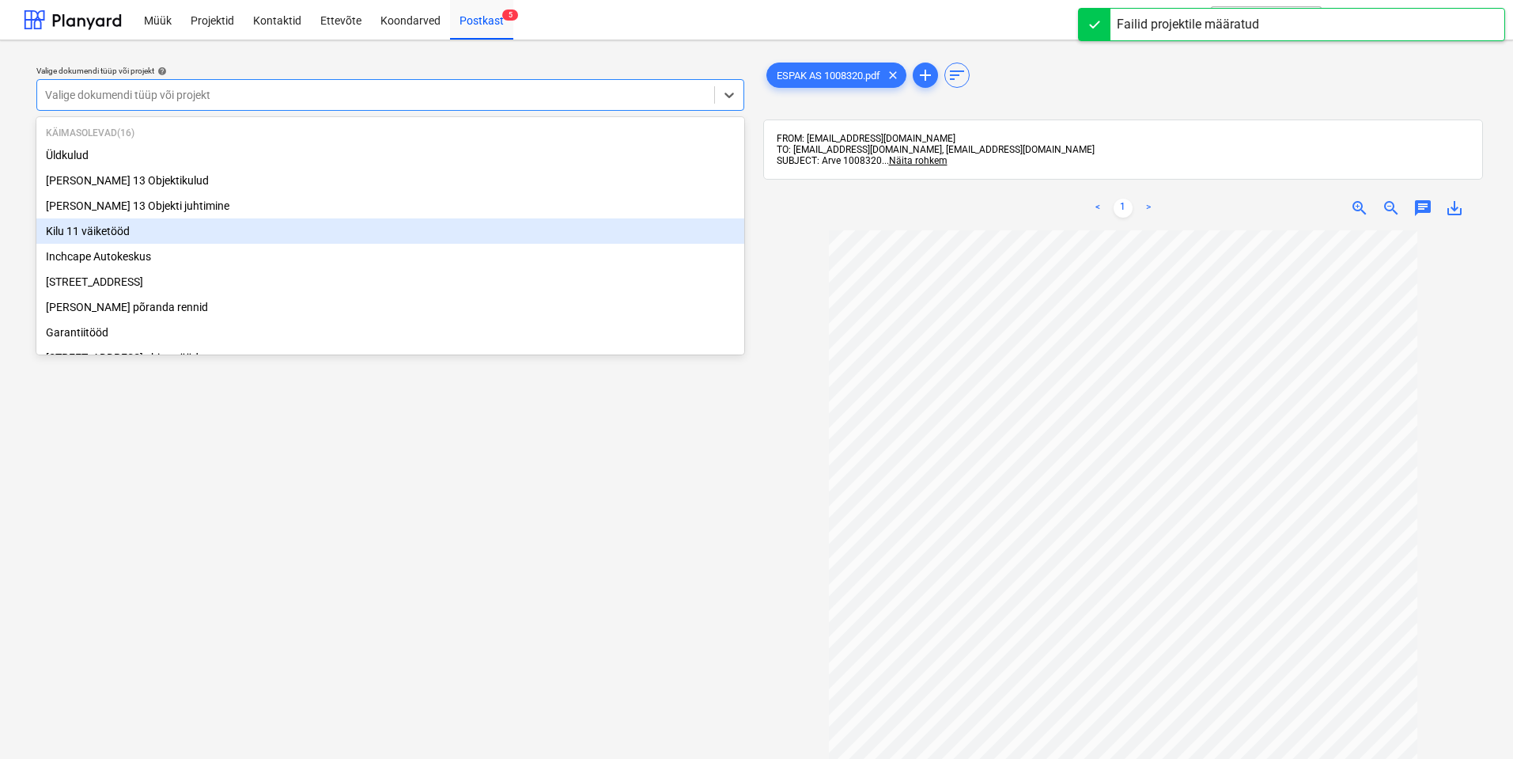
scroll to position [237, 0]
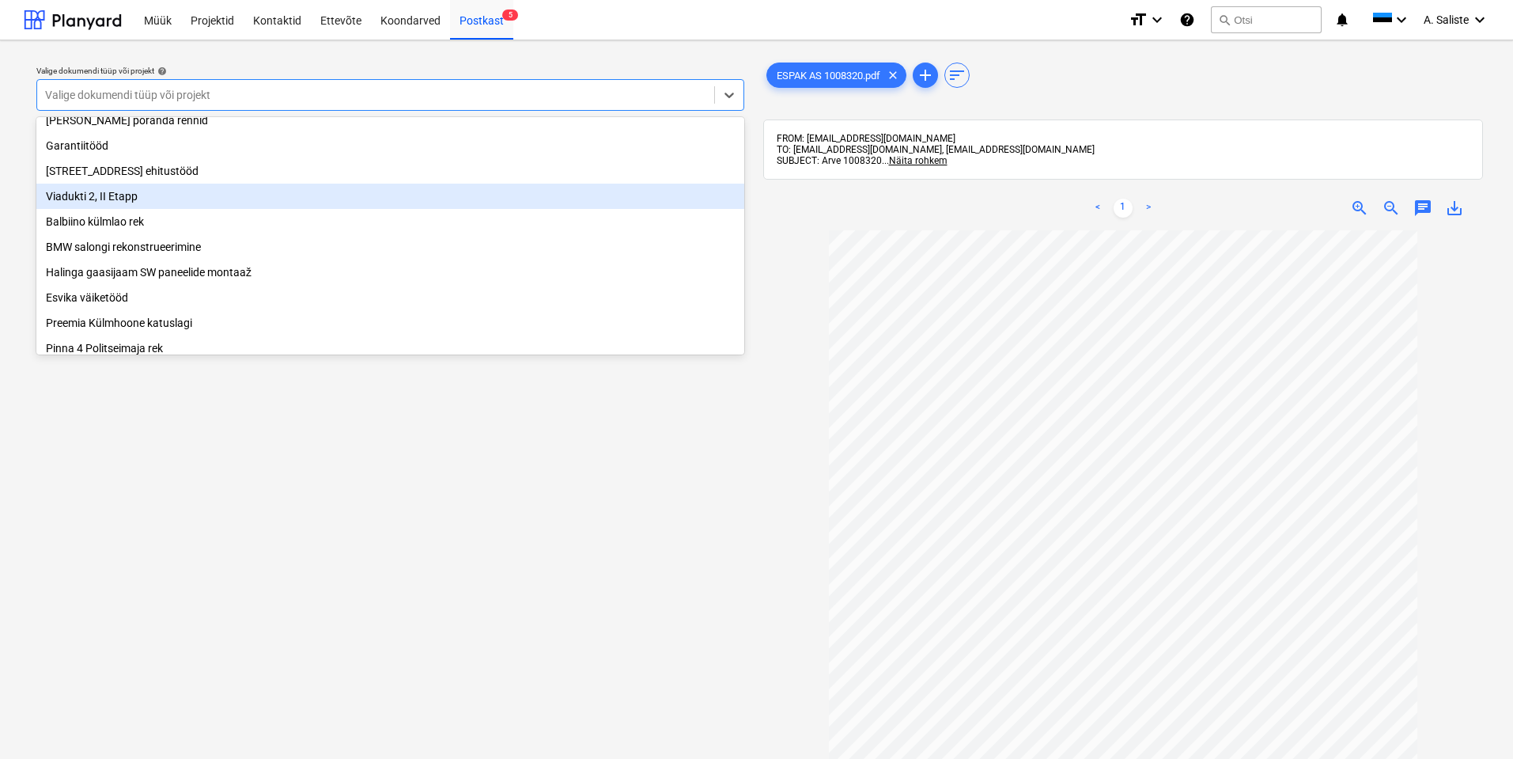
click at [146, 206] on div "Viadukti 2, II Etapp" at bounding box center [390, 196] width 708 height 25
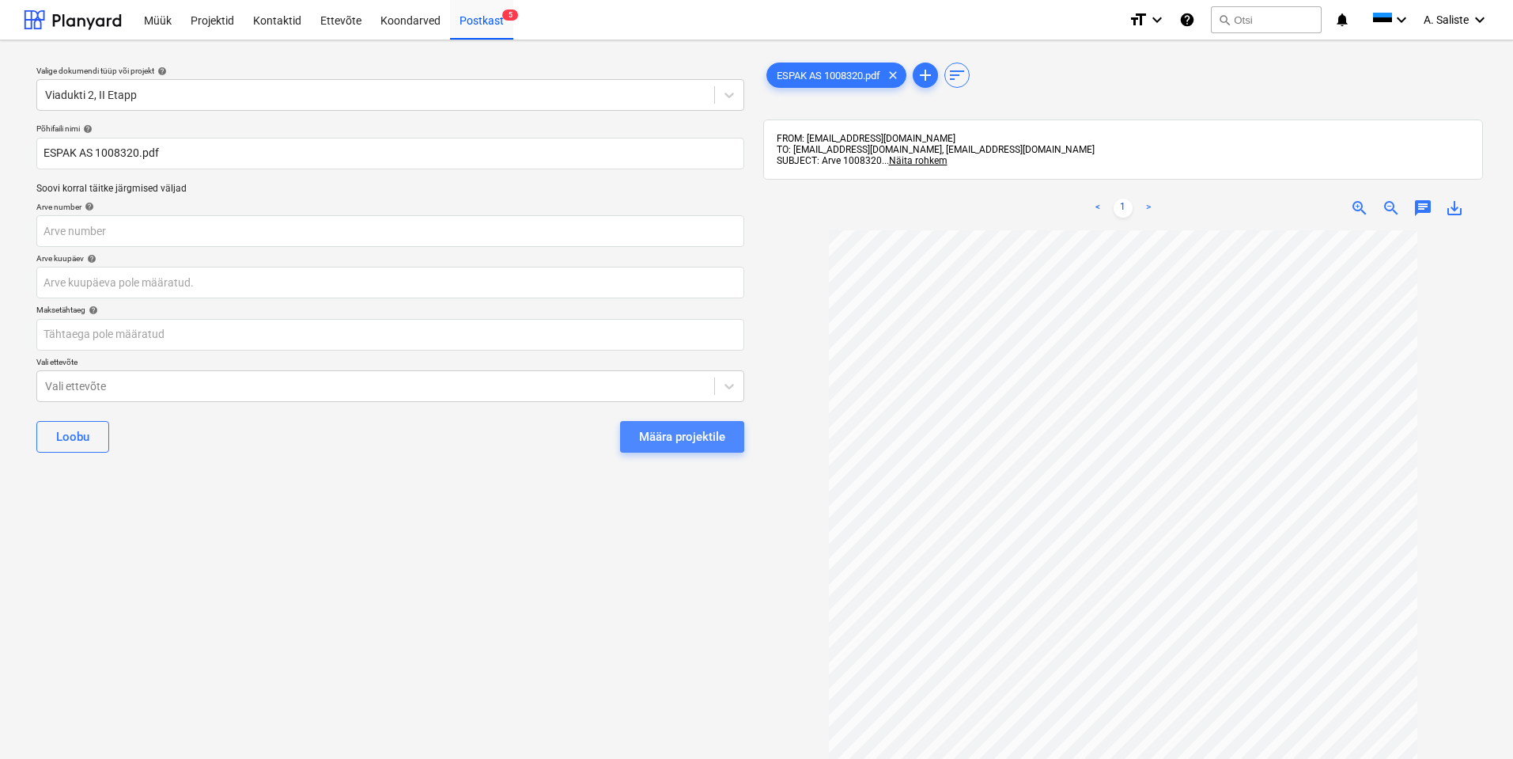
click at [664, 435] on div "Määra projektile" at bounding box center [682, 436] width 86 height 21
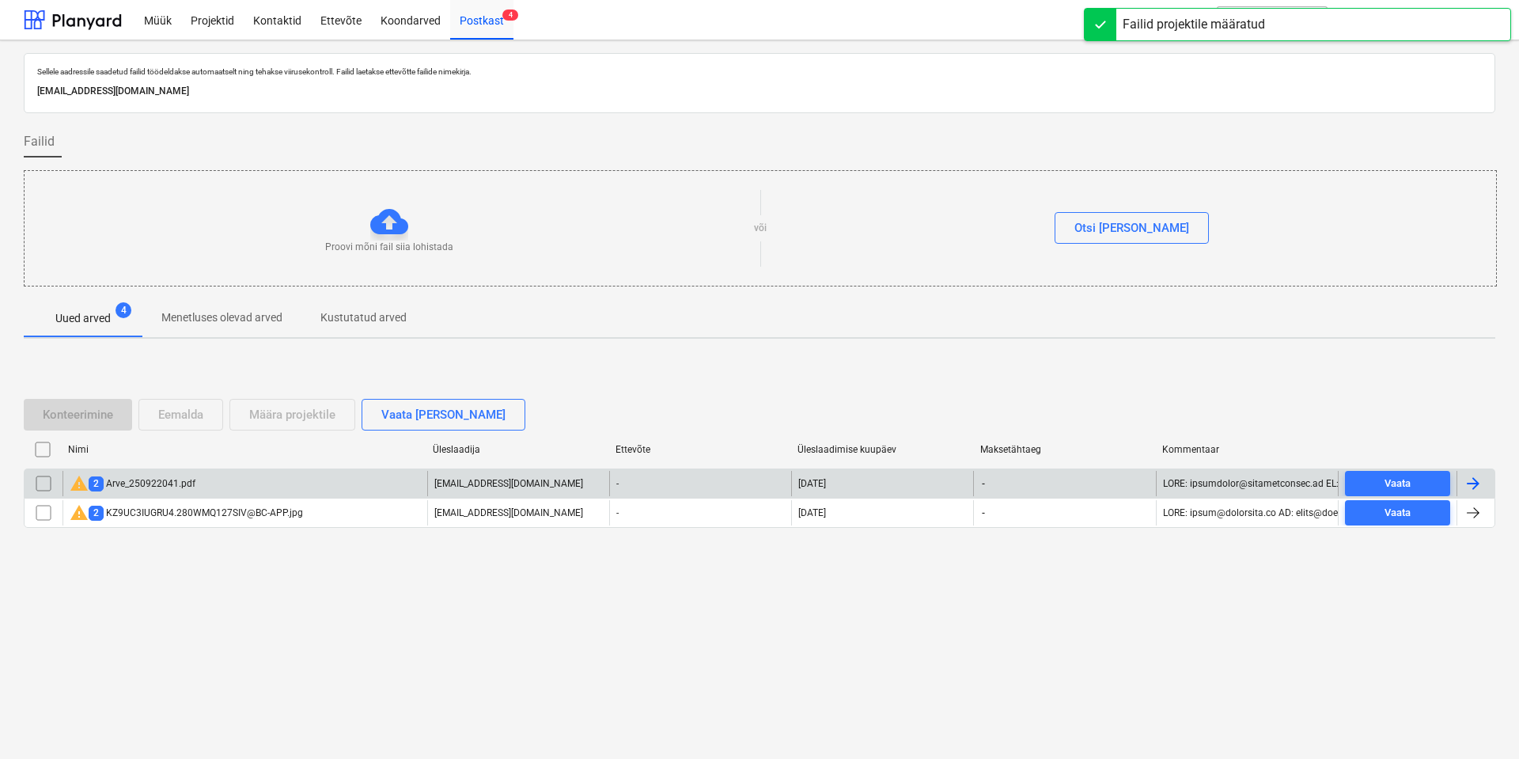
click at [137, 479] on div "warning 2 Arve_250922041.pdf" at bounding box center [133, 483] width 126 height 19
click at [40, 483] on input "checkbox" at bounding box center [43, 483] width 25 height 25
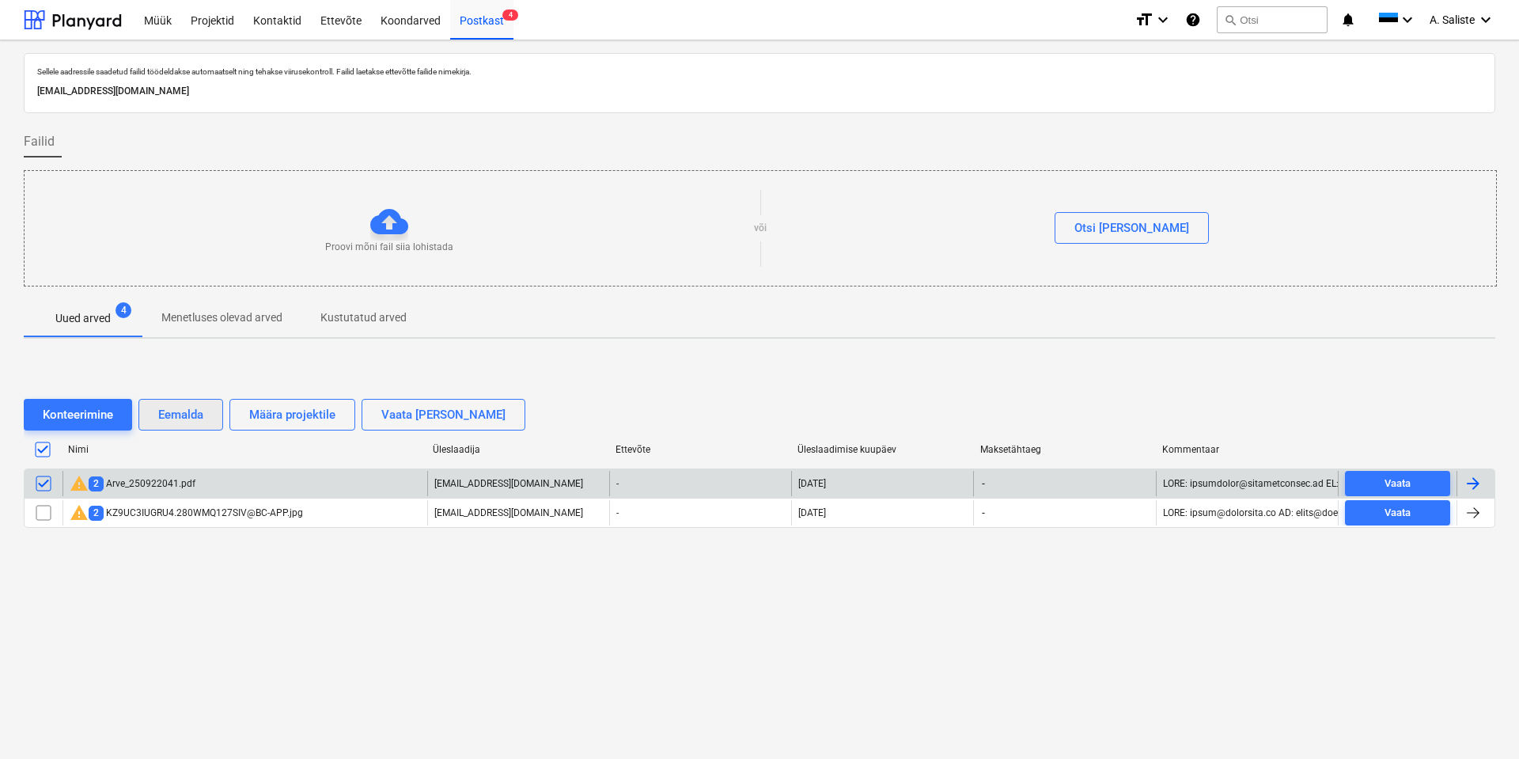
click at [187, 408] on div "Eemalda" at bounding box center [180, 414] width 45 height 21
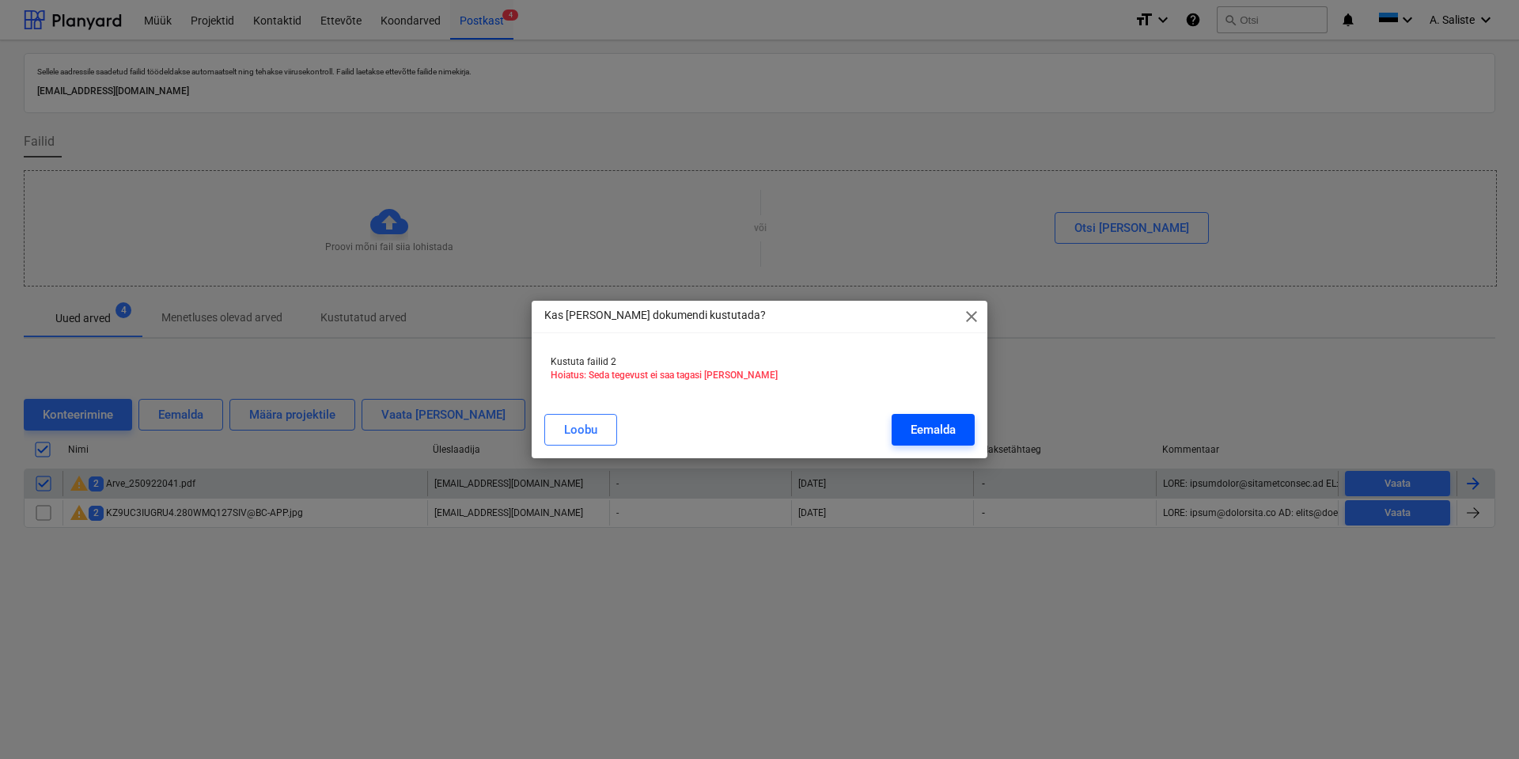
click at [942, 432] on div "Eemalda" at bounding box center [933, 429] width 45 height 21
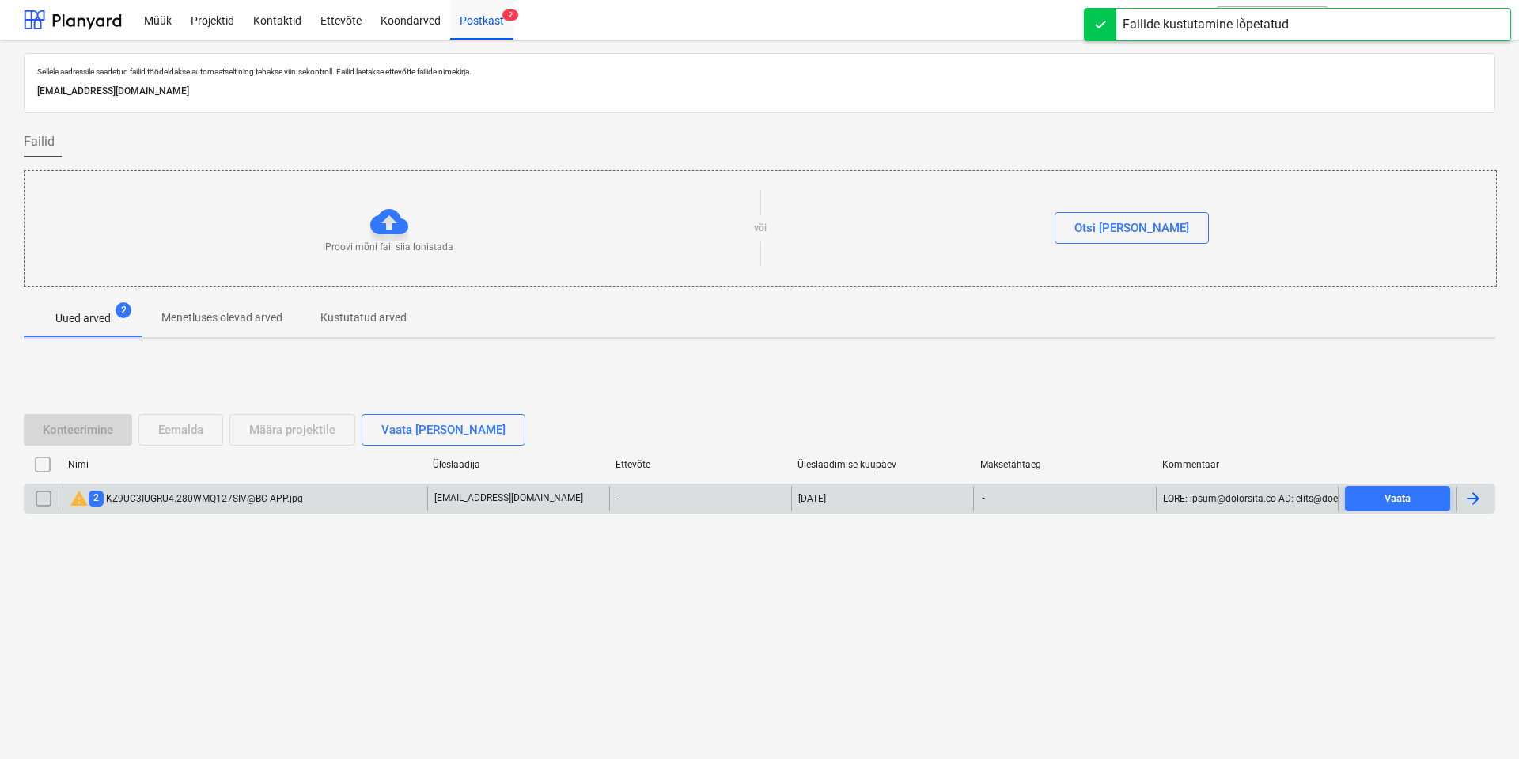
click at [279, 496] on div "warning 2 KZ9UC3IUGRU4.280WMQ127SIV@BC-APP.jpg" at bounding box center [186, 498] width 233 height 19
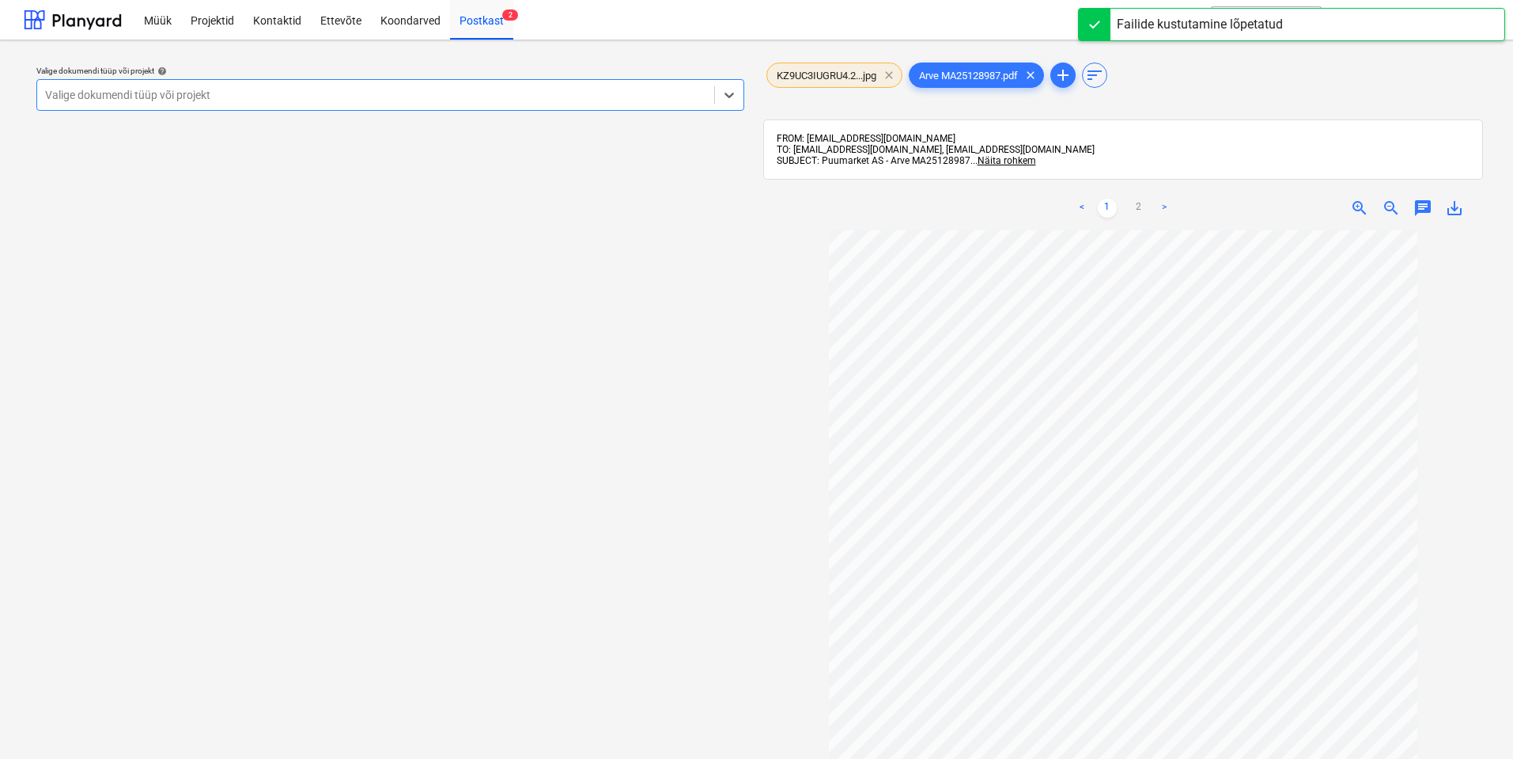
click at [890, 76] on span "clear" at bounding box center [889, 75] width 19 height 19
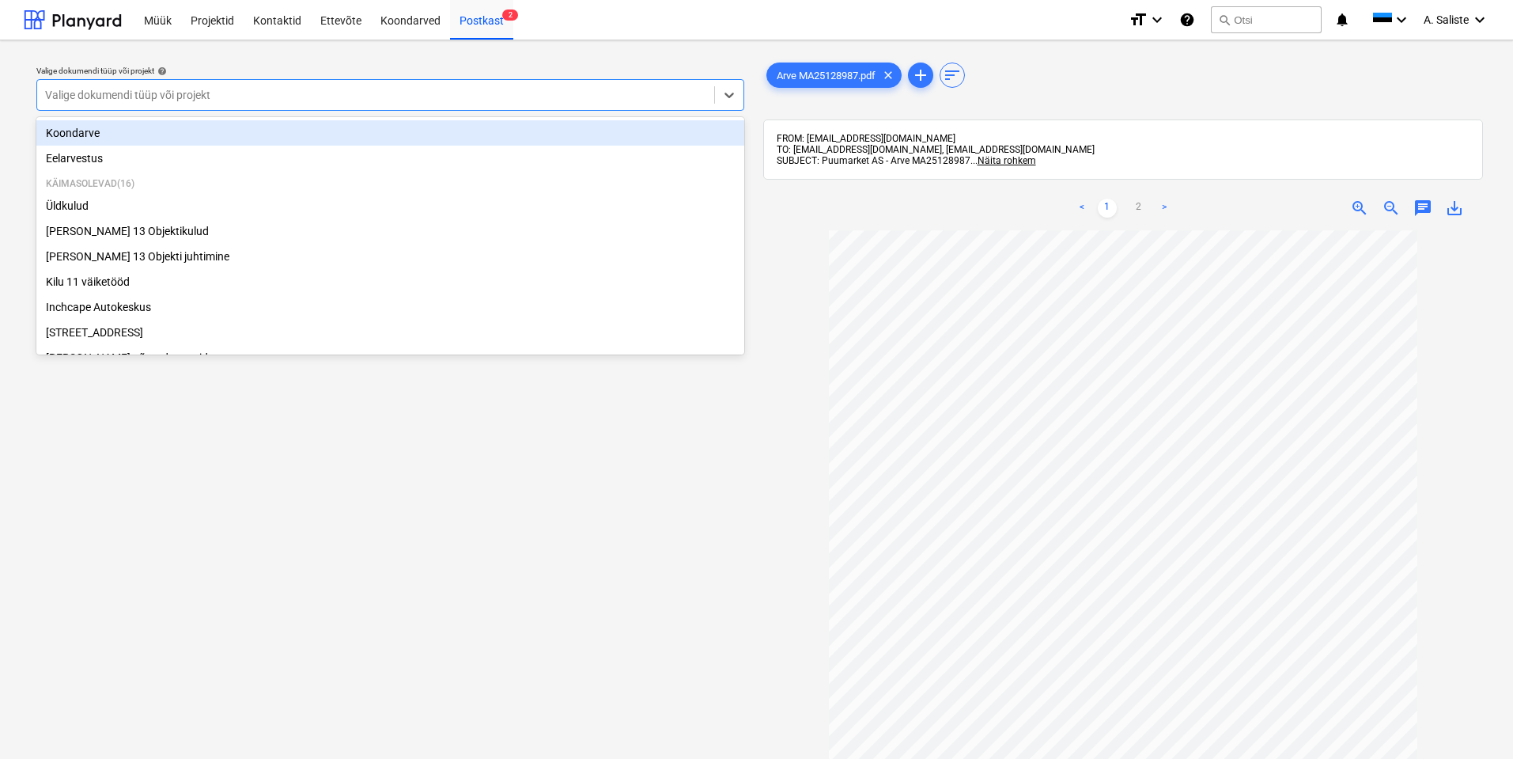
click at [589, 96] on div at bounding box center [375, 95] width 661 height 16
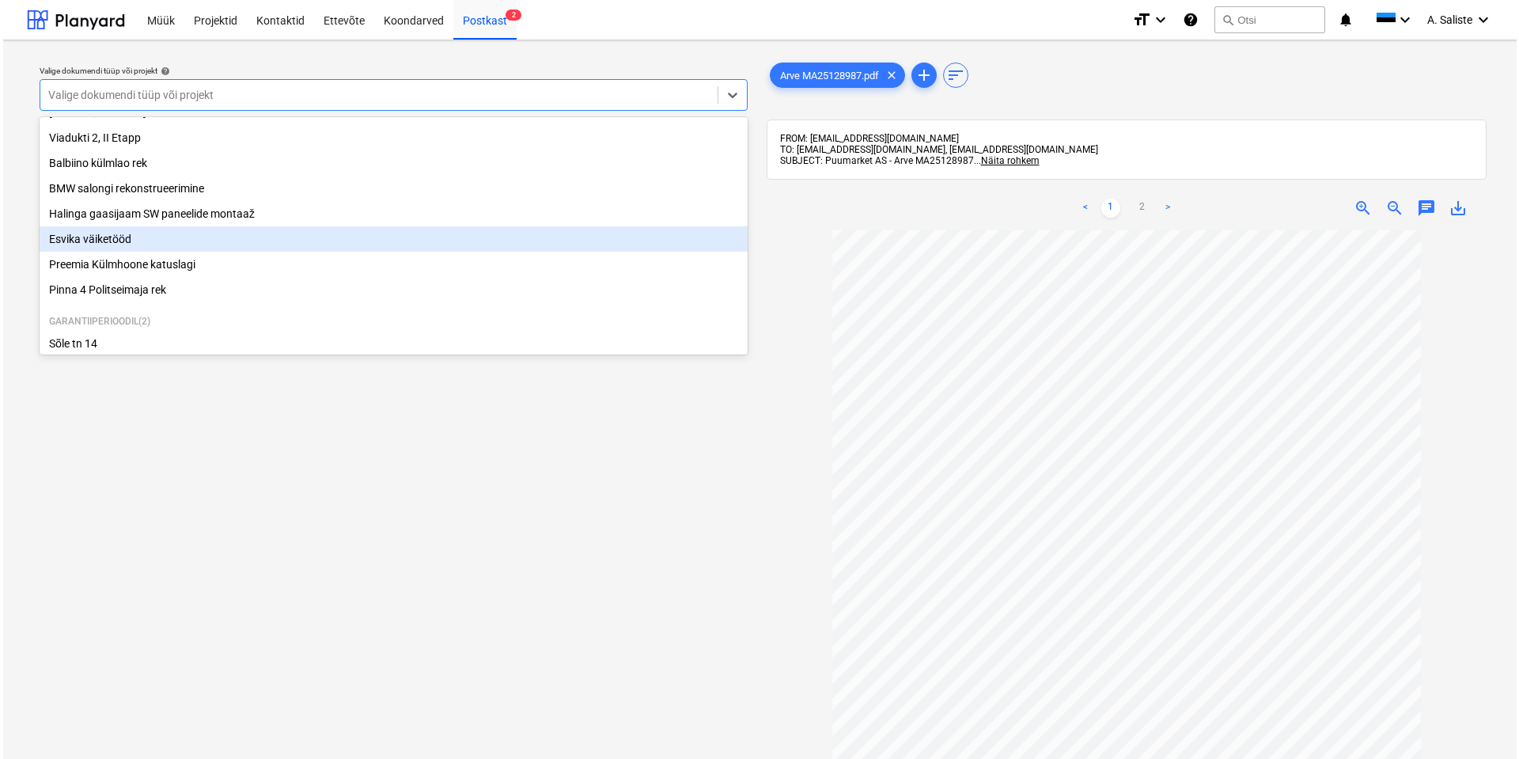
scroll to position [269, 0]
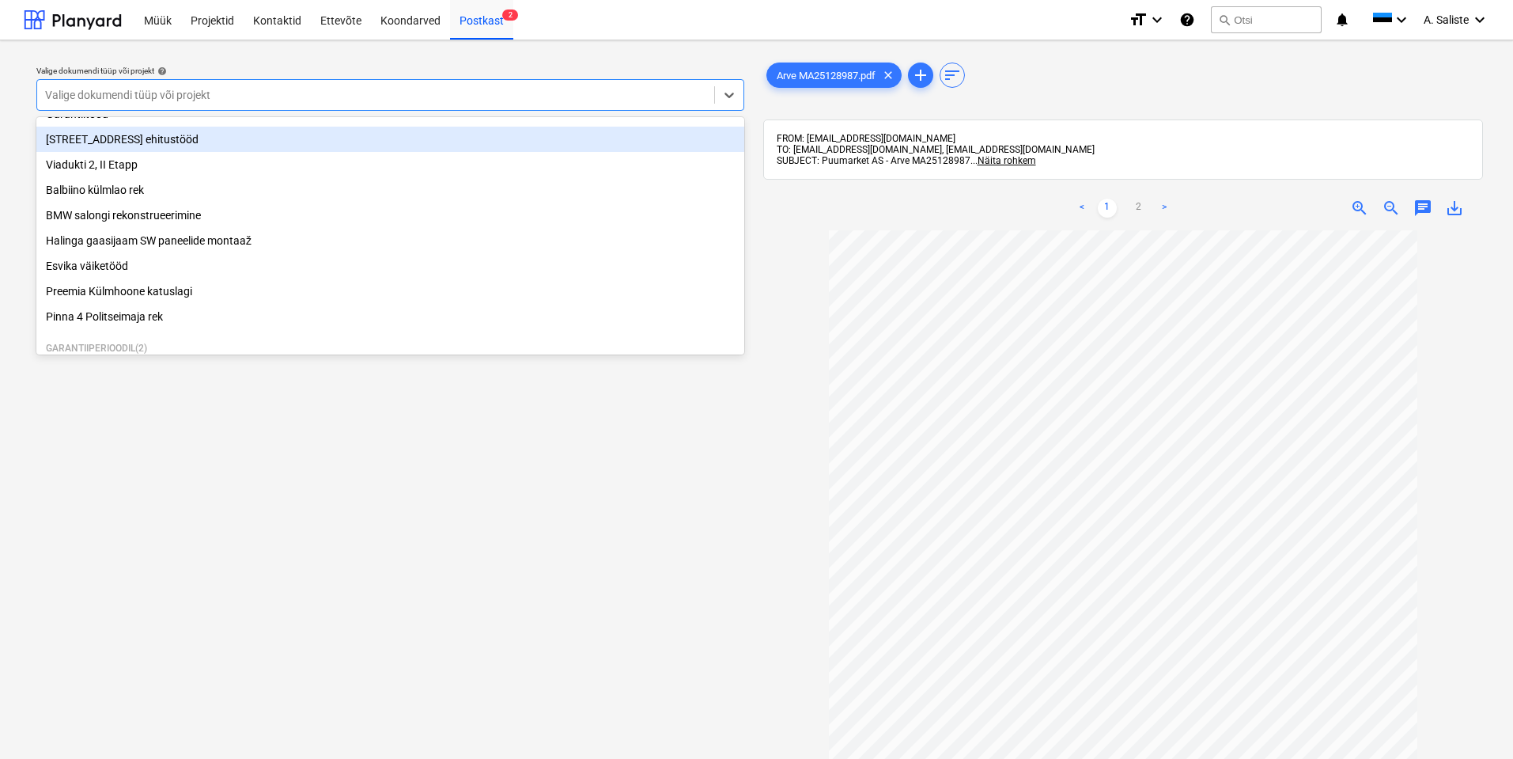
click at [130, 152] on div "[STREET_ADDRESS] ehitustööd" at bounding box center [390, 139] width 708 height 25
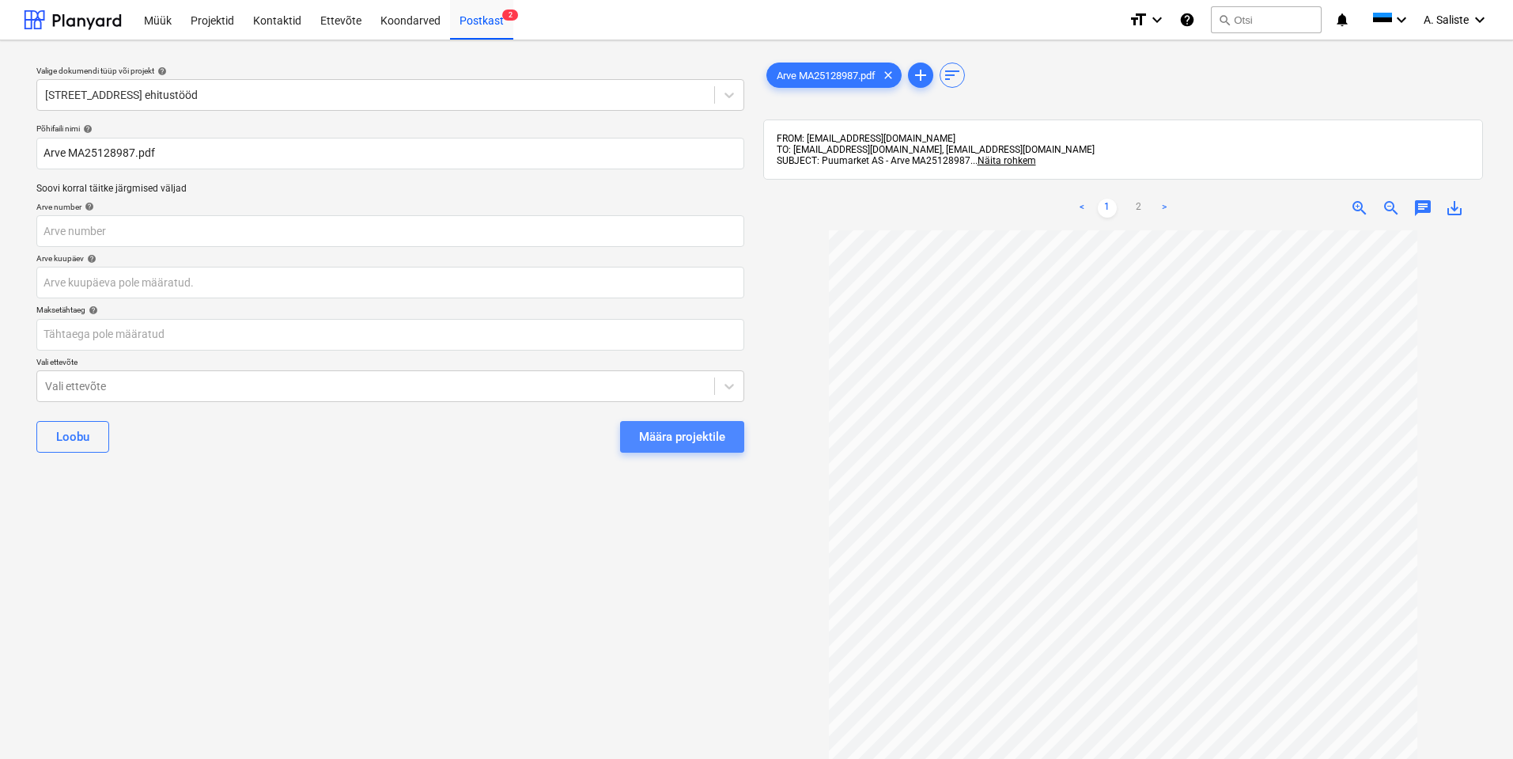
click at [665, 437] on div "Määra projektile" at bounding box center [682, 436] width 86 height 21
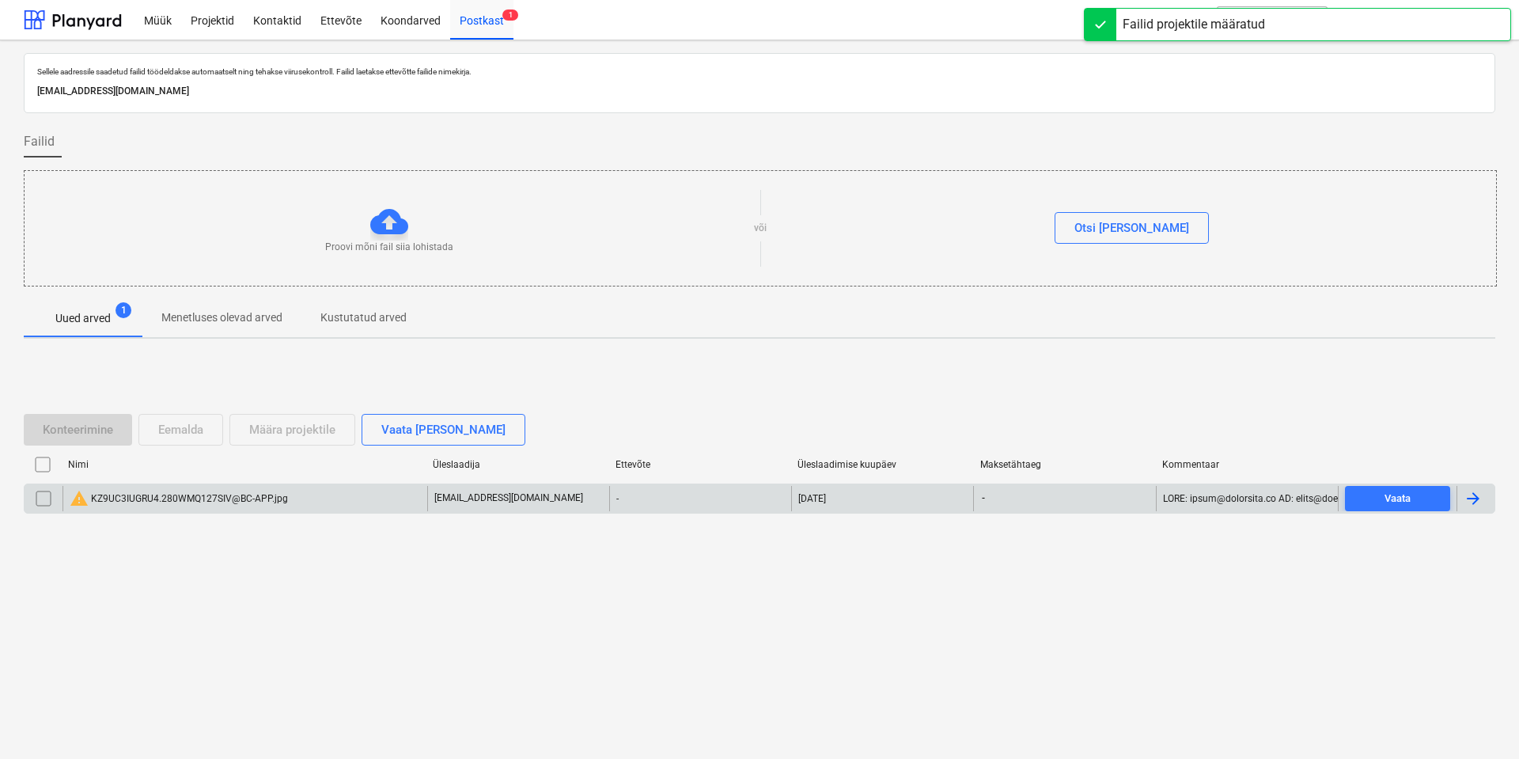
click at [50, 500] on input "checkbox" at bounding box center [43, 498] width 25 height 25
click at [183, 426] on div "Eemalda" at bounding box center [180, 429] width 45 height 21
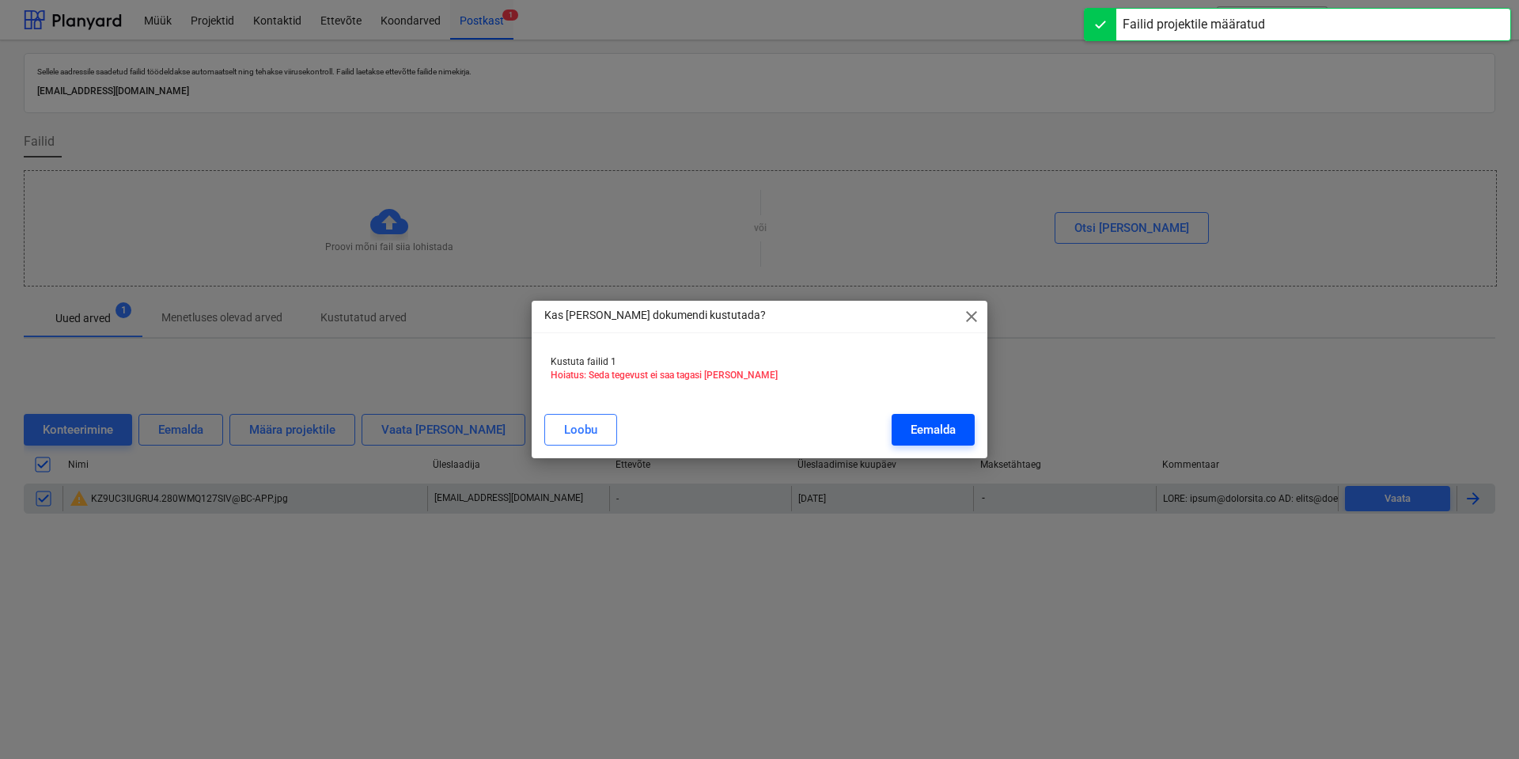
click at [926, 435] on div "Eemalda" at bounding box center [933, 429] width 45 height 21
